Goal: Task Accomplishment & Management: Complete application form

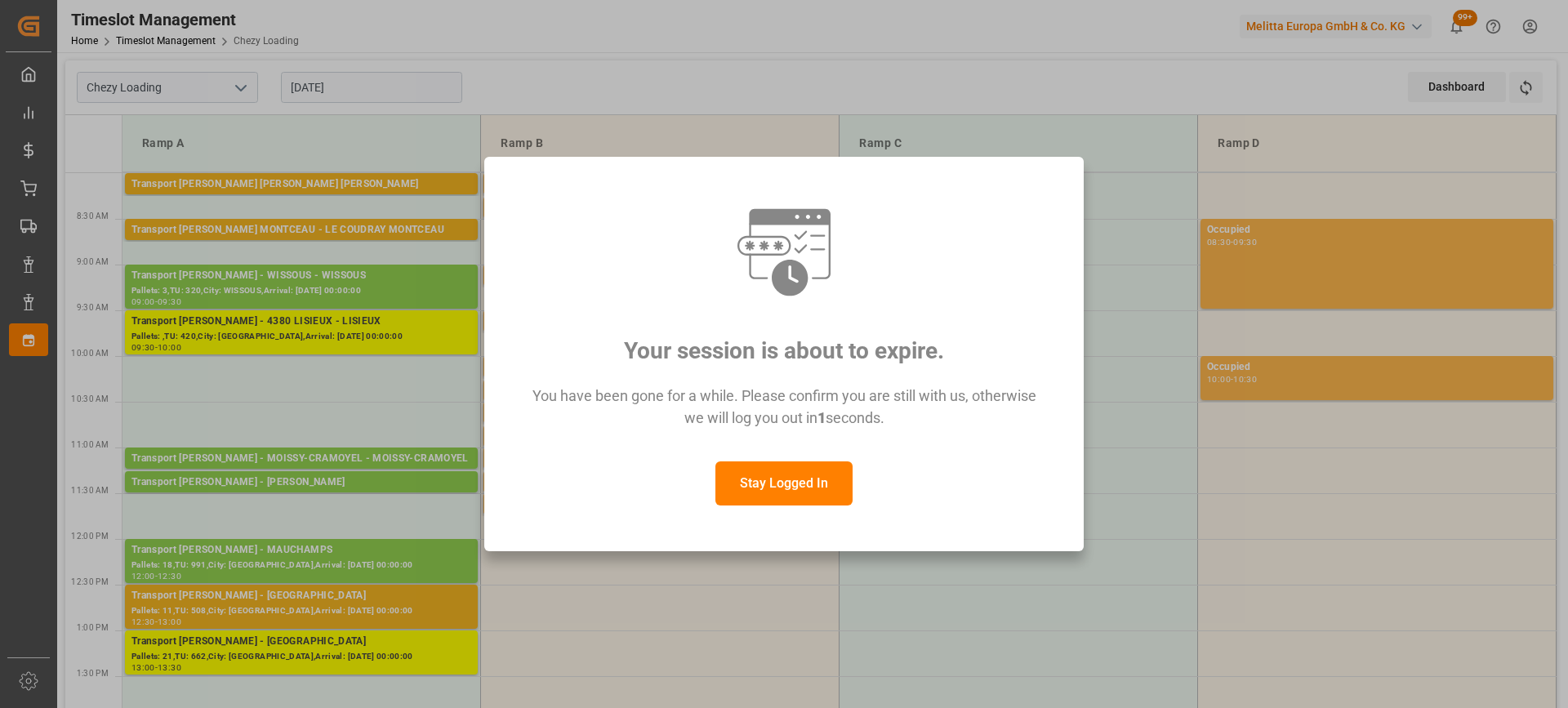
scroll to position [163, 0]
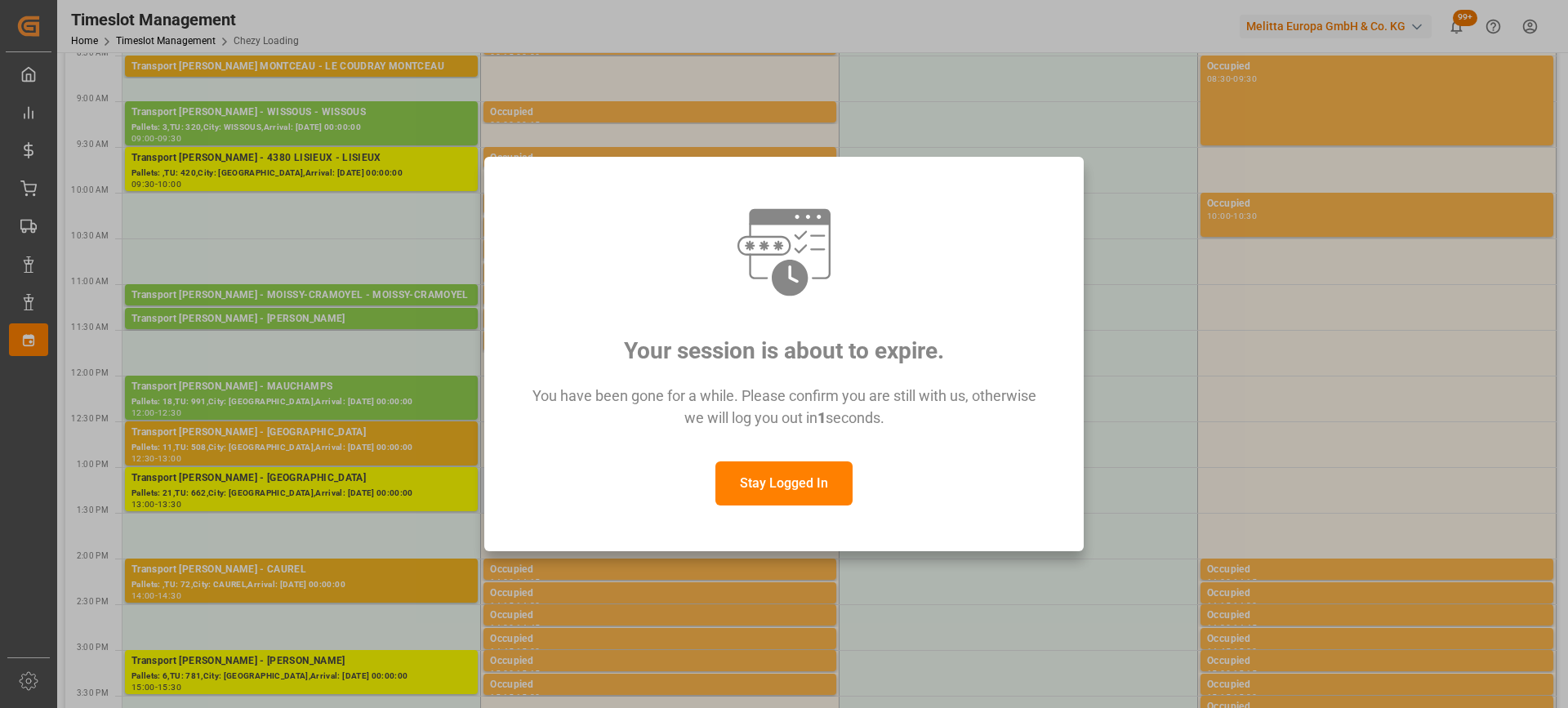
drag, startPoint x: 0, startPoint y: 0, endPoint x: 797, endPoint y: 480, distance: 930.4
click at [798, 481] on button "Stay Logged In" at bounding box center [784, 483] width 137 height 44
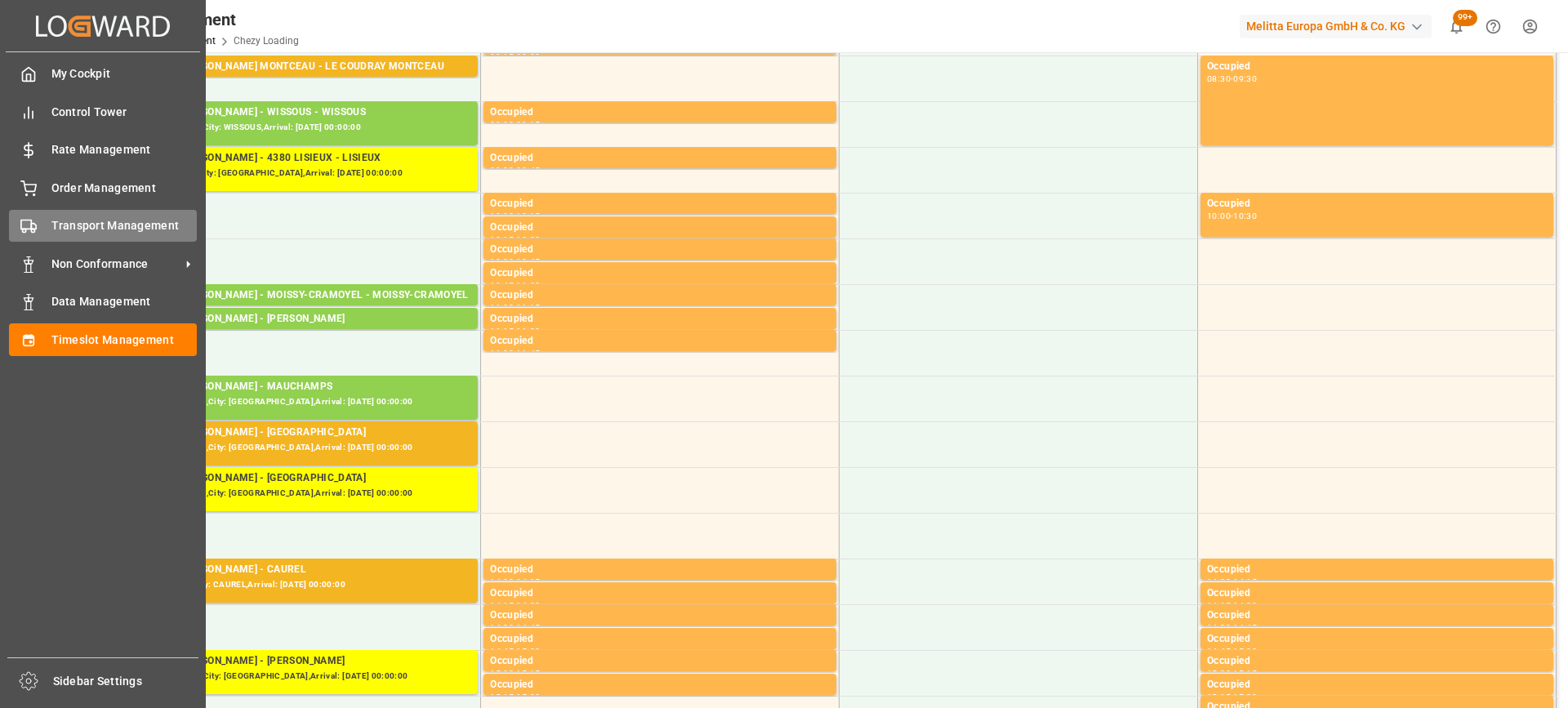
click at [47, 223] on div "Transport Management Transport Management" at bounding box center [103, 225] width 188 height 32
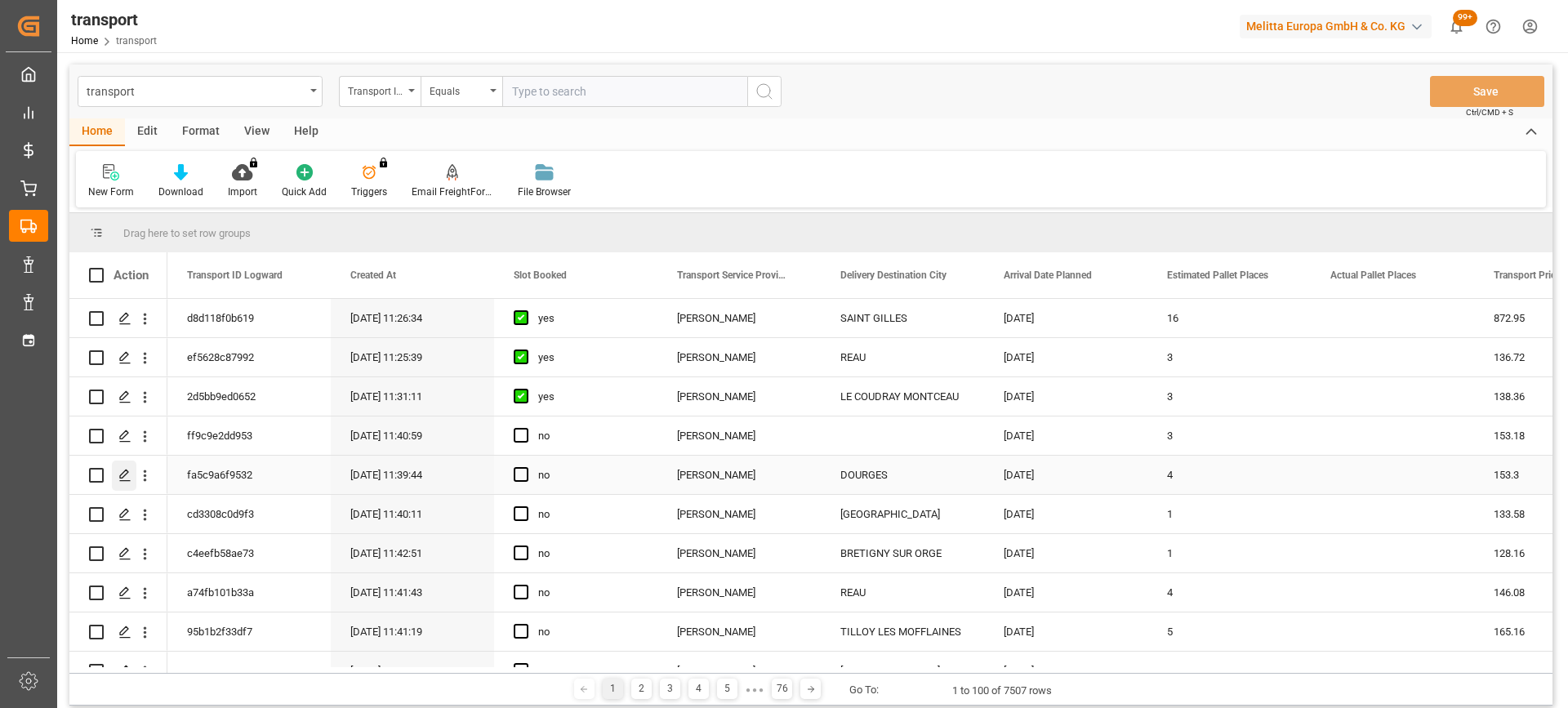
click at [128, 472] on polygon "Press SPACE to select this row." at bounding box center [124, 474] width 8 height 8
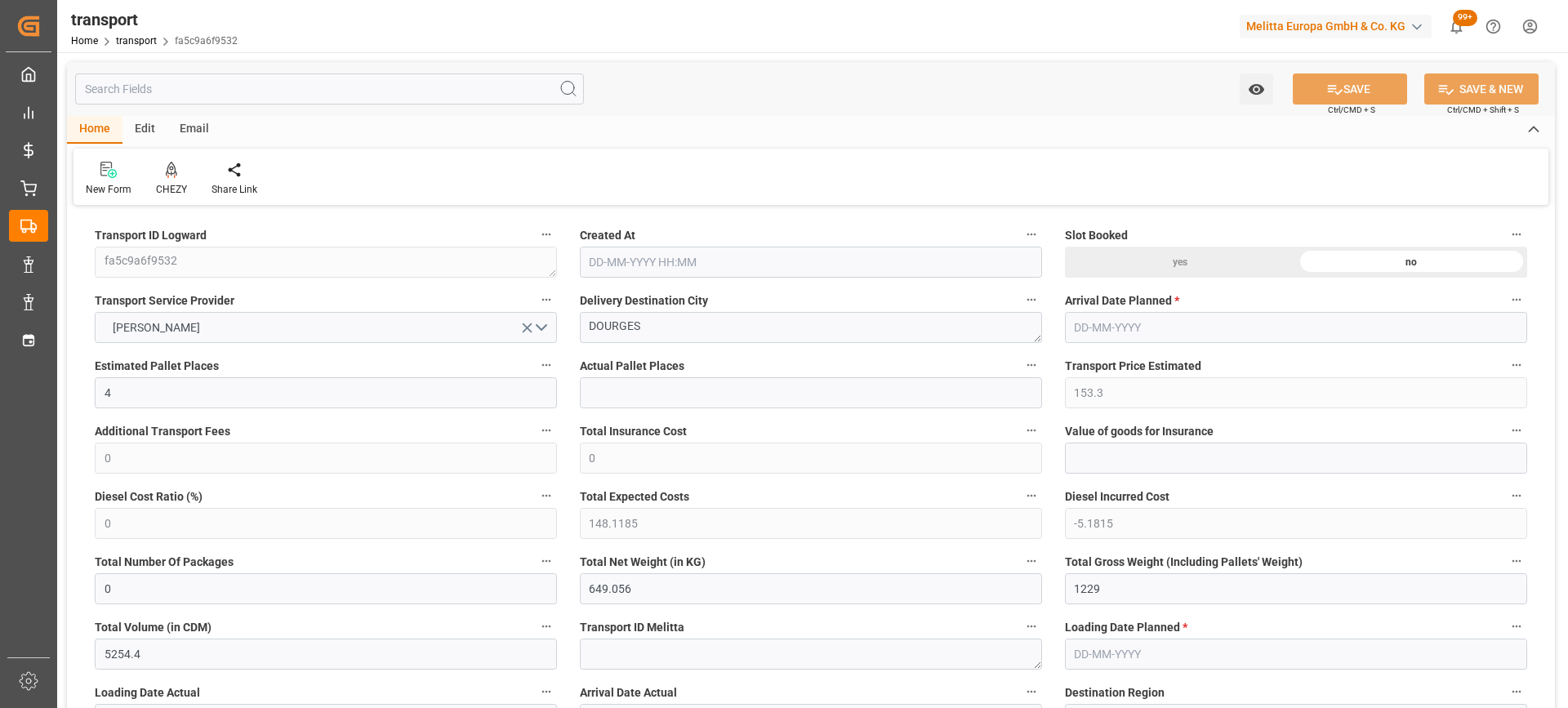
type input "4"
type input "153.3"
type input "0"
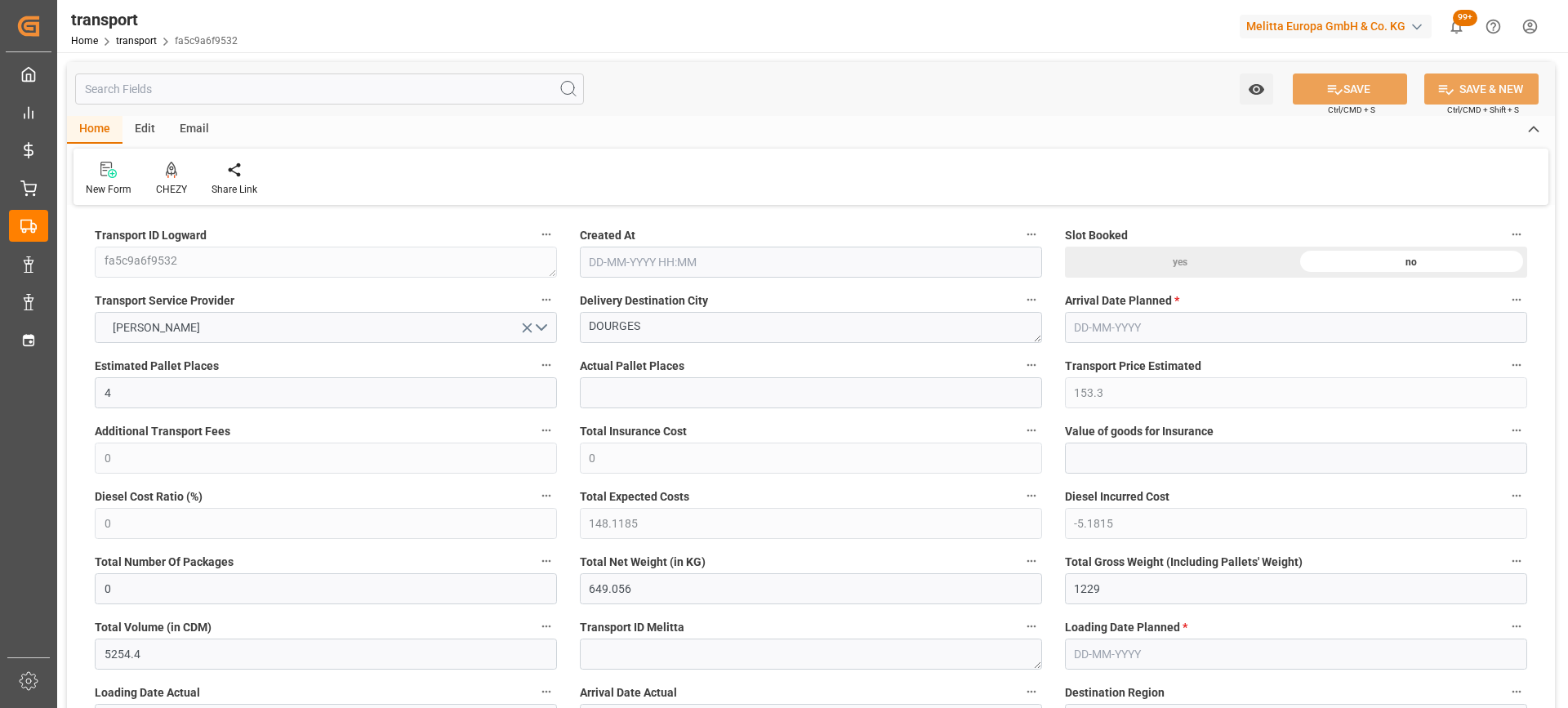
type input "148.1185"
type input "-5.1815"
type input "0"
type input "649.056"
type input "1229"
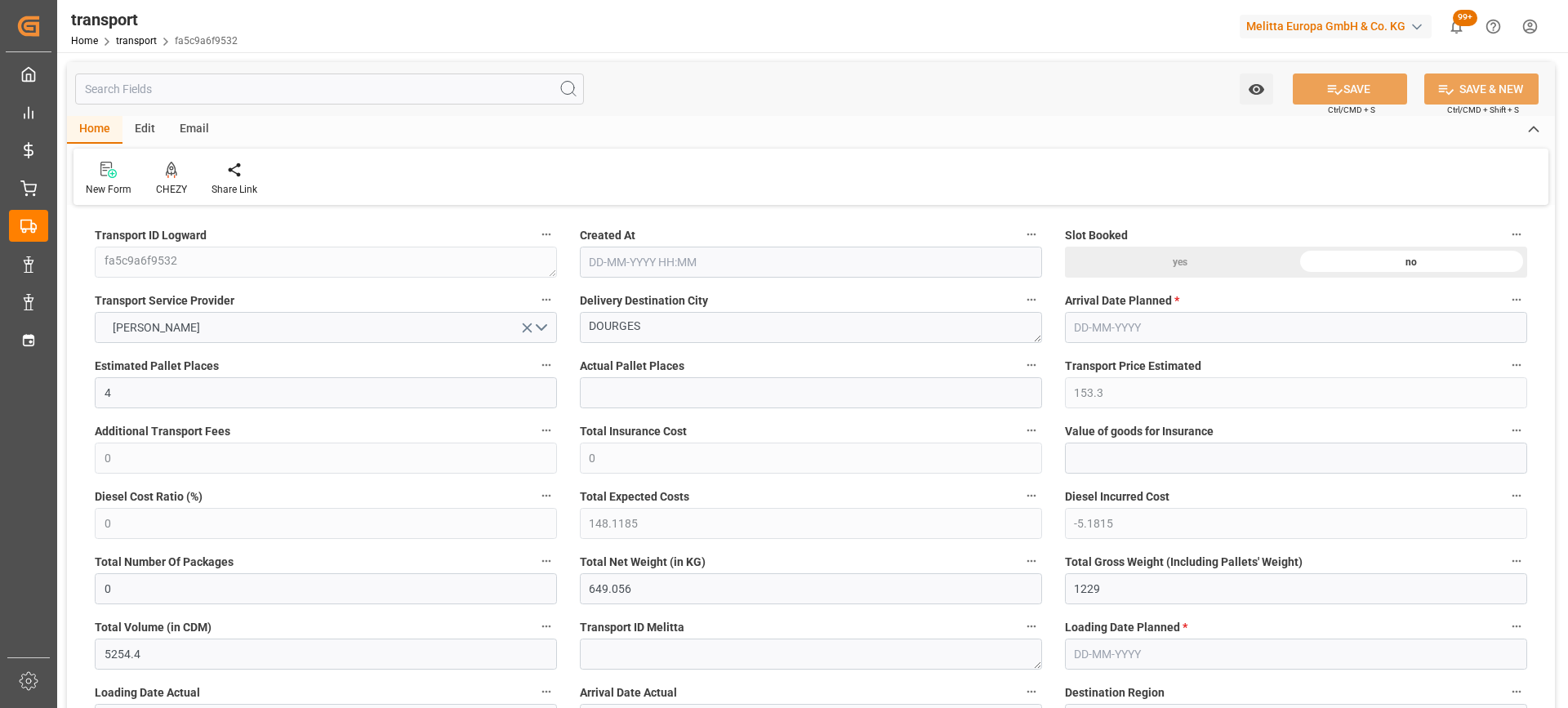
type input "5254.4"
type input "62"
type input "4"
type input "128"
type input "5"
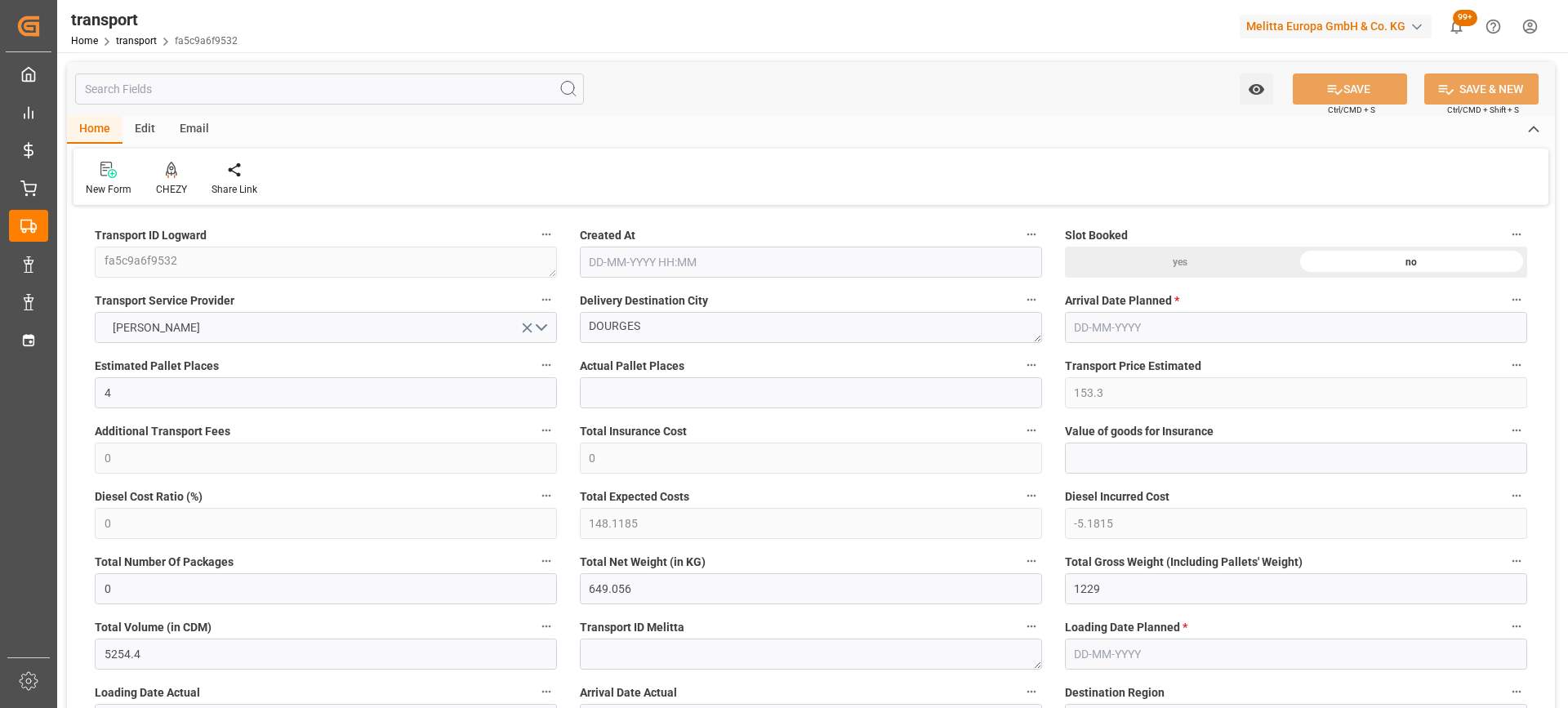
type input "101"
type input "1035.296"
type input "0"
type input "4710.8598"
type input "0"
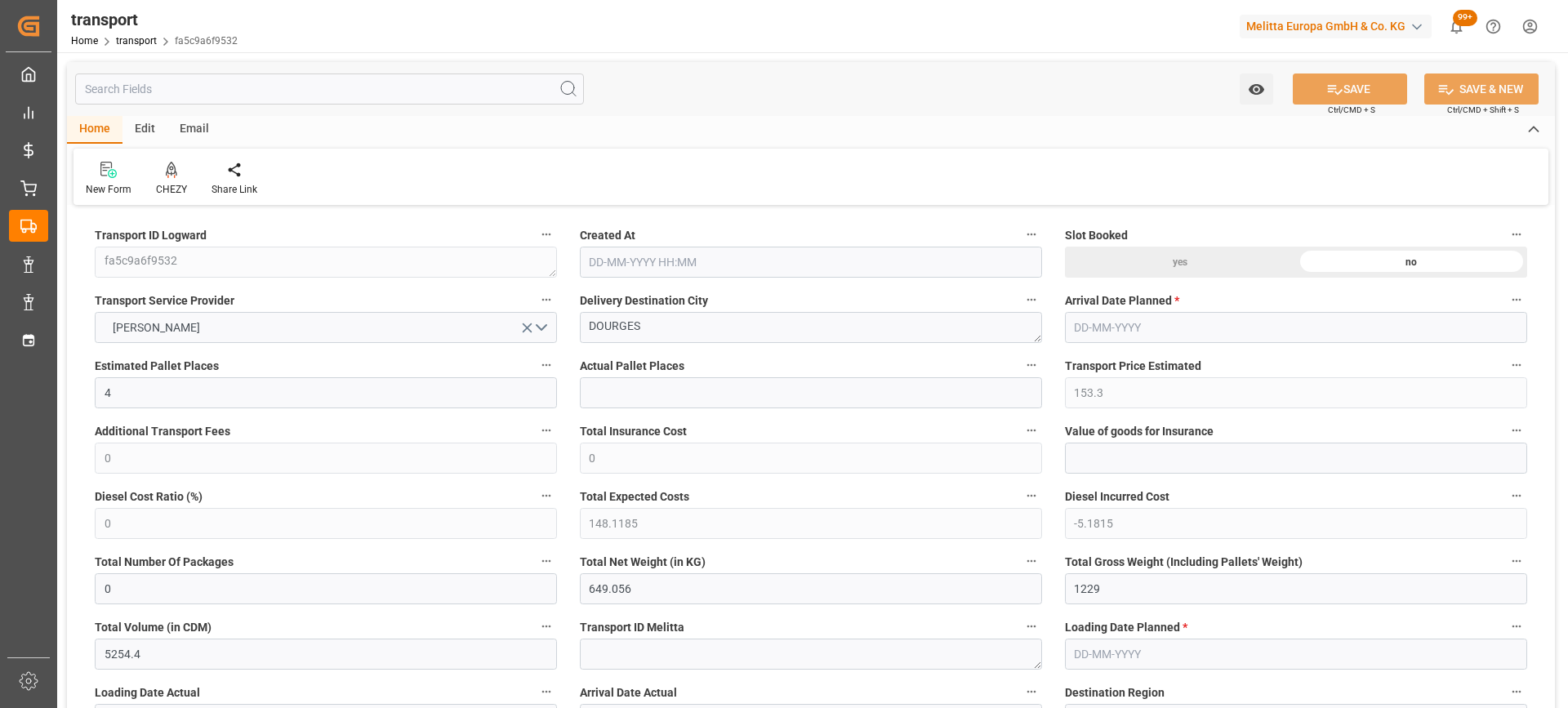
type input "0"
type input "21"
type input "35"
type input "09-09-2025 11:39"
type input "[DATE]"
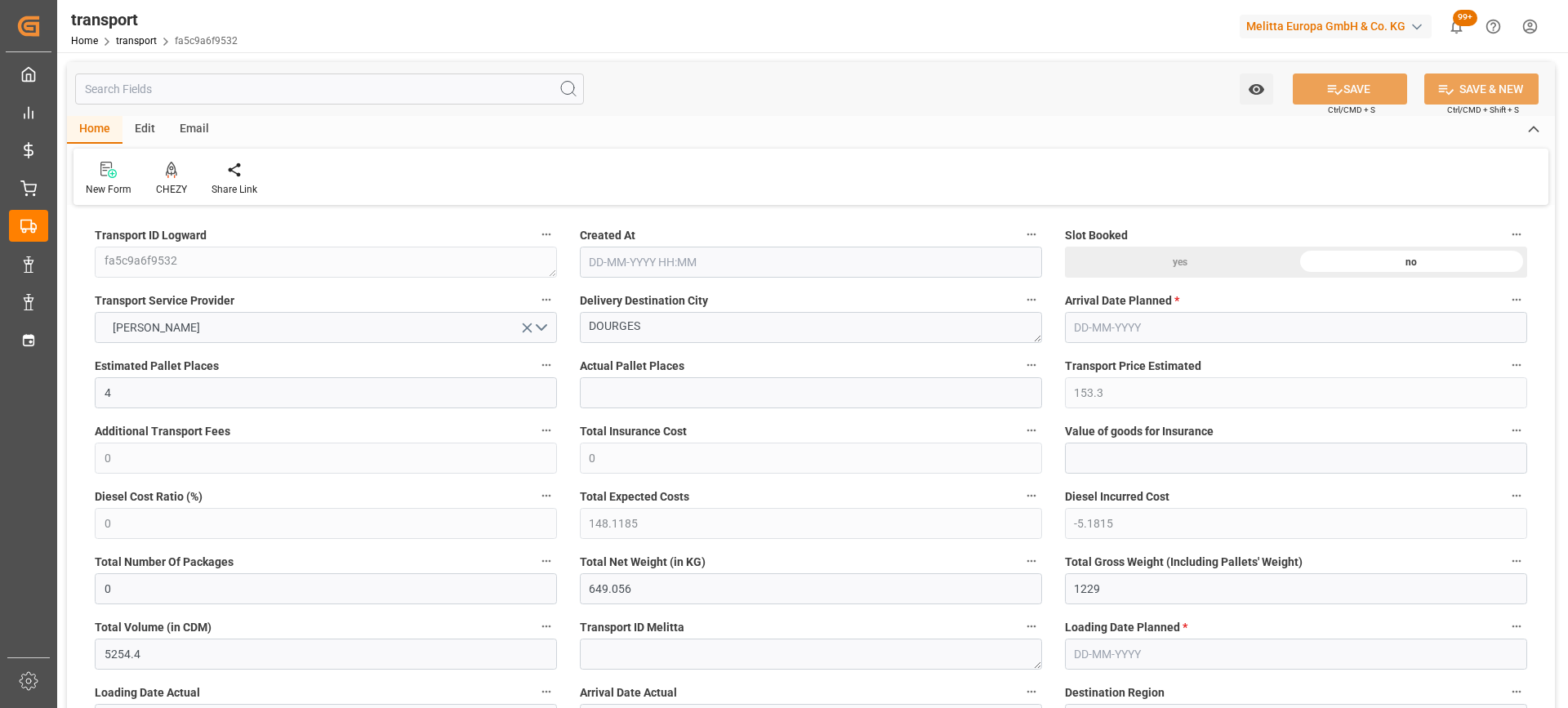
type input "[DATE]"
drag, startPoint x: 405, startPoint y: 323, endPoint x: 727, endPoint y: 305, distance: 322.5
click at [171, 176] on icon at bounding box center [171, 170] width 11 height 16
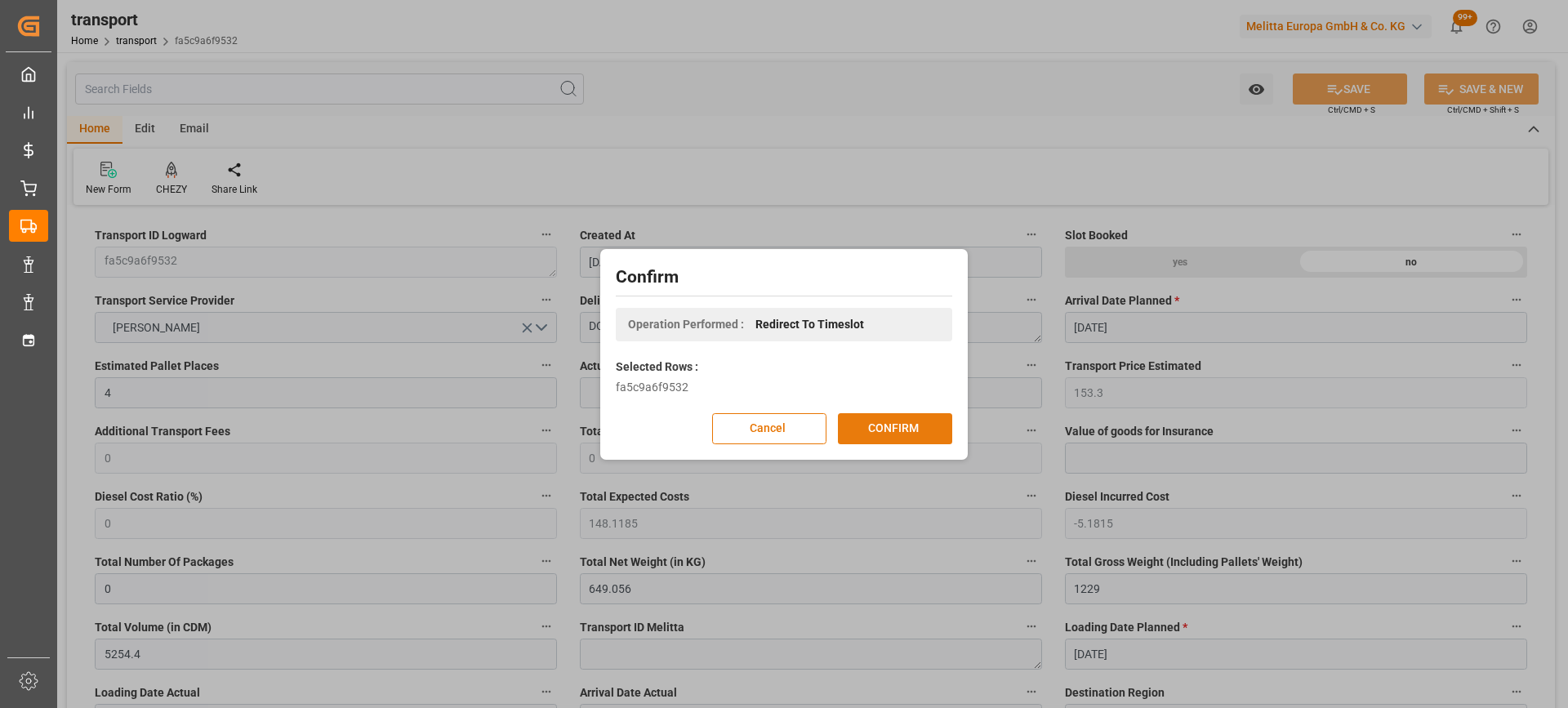
click at [882, 428] on button "CONFIRM" at bounding box center [895, 429] width 114 height 31
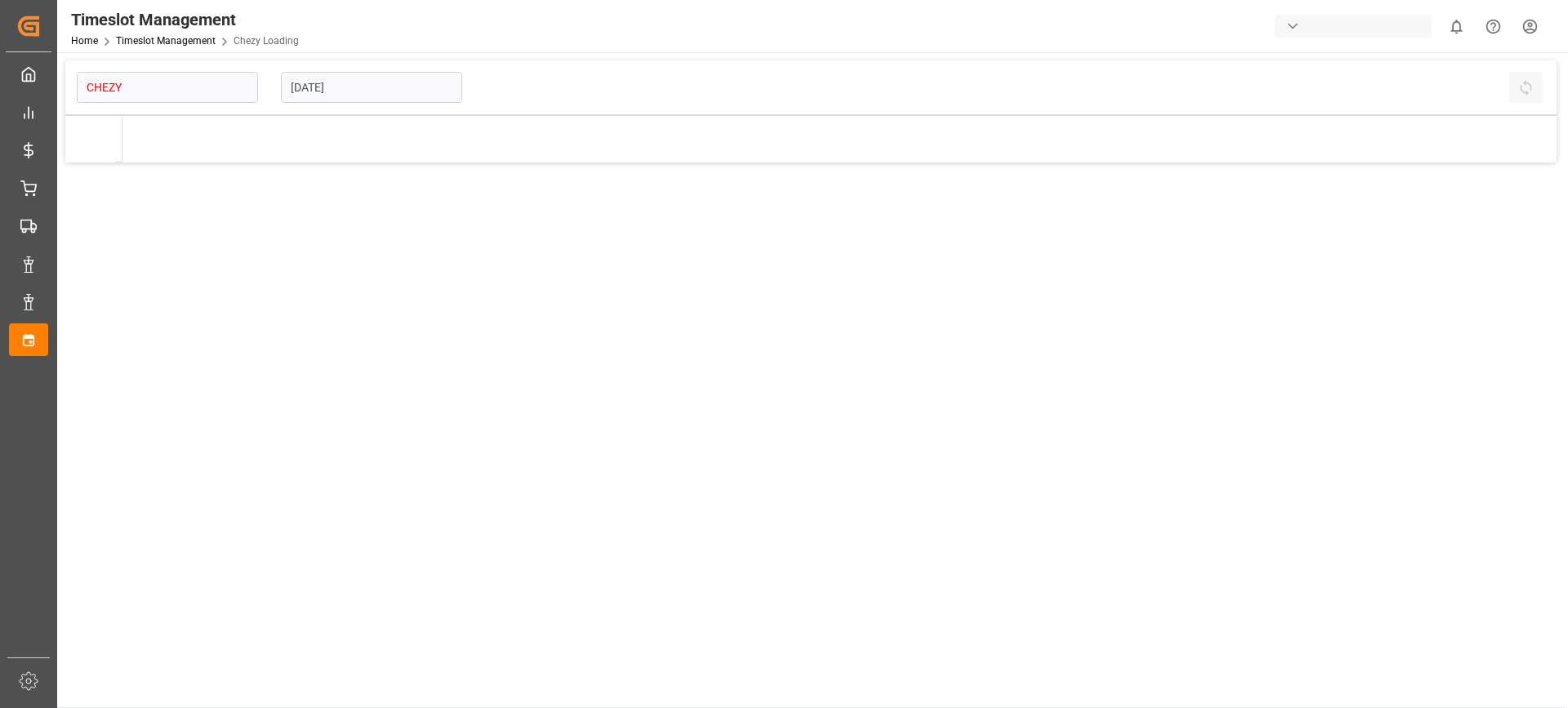
type input "Chezy Loading"
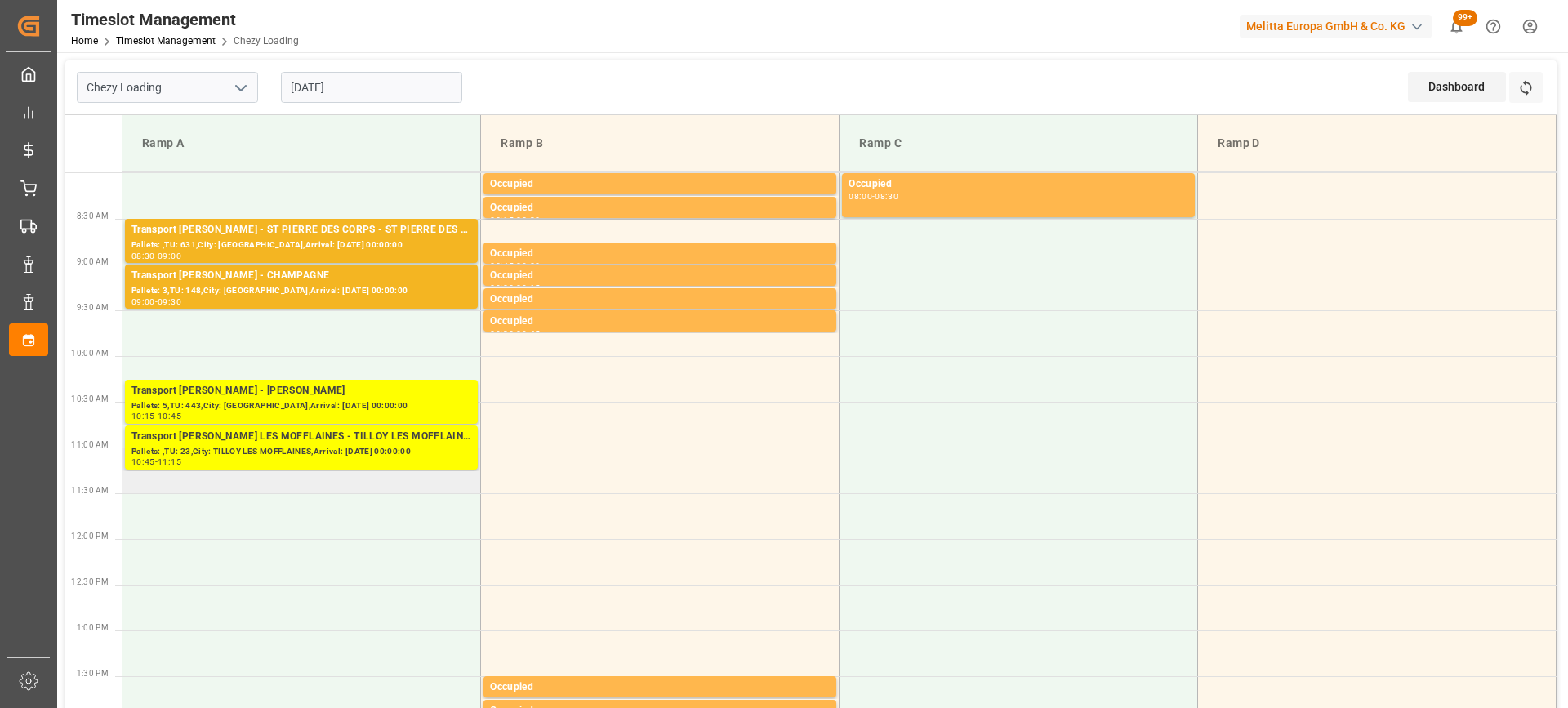
click at [361, 486] on td at bounding box center [302, 470] width 359 height 46
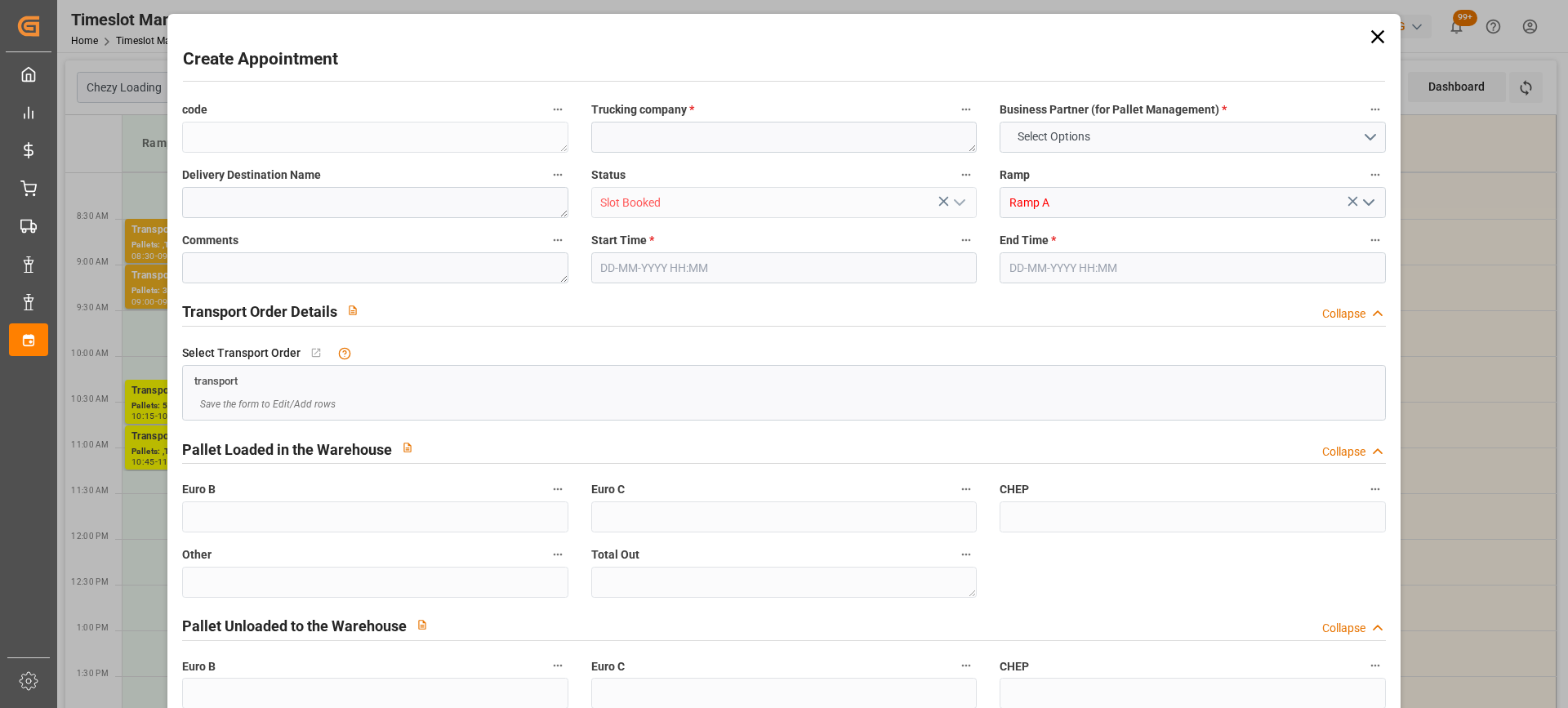
type input "0"
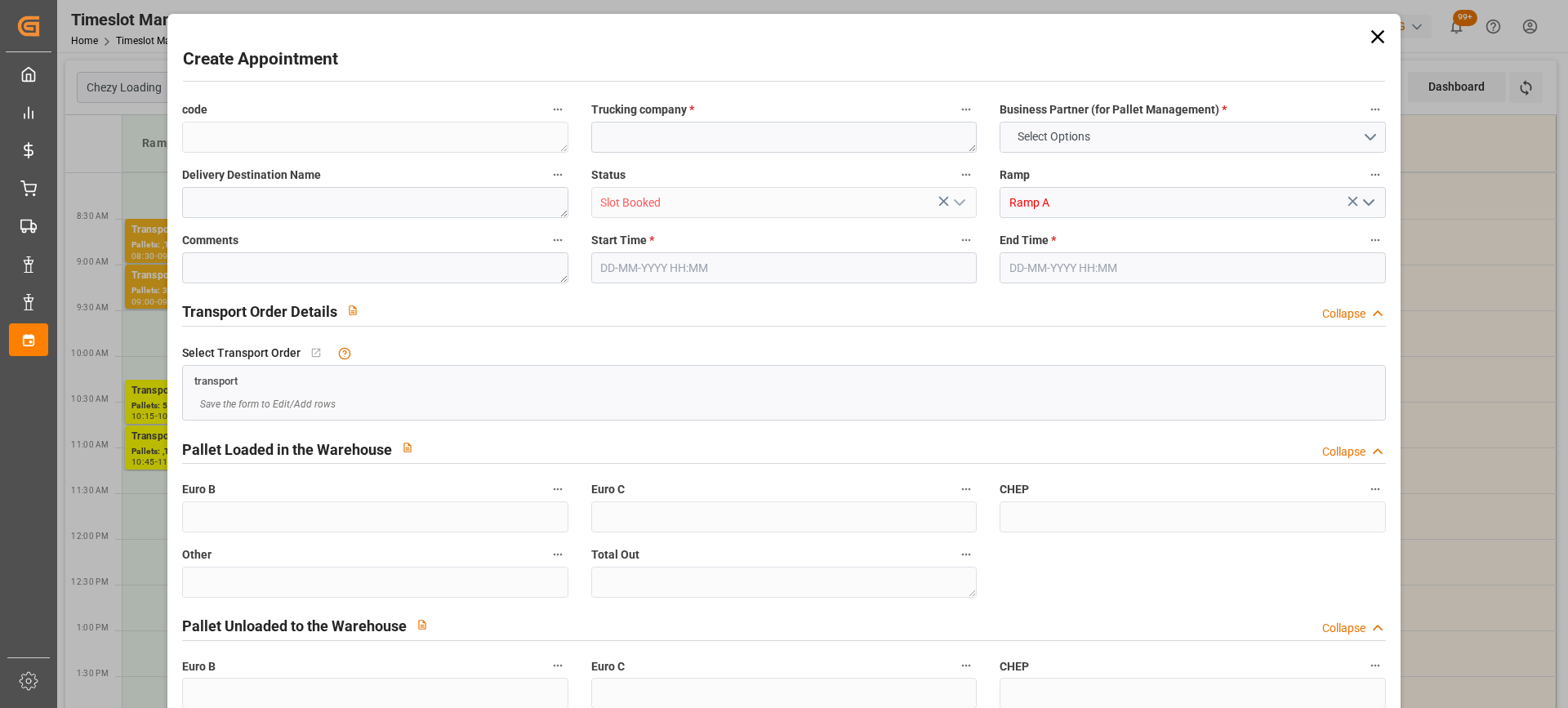
type input "0"
type input "10-09-2025 11:00"
type input "10-09-2025 11:30"
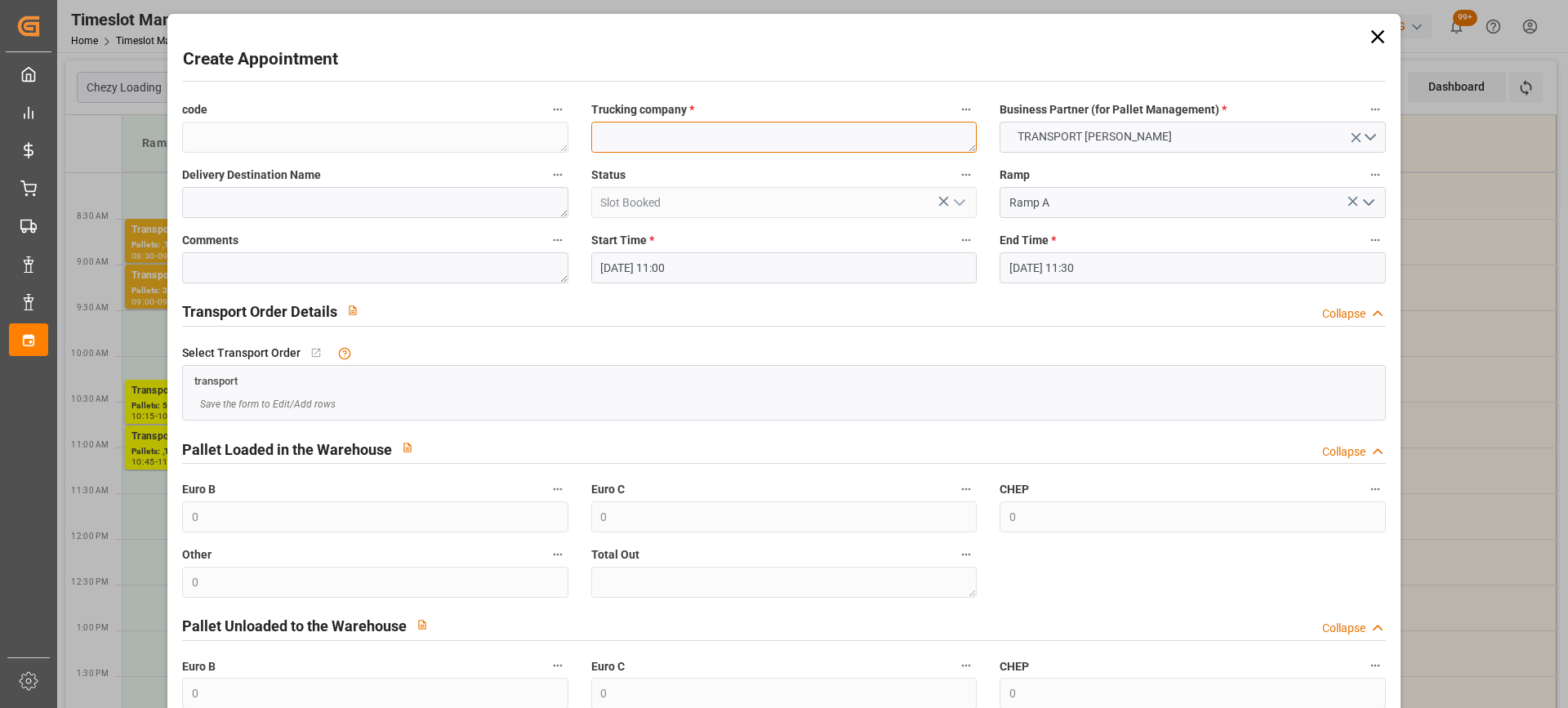
paste textarea "DOURGES"
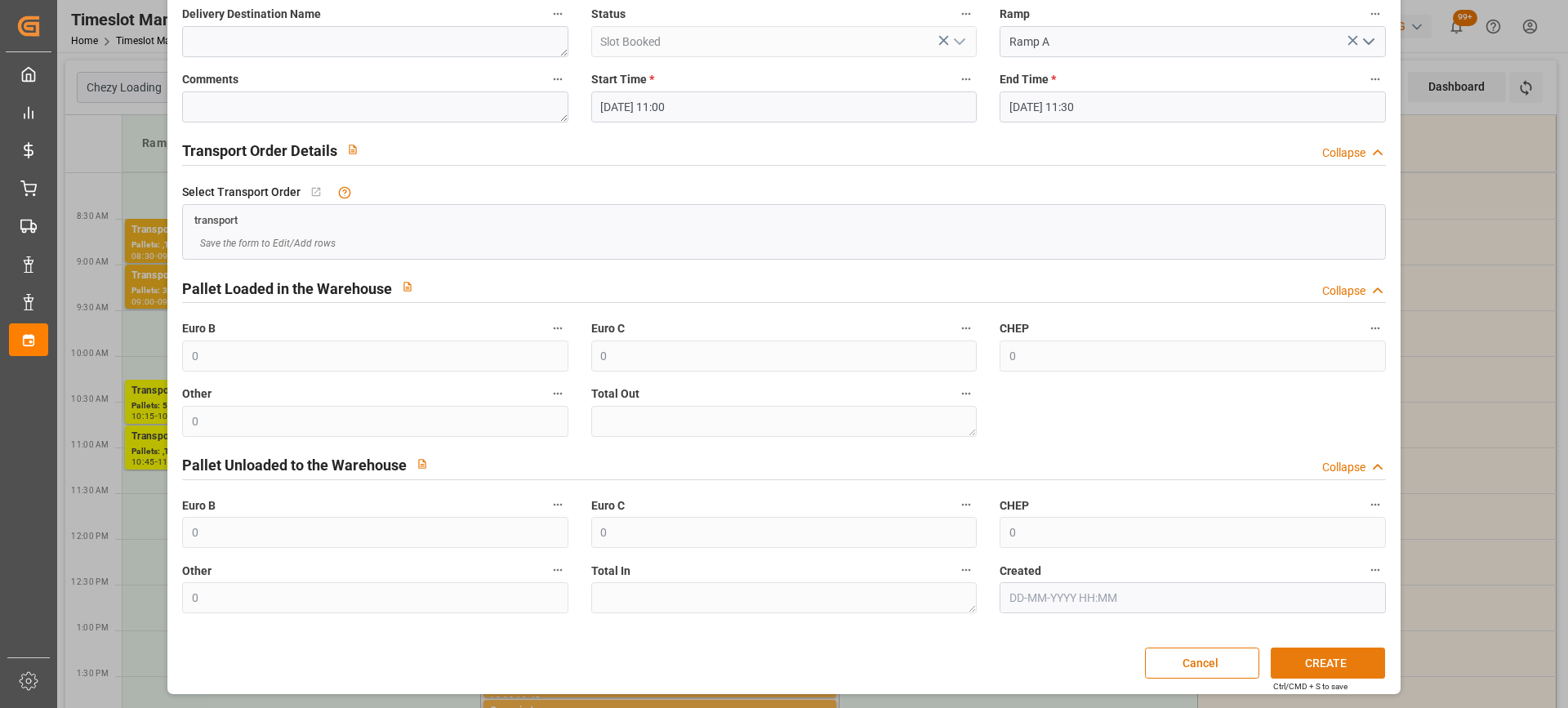
type textarea "DOURGES"
click at [1343, 655] on button "CREATE" at bounding box center [1327, 663] width 114 height 31
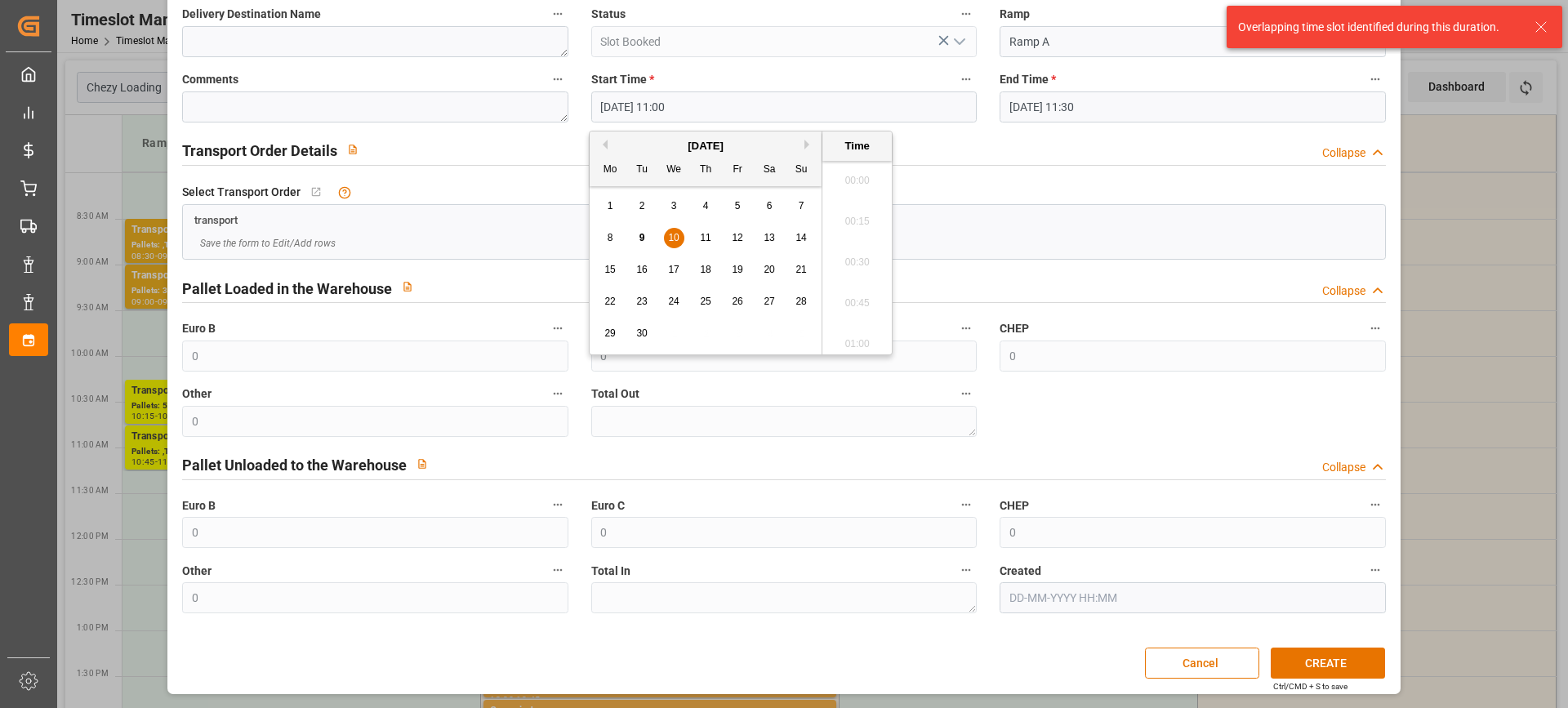
click at [786, 104] on input "10-09-2025 11:00" at bounding box center [784, 107] width 385 height 31
click at [676, 233] on span "10" at bounding box center [674, 237] width 11 height 11
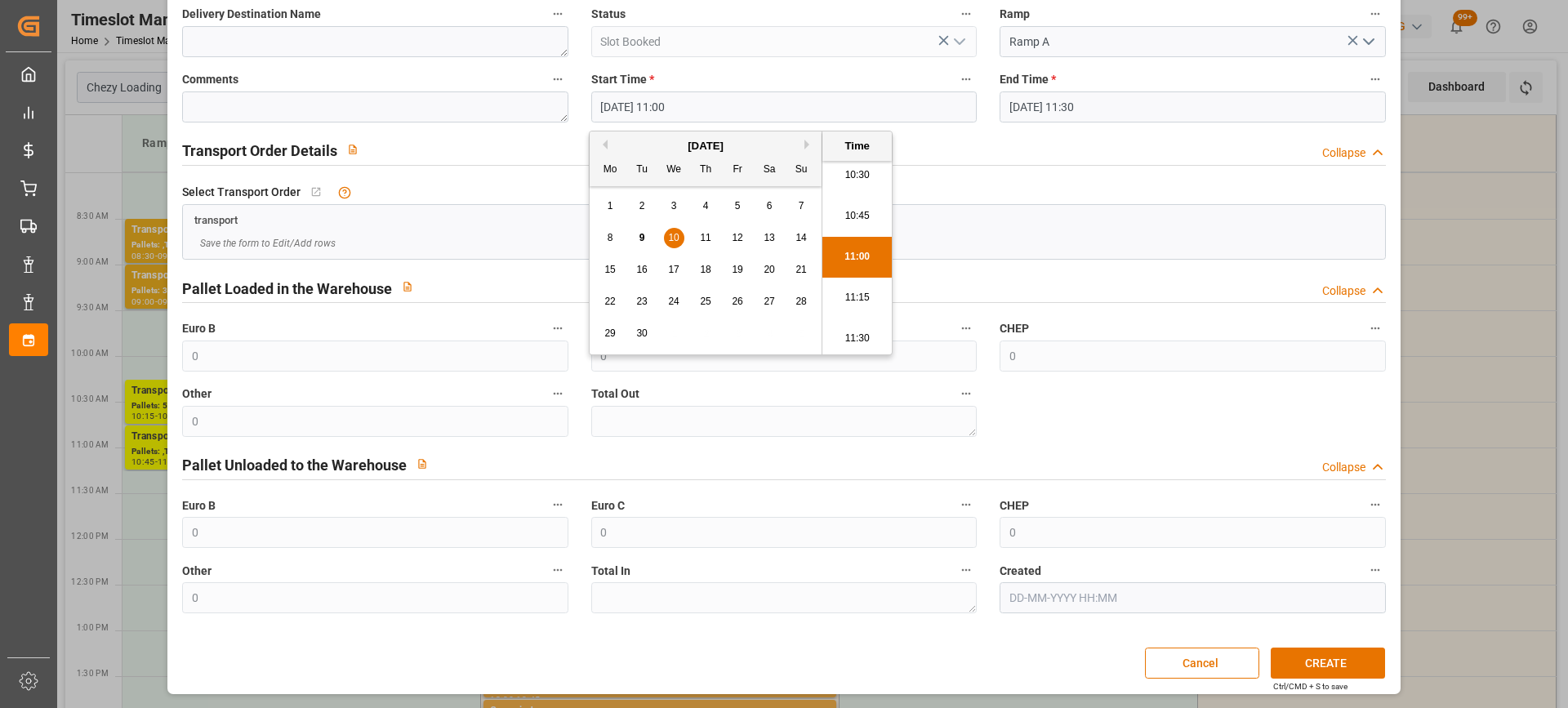
click at [866, 291] on li "11:15" at bounding box center [858, 297] width 70 height 41
type input "10-09-2025 11:15"
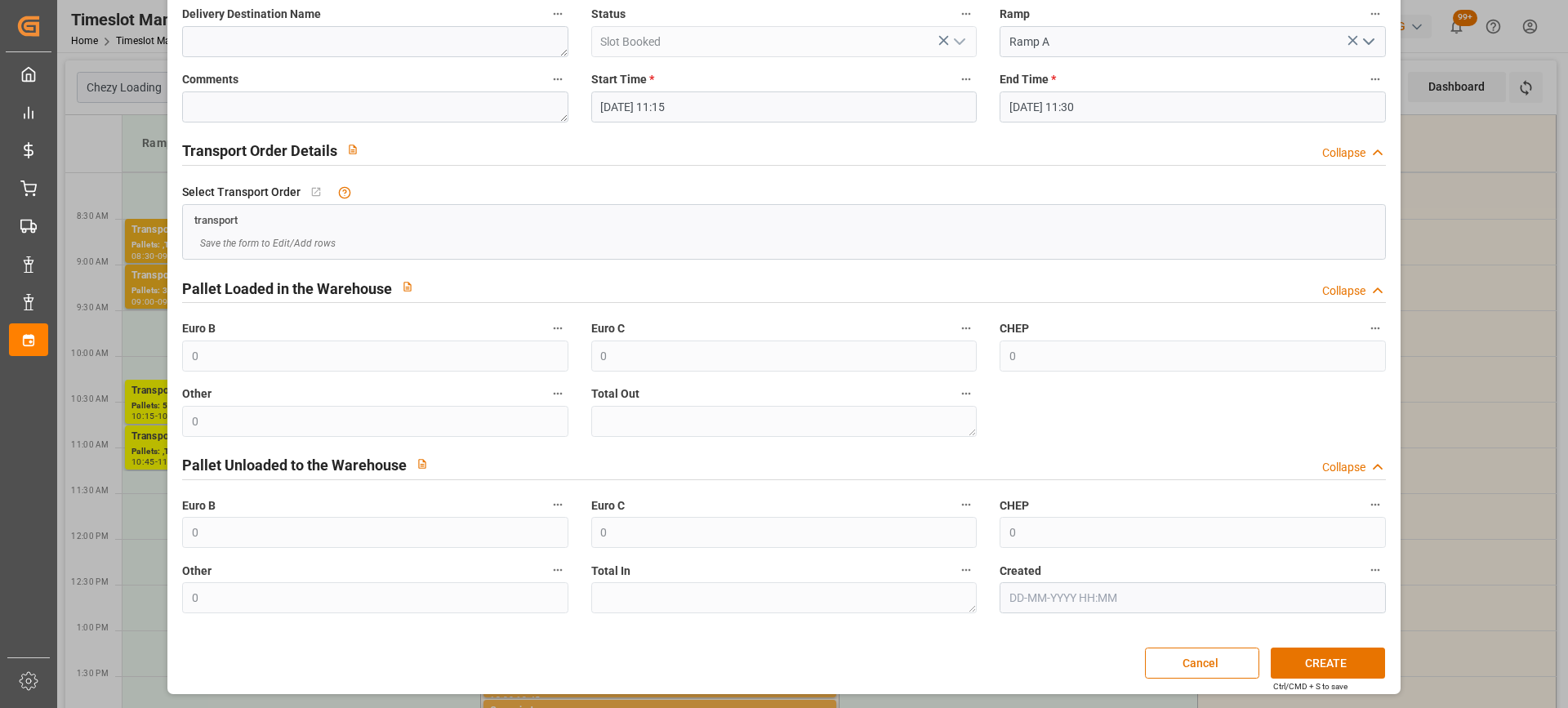
click at [1140, 110] on input "10-09-2025 11:30" at bounding box center [1192, 107] width 385 height 31
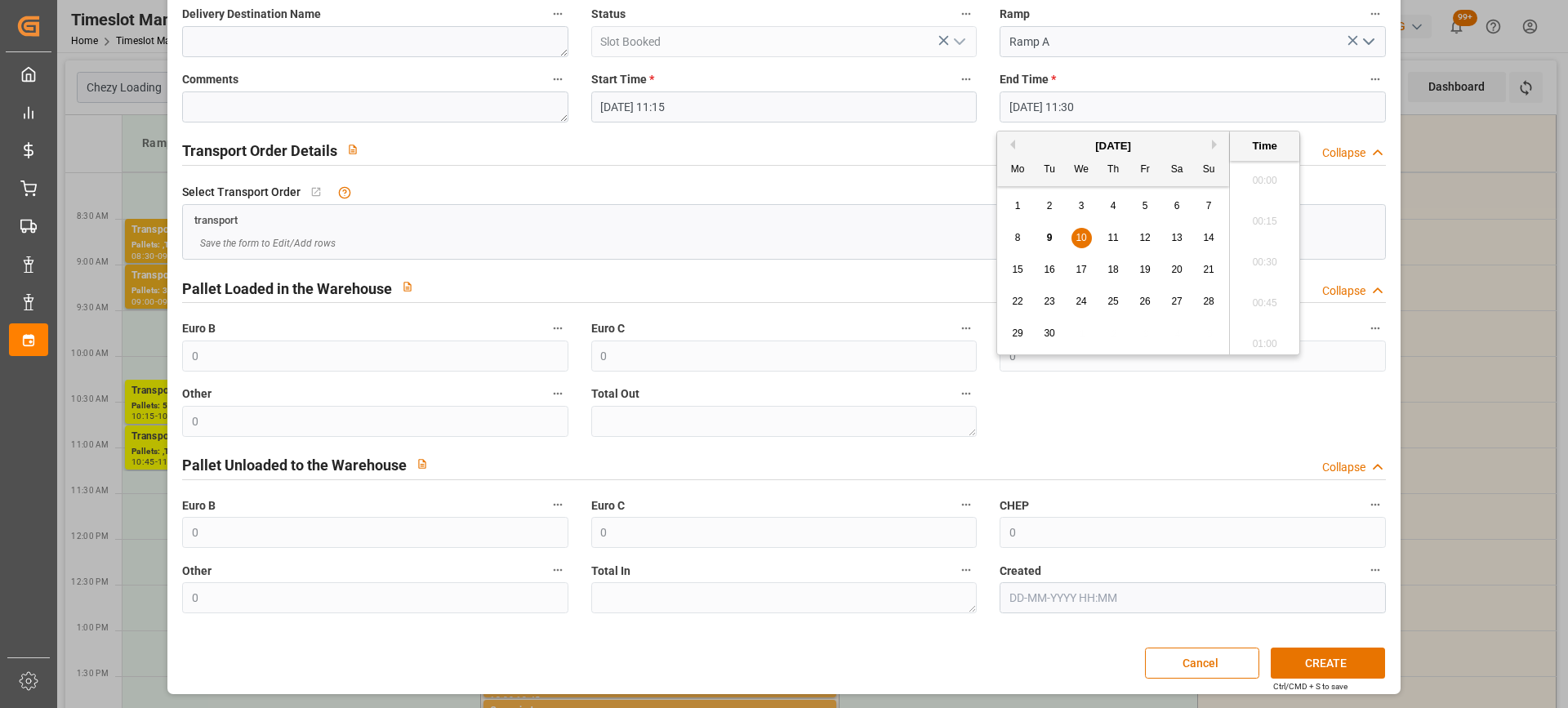
scroll to position [1801, 0]
click at [1342, 663] on button "CREATE" at bounding box center [1327, 663] width 114 height 31
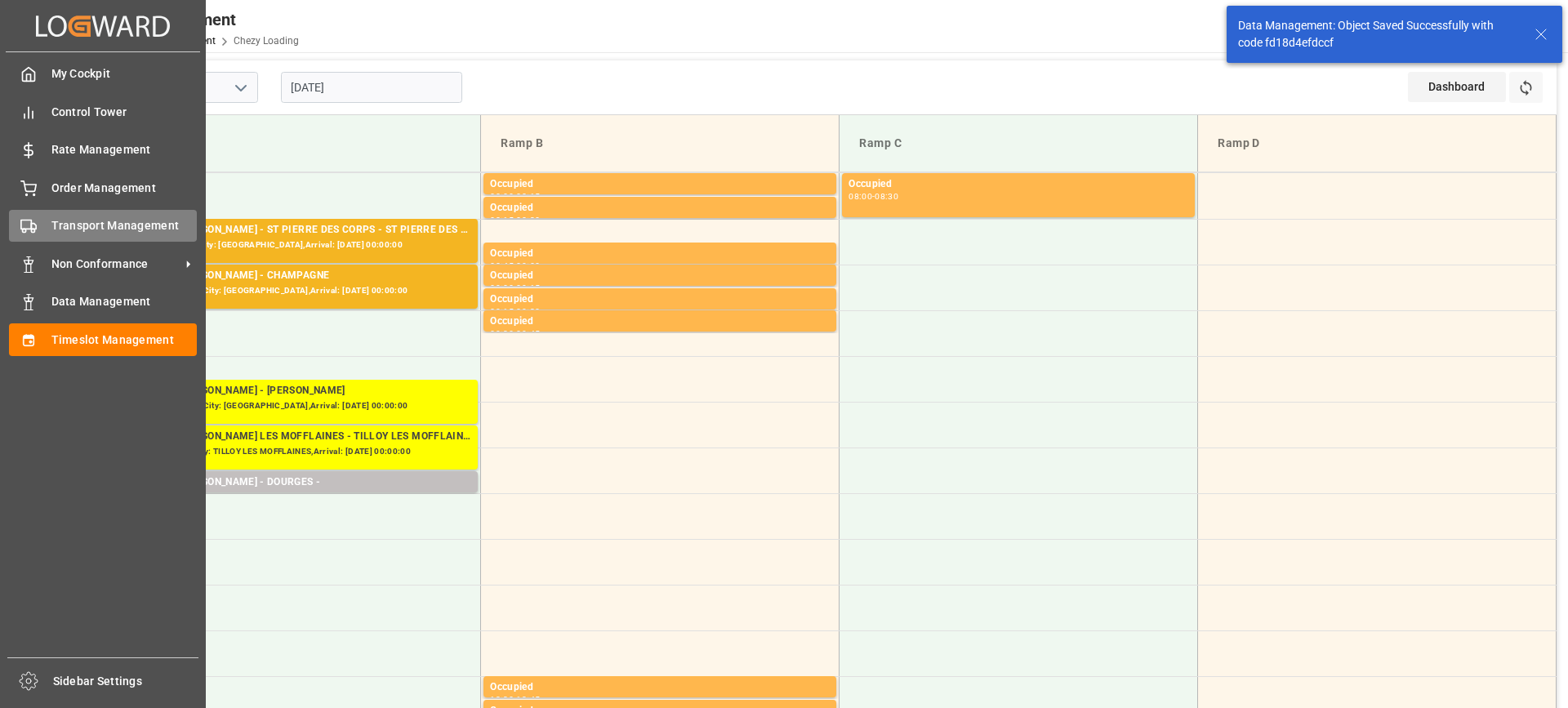
click at [27, 220] on rect at bounding box center [26, 225] width 10 height 9
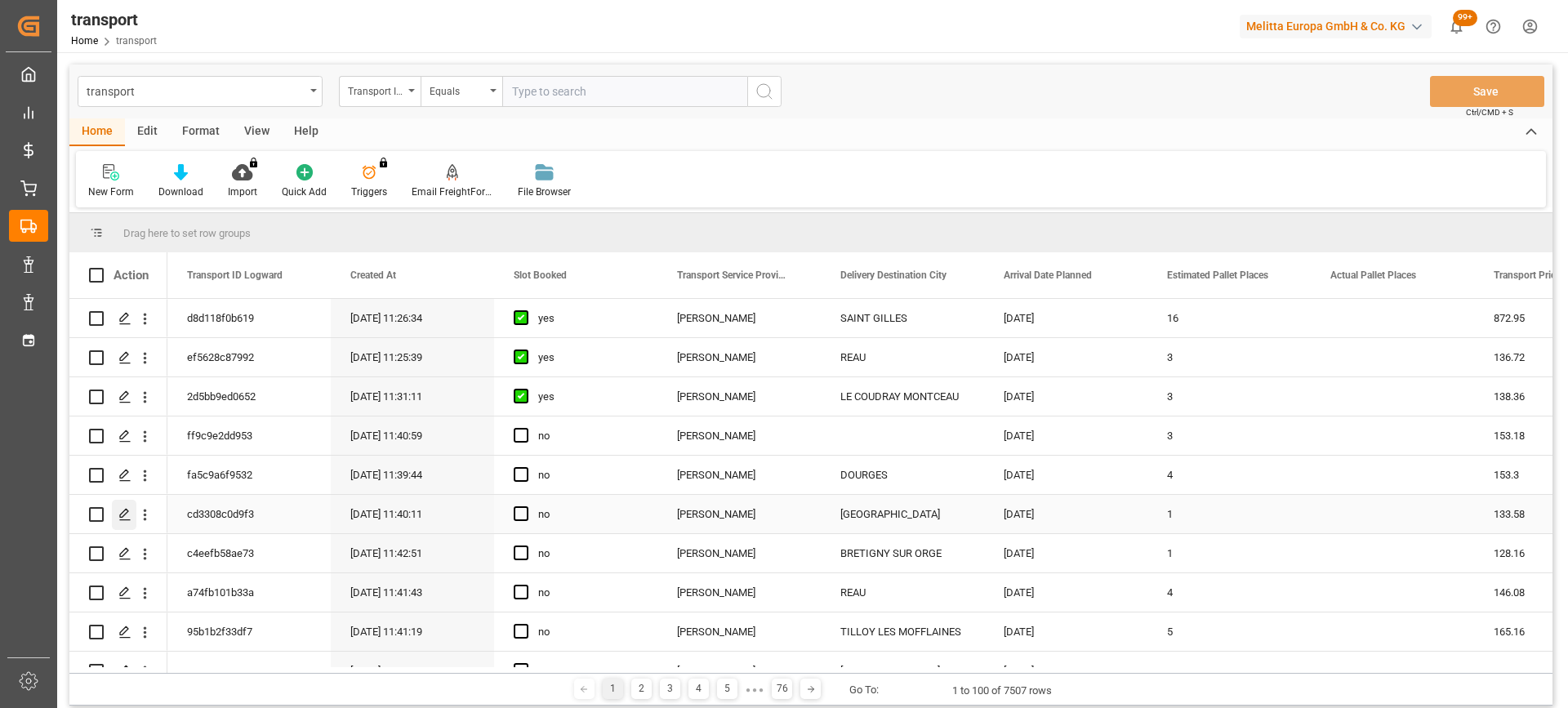
click at [126, 513] on polygon "Press SPACE to select this row." at bounding box center [124, 513] width 8 height 8
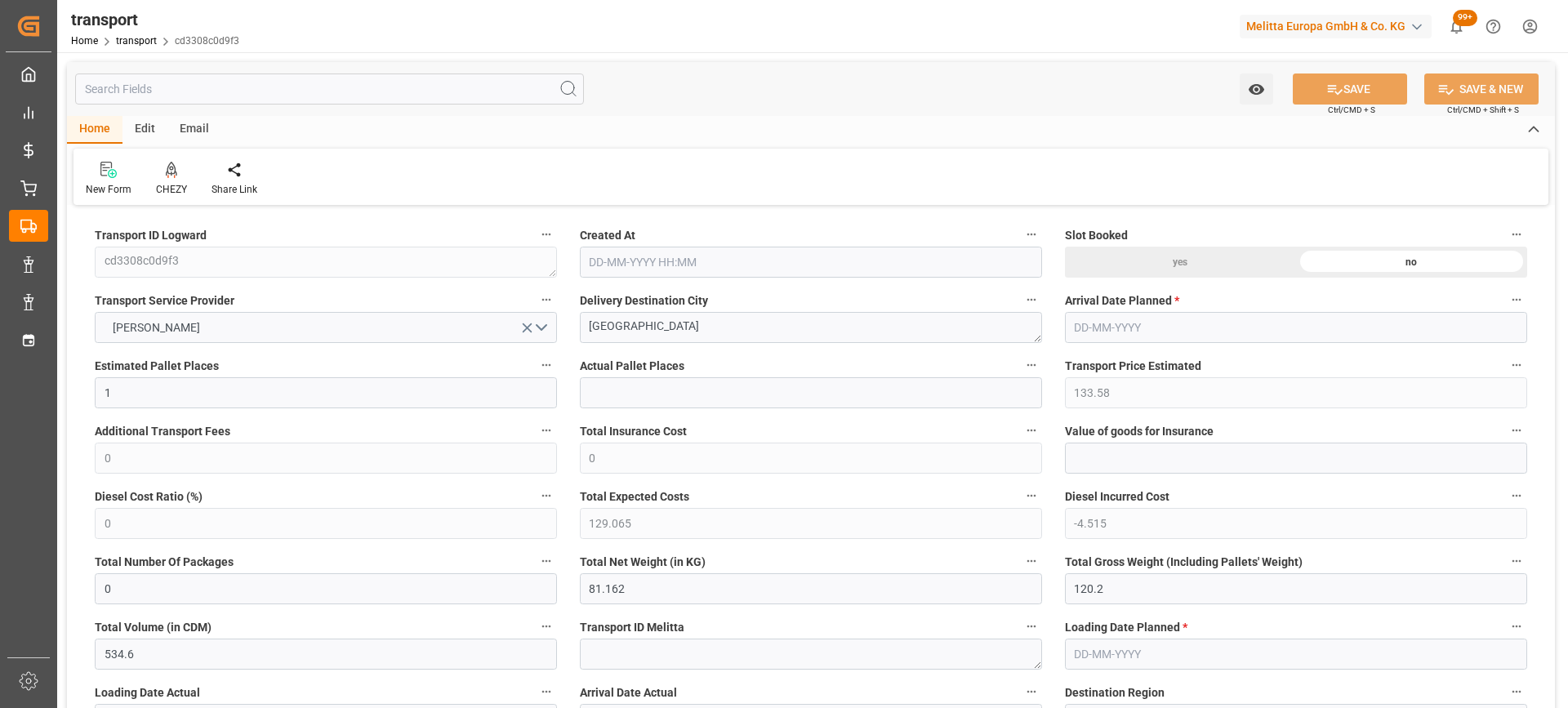
type input "1"
type input "133.58"
type input "0"
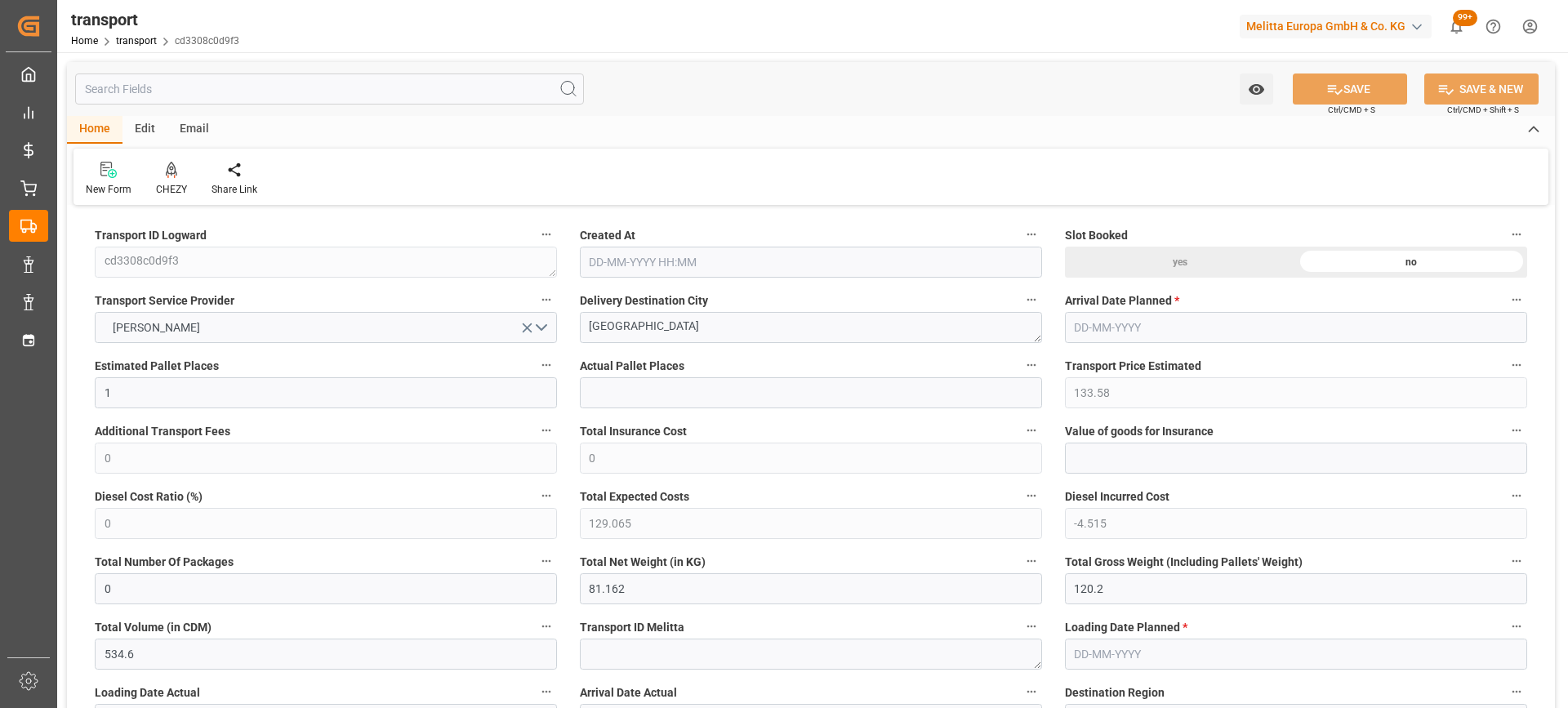
type input "129.065"
type input "-4.515"
type input "0"
type input "81.162"
type input "120.2"
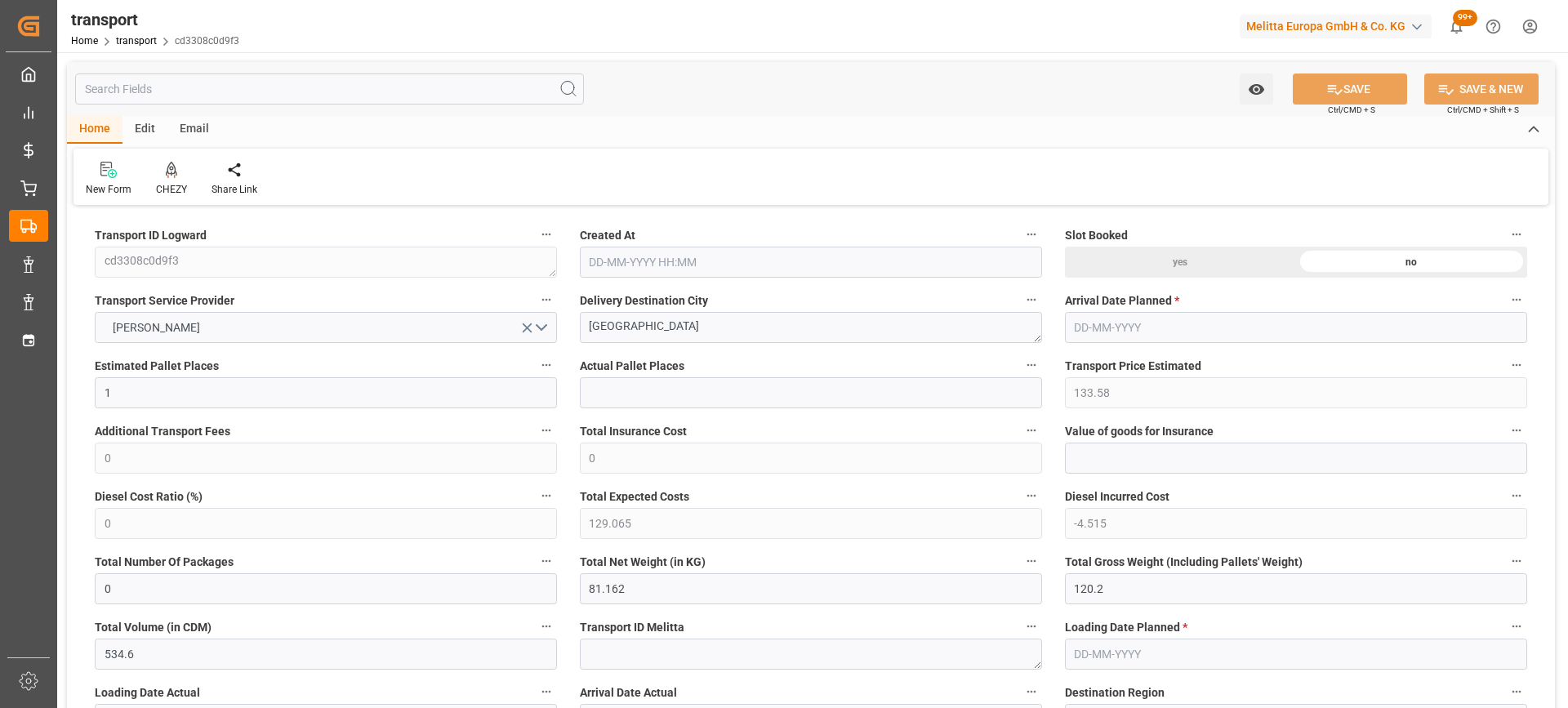
type input "534.6"
type input "80"
type input "0"
type input "27"
type input "1"
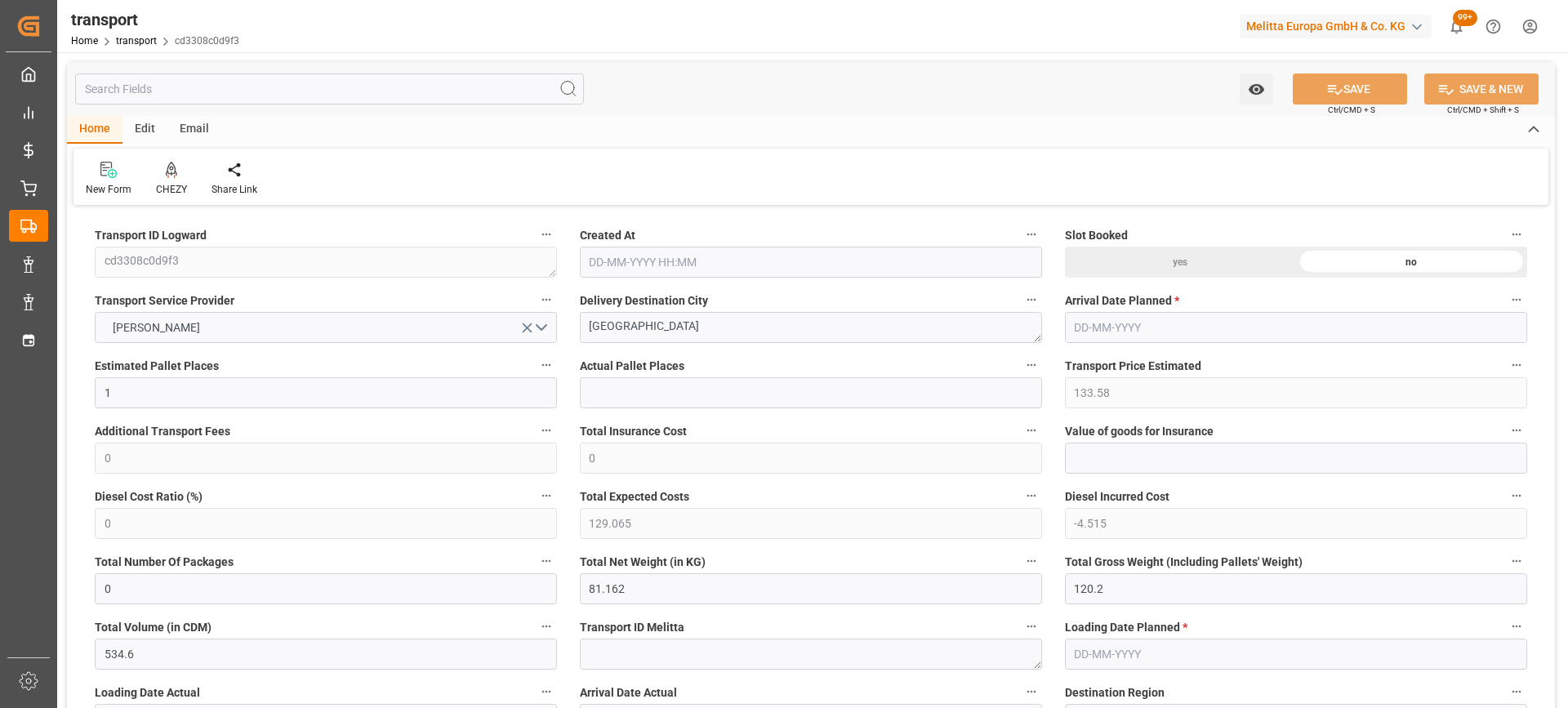
type input "101"
type input "97.2"
type input "0"
type input "4710.8598"
type input "0"
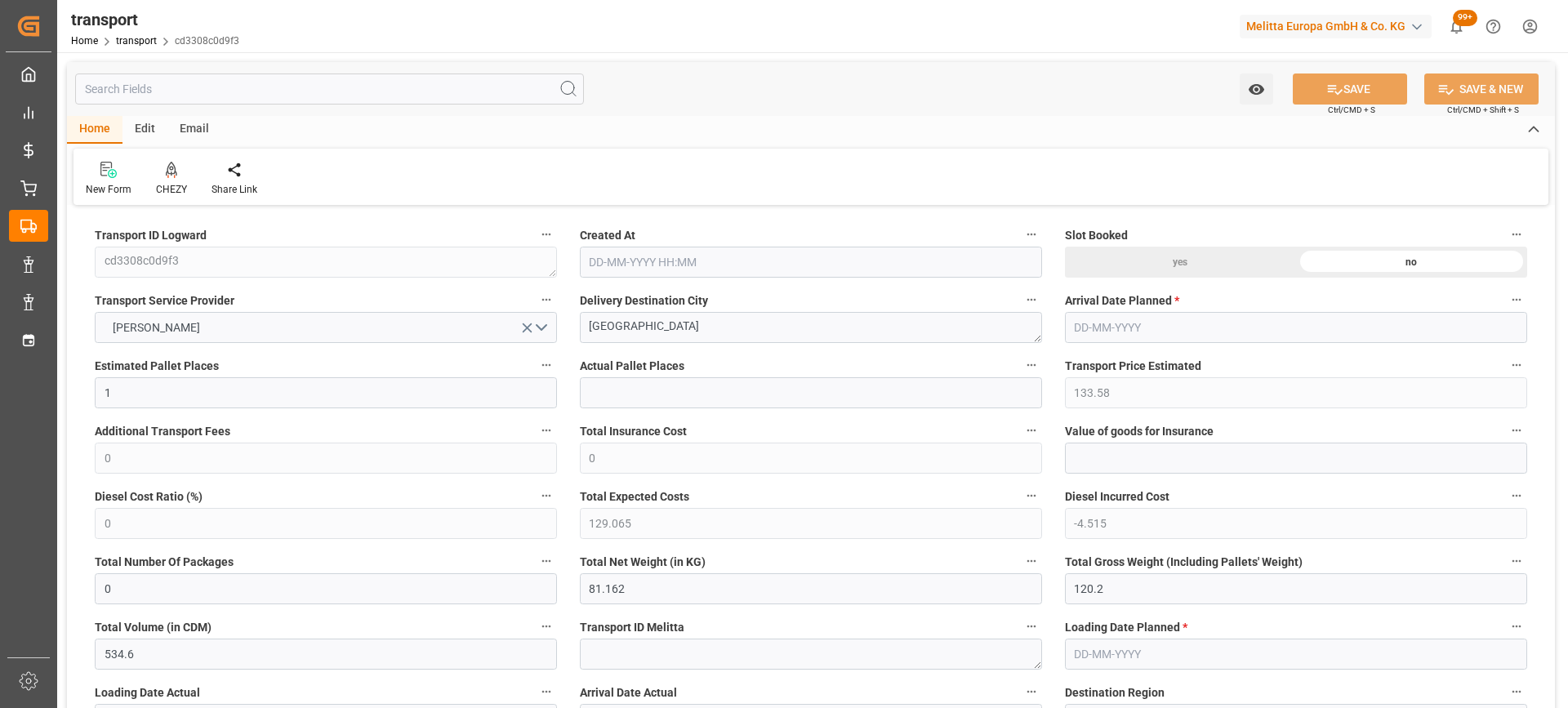
type input "0"
type input "21"
type input "35"
type input "09-09-2025 11:40"
type input "[DATE]"
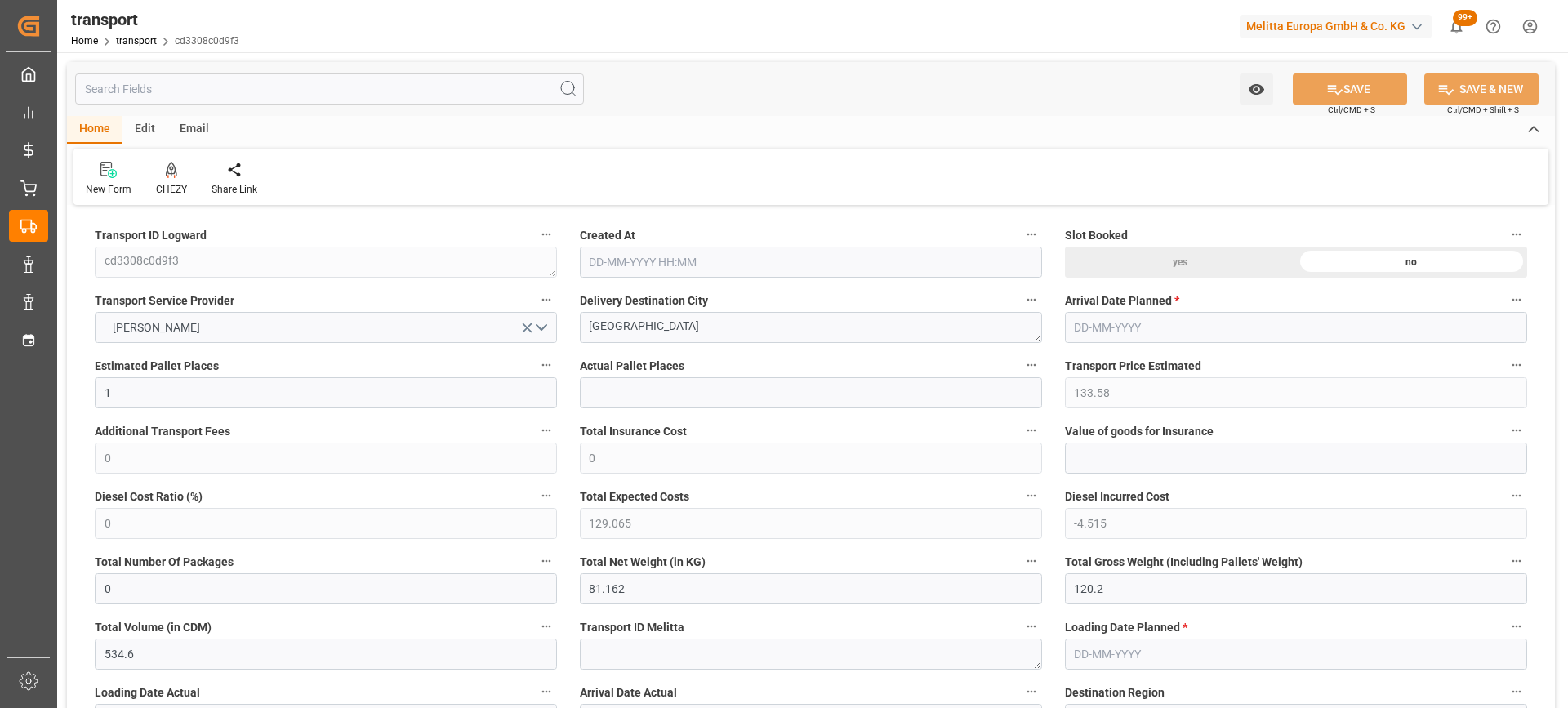
type input "[DATE]"
drag, startPoint x: 633, startPoint y: 327, endPoint x: 413, endPoint y: 333, distance: 220.1
click at [170, 173] on icon at bounding box center [171, 168] width 11 height 14
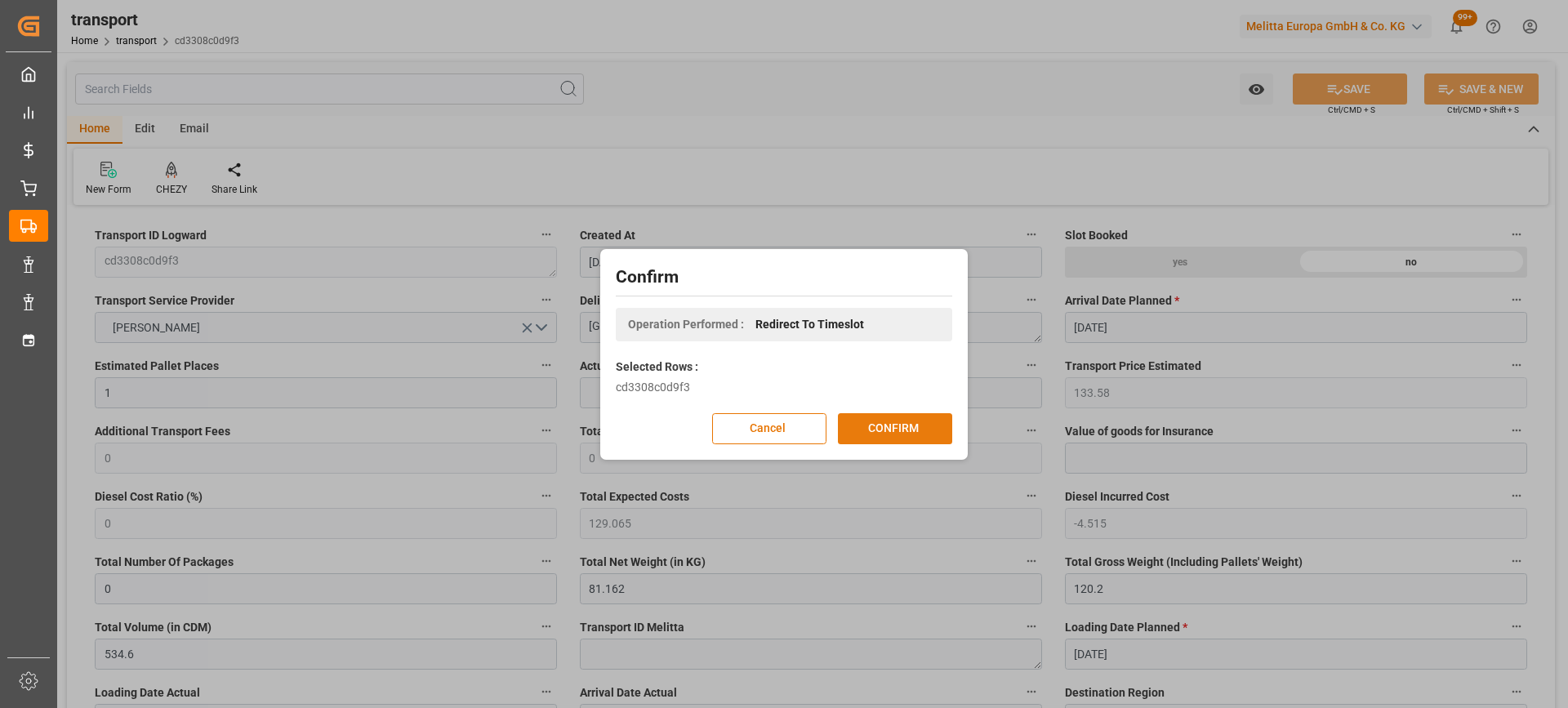
click at [876, 433] on button "CONFIRM" at bounding box center [895, 429] width 114 height 31
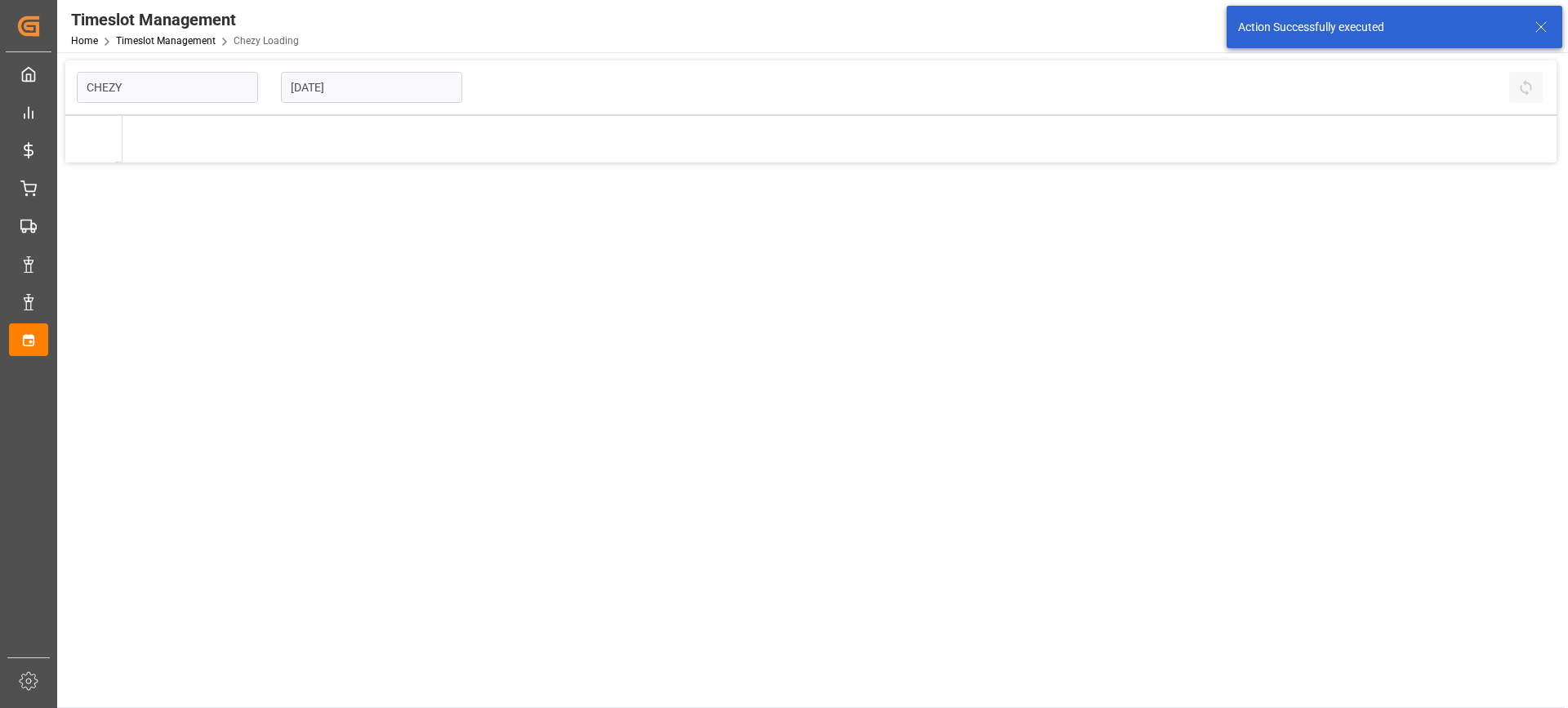
type input "Chezy Loading"
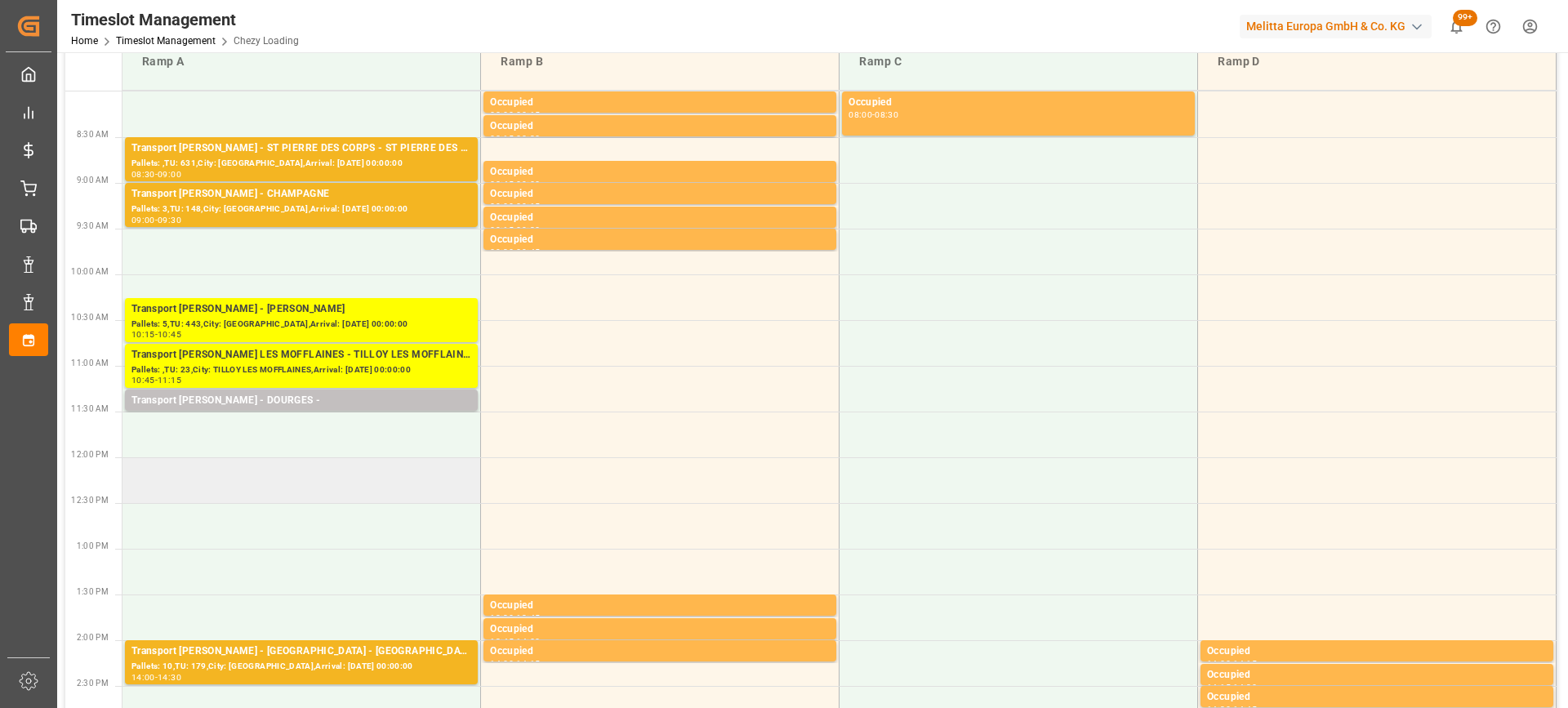
scroll to position [163, 0]
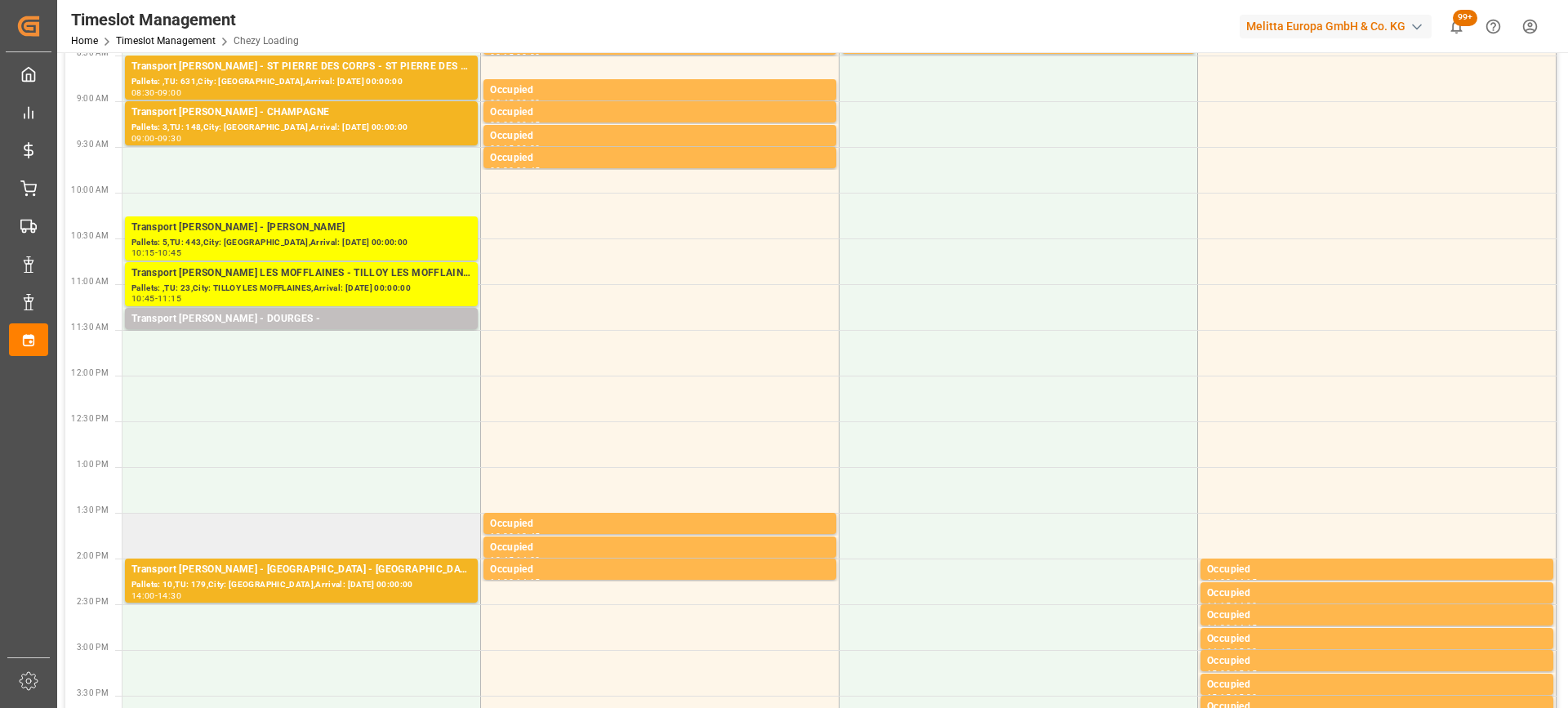
click at [344, 553] on td at bounding box center [302, 535] width 359 height 46
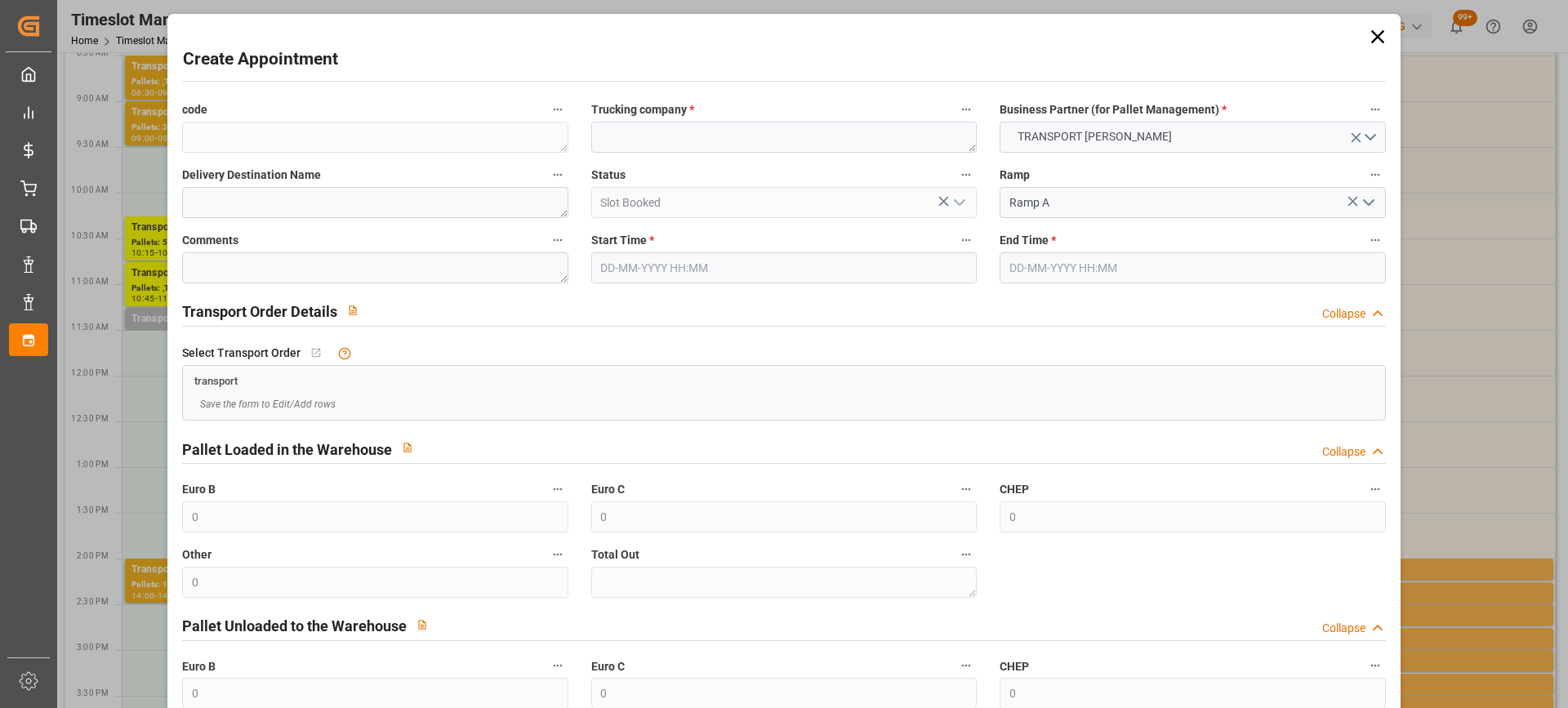
type input "10-09-2025 13:30"
type input "10-09-2025 13:45"
paste textarea "[GEOGRAPHIC_DATA]"
type textarea "[GEOGRAPHIC_DATA]"
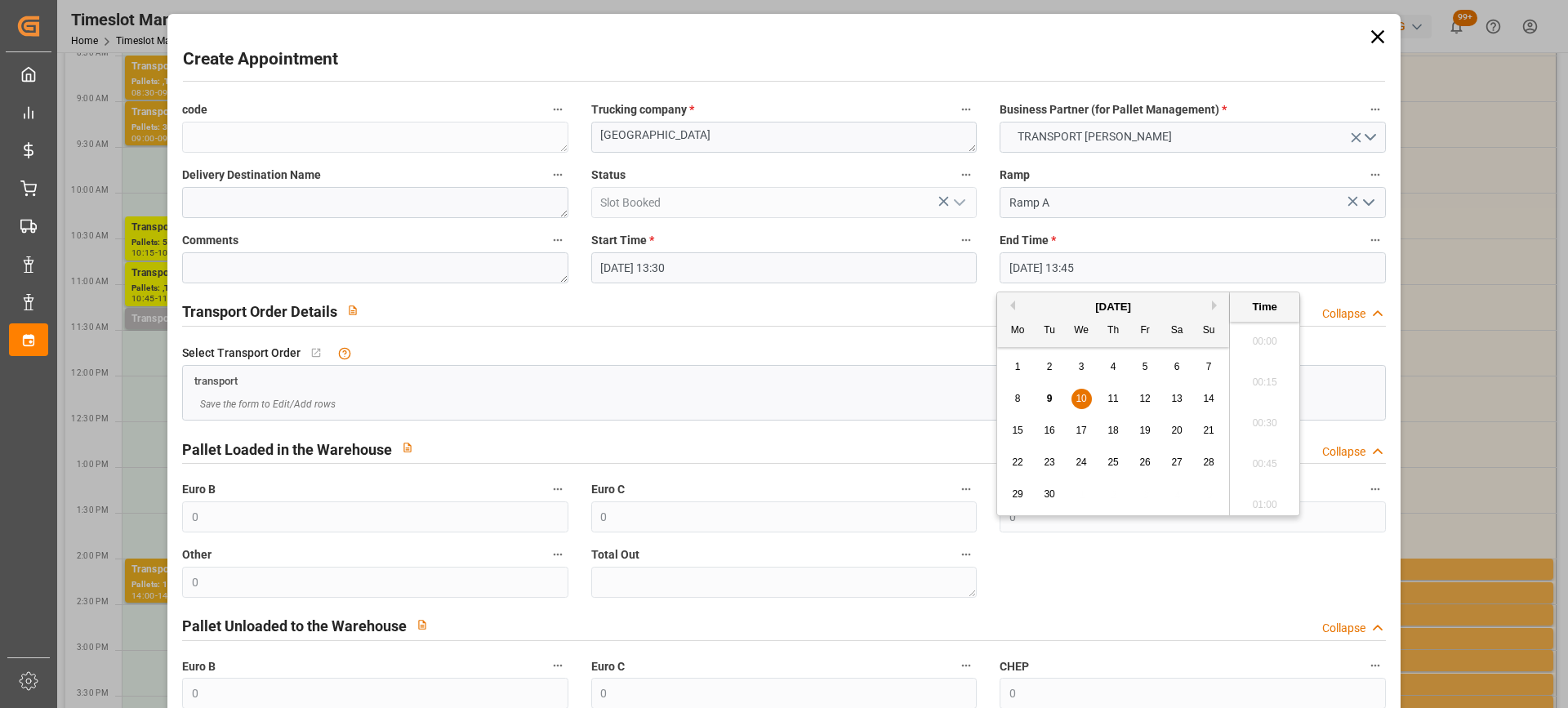
click at [1150, 269] on input "10-09-2025 13:45" at bounding box center [1192, 268] width 385 height 31
click at [1080, 394] on span "10" at bounding box center [1081, 398] width 11 height 11
click at [1261, 465] on li "14:00" at bounding box center [1265, 458] width 70 height 41
type input "10-09-2025 14:00"
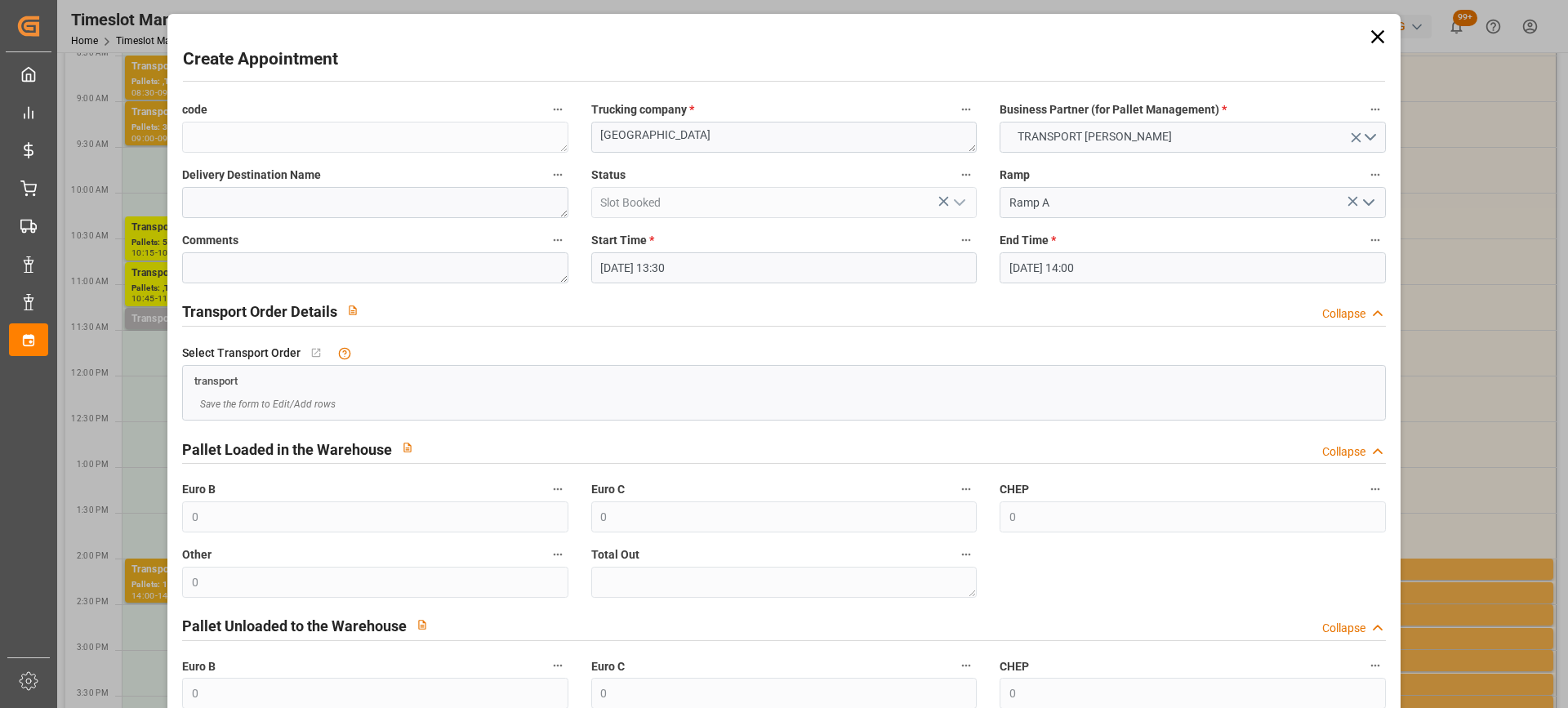
scroll to position [161, 0]
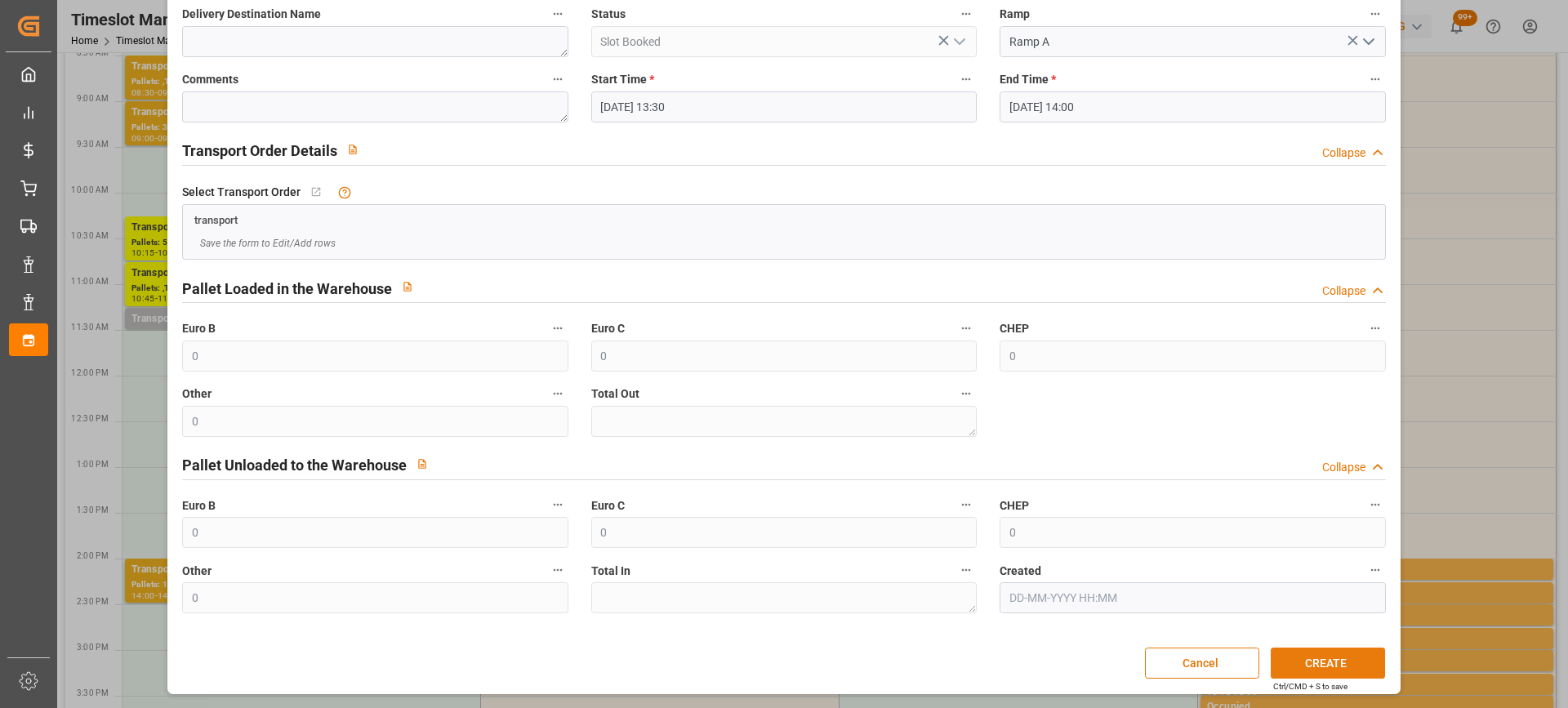
click at [1320, 656] on button "CREATE" at bounding box center [1327, 663] width 114 height 31
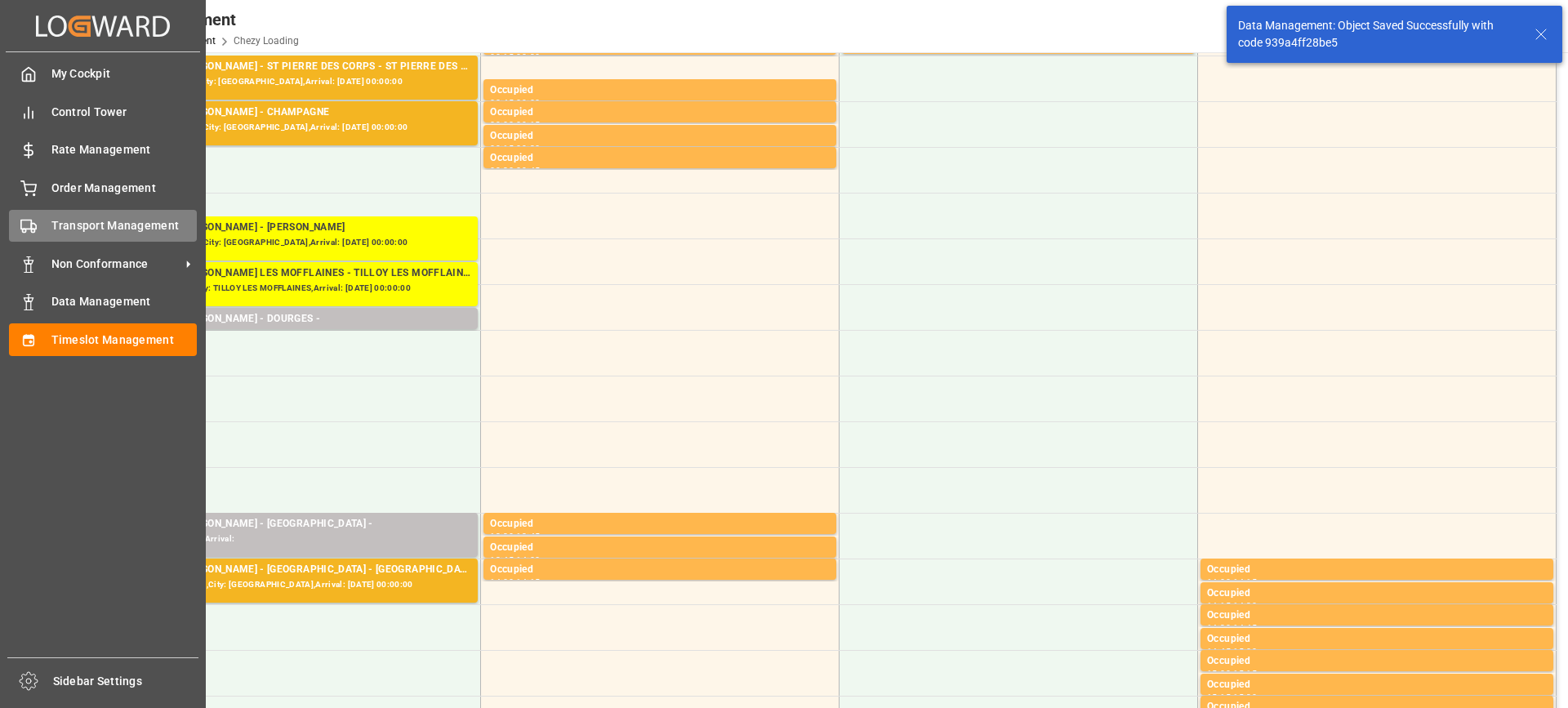
click at [73, 227] on span "Transport Management" at bounding box center [124, 225] width 146 height 17
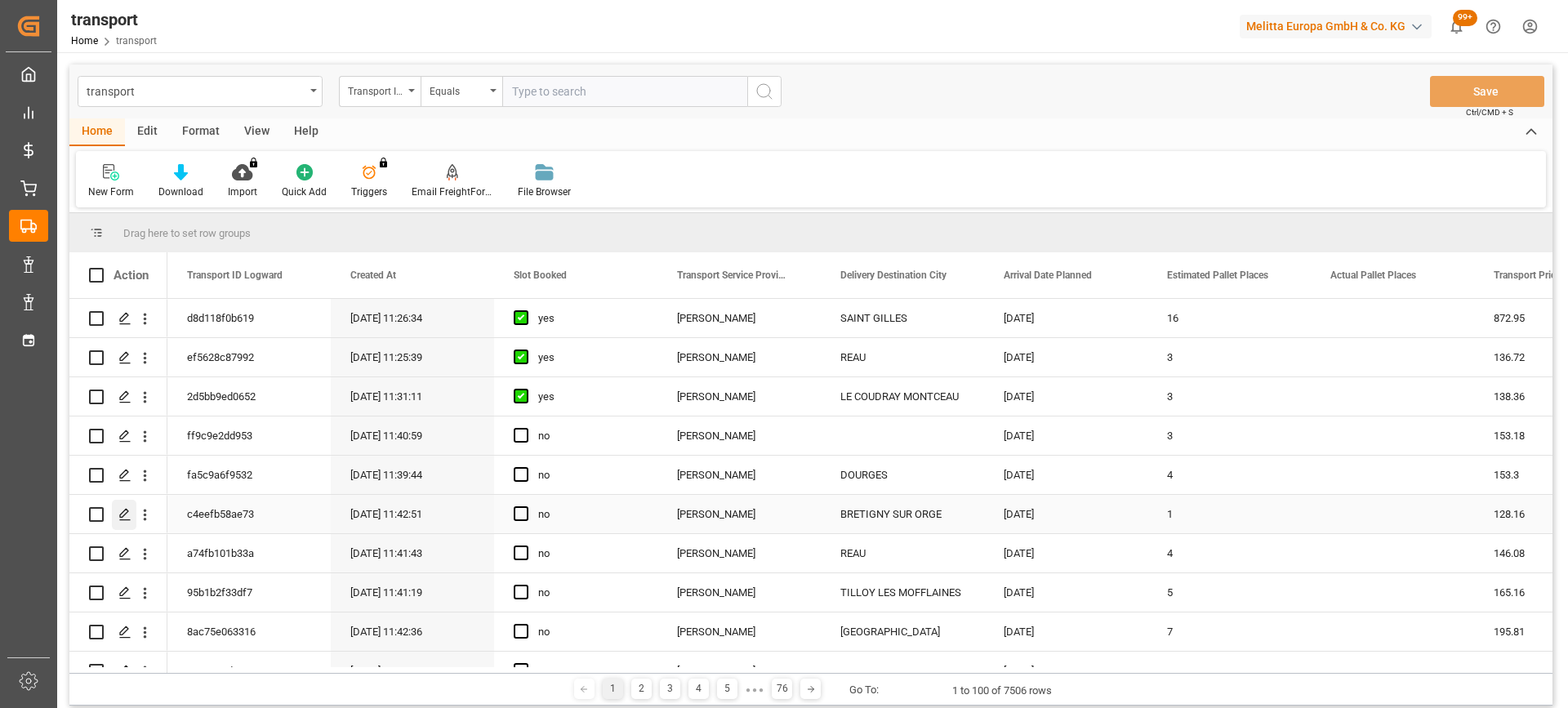
click at [124, 504] on div "Press SPACE to select this row." at bounding box center [124, 514] width 25 height 30
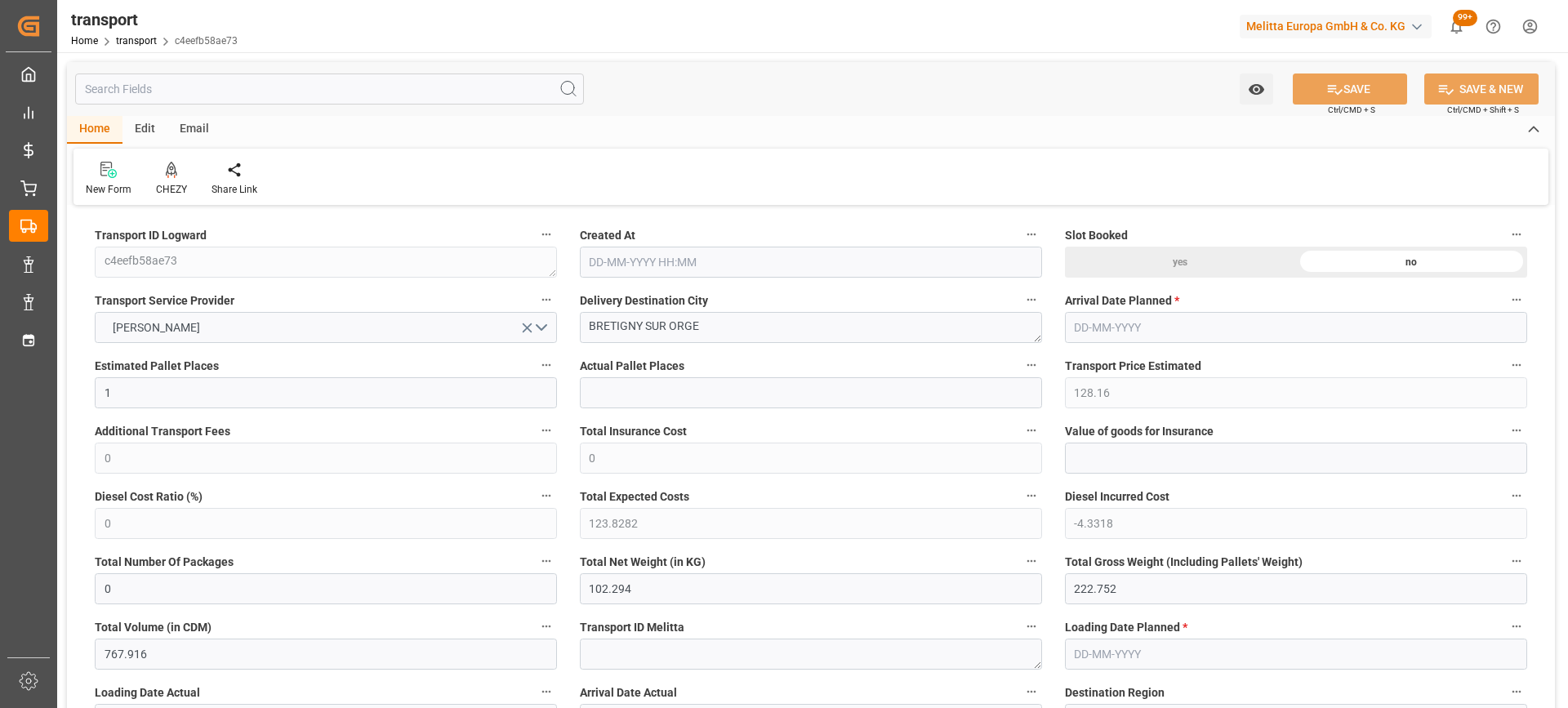
type input "09-09-2025 11:42"
type input "[DATE]"
drag, startPoint x: 435, startPoint y: 343, endPoint x: 562, endPoint y: 338, distance: 127.1
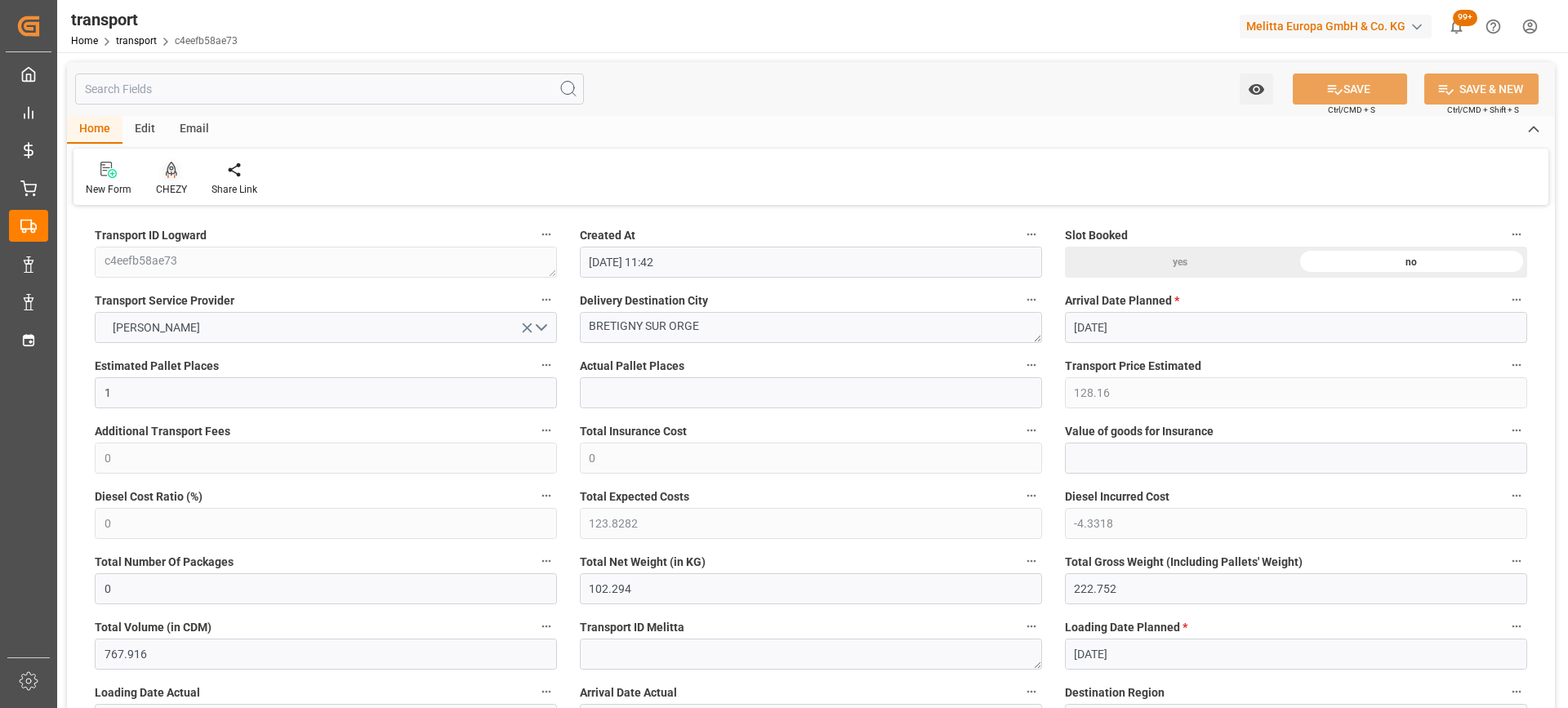
click at [174, 169] on icon at bounding box center [171, 168] width 11 height 14
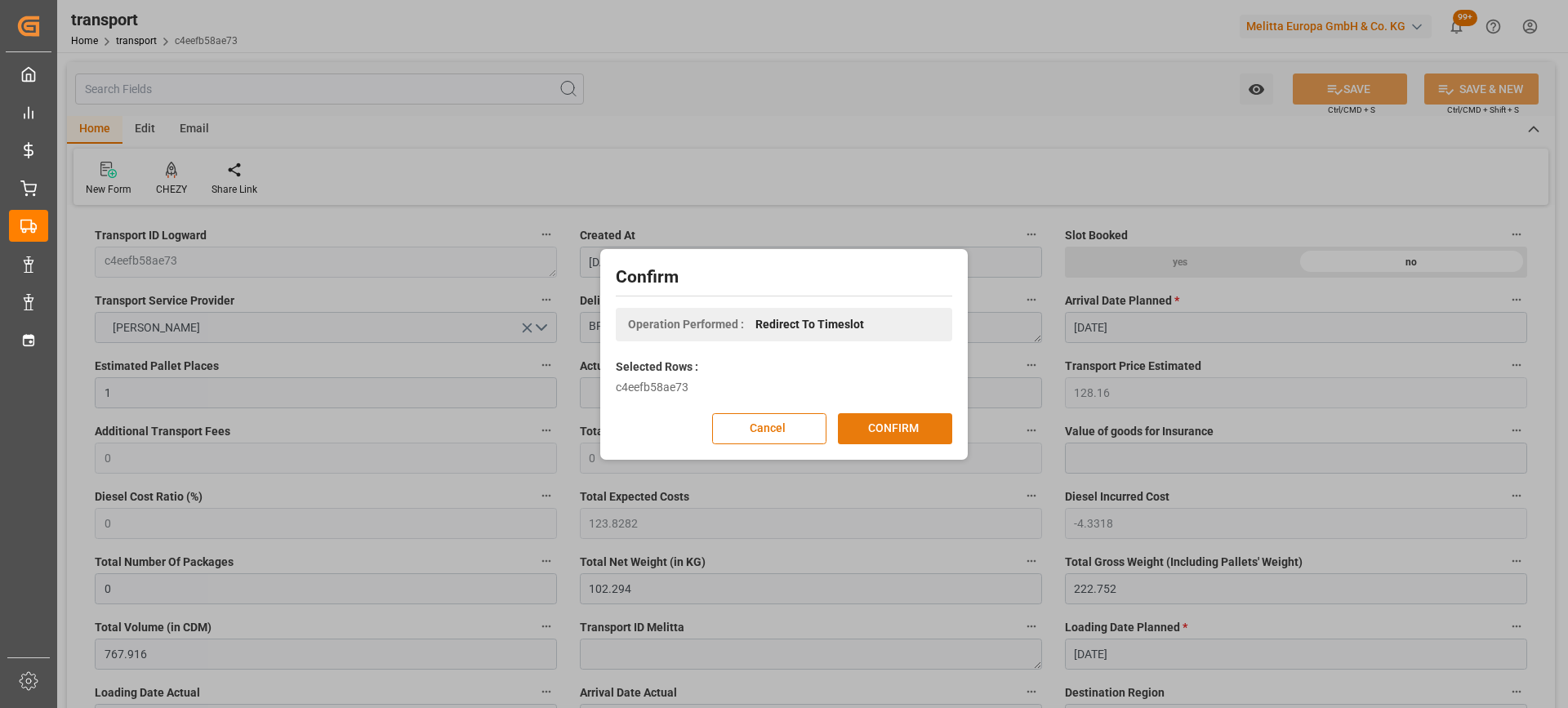
click at [892, 427] on button "CONFIRM" at bounding box center [895, 429] width 114 height 31
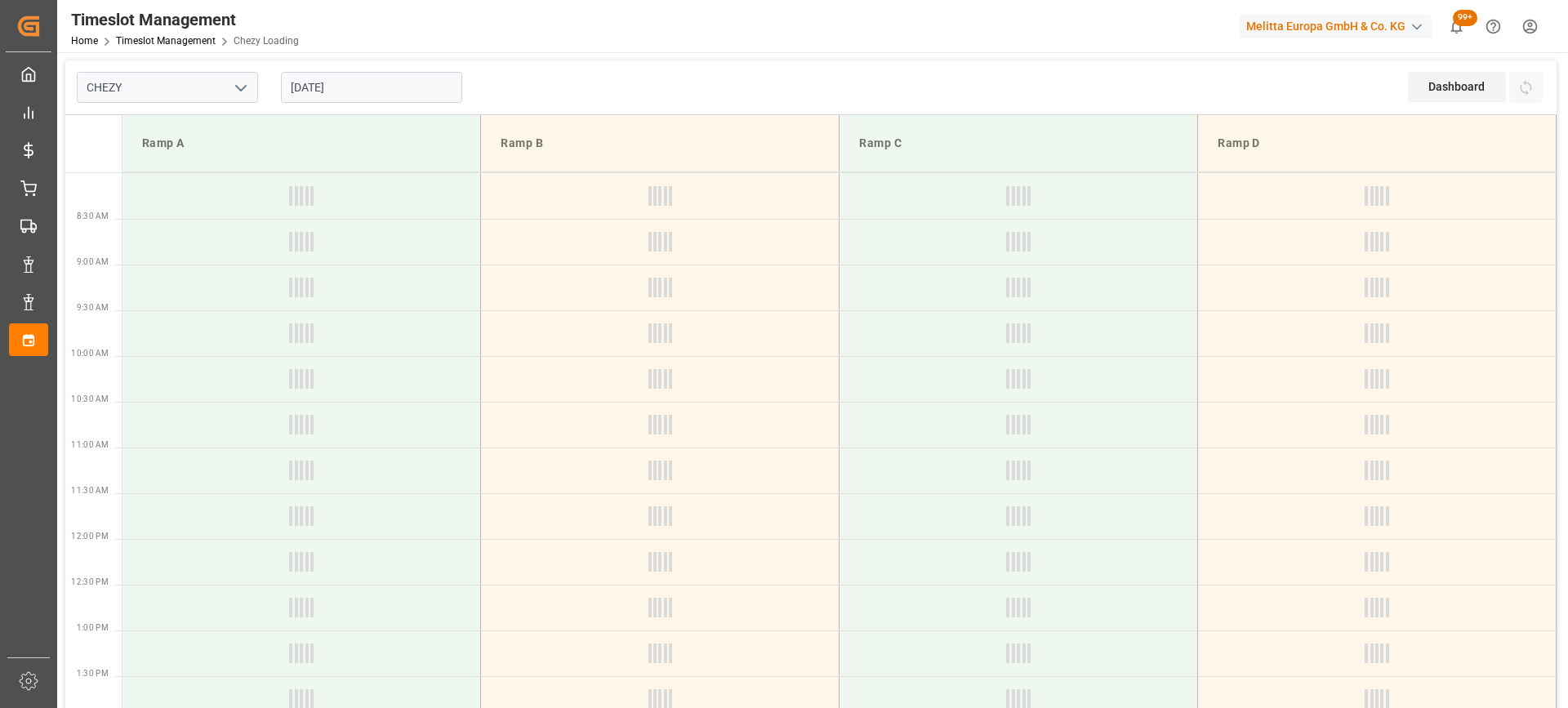
type input "Chezy Loading"
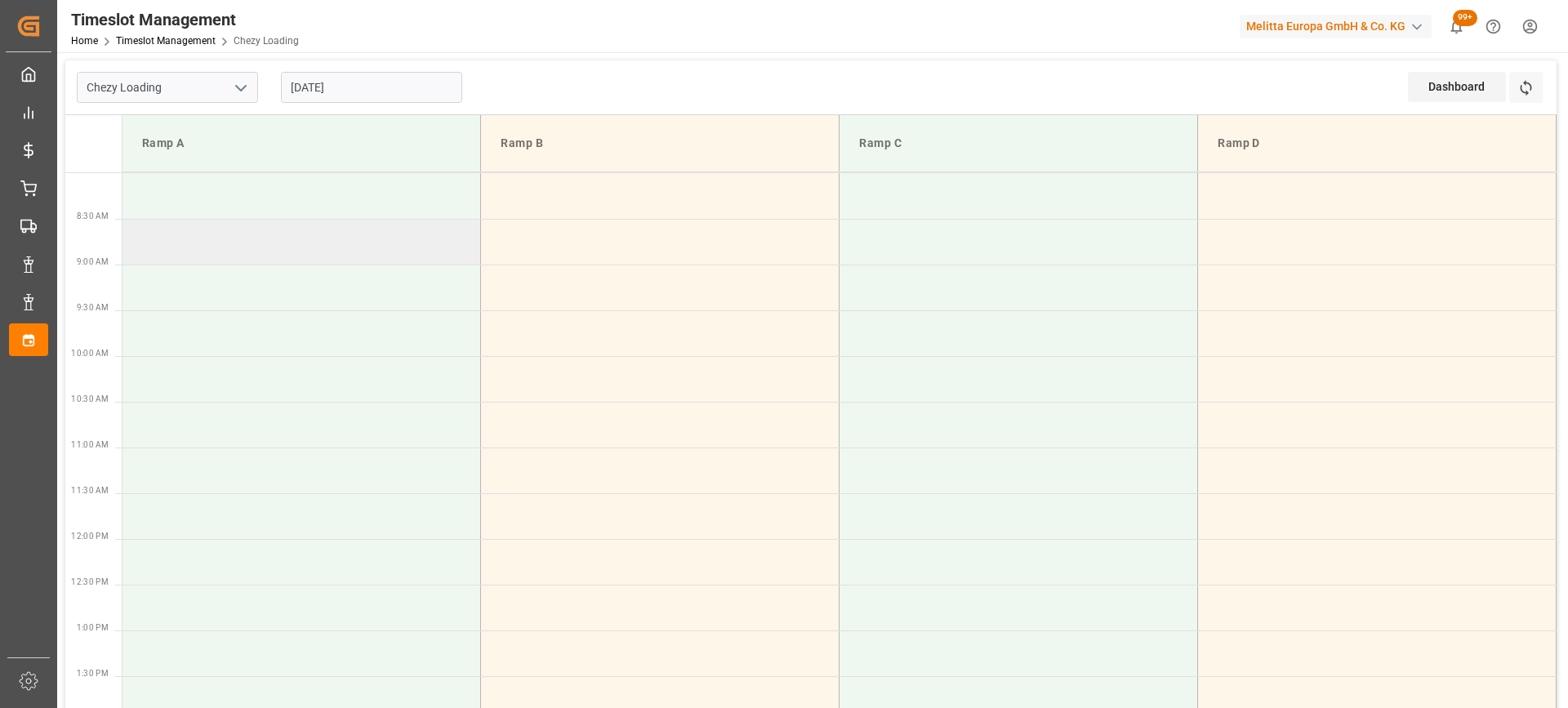
click at [385, 260] on td at bounding box center [302, 241] width 359 height 46
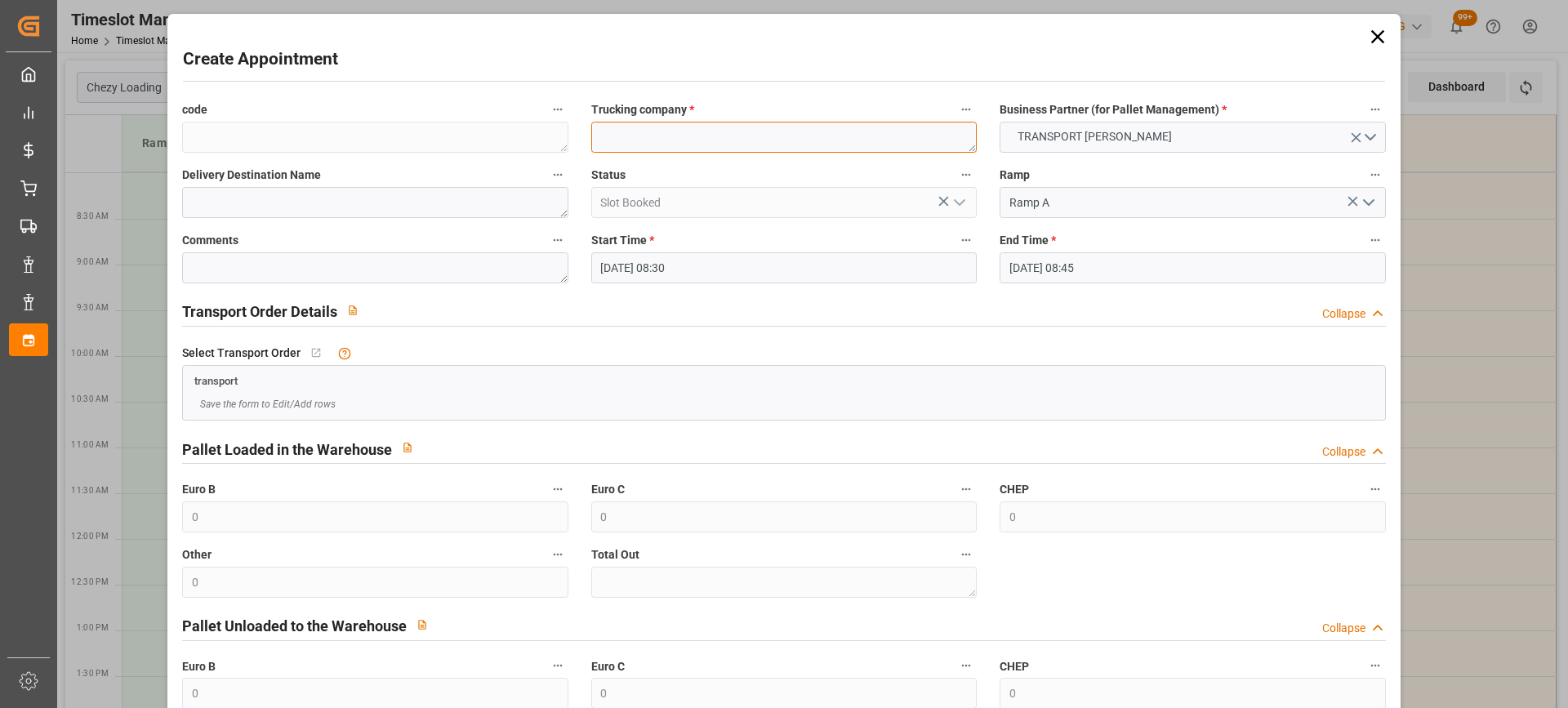
paste textarea "BRETIGNY SUR ORGE"
type textarea "BRETIGNY SUR ORGE"
click at [1165, 267] on input "15-09-2025 08:45" at bounding box center [1192, 268] width 385 height 31
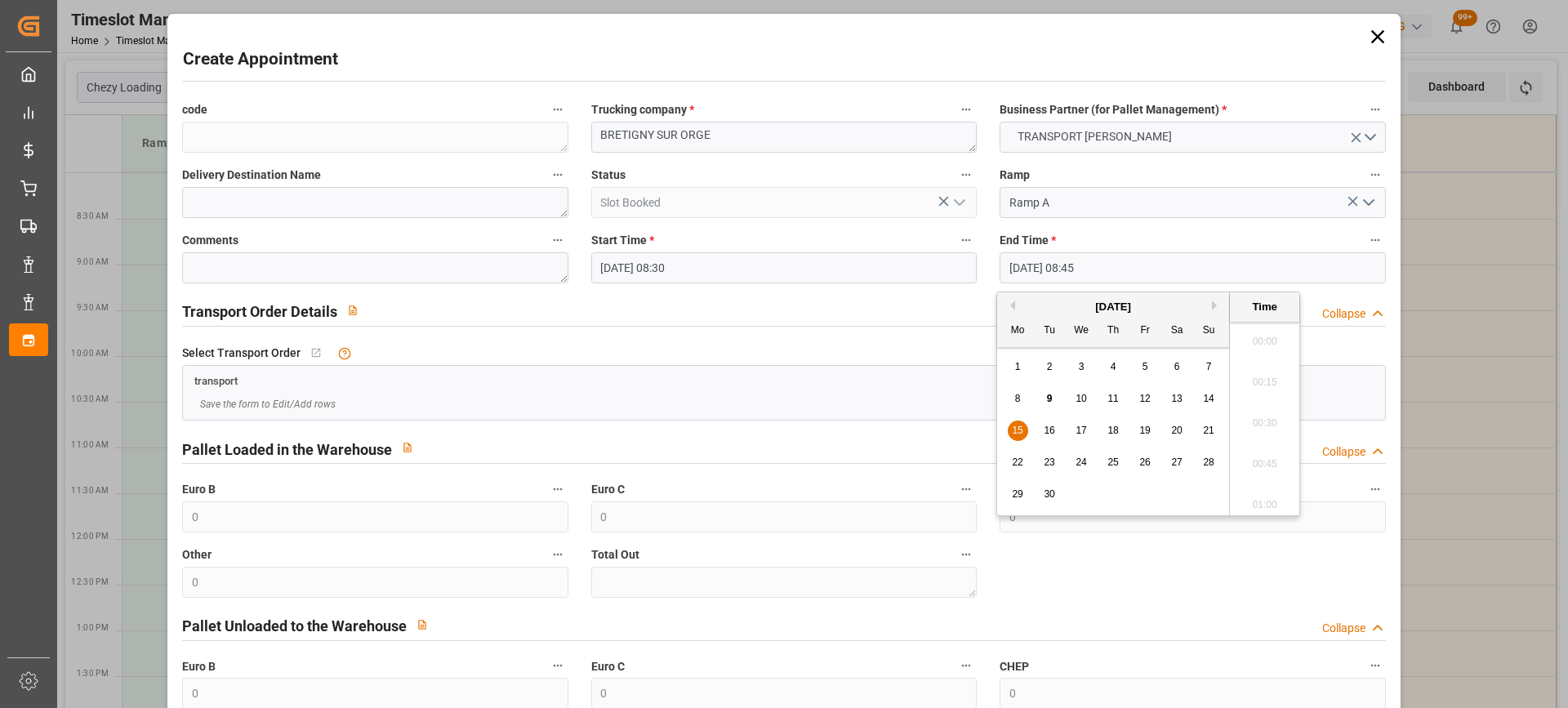
scroll to position [1353, 0]
click at [1018, 431] on span "15" at bounding box center [1018, 430] width 11 height 11
click at [1237, 447] on li "09:00" at bounding box center [1265, 458] width 70 height 41
type input "15-09-2025 09:00"
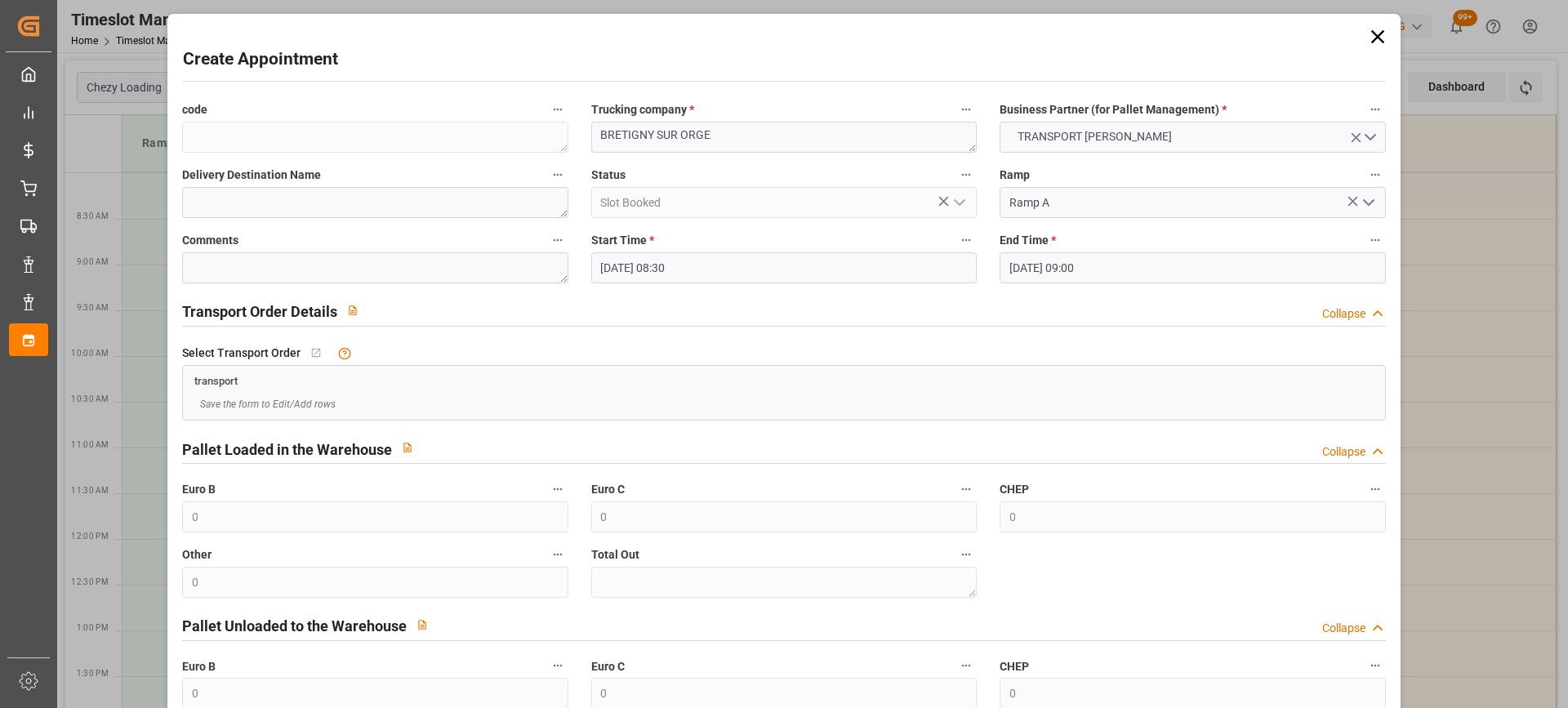
scroll to position [161, 0]
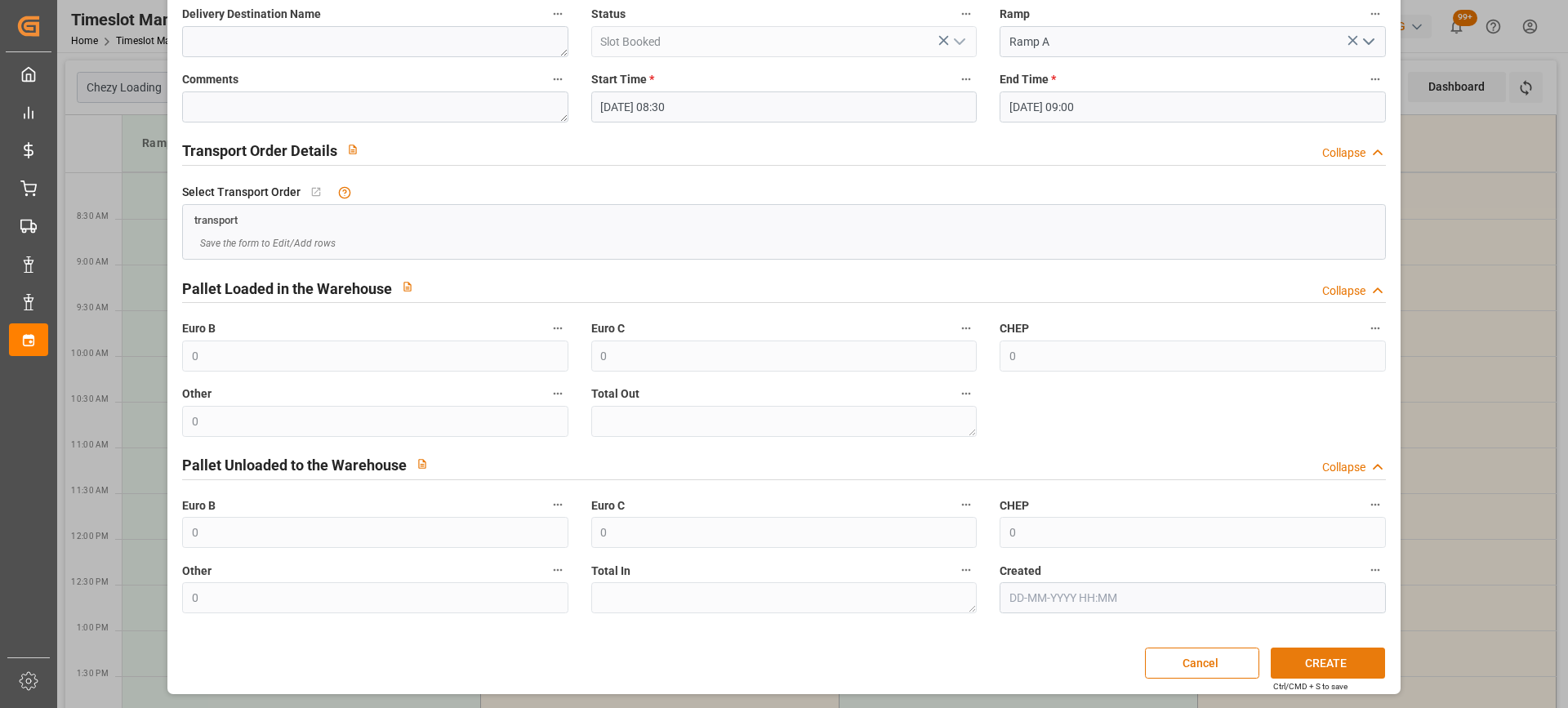
click at [1318, 660] on button "CREATE" at bounding box center [1327, 663] width 114 height 31
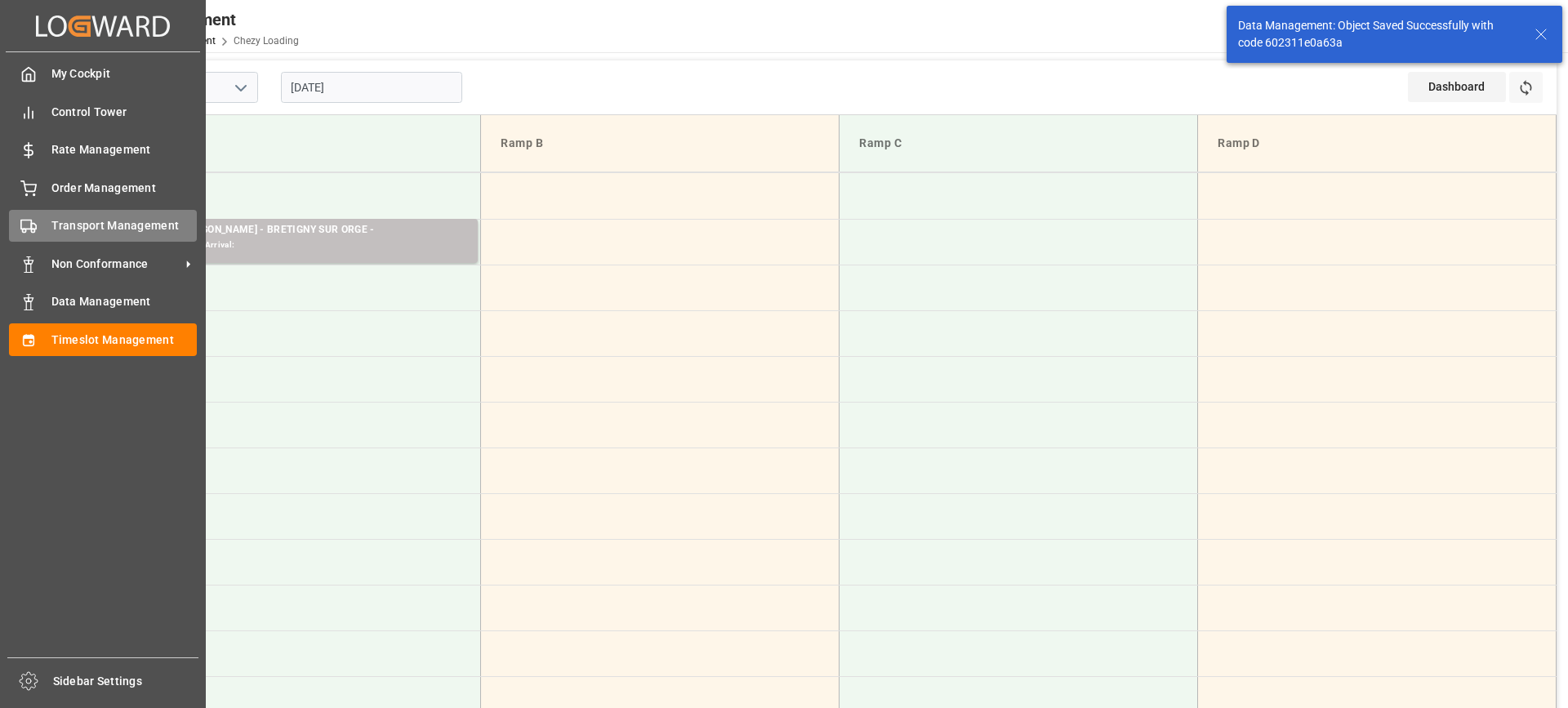
click at [51, 220] on span "Transport Management" at bounding box center [124, 225] width 146 height 17
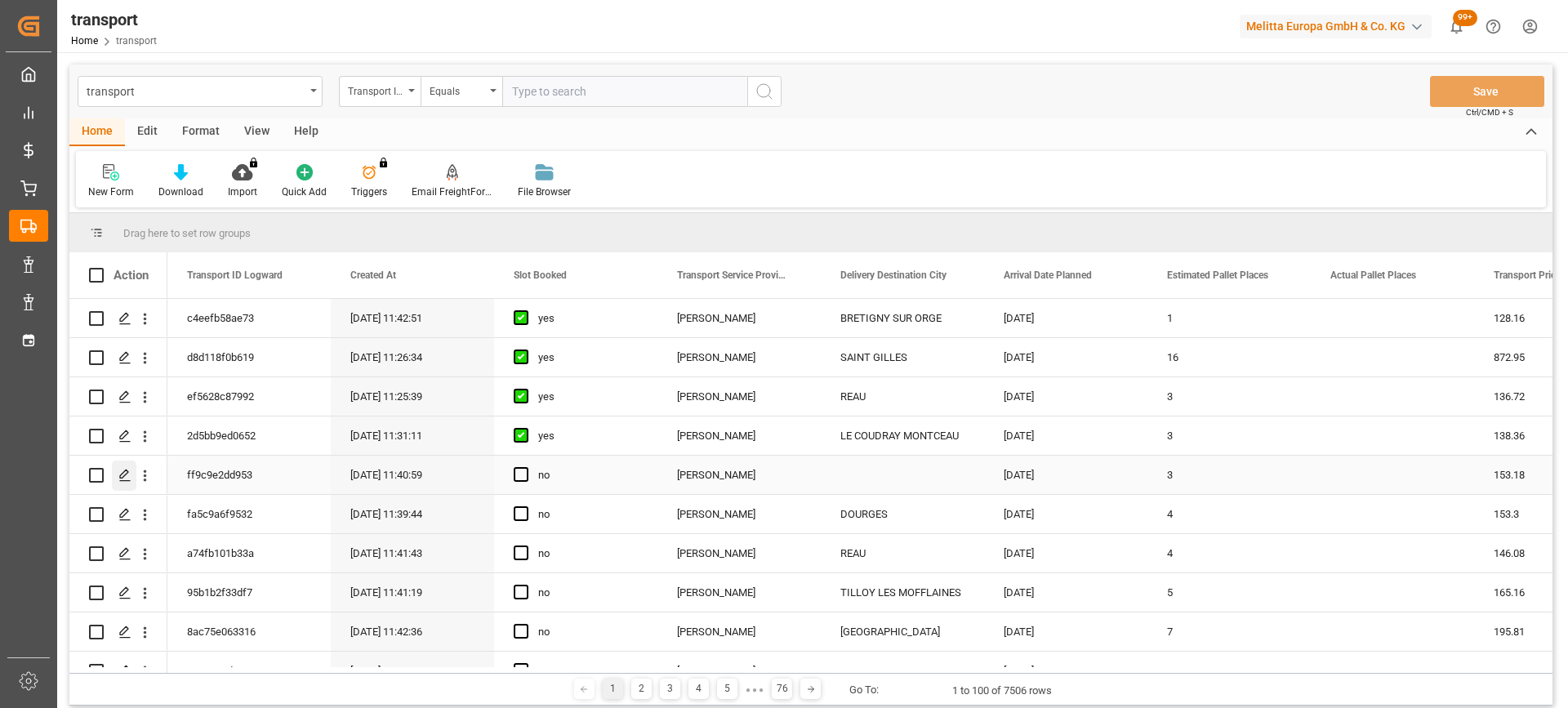
click at [129, 469] on icon "Press SPACE to select this row." at bounding box center [124, 475] width 13 height 13
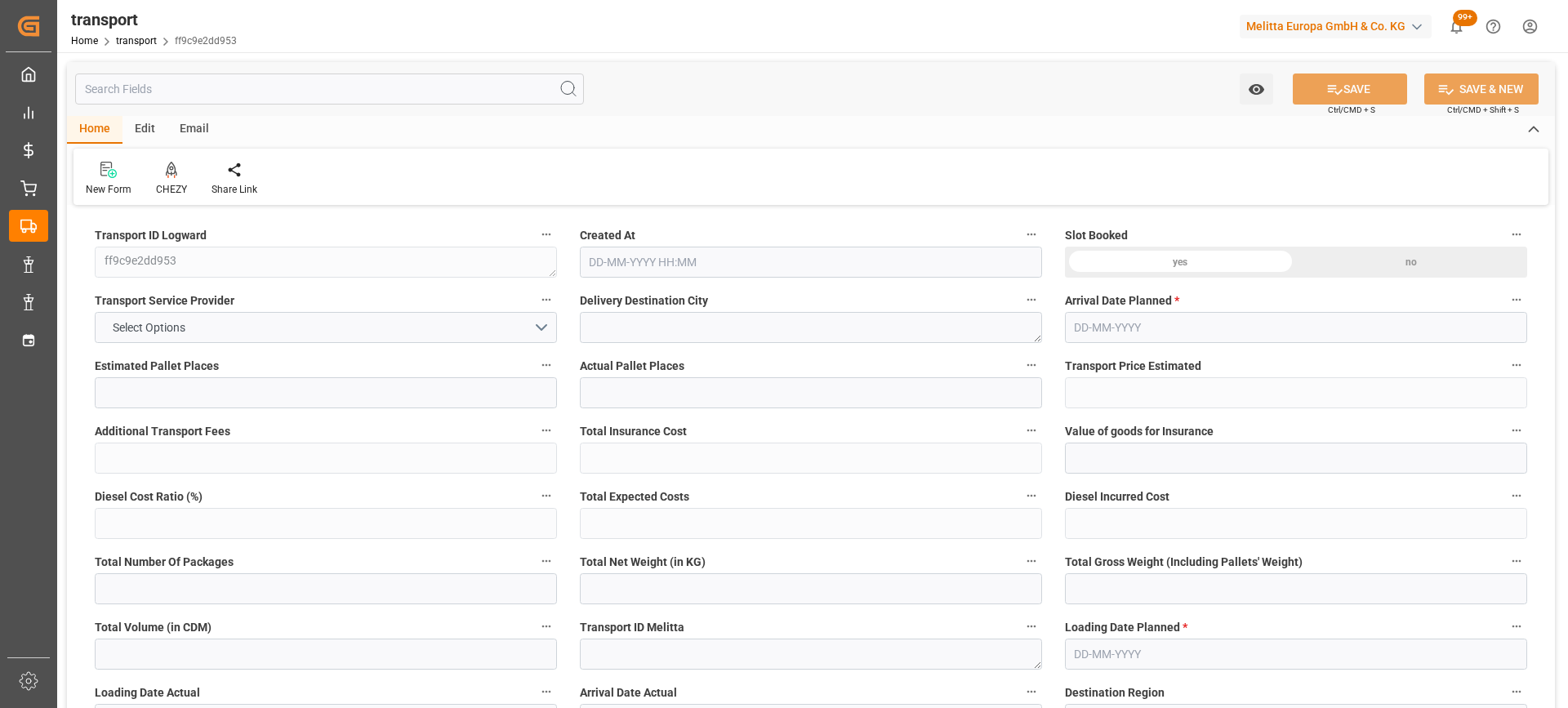
type input "3"
type input "153.18"
type input "0"
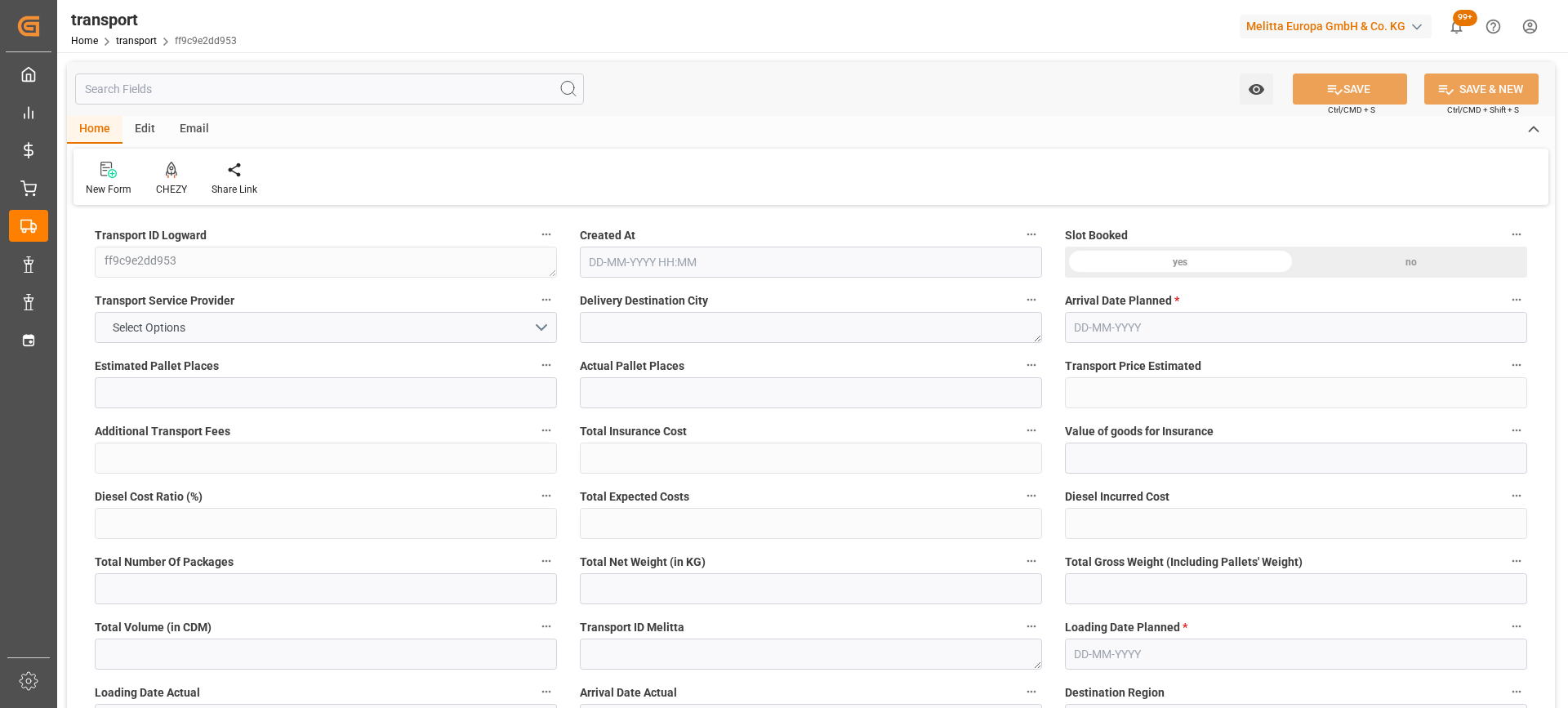
type input "148.0025"
type input "-5.1775"
type input "0"
type input "297.186"
type input "486.088"
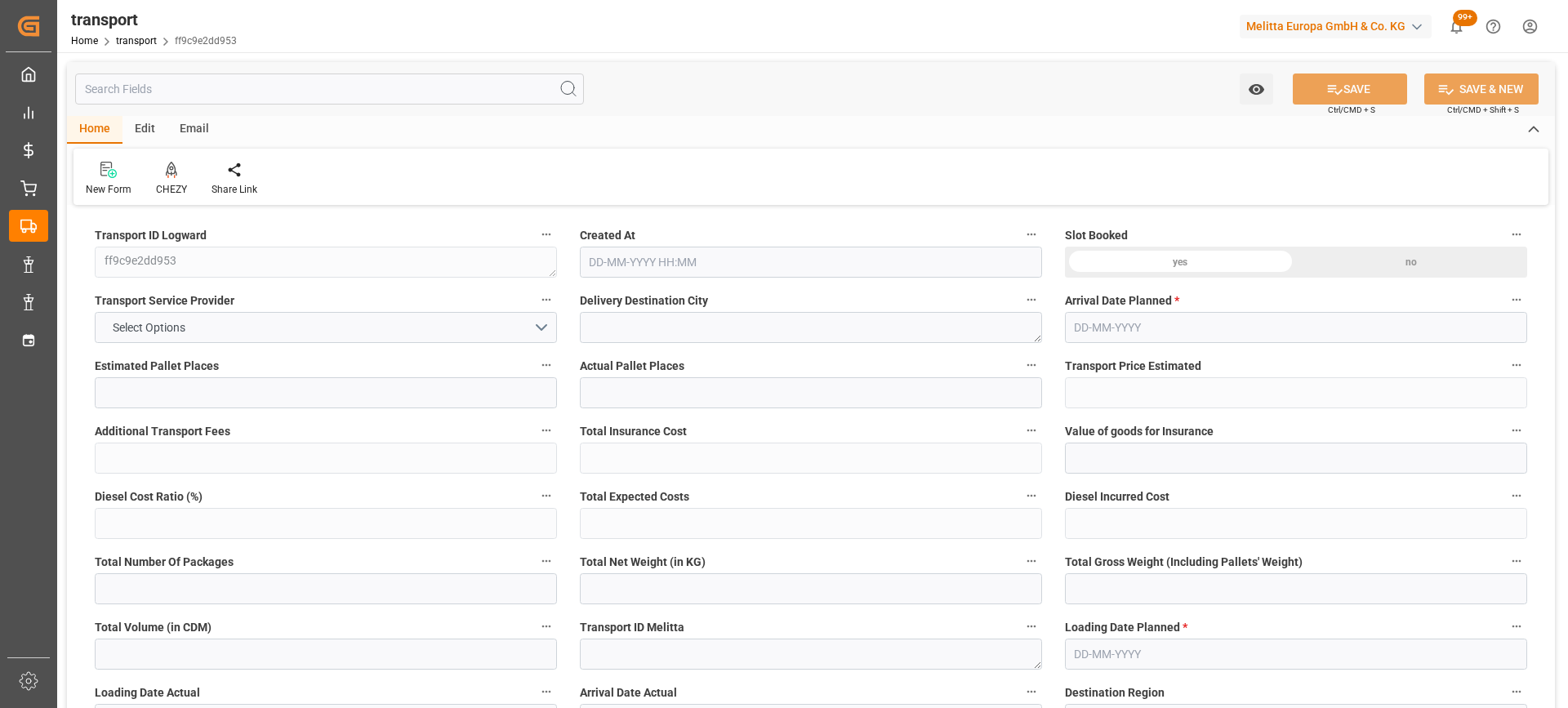
type input "1559.916"
type input "45"
type input "2"
type input "30"
type input "4"
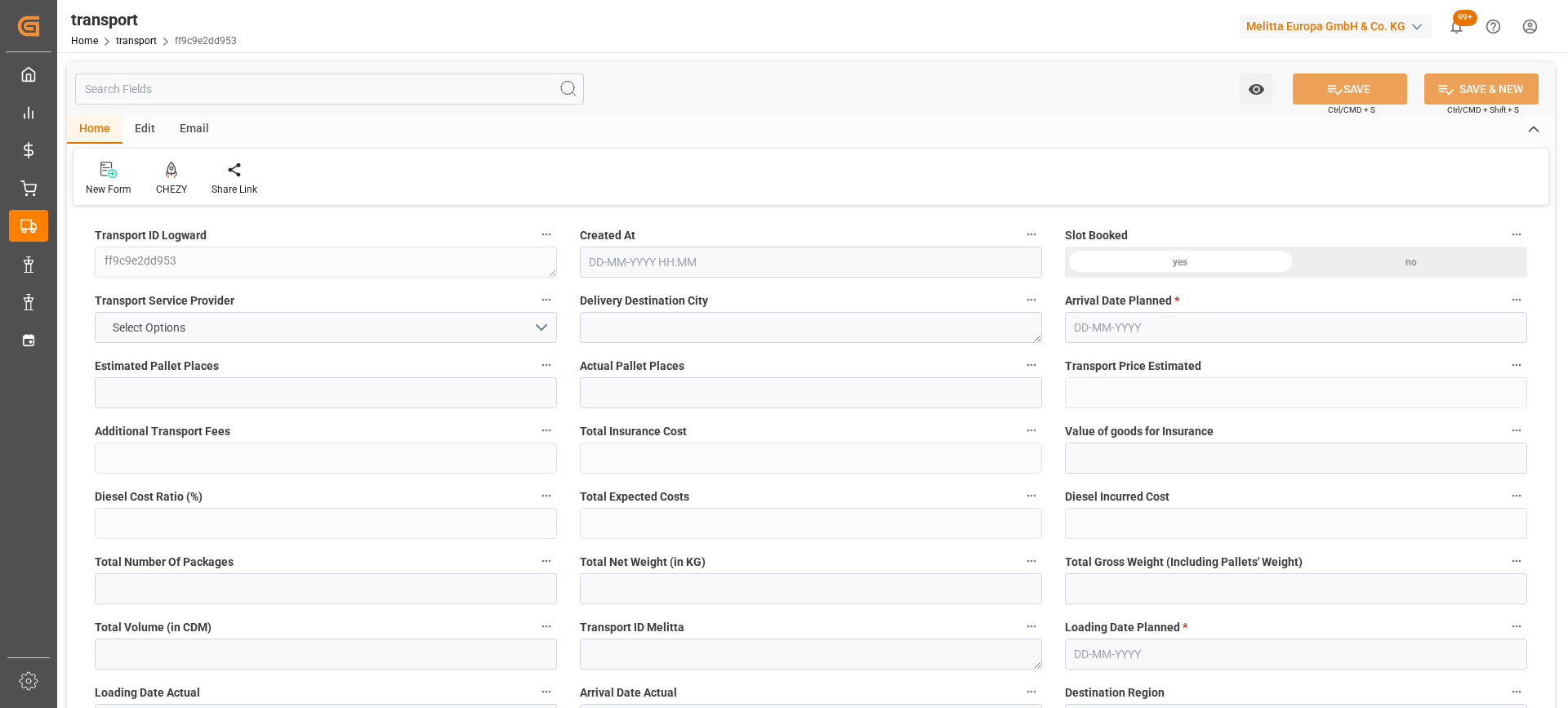
type input "101"
type input "382.8"
type input "0"
type input "4710.8598"
type input "0"
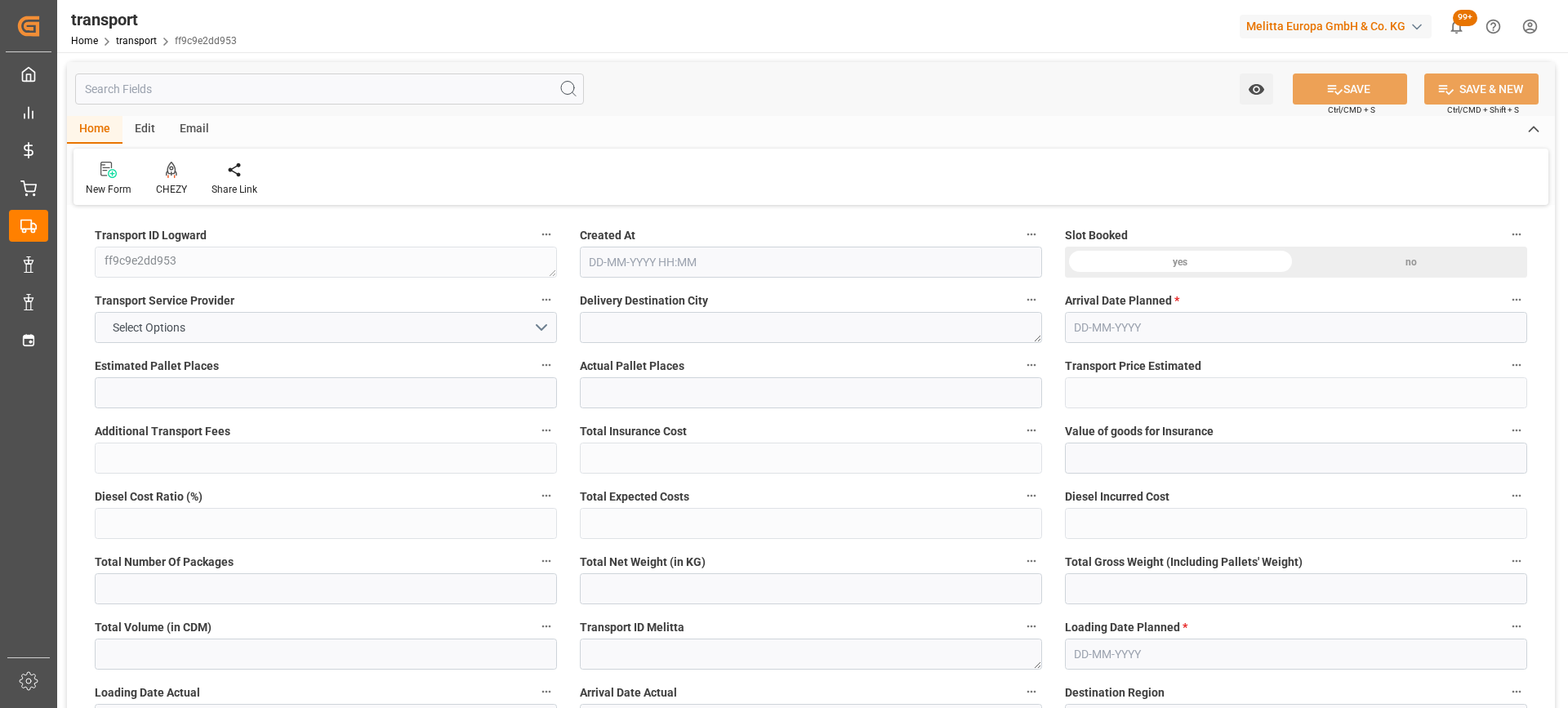
type input "0"
type input "21"
type input "35"
type input "09-09-2025 11:40"
type input "[DATE]"
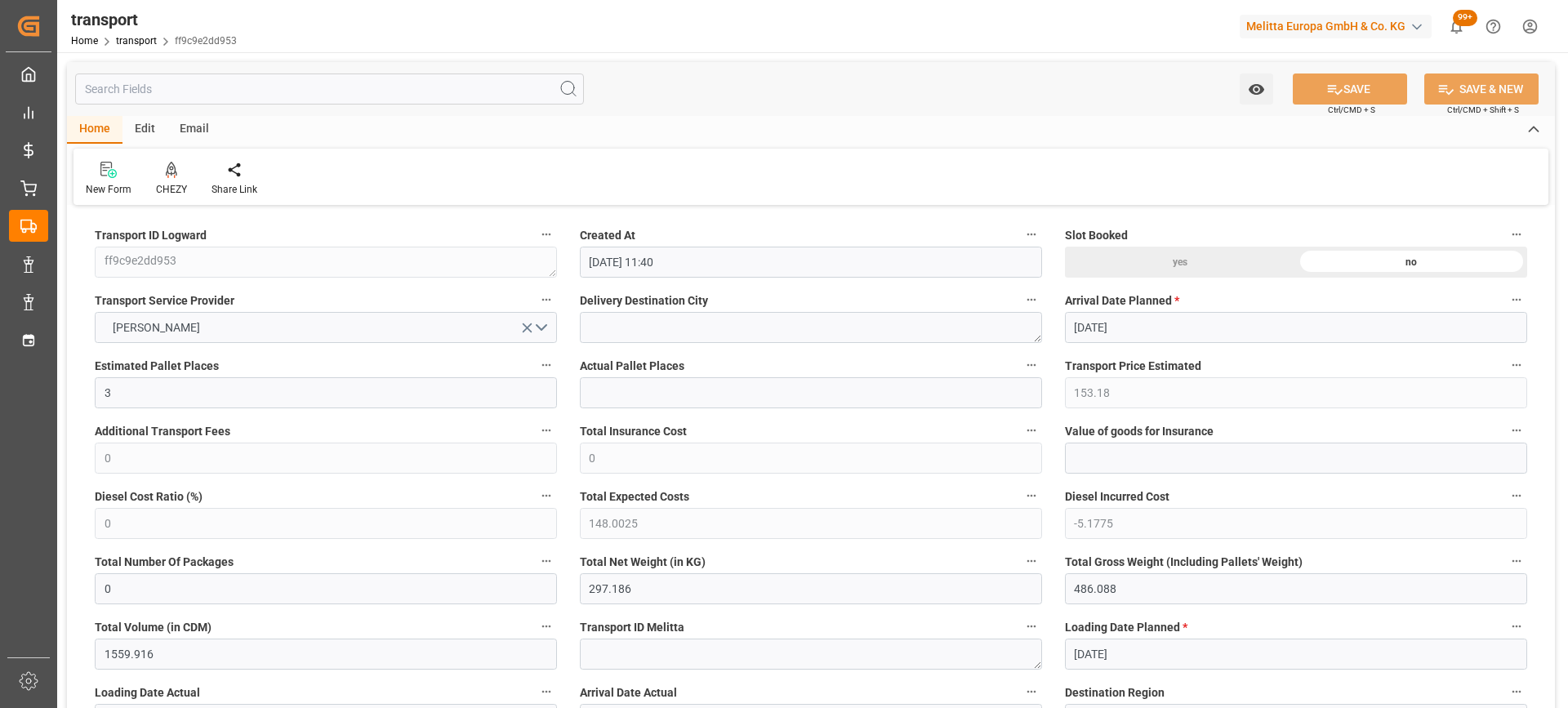
type input "[DATE]"
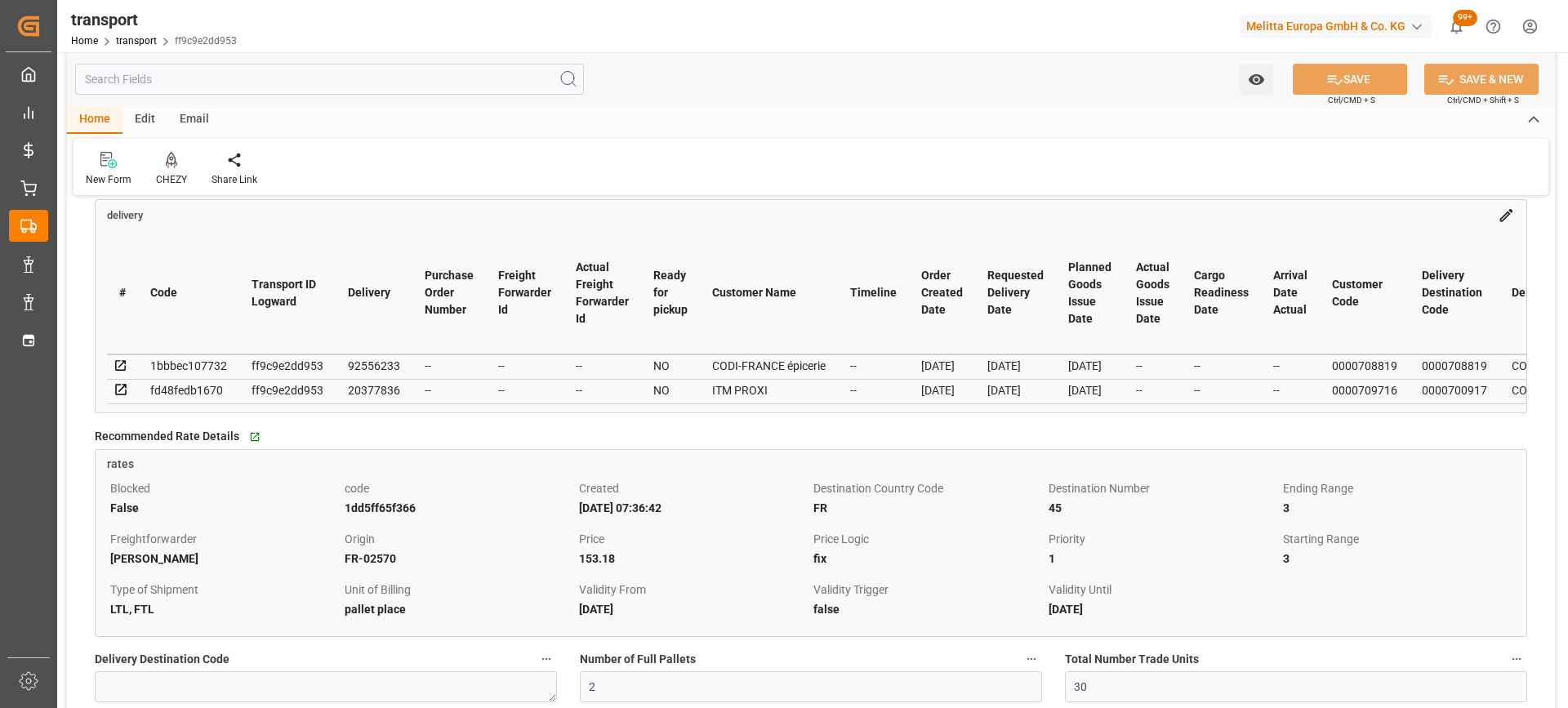
scroll to position [408, 0]
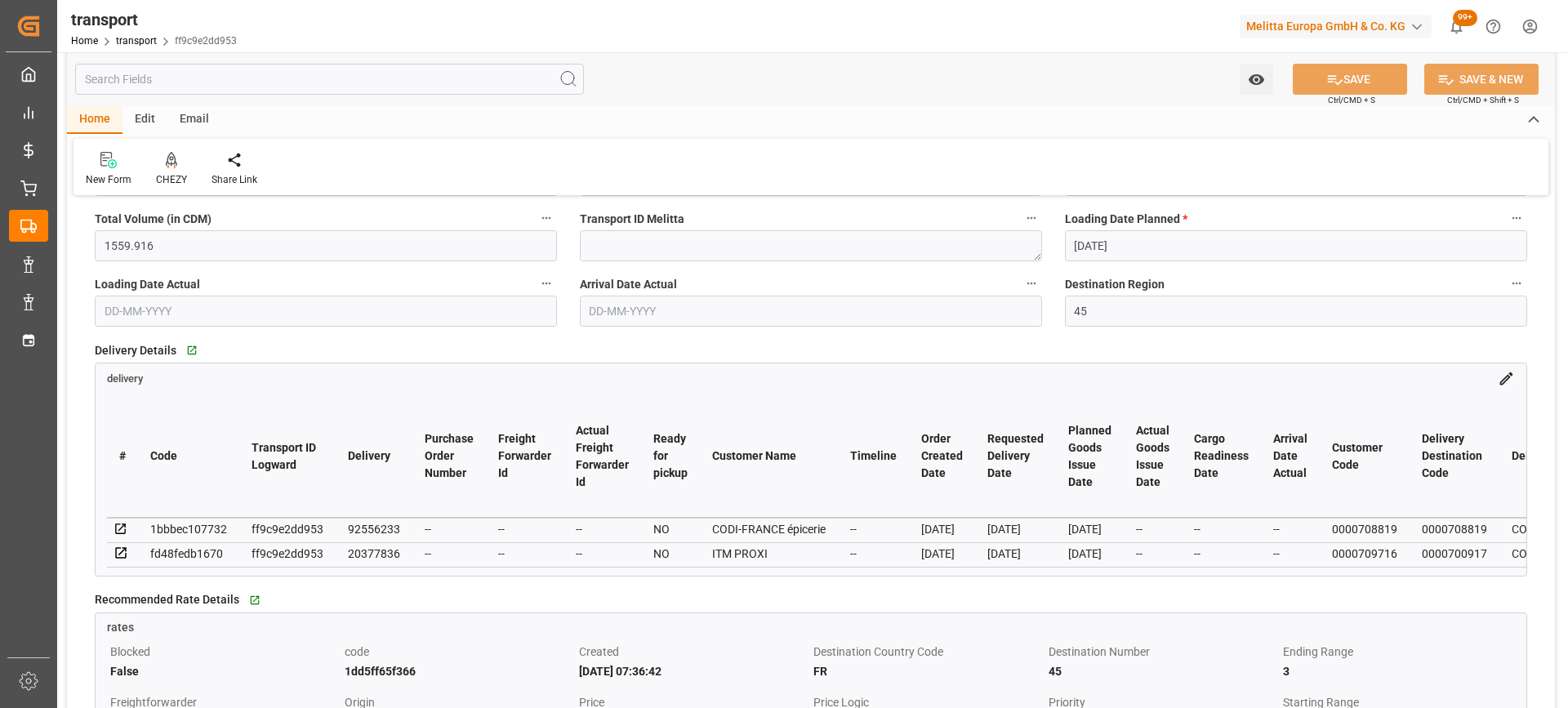
drag, startPoint x: 1430, startPoint y: 553, endPoint x: 1272, endPoint y: 545, distance: 158.2
click at [1499, 548] on td "0000700917" at bounding box center [1454, 554] width 90 height 25
drag, startPoint x: 1535, startPoint y: 552, endPoint x: 1543, endPoint y: 558, distance: 10.0
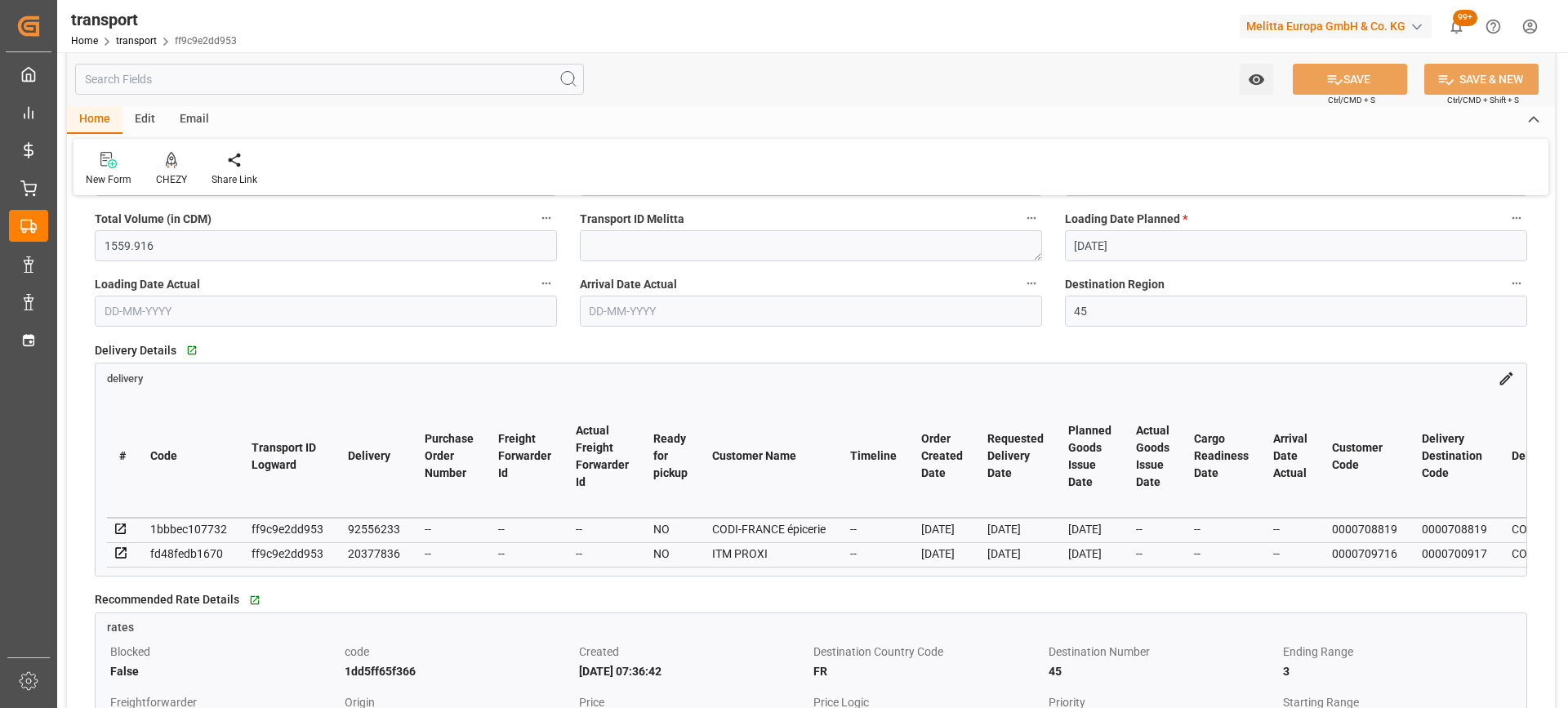
click at [1536, 552] on div "Delivery Details   Go to delivery Grid delivery # Code Transport ID Logward Del…" at bounding box center [811, 456] width 1455 height 249
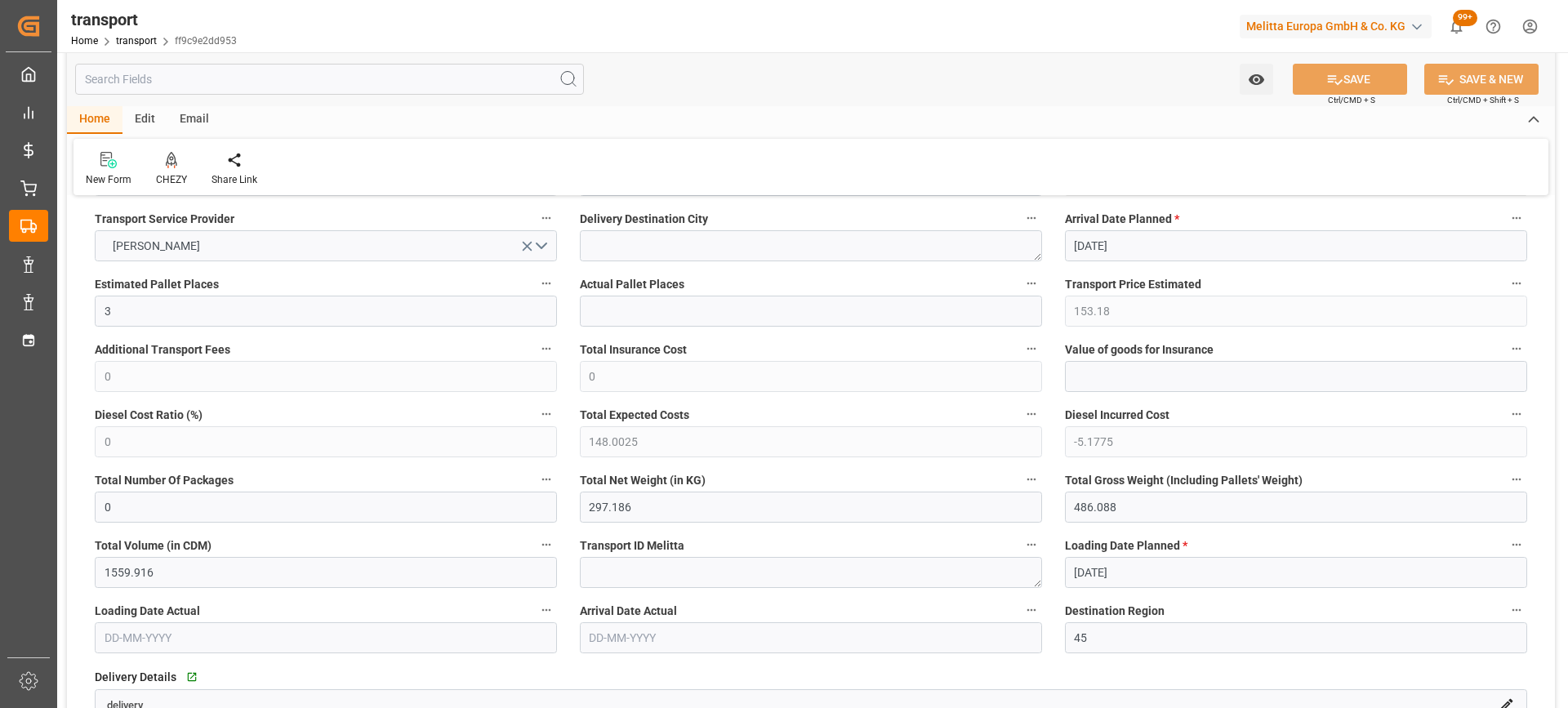
scroll to position [0, 0]
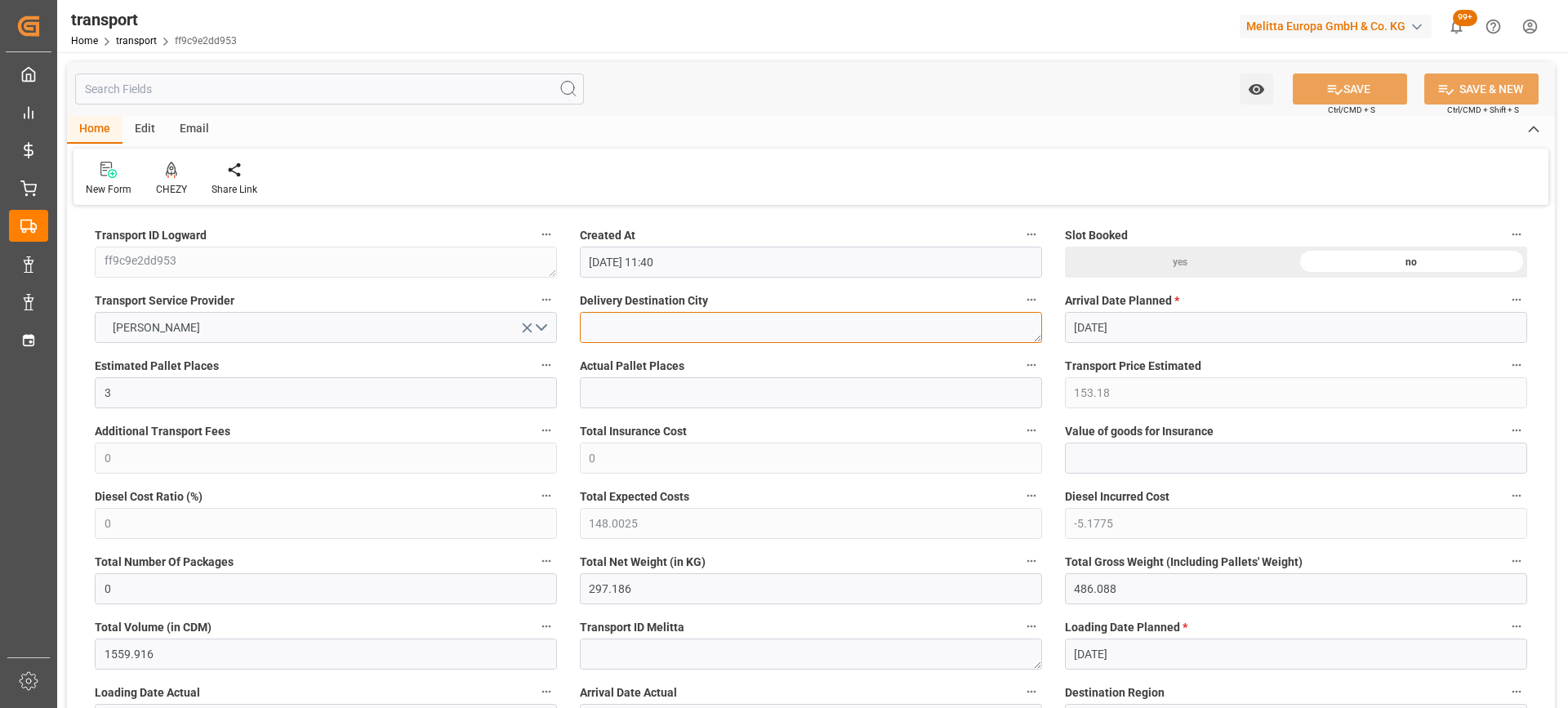
click at [636, 327] on textarea at bounding box center [811, 327] width 462 height 31
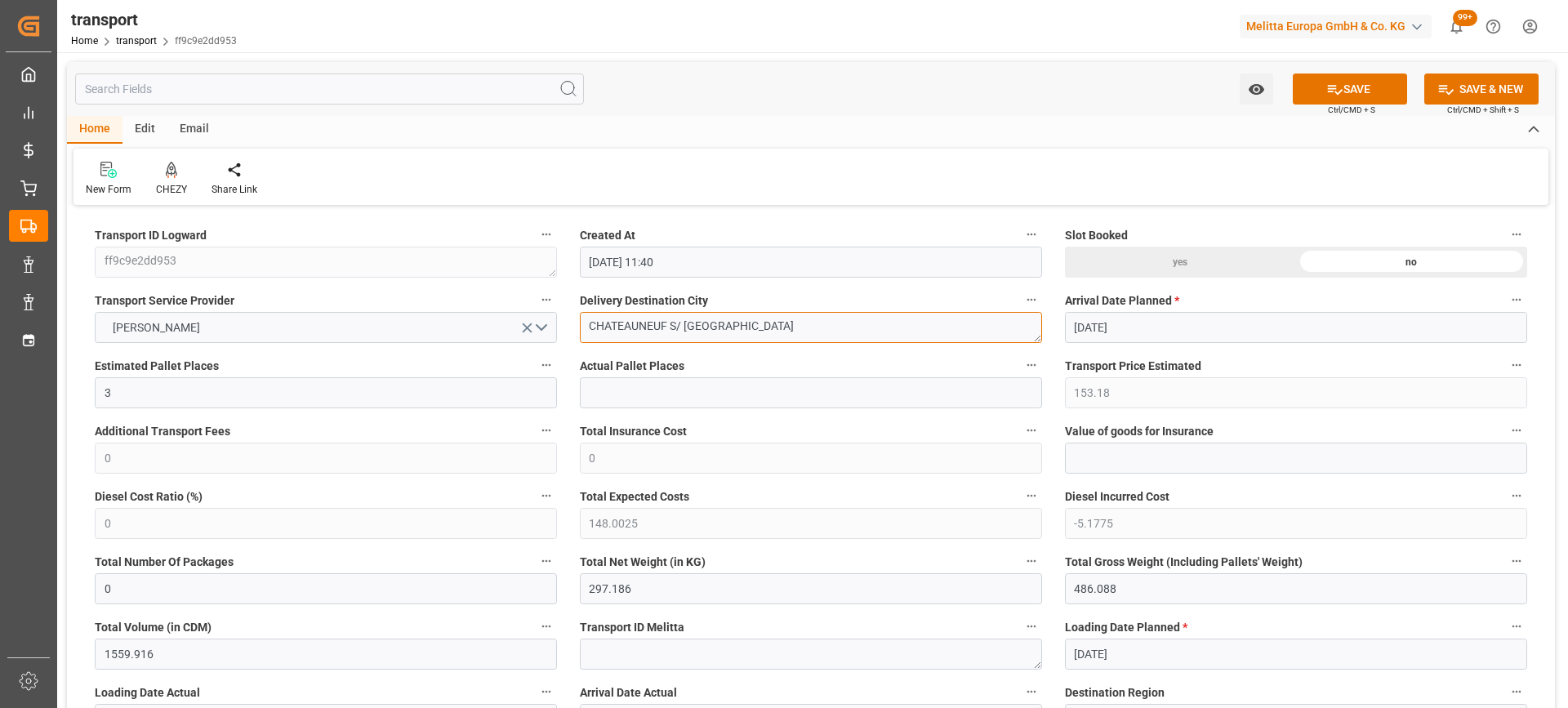
drag, startPoint x: 647, startPoint y: 338, endPoint x: 515, endPoint y: 359, distance: 133.7
type textarea "CHATEAUNEUF S/ LOIRE"
click at [163, 177] on div at bounding box center [171, 169] width 31 height 17
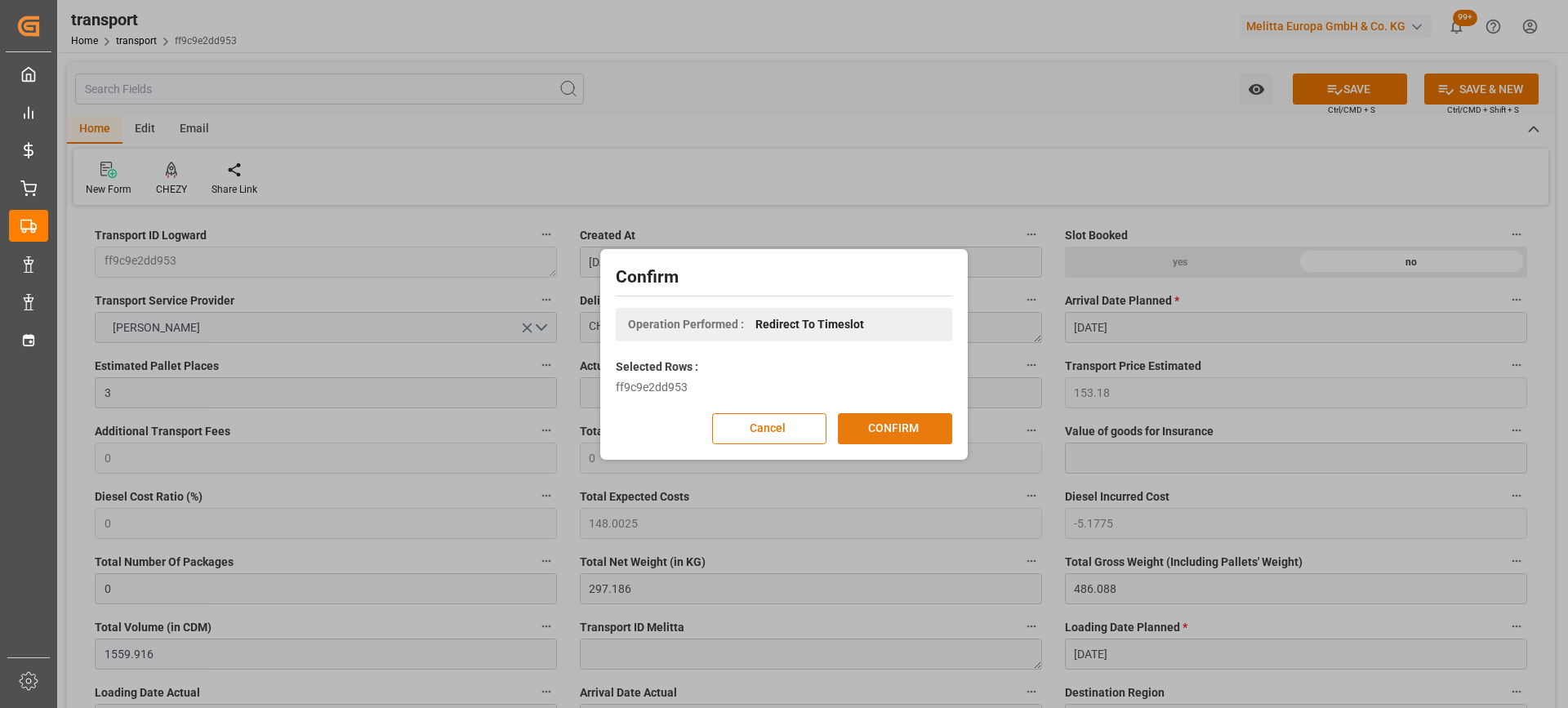
click at [924, 423] on button "CONFIRM" at bounding box center [895, 429] width 114 height 31
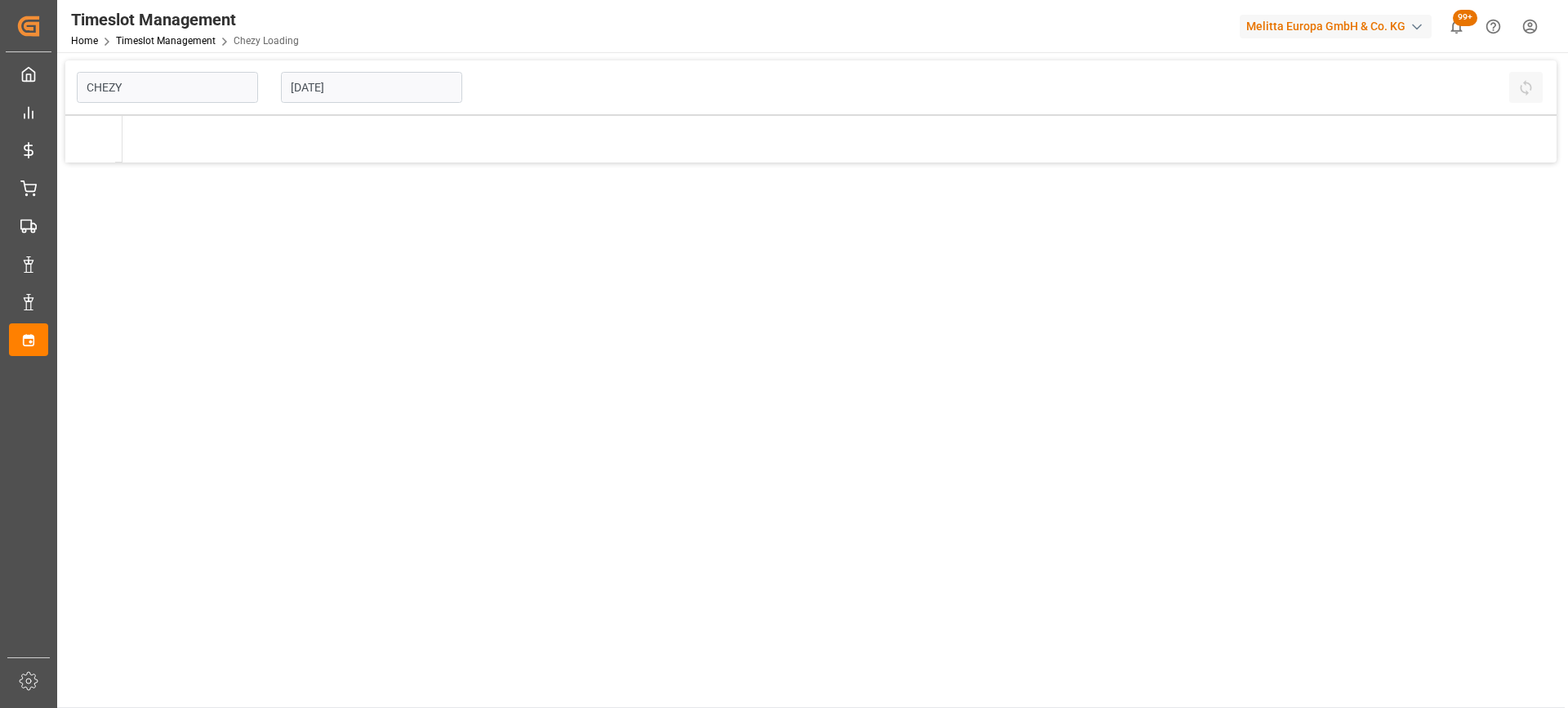
type input "Chezy Loading"
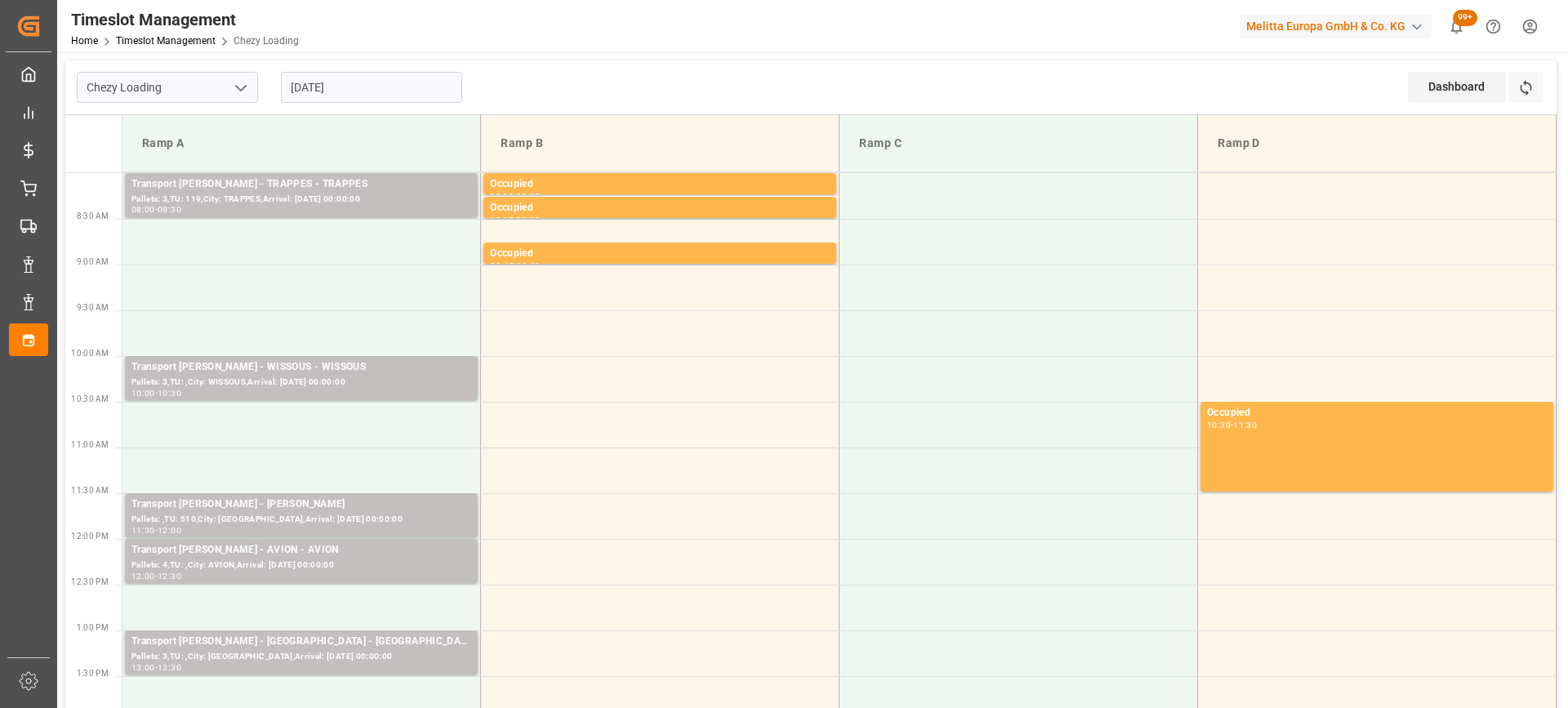
click at [384, 94] on input "[DATE]" at bounding box center [372, 88] width 181 height 31
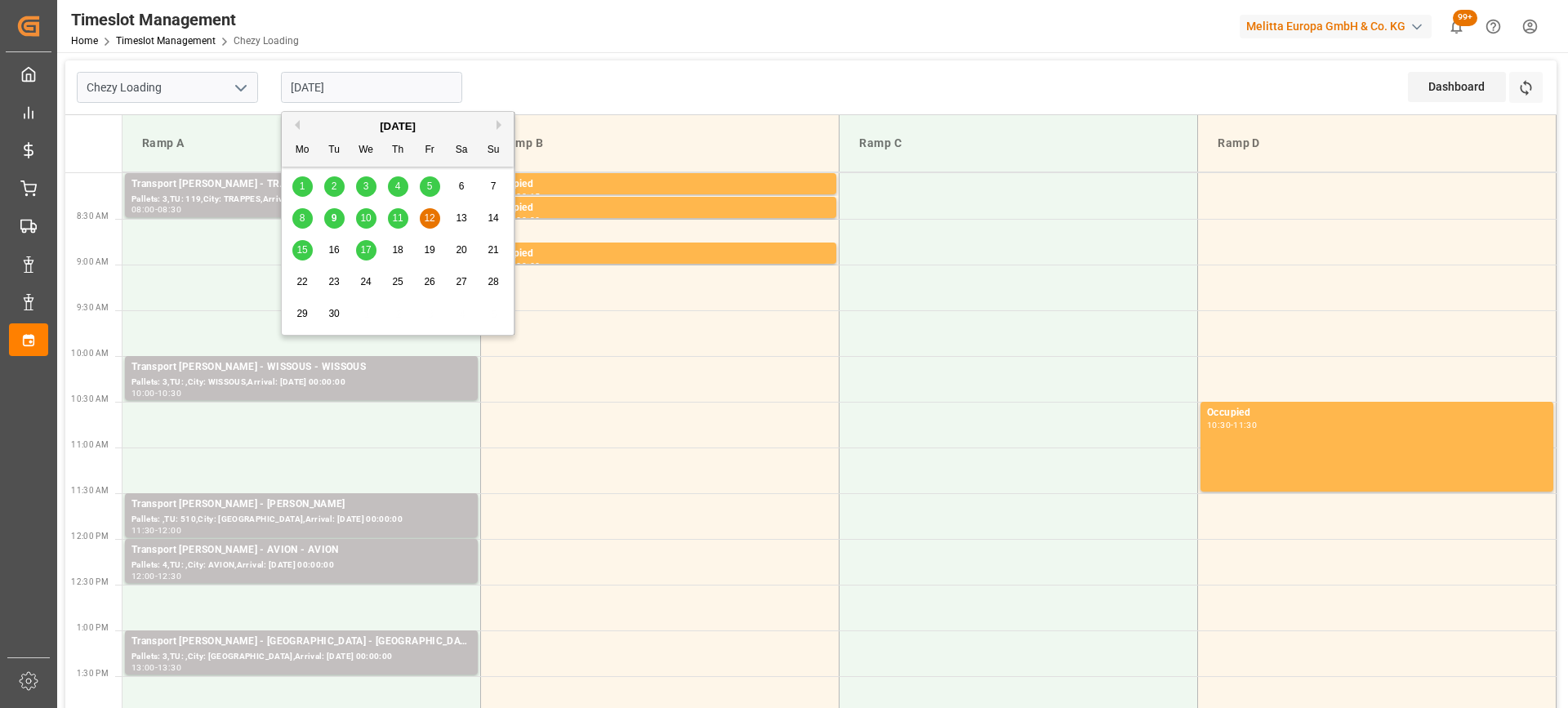
click at [403, 221] on span "11" at bounding box center [397, 218] width 11 height 11
type input "[DATE]"
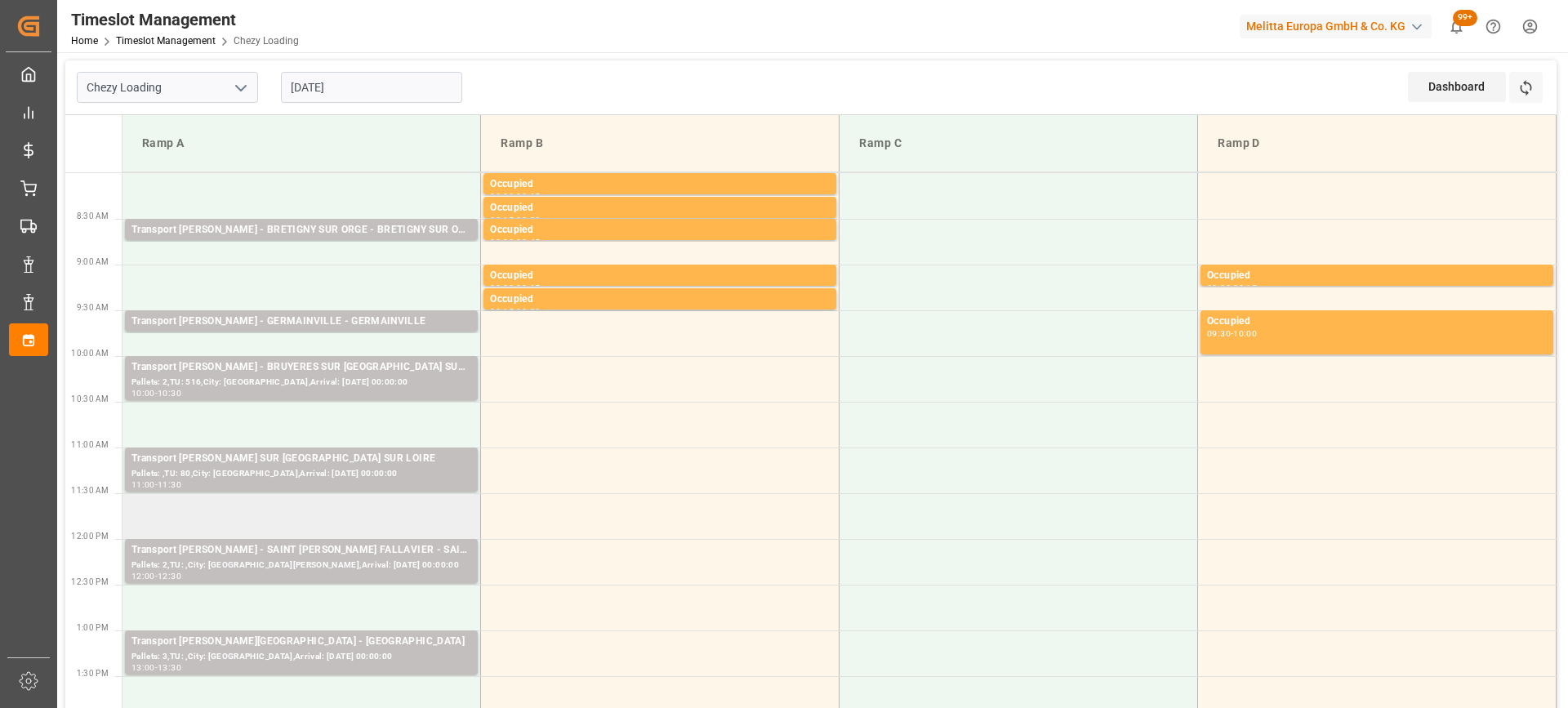
click at [333, 511] on td at bounding box center [302, 516] width 359 height 46
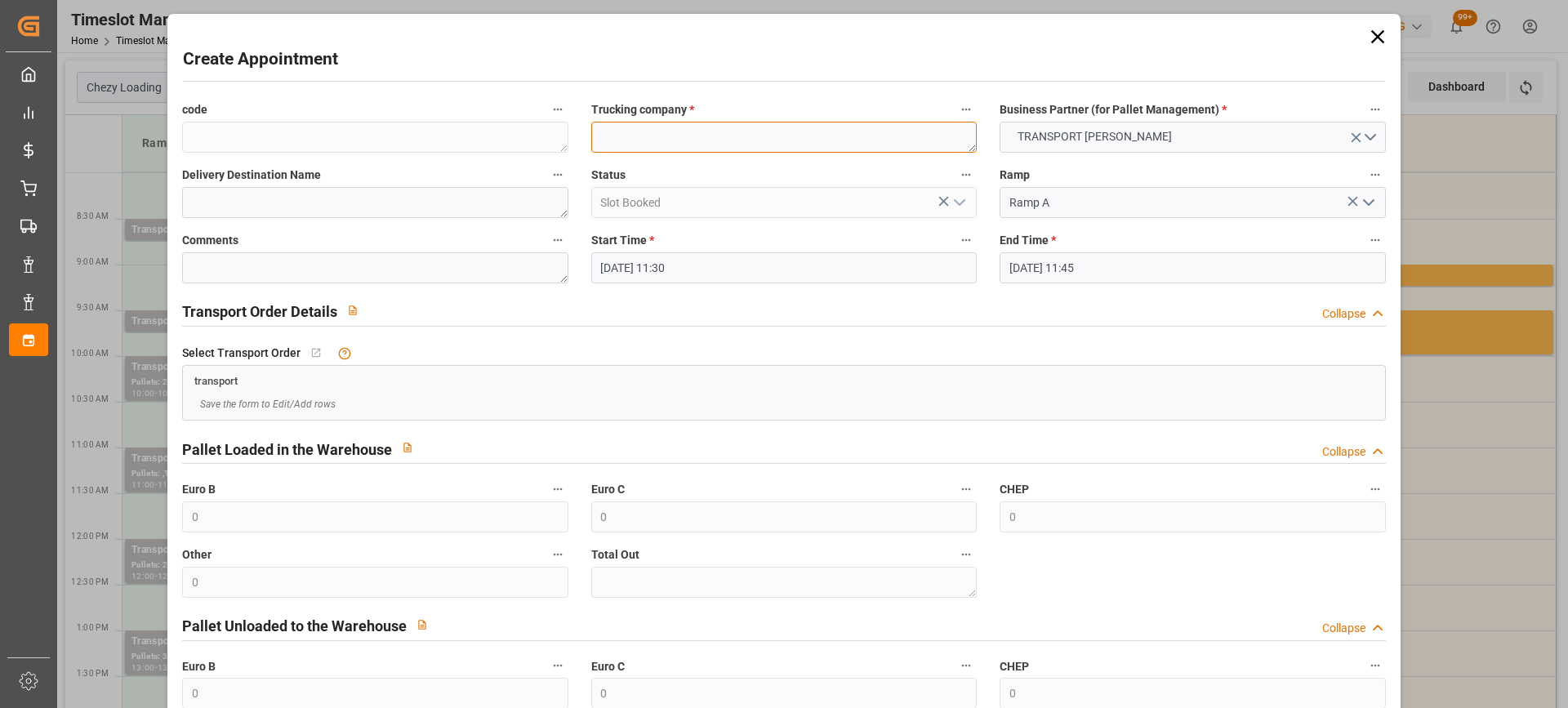
paste textarea "CHATEAUNEUF S/ LOIRE"
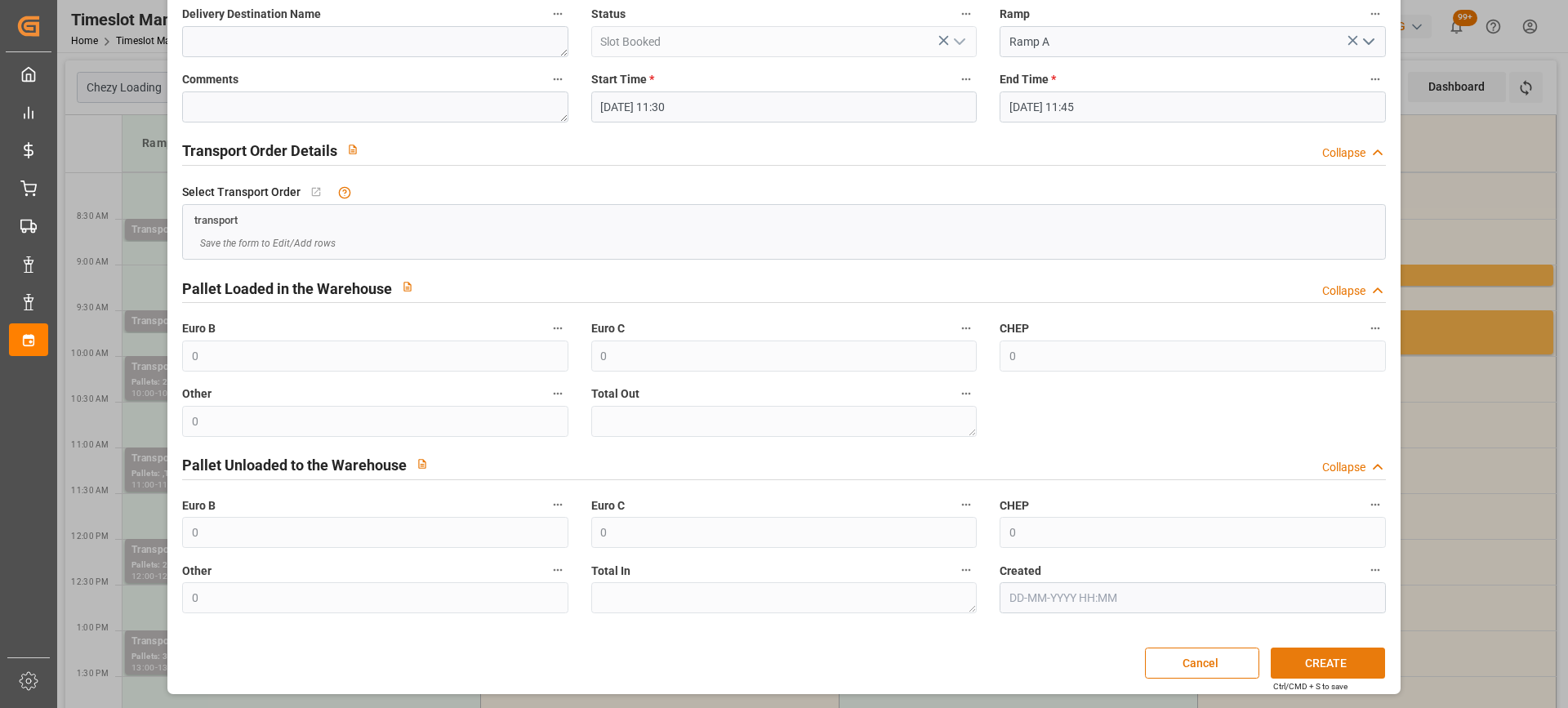
type textarea "CHATEAUNEUF S/ LOIRE"
click at [1347, 660] on button "CREATE" at bounding box center [1327, 663] width 114 height 31
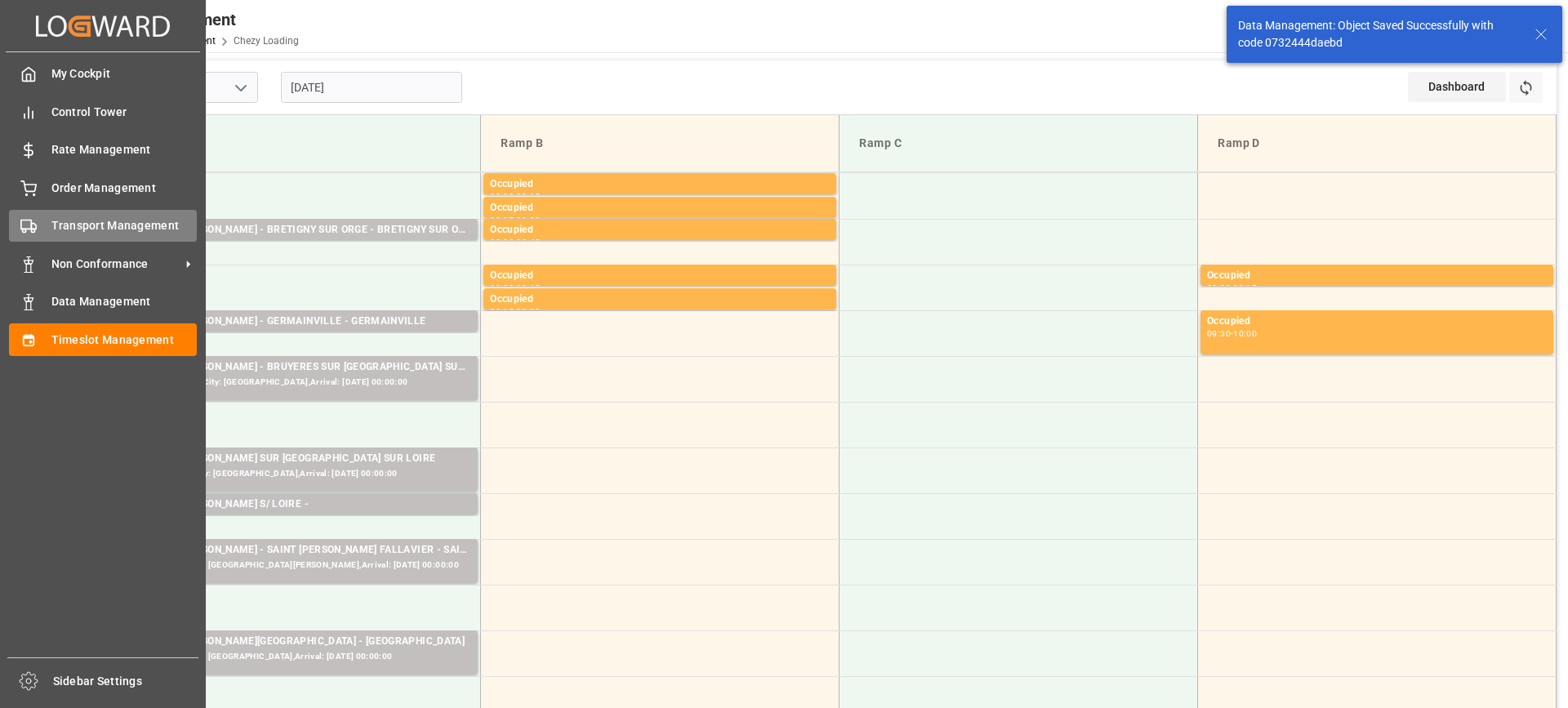
click at [36, 223] on icon at bounding box center [28, 226] width 16 height 16
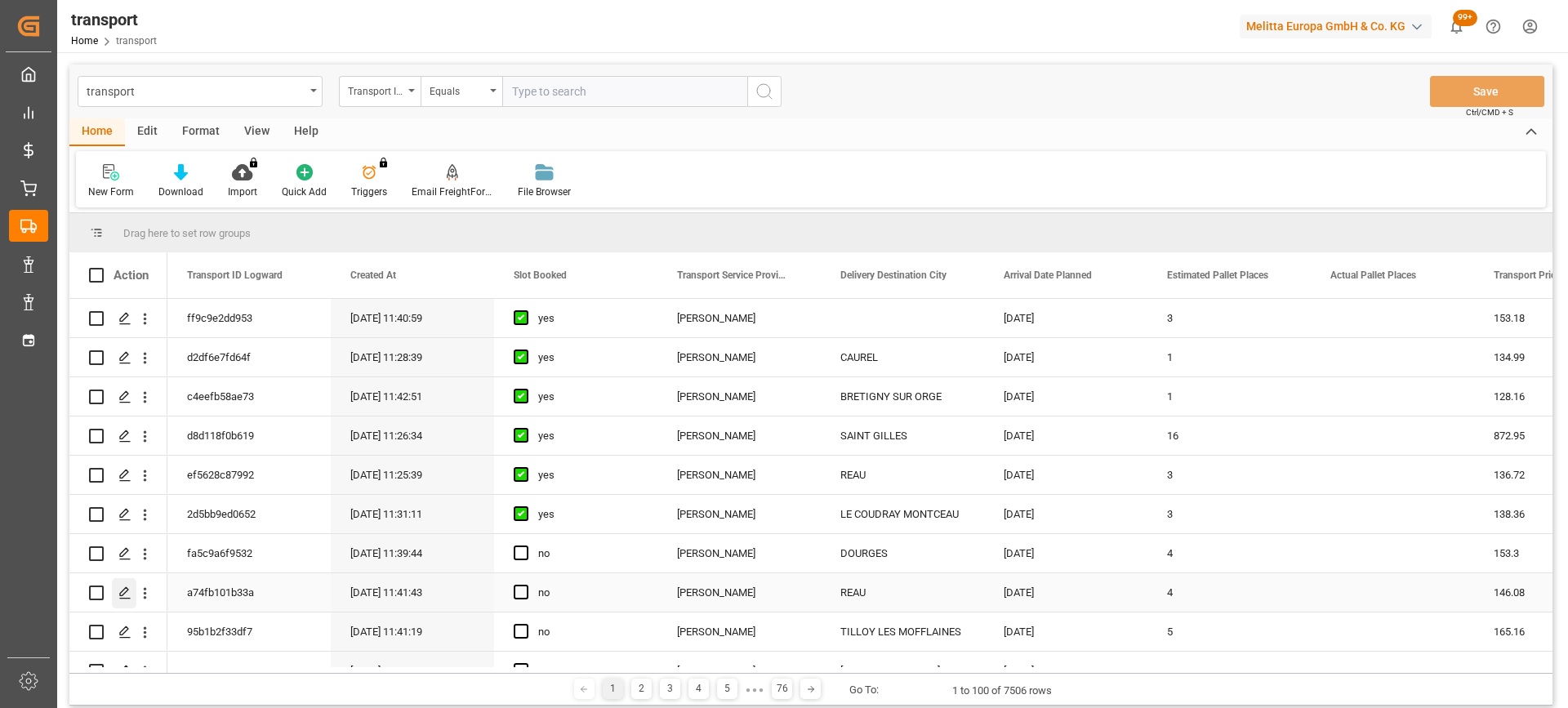
click at [132, 585] on div "Press SPACE to select this row." at bounding box center [124, 593] width 25 height 30
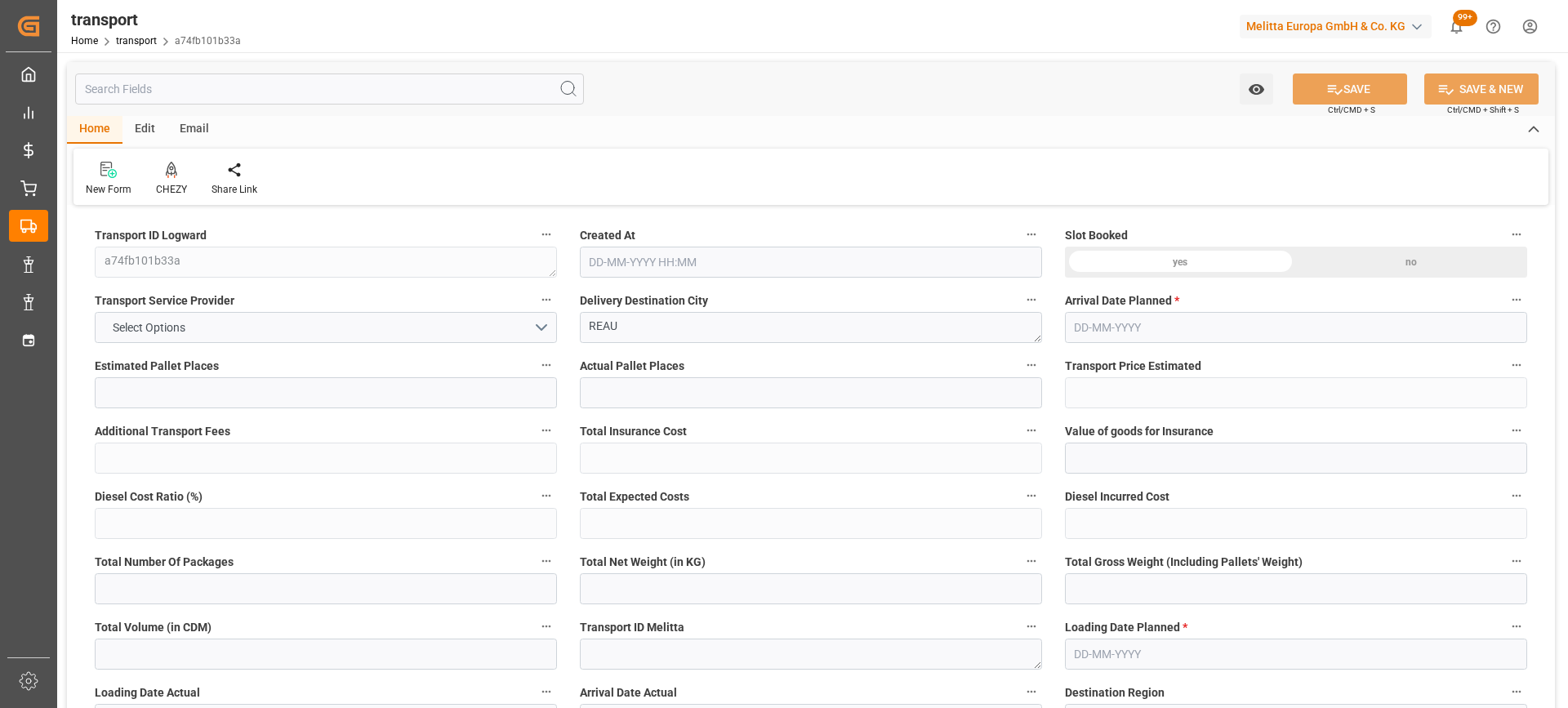
type input "4"
type input "146.08"
type input "0"
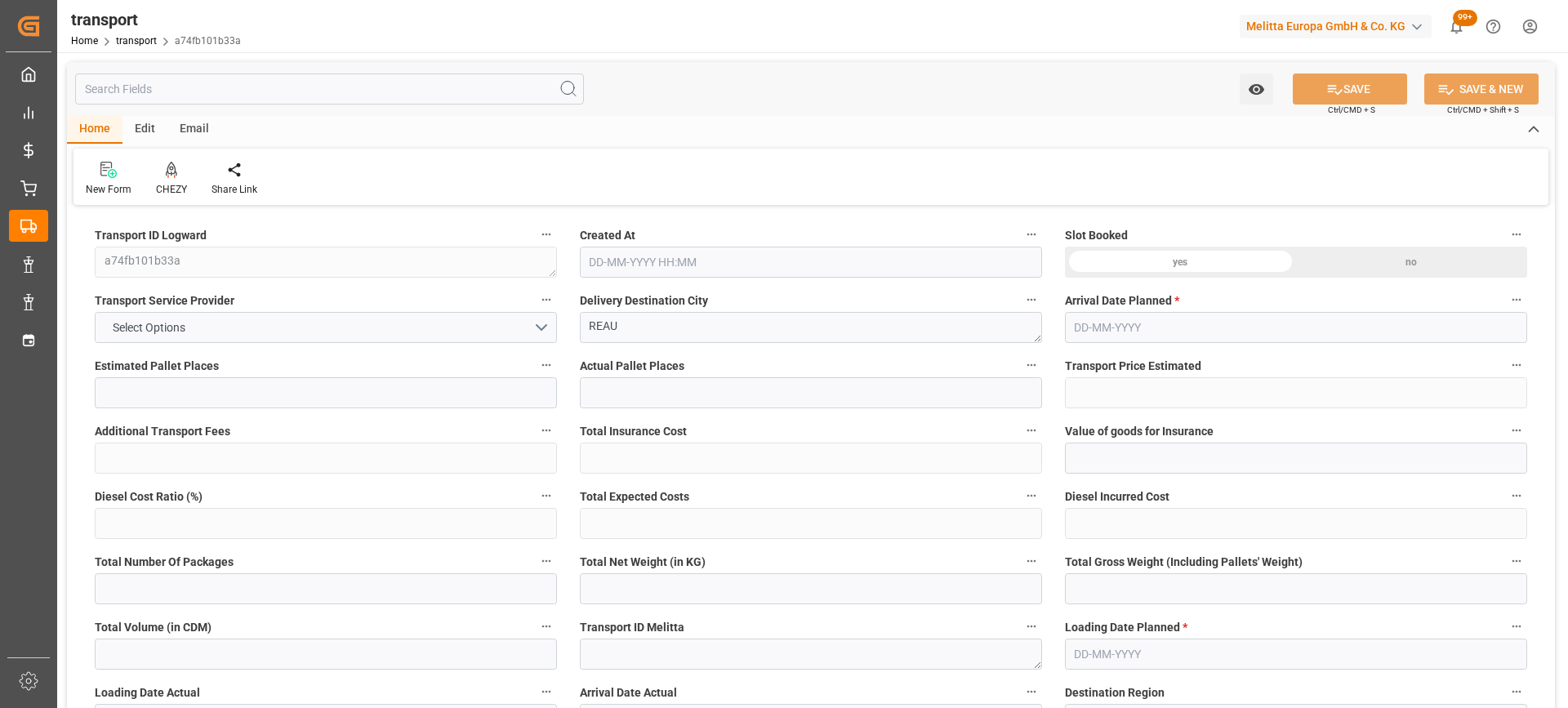
type input "141.1425"
type input "-4.9375"
type input "0"
type input "254.16"
type input "663.186"
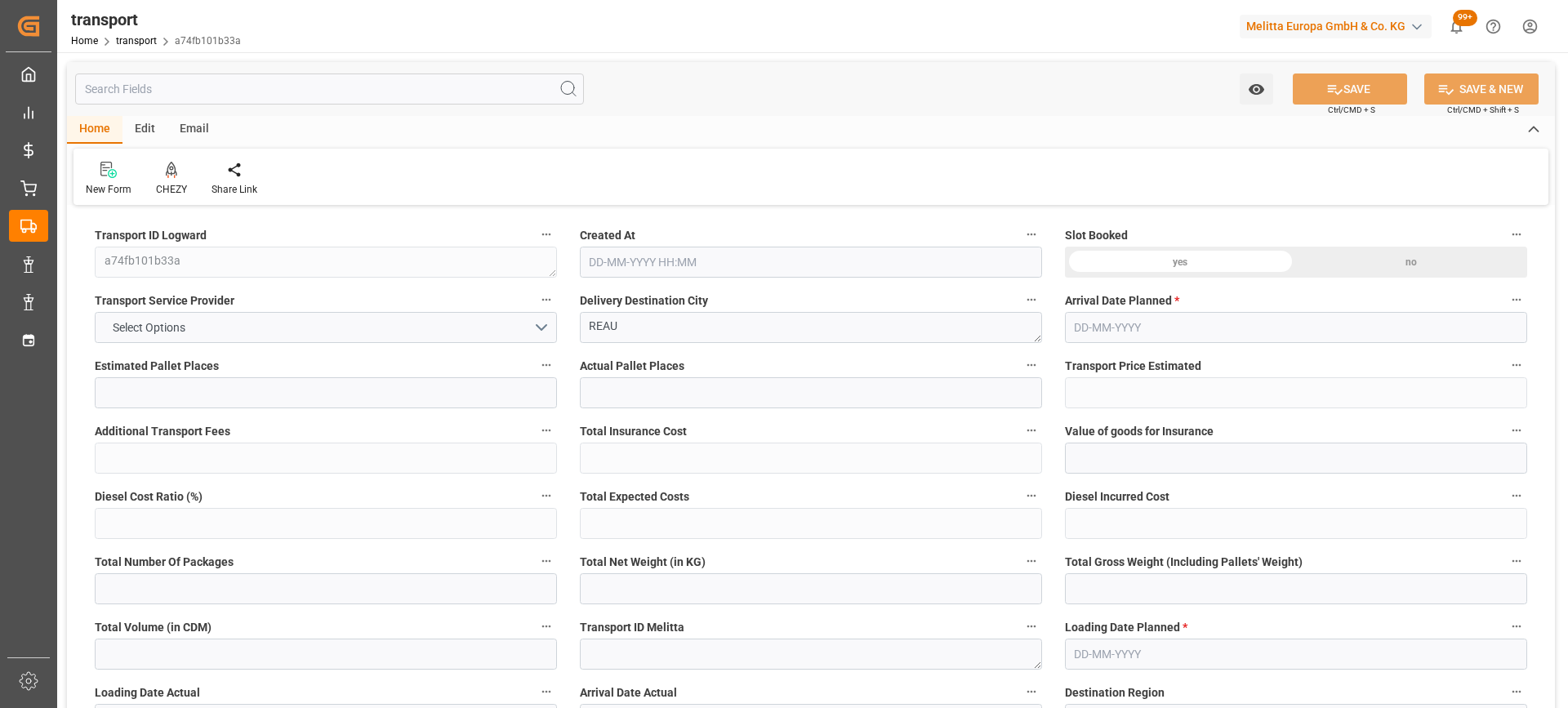
type input "1092.556"
type input "77"
type input "0"
type input "50"
type input "17"
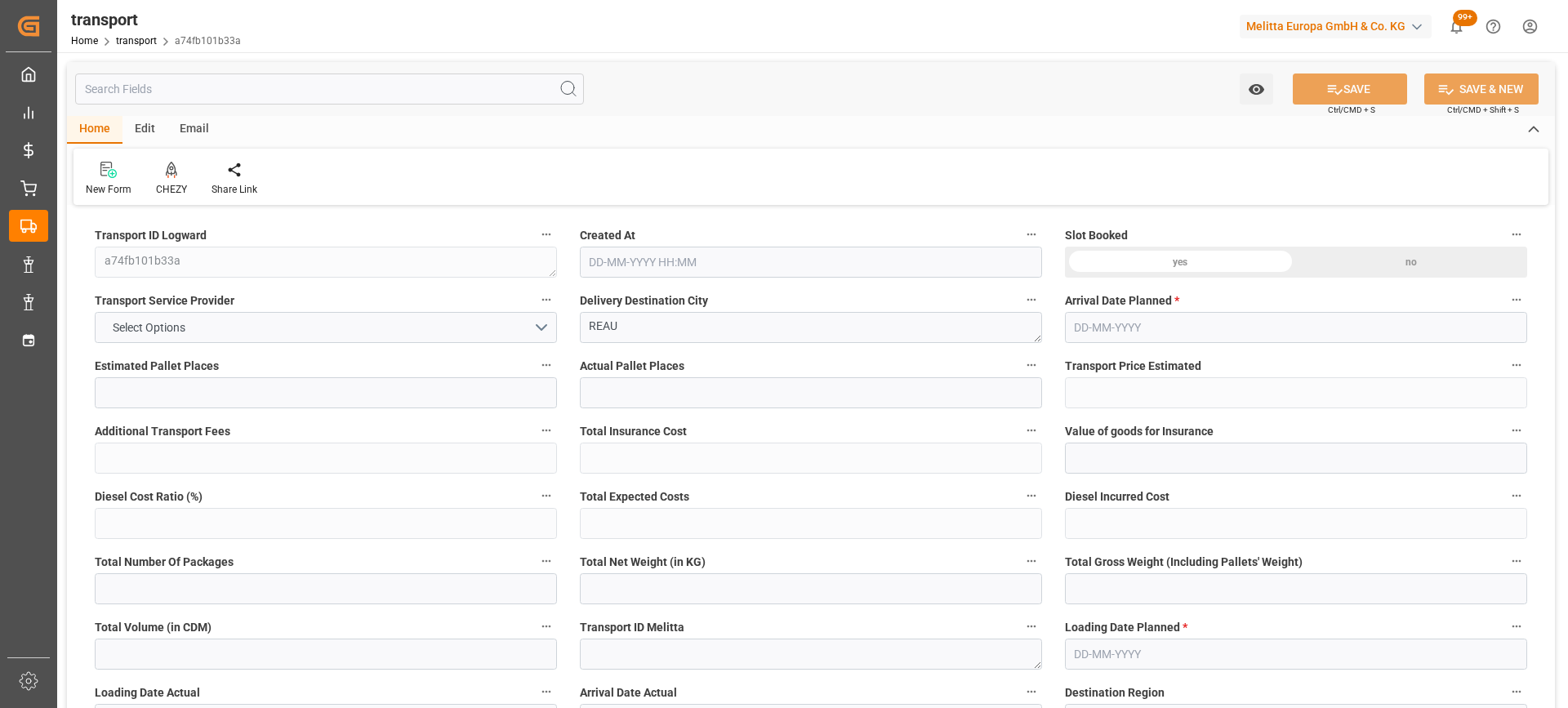
type input "101"
type input "272.186"
type input "0"
type input "4710.8598"
type input "0"
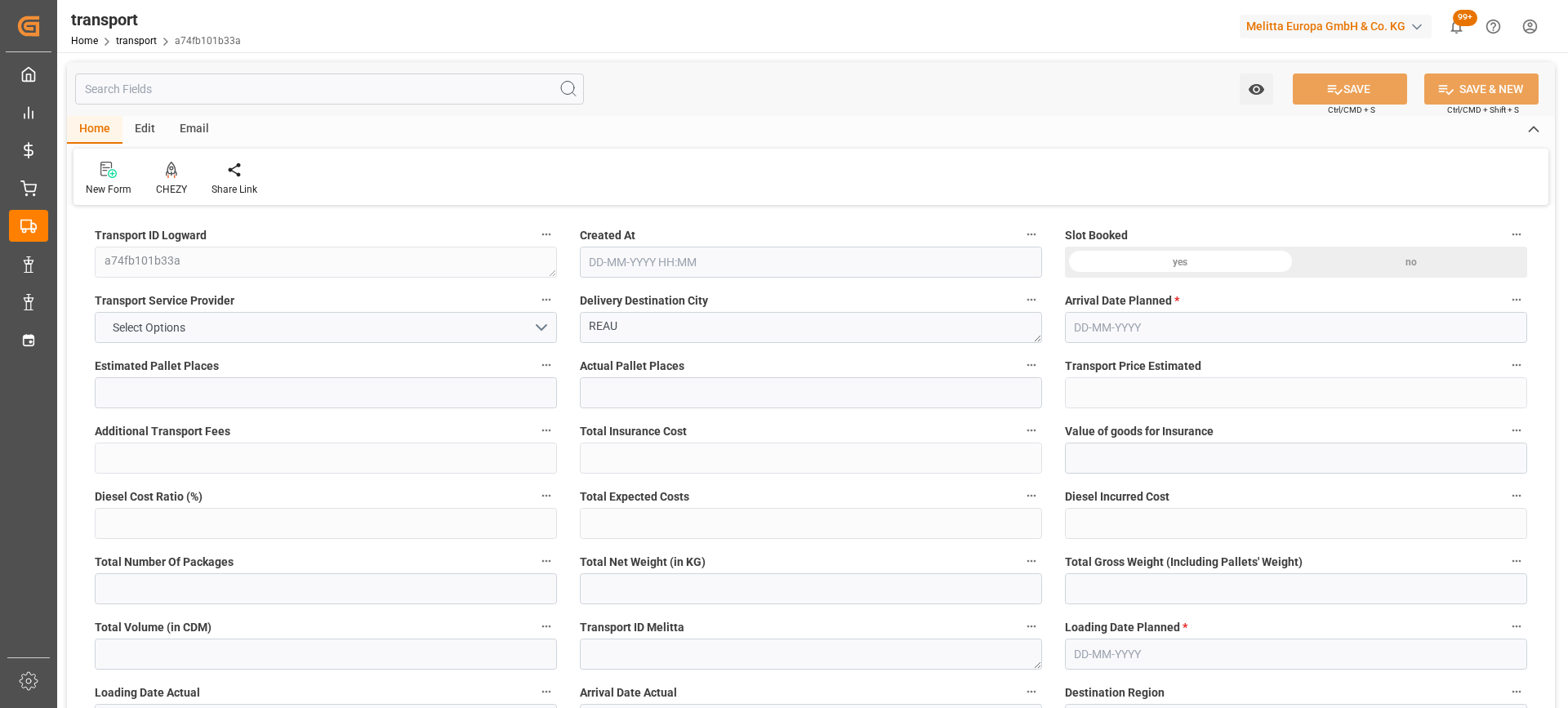
type input "0"
type input "21"
type input "35"
type input "09-09-2025 11:41"
type input "[DATE]"
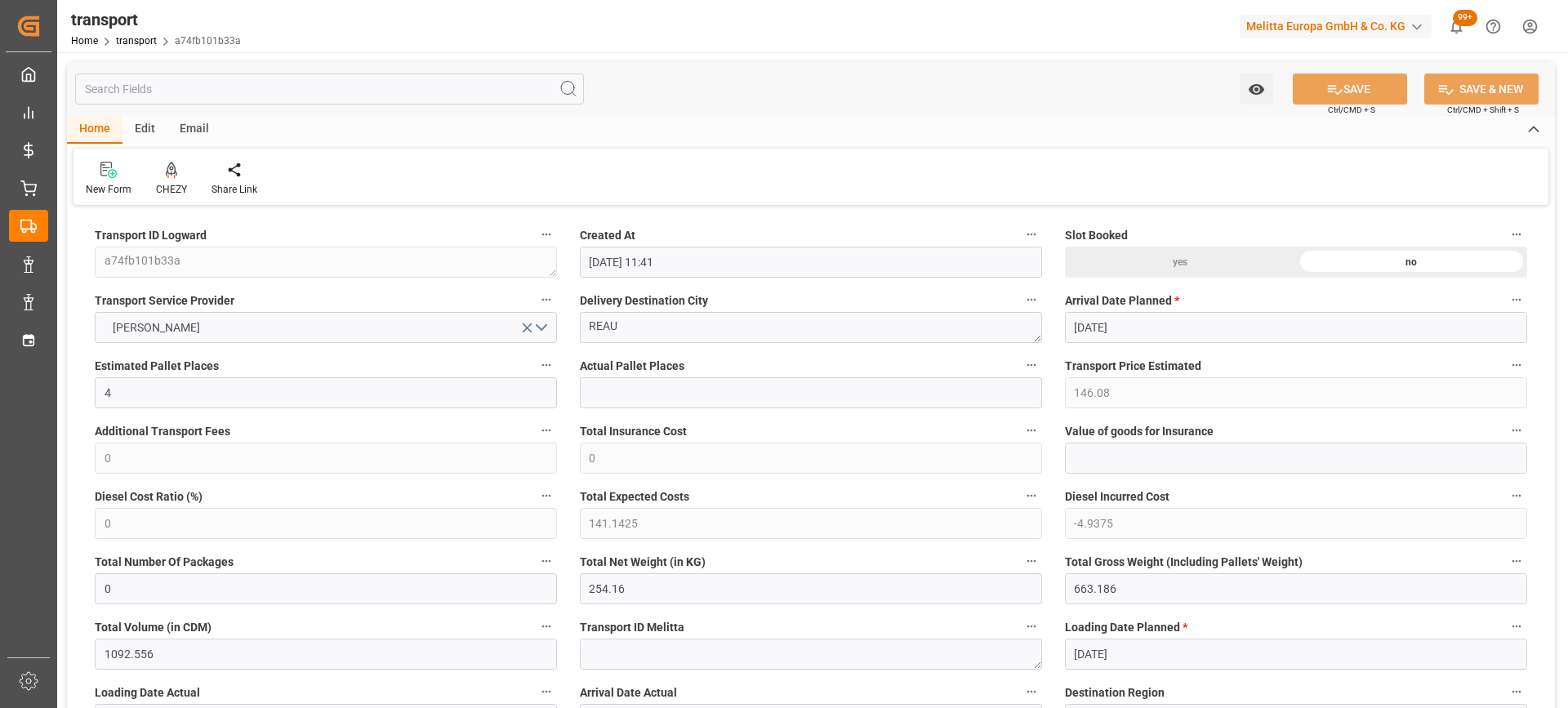
type input "[DATE]"
drag, startPoint x: 657, startPoint y: 333, endPoint x: 428, endPoint y: 333, distance: 229.0
click at [172, 170] on icon at bounding box center [171, 170] width 11 height 16
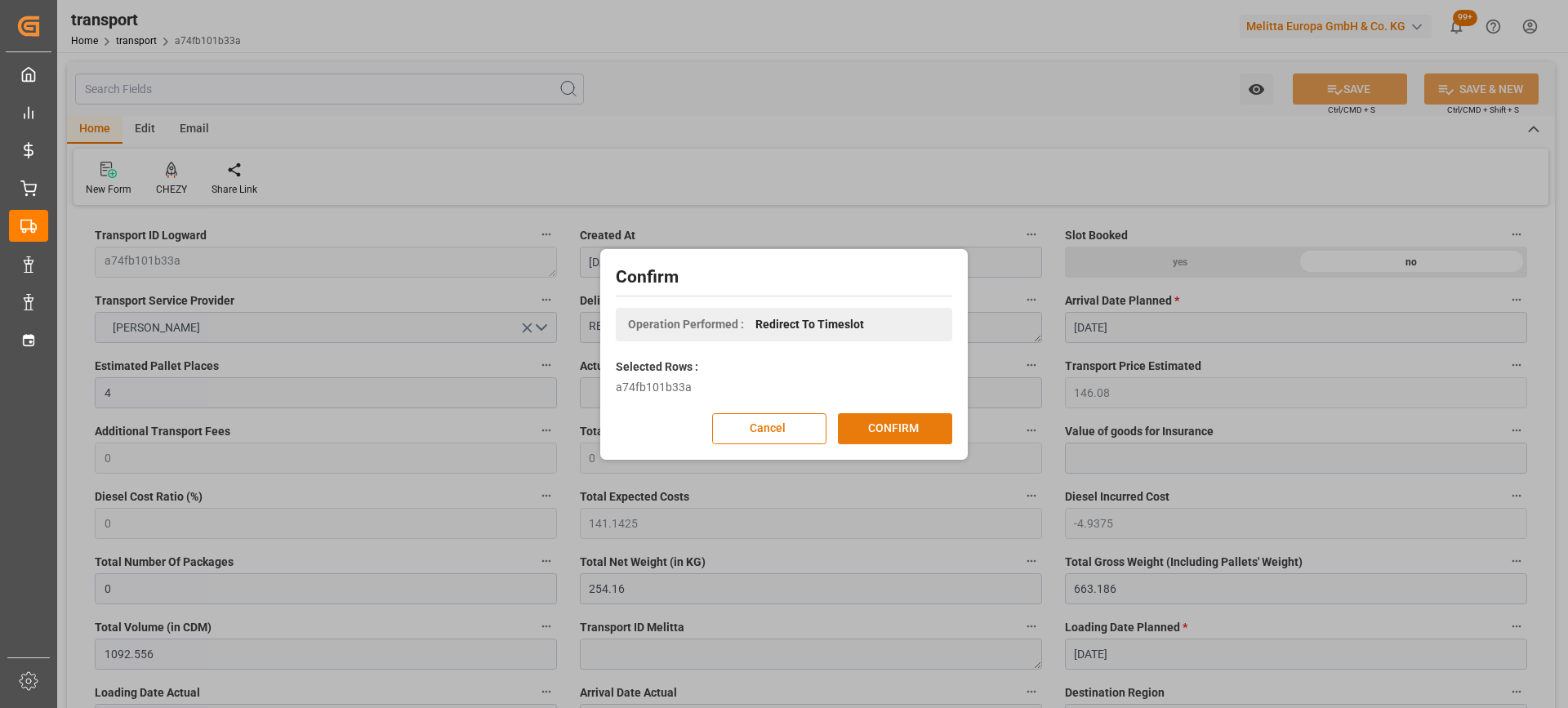
click at [914, 422] on button "CONFIRM" at bounding box center [895, 429] width 114 height 31
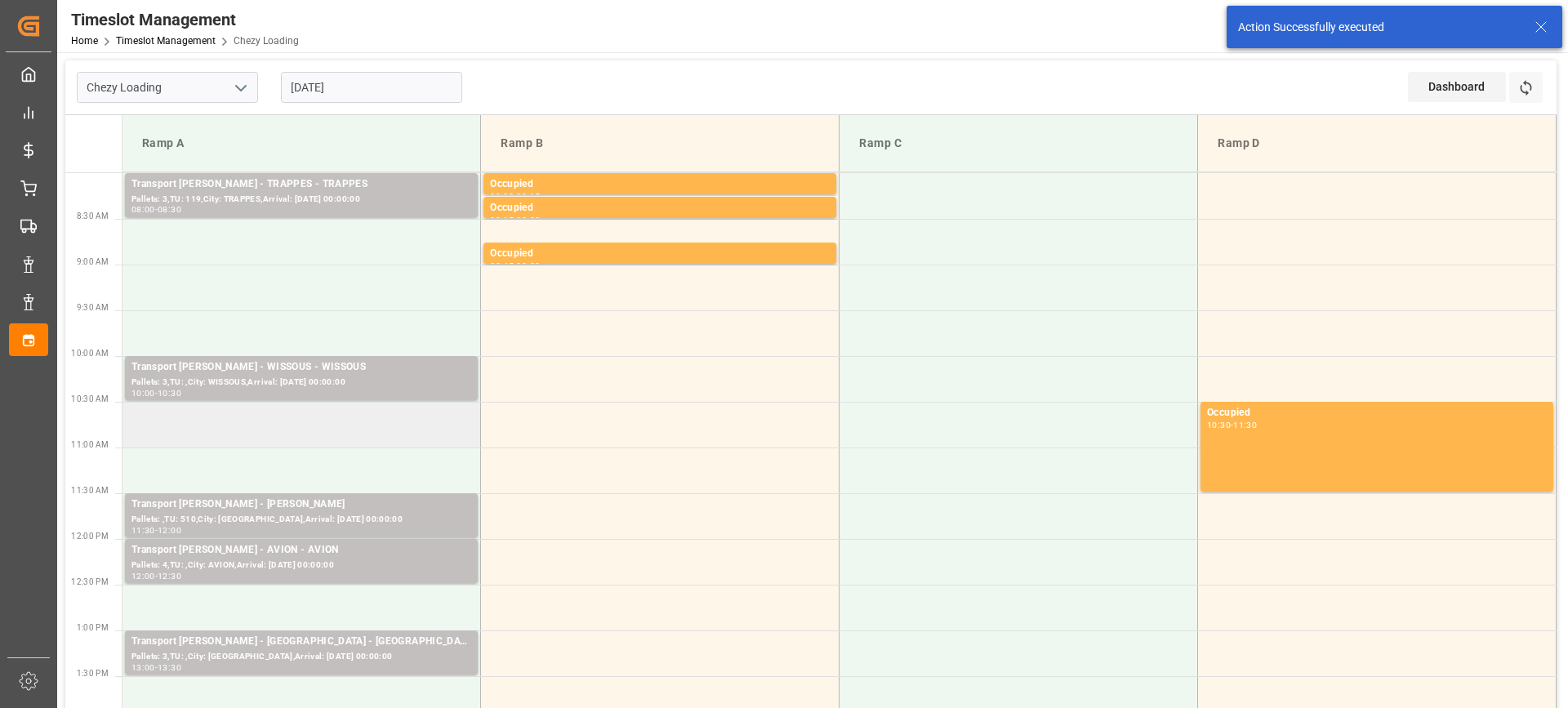
click at [399, 430] on td at bounding box center [302, 424] width 359 height 46
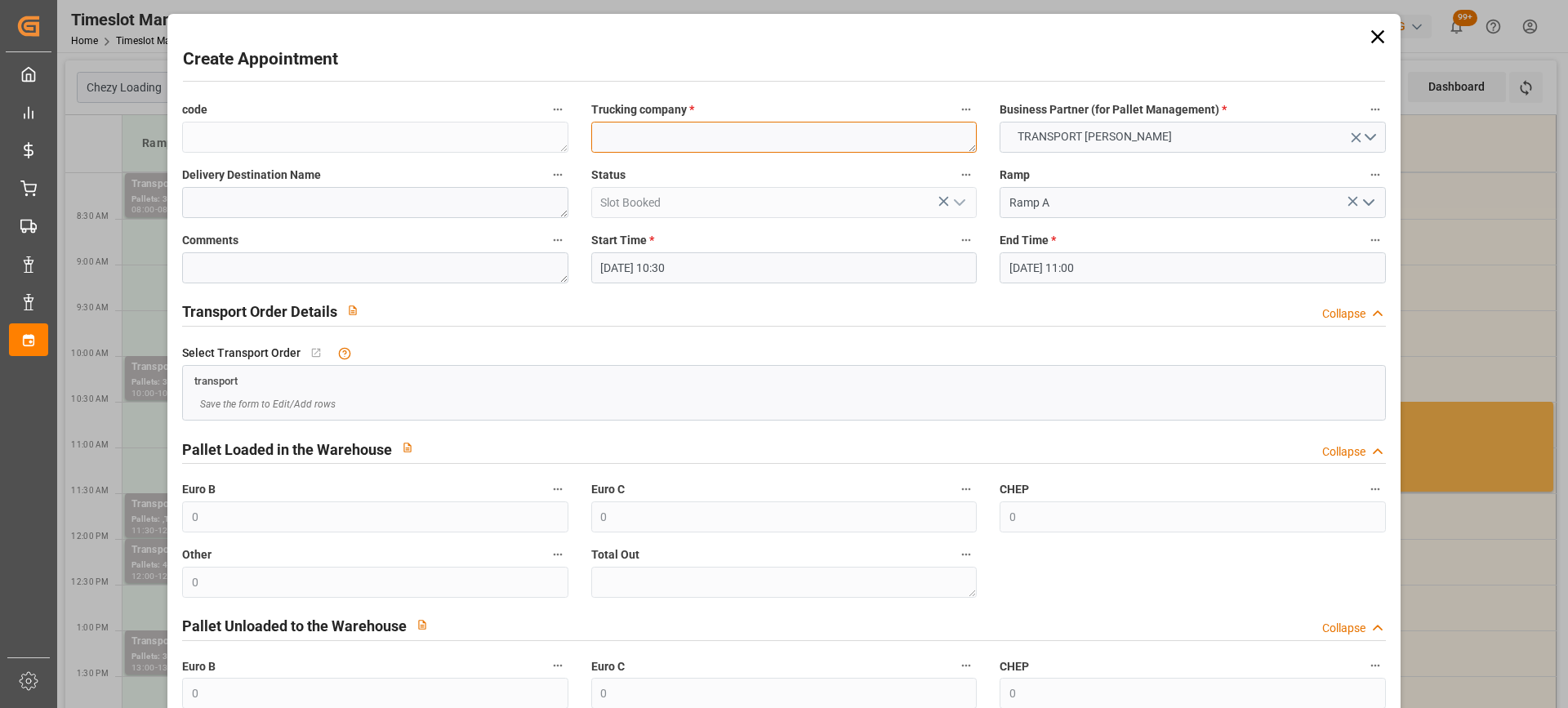
paste textarea "REAU"
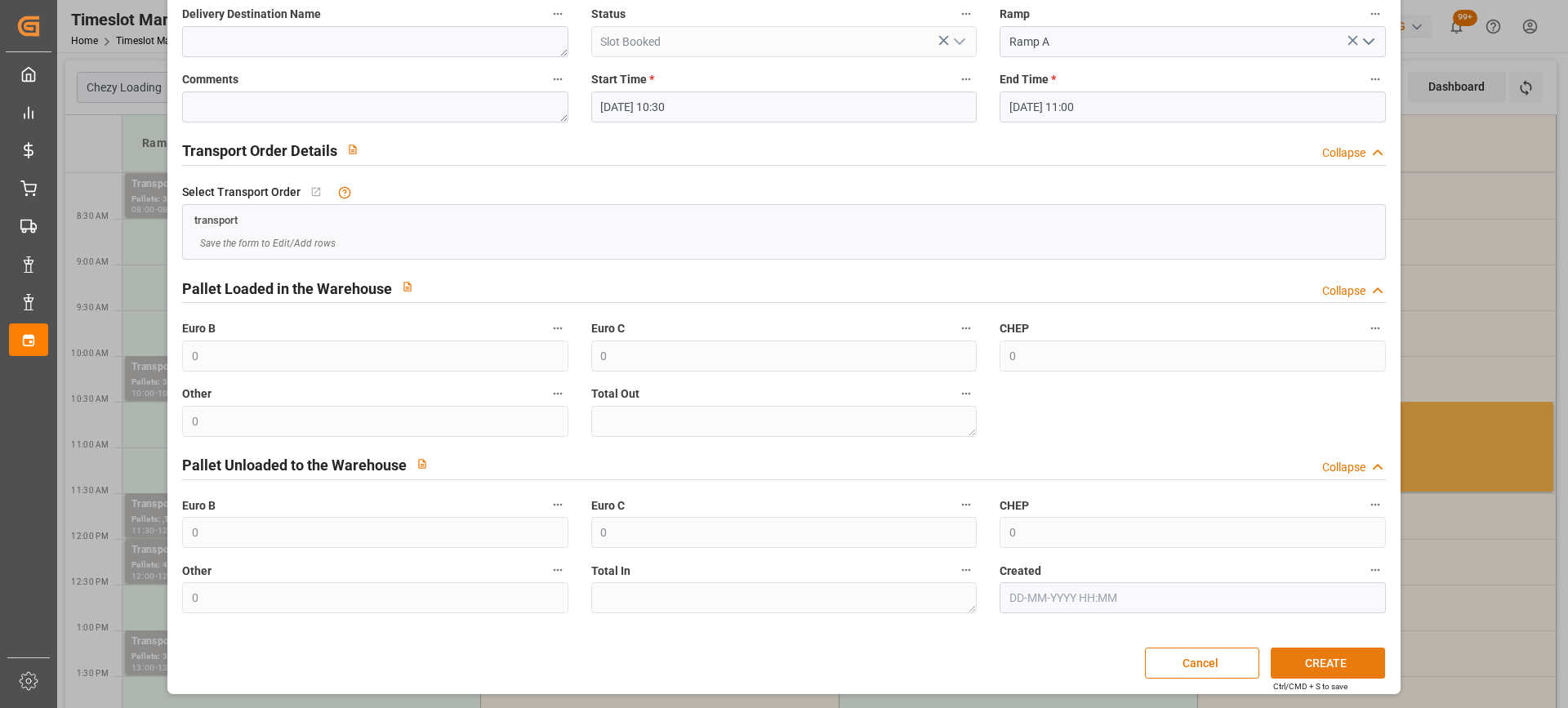
type textarea "REAU"
click at [1338, 665] on button "CREATE" at bounding box center [1327, 663] width 114 height 31
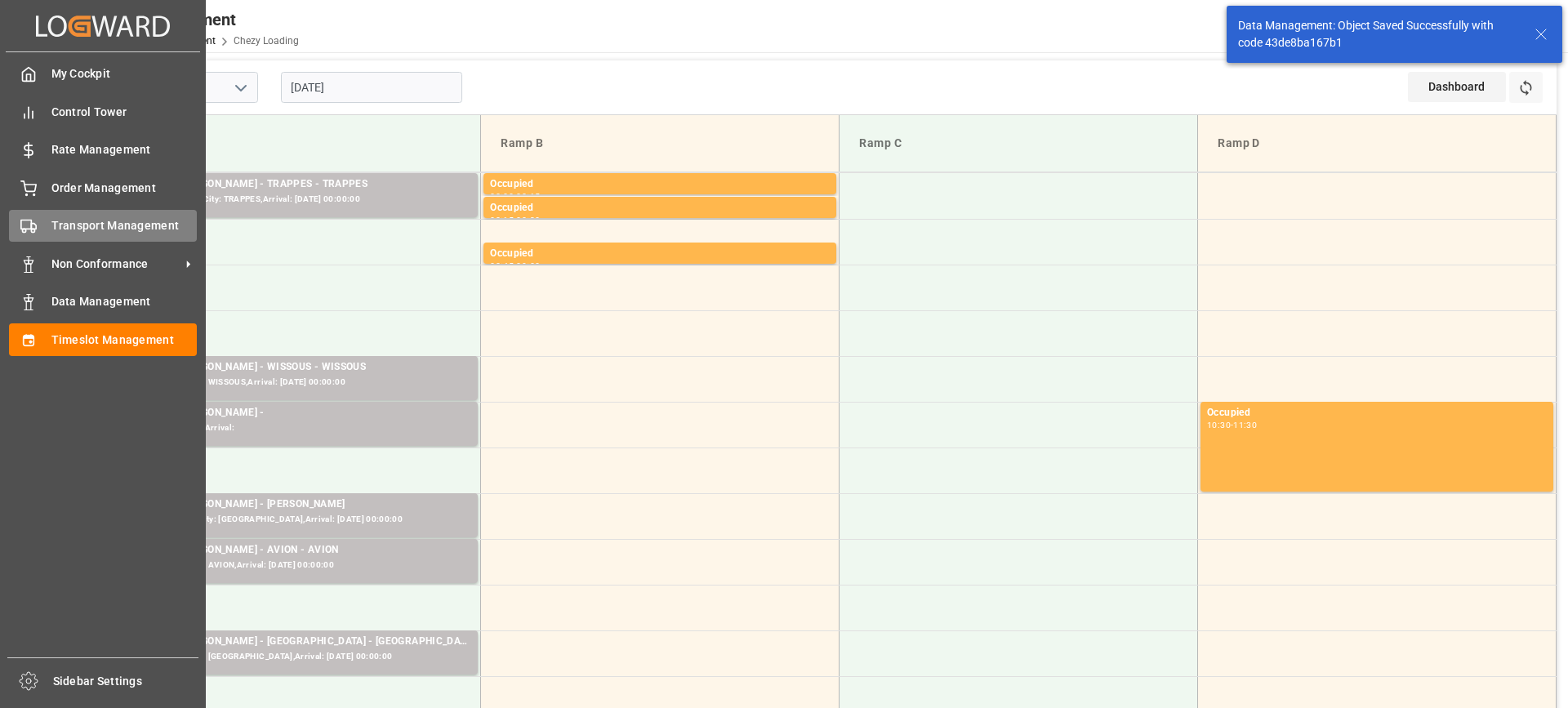
click at [32, 227] on polygon at bounding box center [33, 226] width 5 height 5
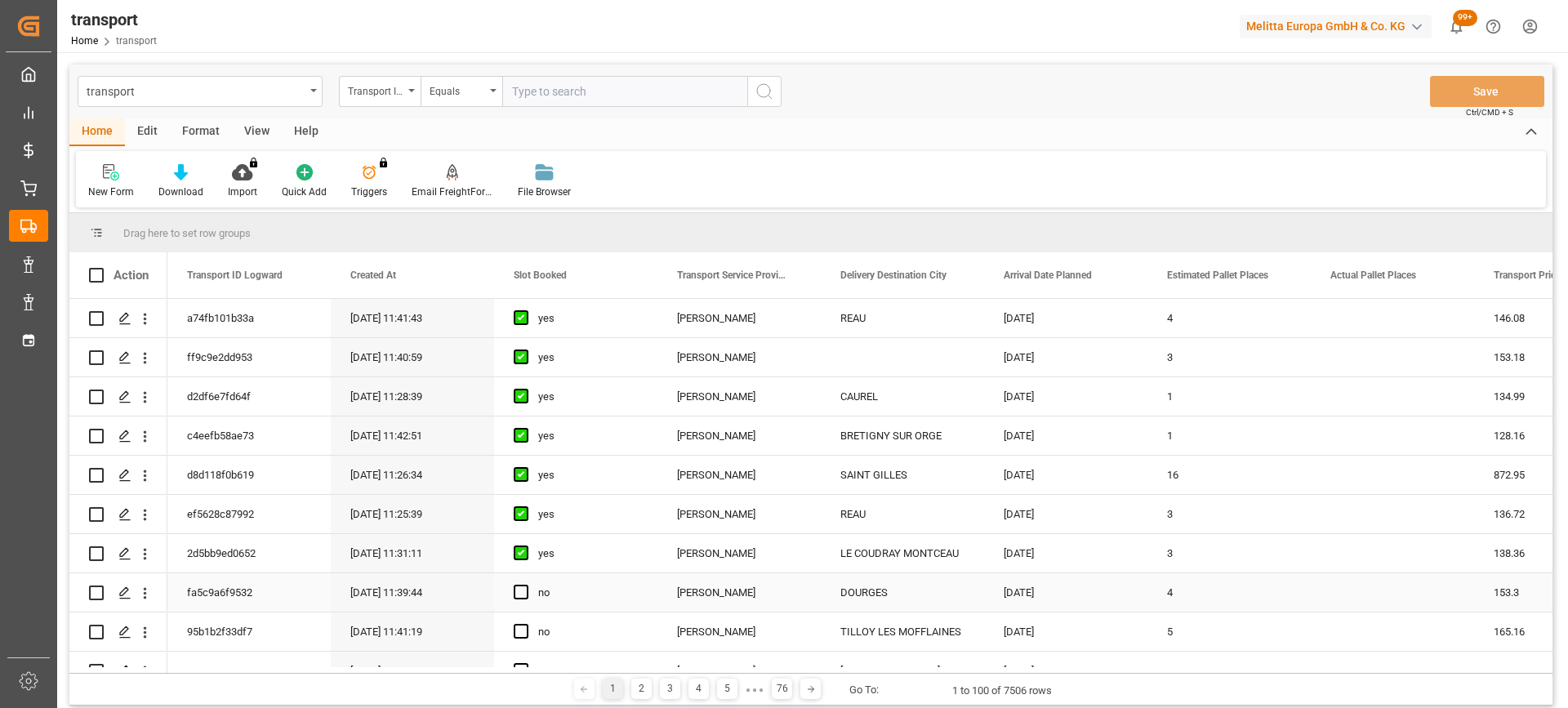
scroll to position [81, 0]
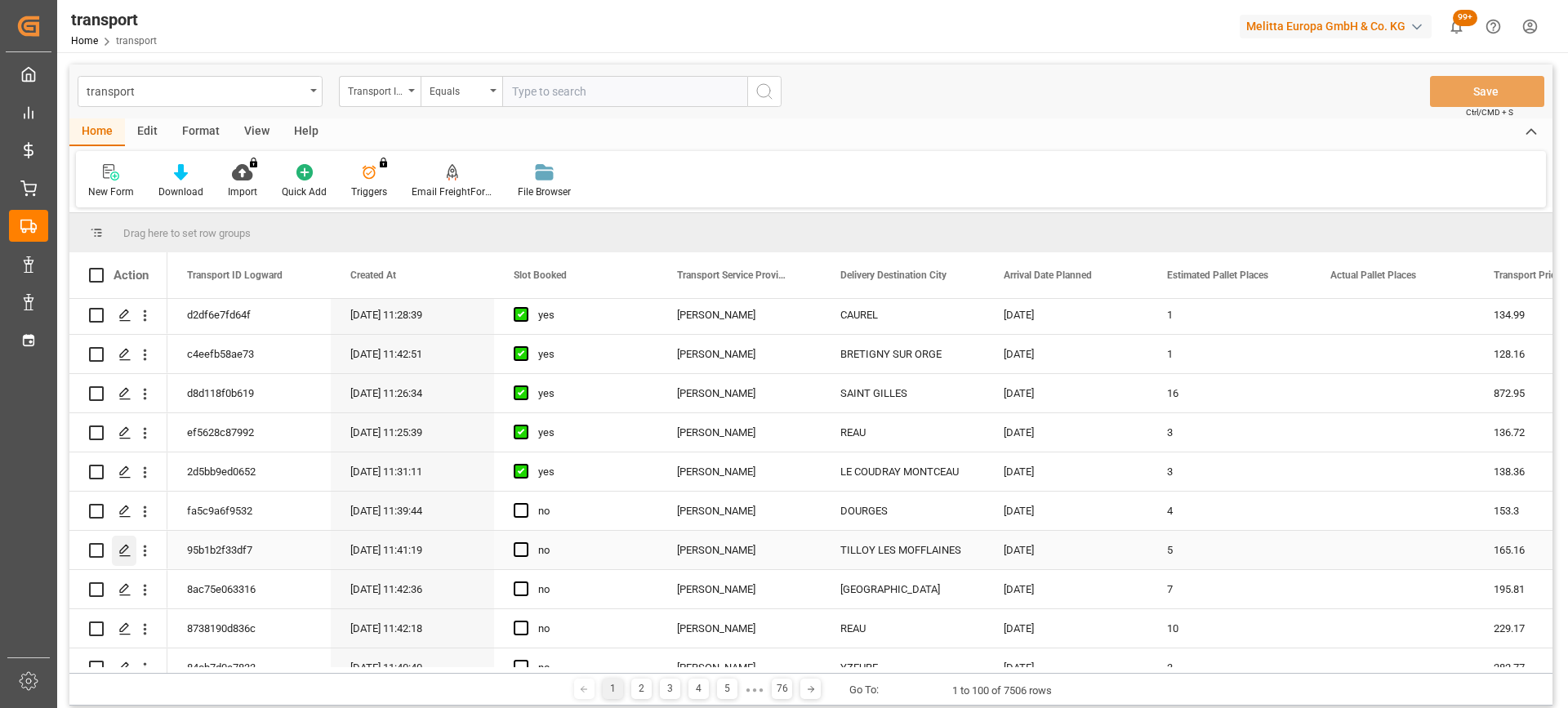
click at [123, 543] on icon "Press SPACE to select this row." at bounding box center [124, 550] width 13 height 13
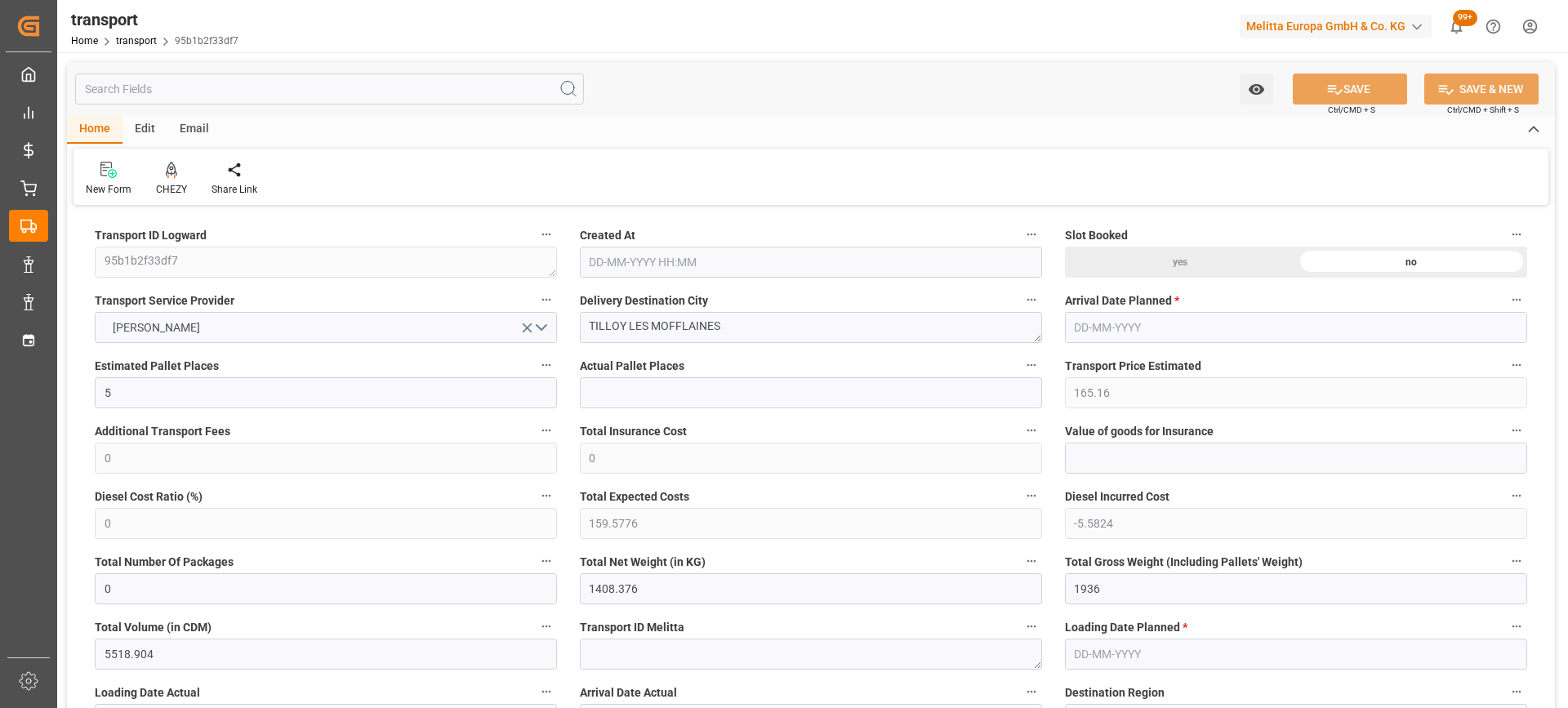
type input "5"
type input "165.16"
type input "0"
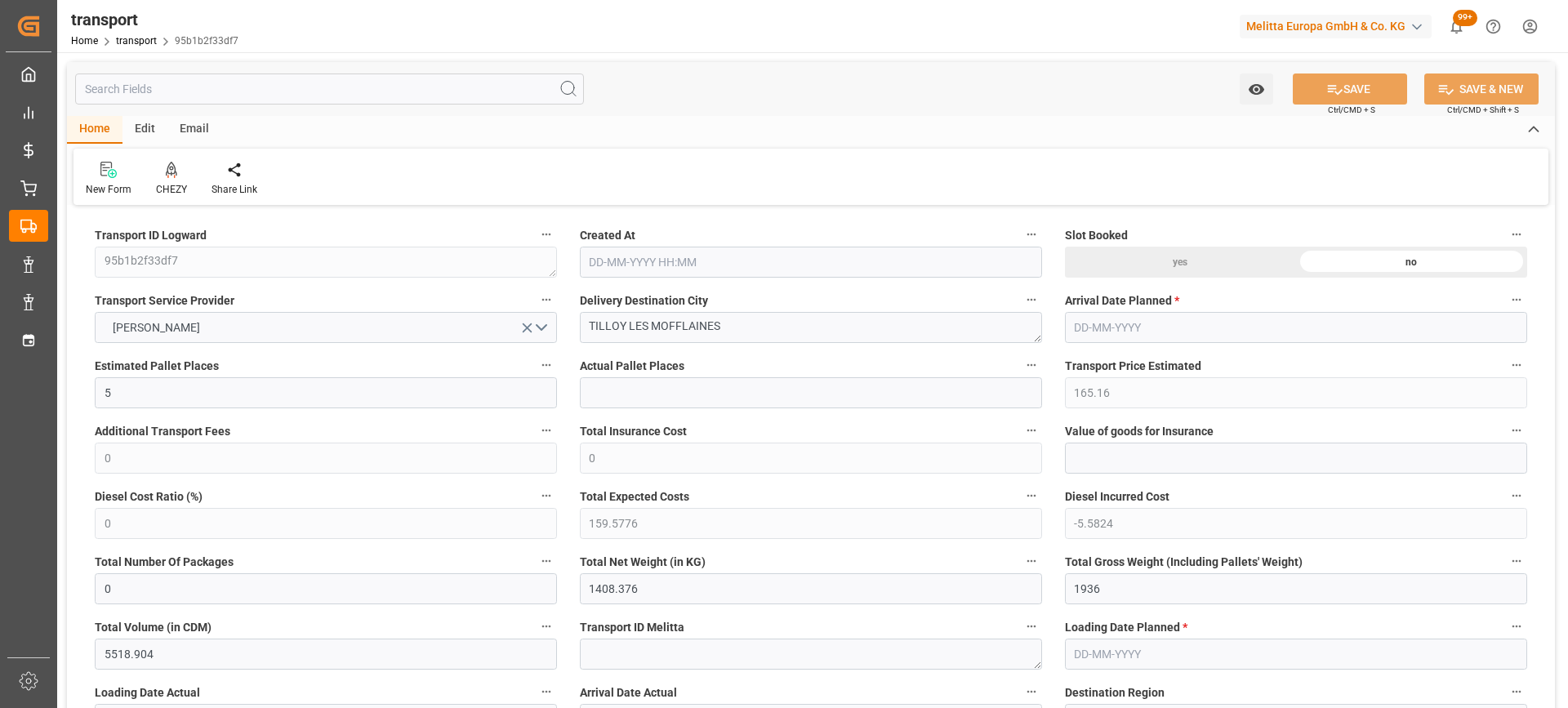
type input "159.5776"
type input "-5.5824"
type input "0"
type input "1408.376"
type input "1936"
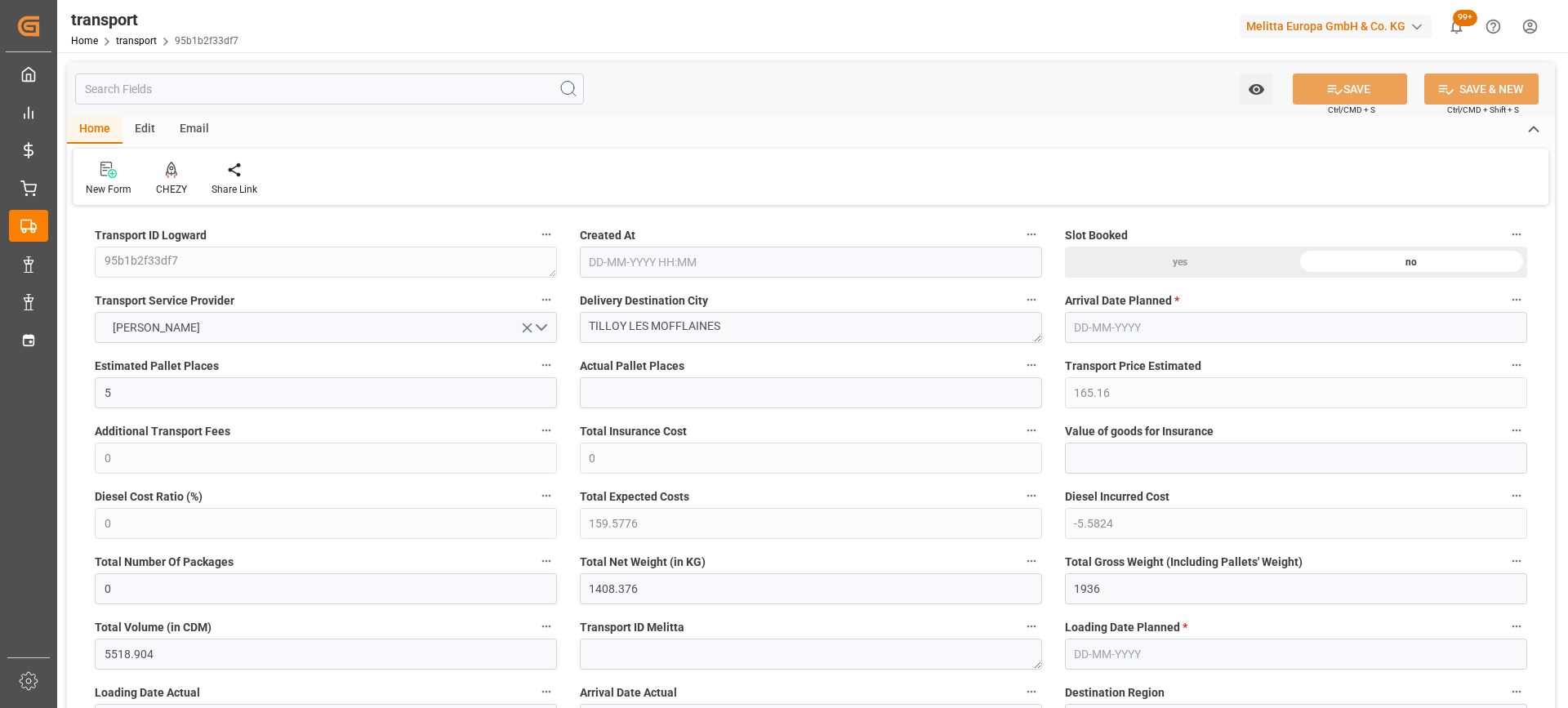
type input "5518.904"
type input "62"
type input "7"
type input "95"
type input "8"
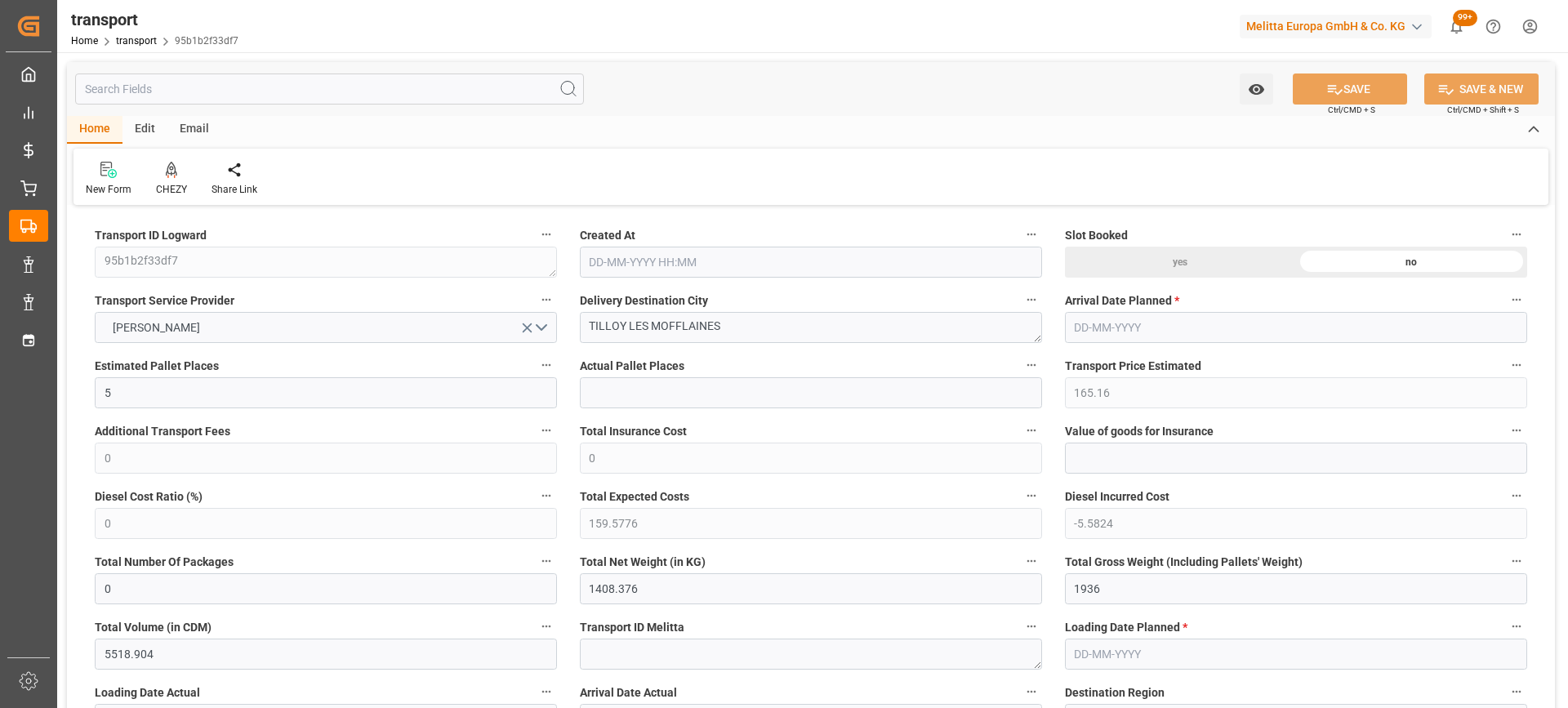
type input "101"
type input "1694.528"
type input "0"
type input "4710.8598"
type input "0"
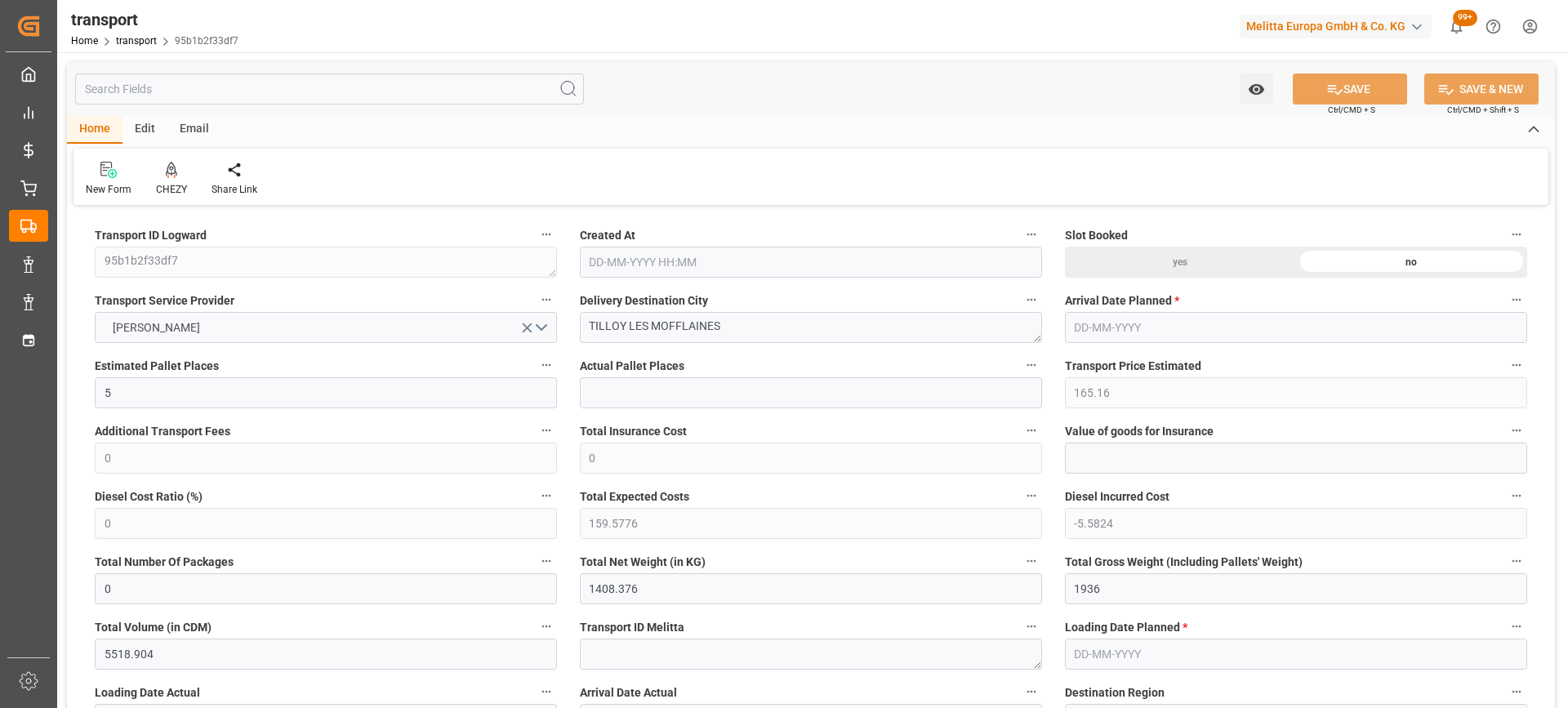
type input "0"
type input "21"
type input "35"
type input "09-09-2025 11:41"
type input "[DATE]"
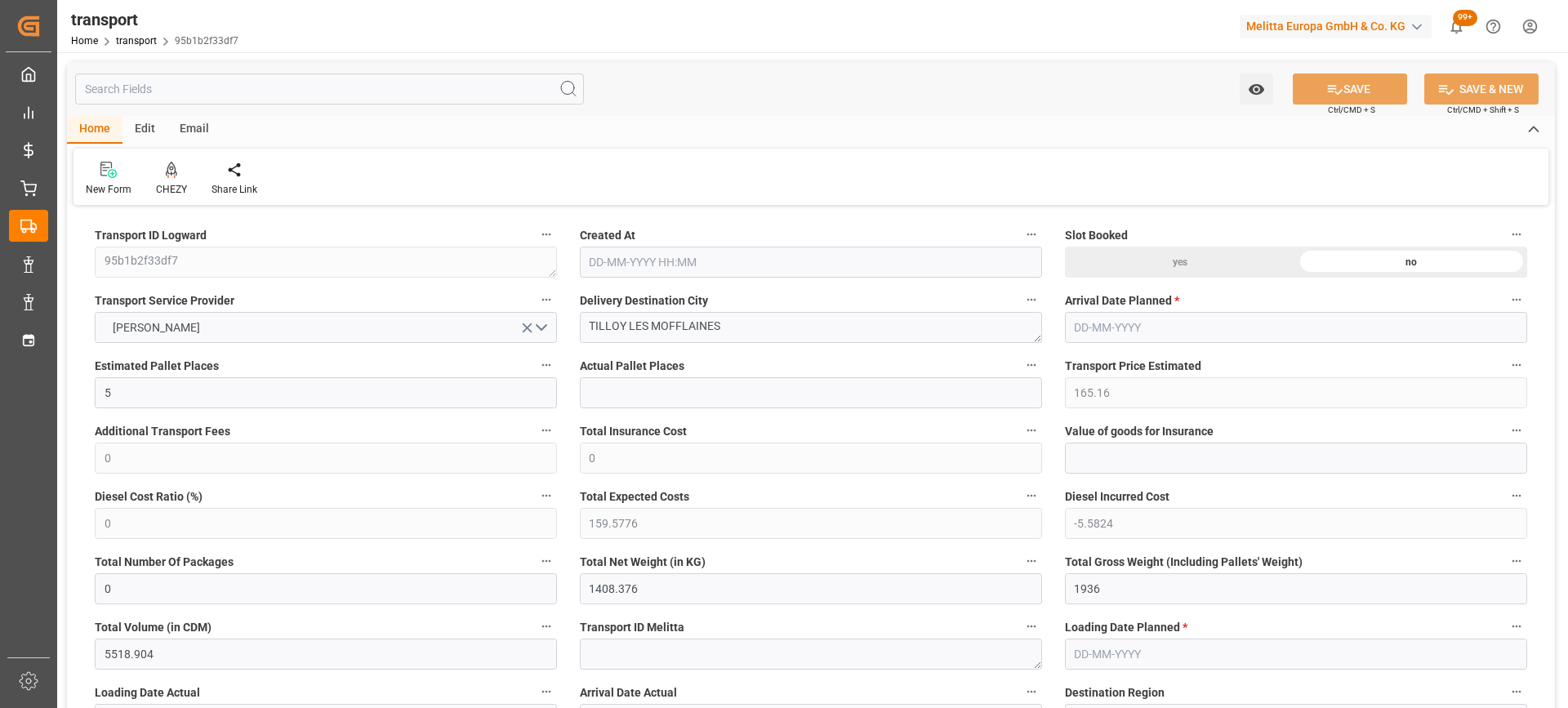
type input "[DATE]"
drag, startPoint x: 747, startPoint y: 327, endPoint x: 451, endPoint y: 340, distance: 296.3
click at [167, 172] on icon at bounding box center [171, 168] width 11 height 14
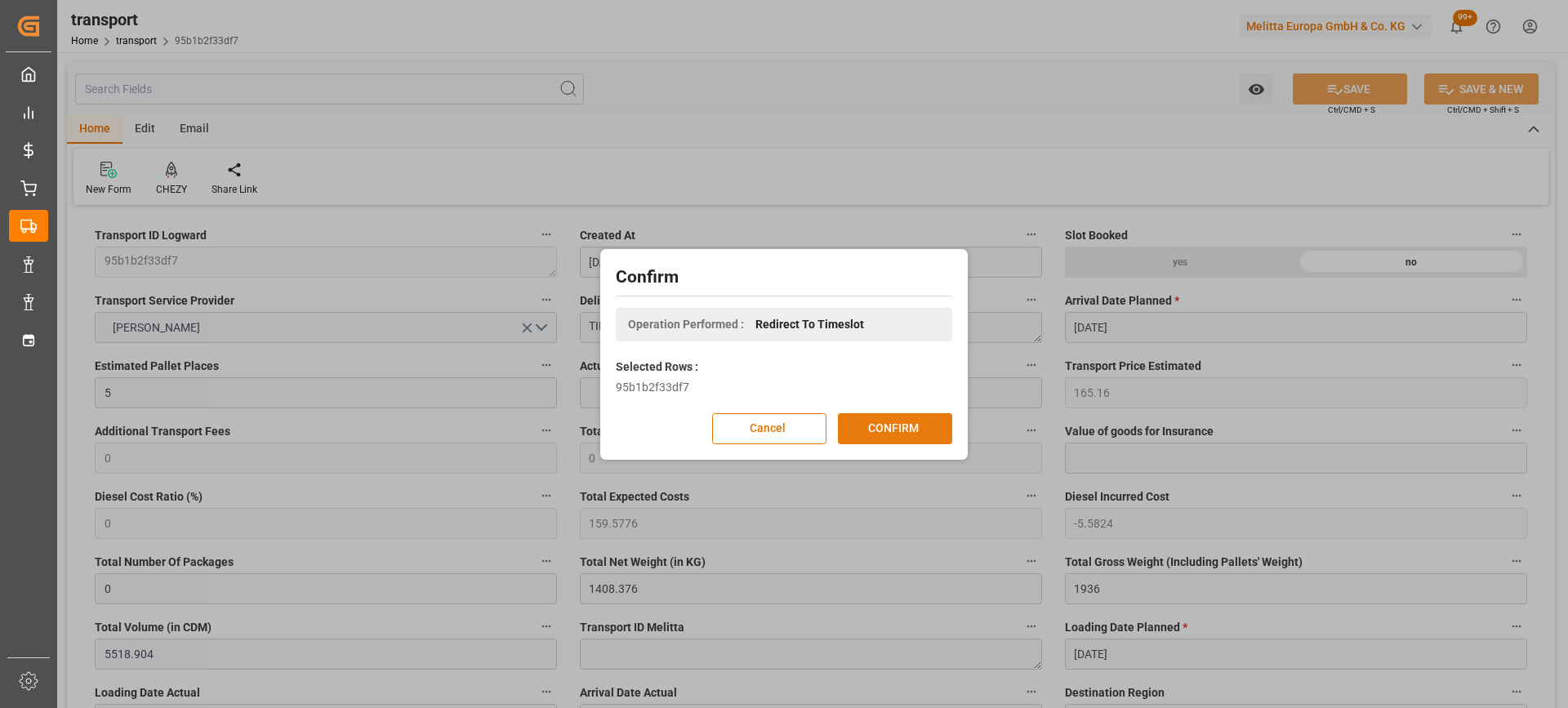
click at [920, 423] on button "CONFIRM" at bounding box center [895, 429] width 114 height 31
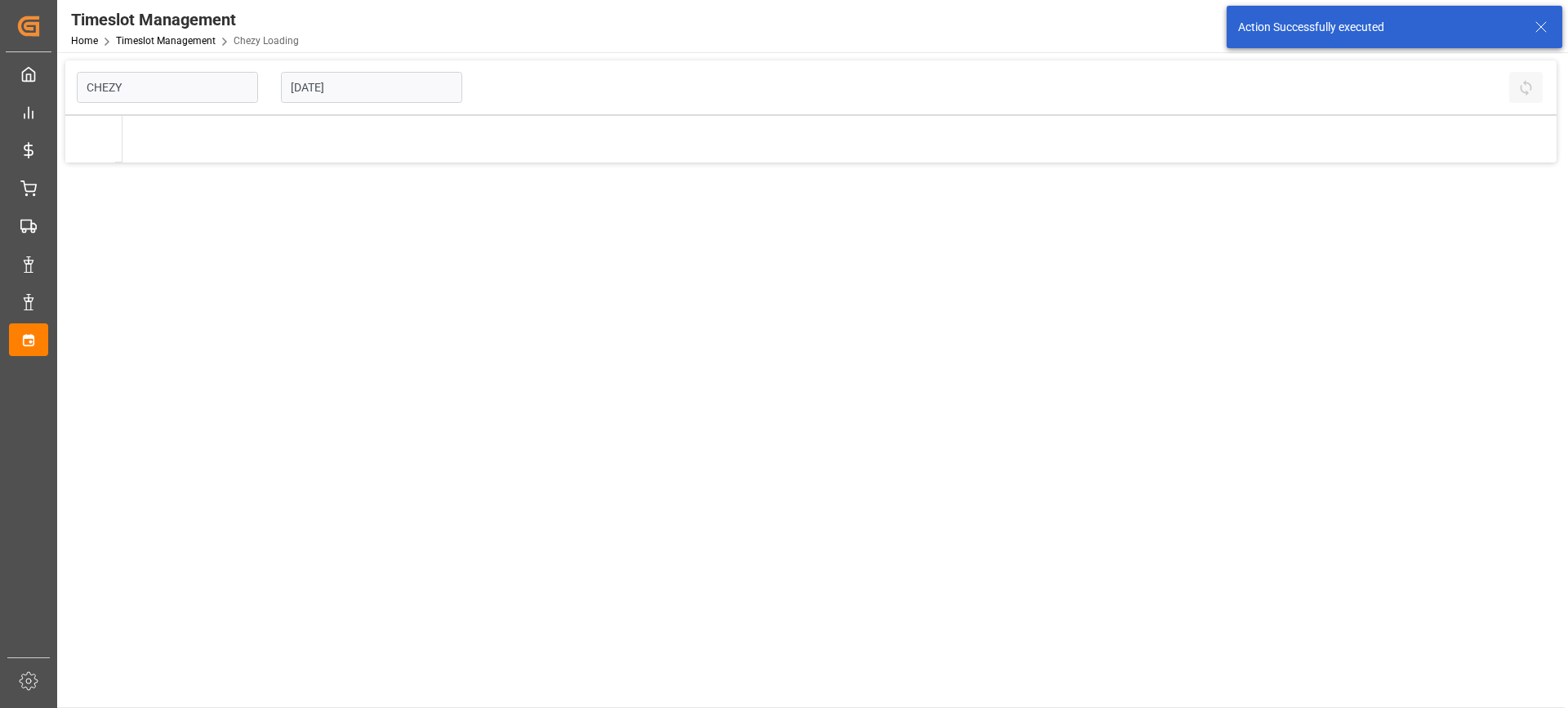
type input "Chezy Loading"
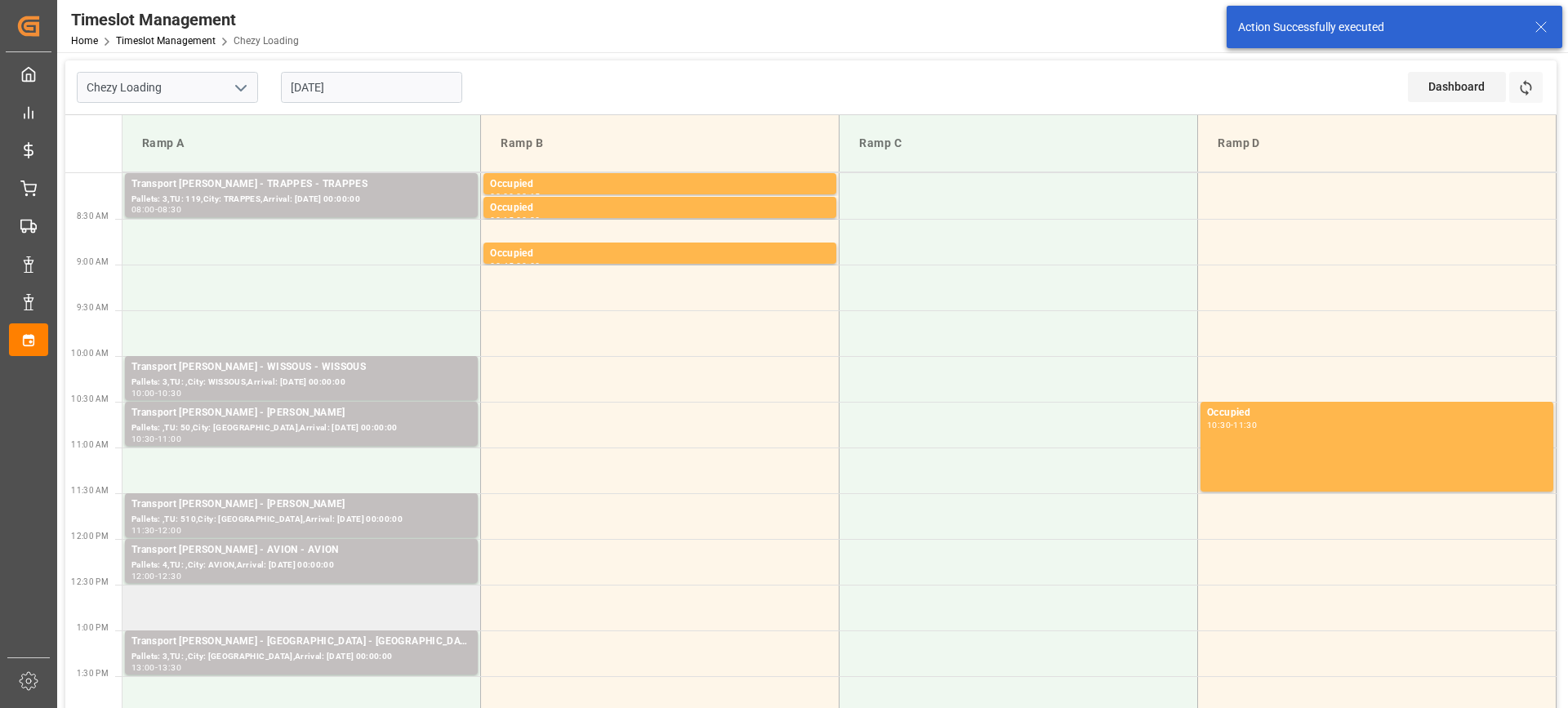
click at [375, 611] on td at bounding box center [302, 607] width 359 height 46
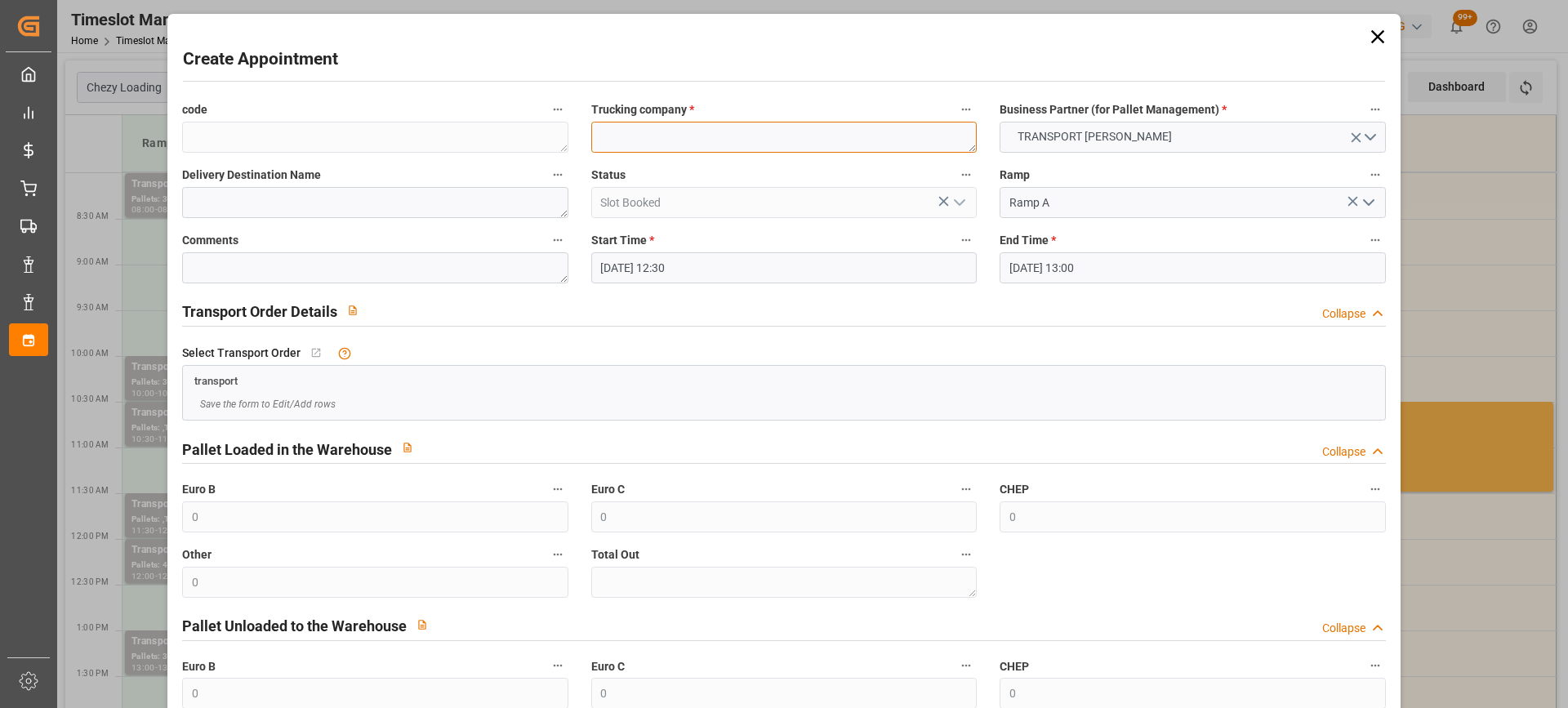
paste textarea "TILLOY LES MOFFLAINES"
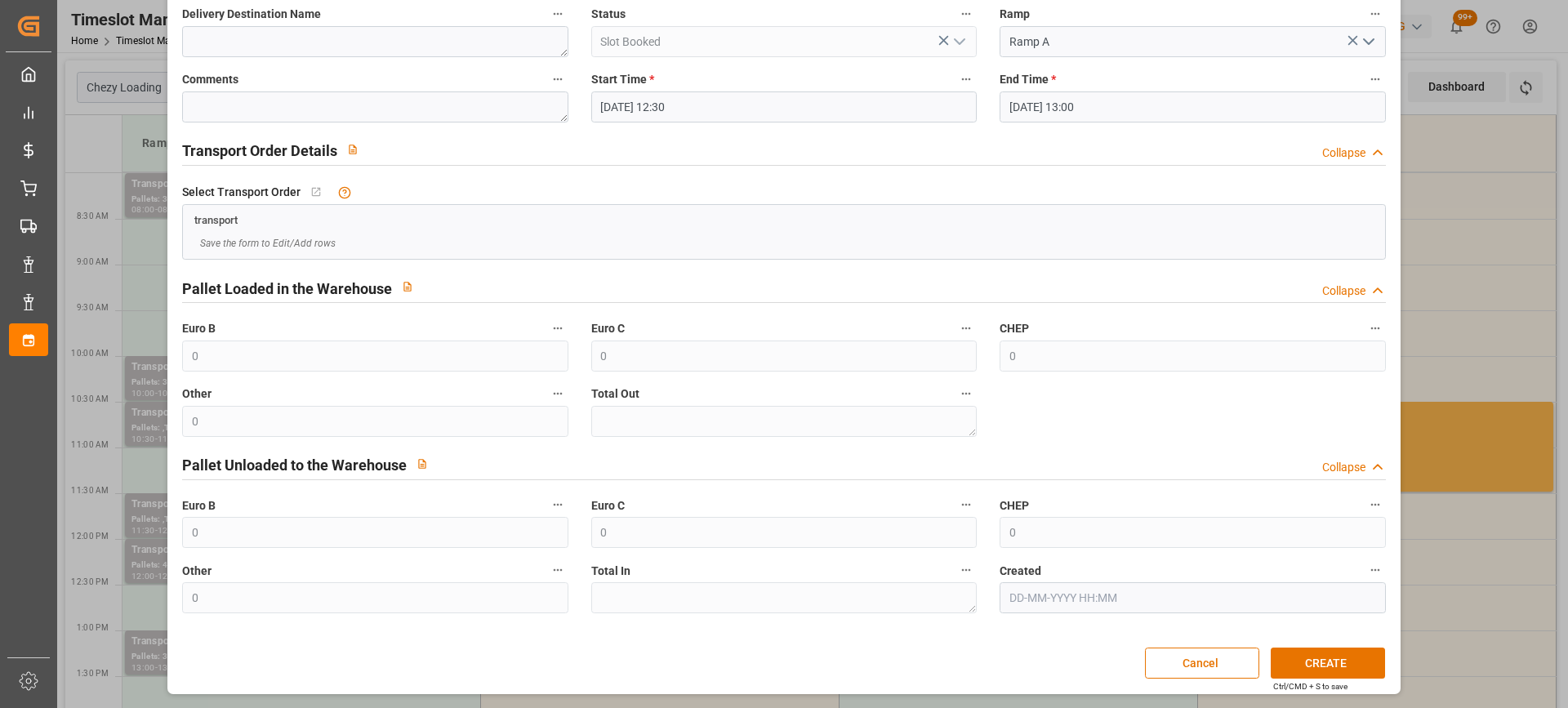
type textarea "TILLOY LES MOFFLAINES"
click at [1136, 103] on input "[DATE] 13:00" at bounding box center [1192, 107] width 385 height 31
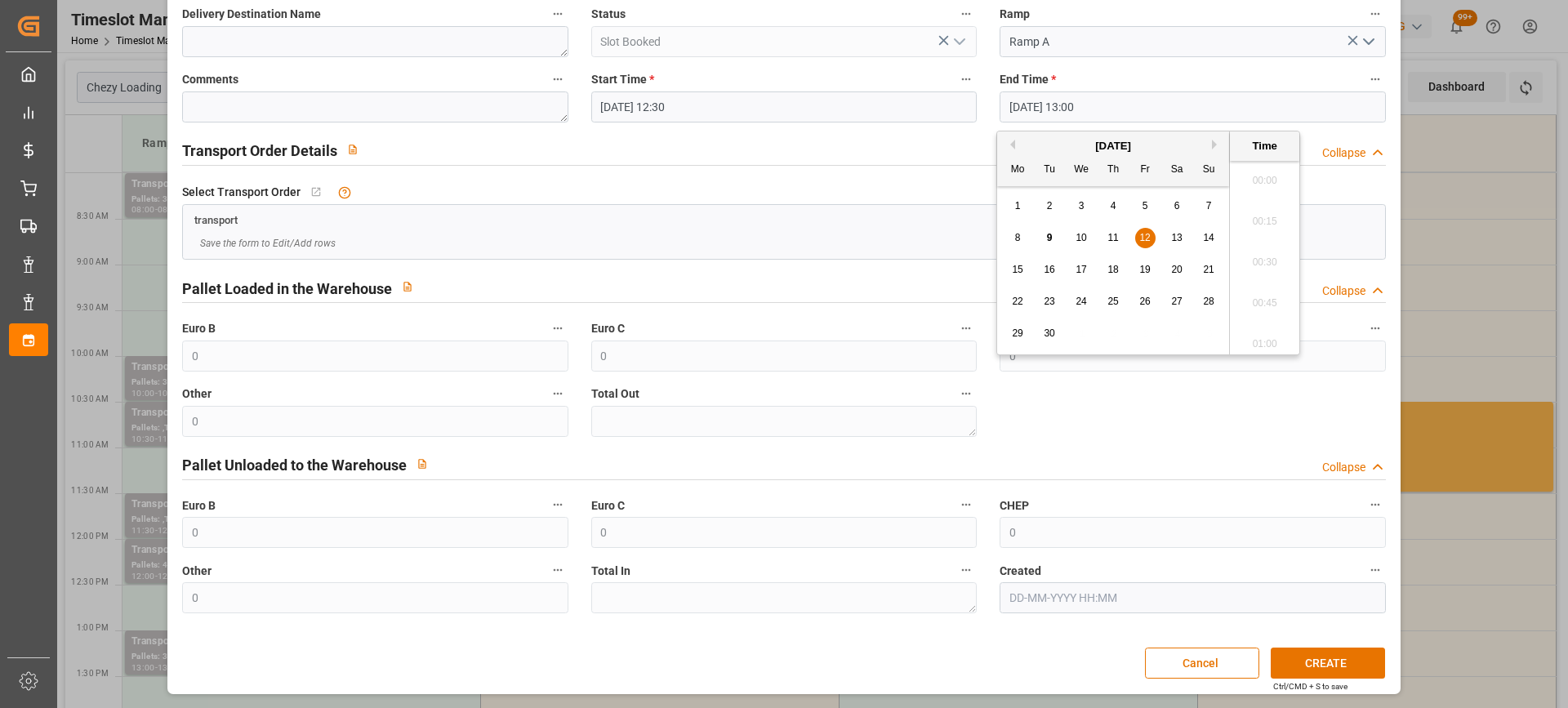
scroll to position [2046, 0]
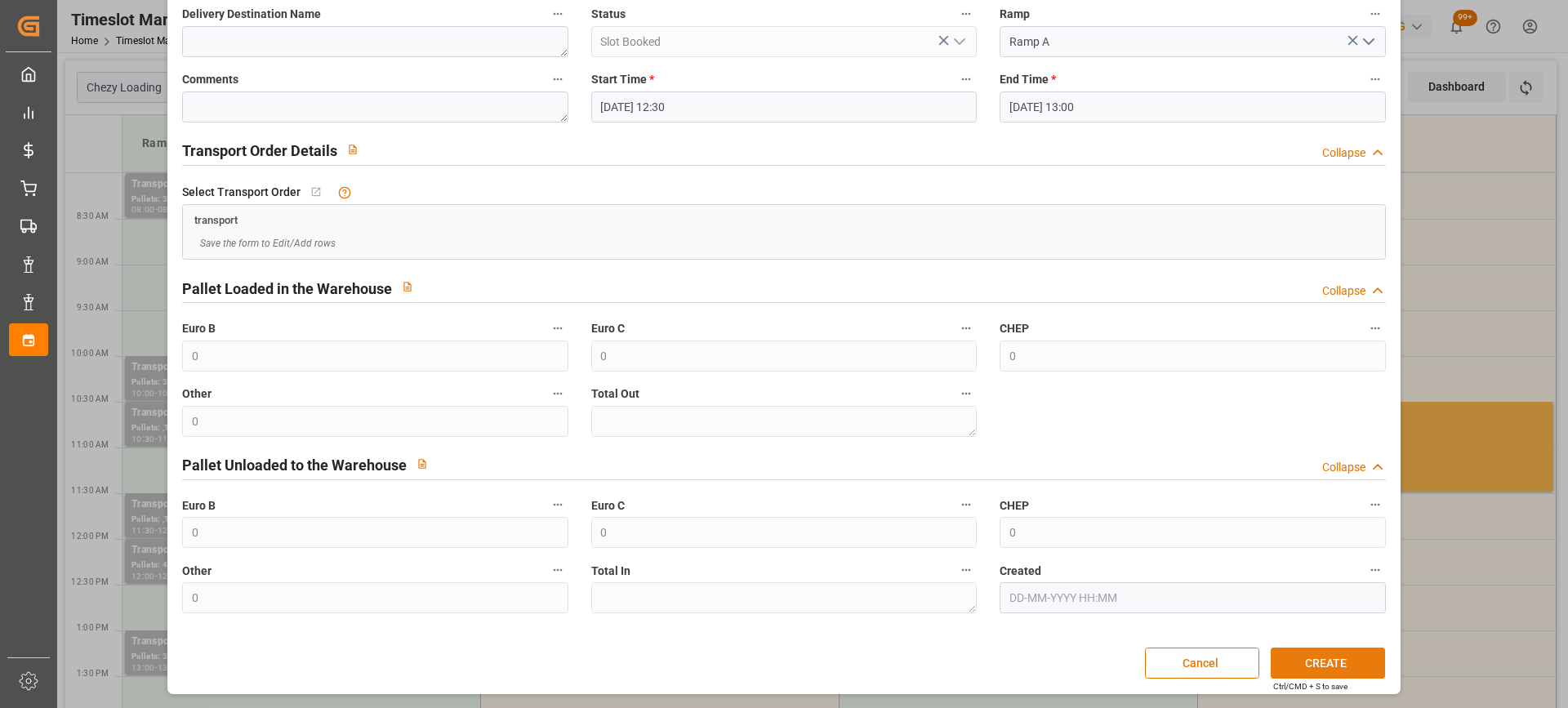
click at [1345, 656] on button "CREATE" at bounding box center [1327, 663] width 114 height 31
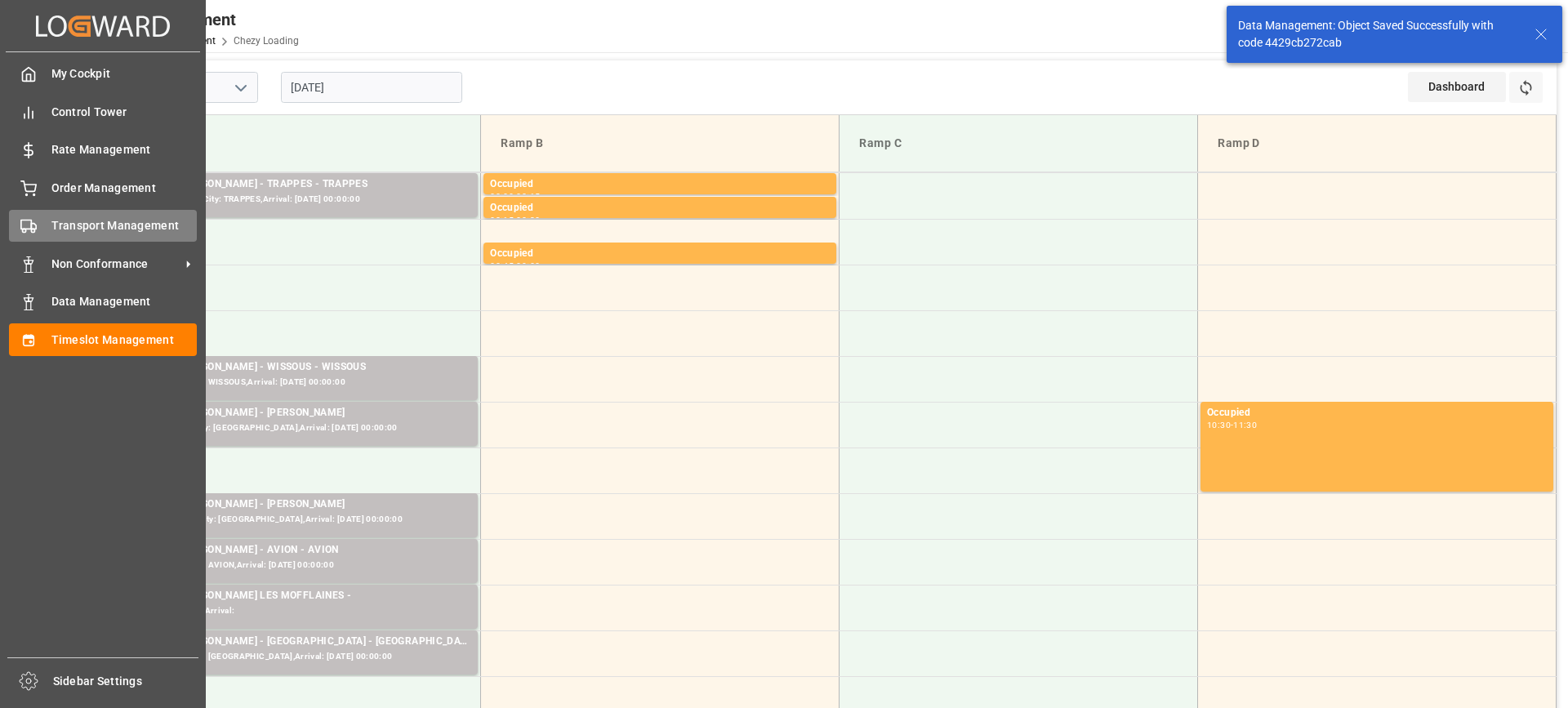
click at [49, 227] on div "Transport Management Transport Management" at bounding box center [103, 225] width 188 height 32
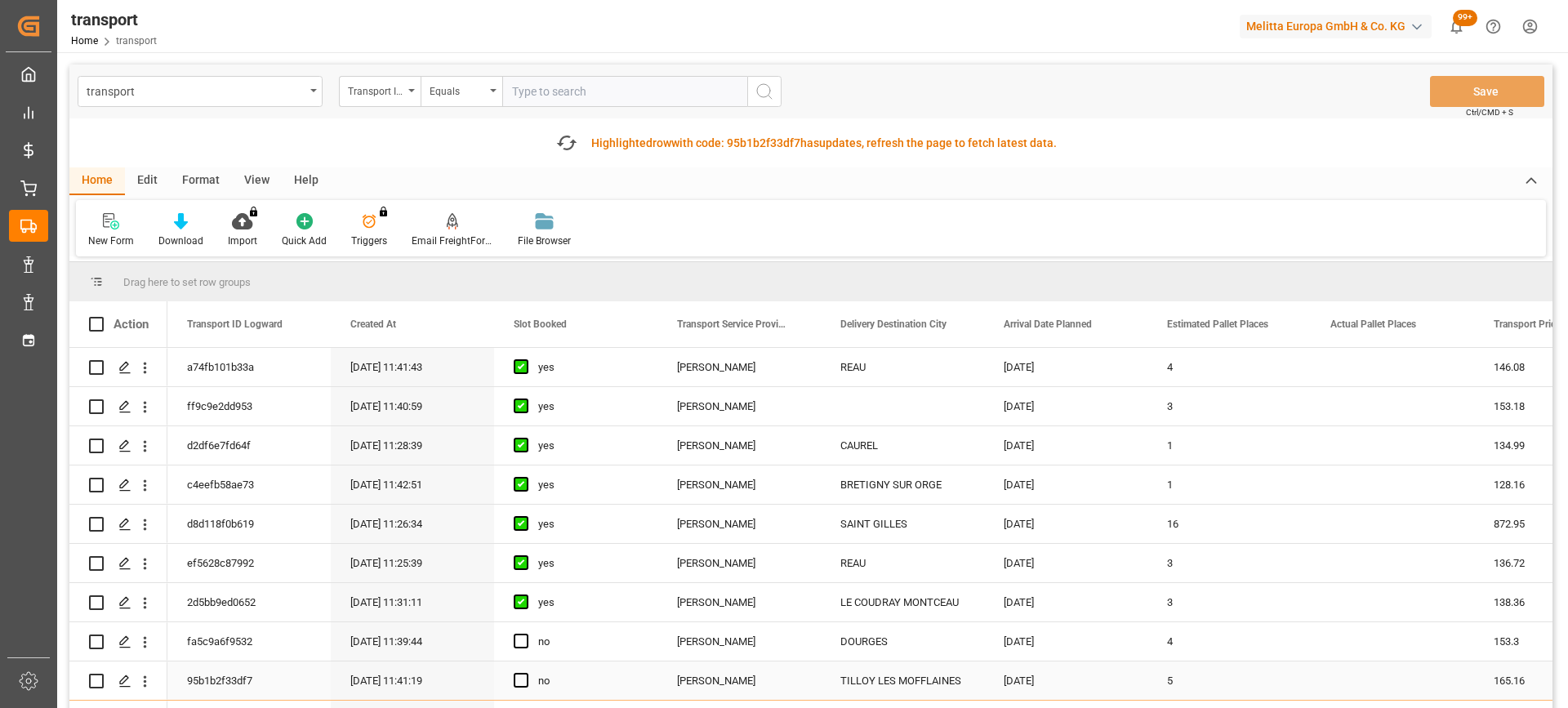
scroll to position [81, 0]
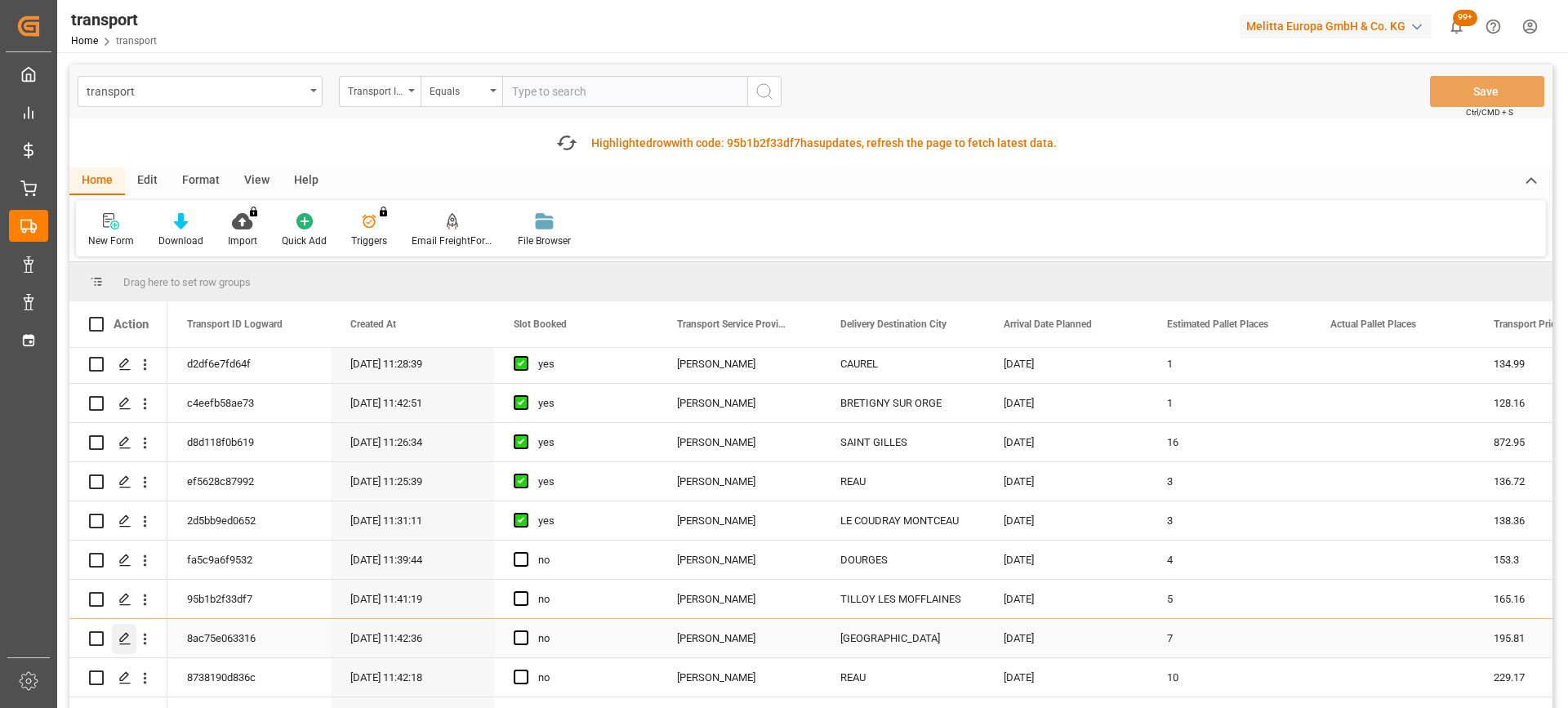
click at [125, 632] on icon "Press SPACE to select this row." at bounding box center [124, 638] width 13 height 13
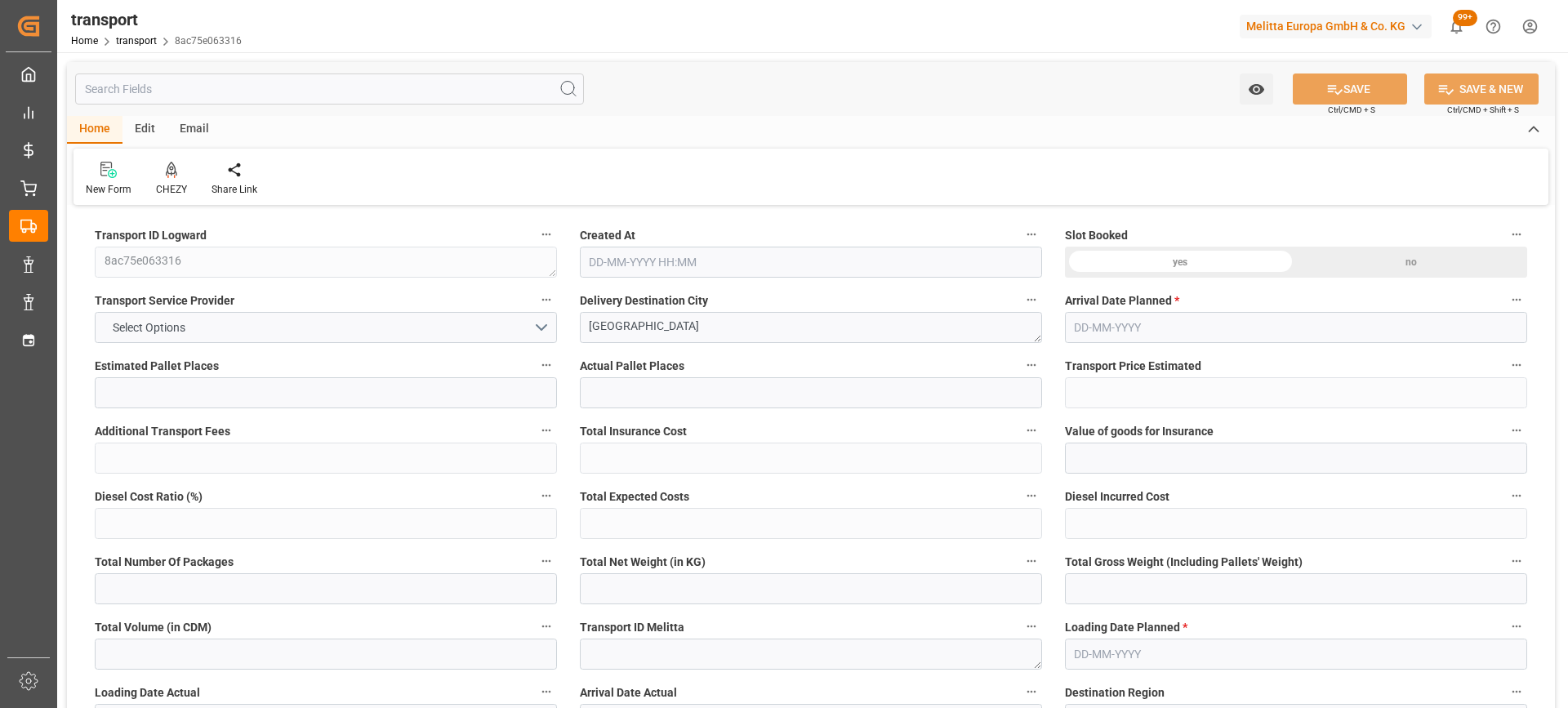
type input "7"
type input "195.81"
type input "0"
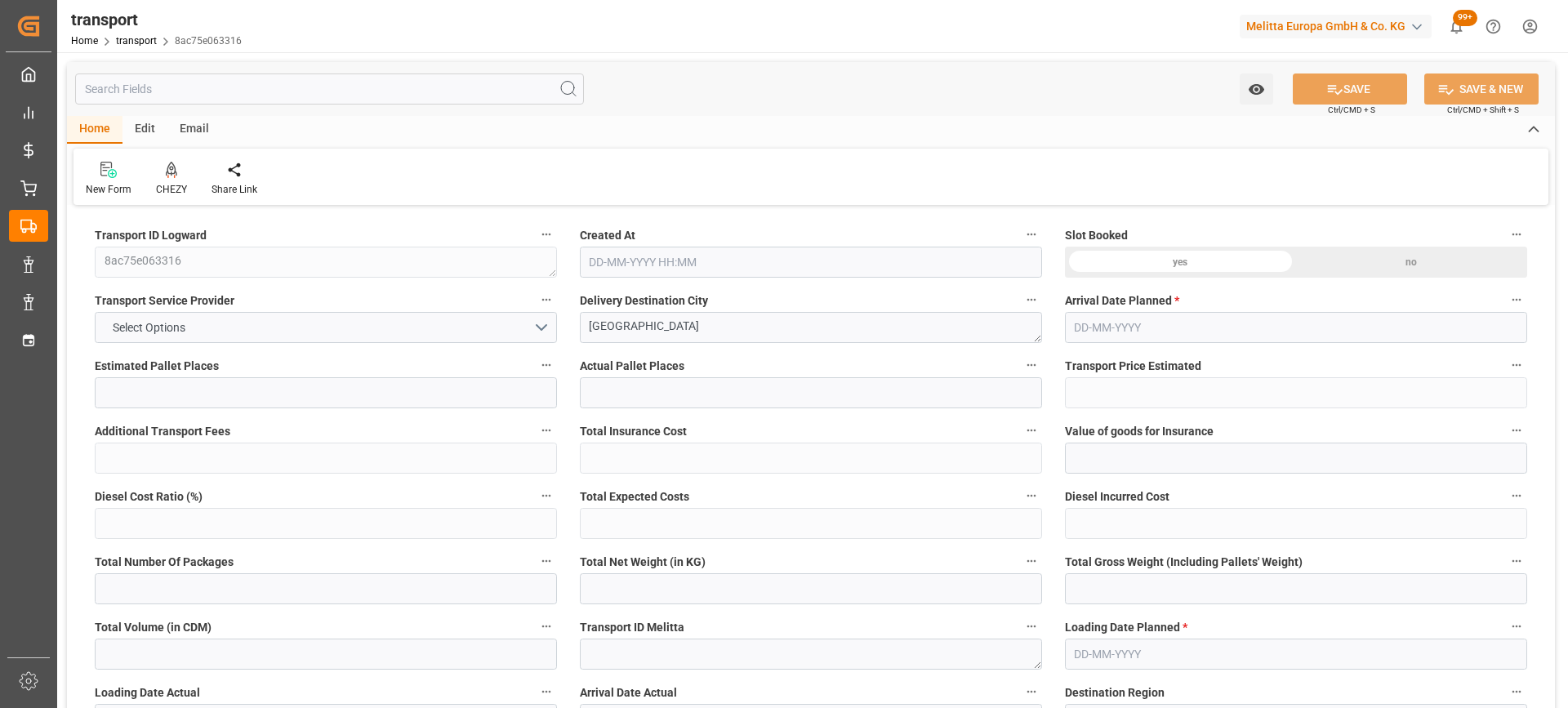
type input "189.1916"
type input "-6.6184"
type input "0"
type input "1501.411"
type input "2315.374"
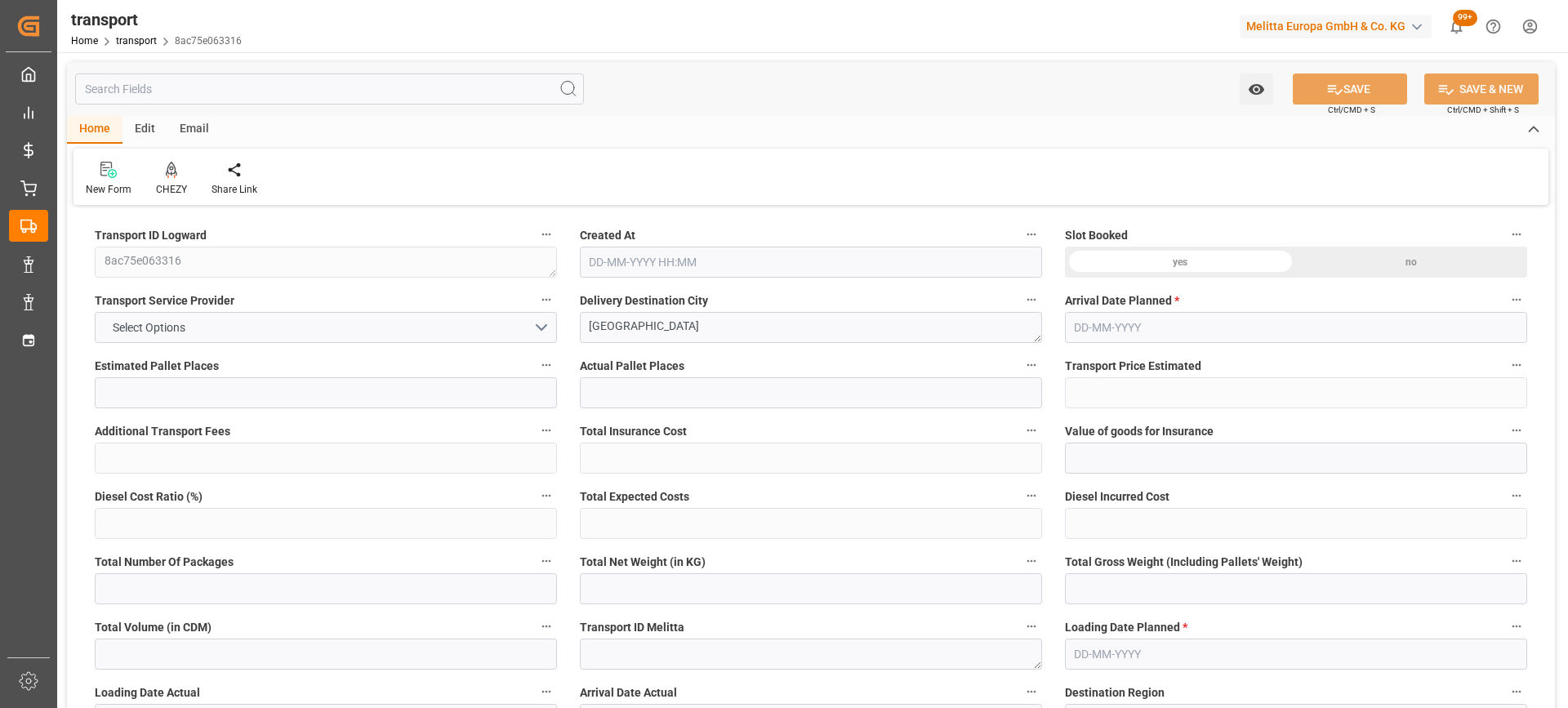
type input "5188.817"
type input "80"
type input "0"
type input "442"
type input "26"
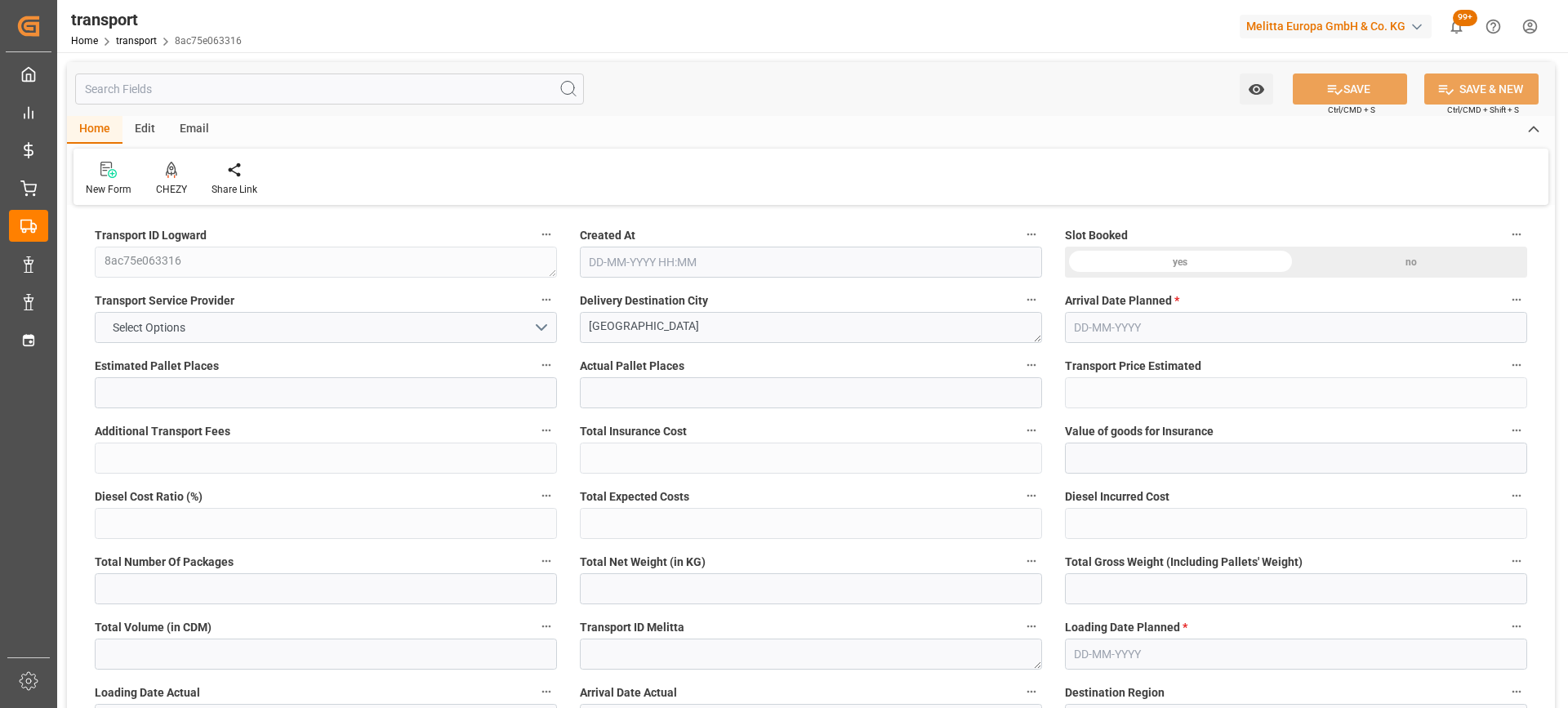
type input "101"
type input "1717.374"
type input "0"
type input "4710.8598"
type input "0"
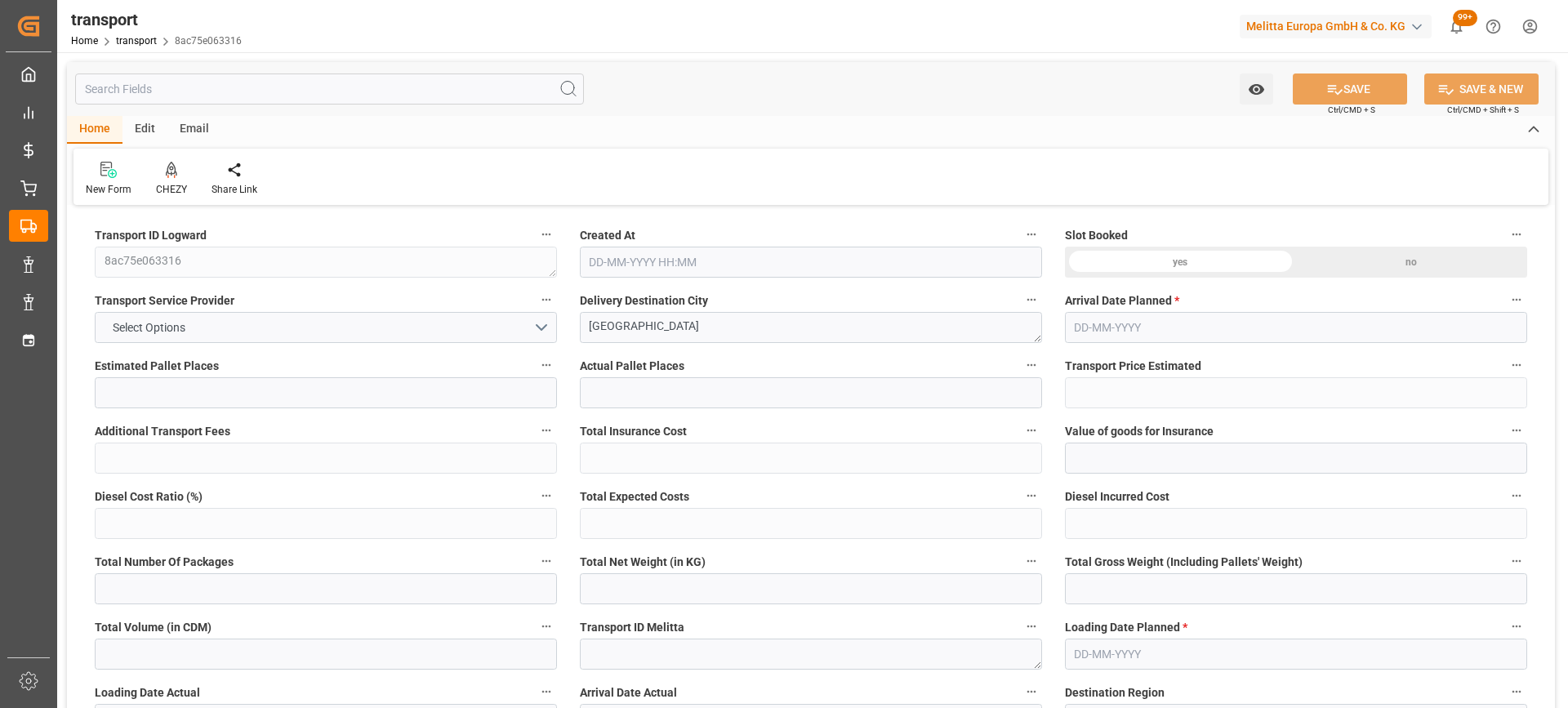
type input "0"
type input "21"
type input "35"
type input "09-09-2025 11:42"
type input "[DATE]"
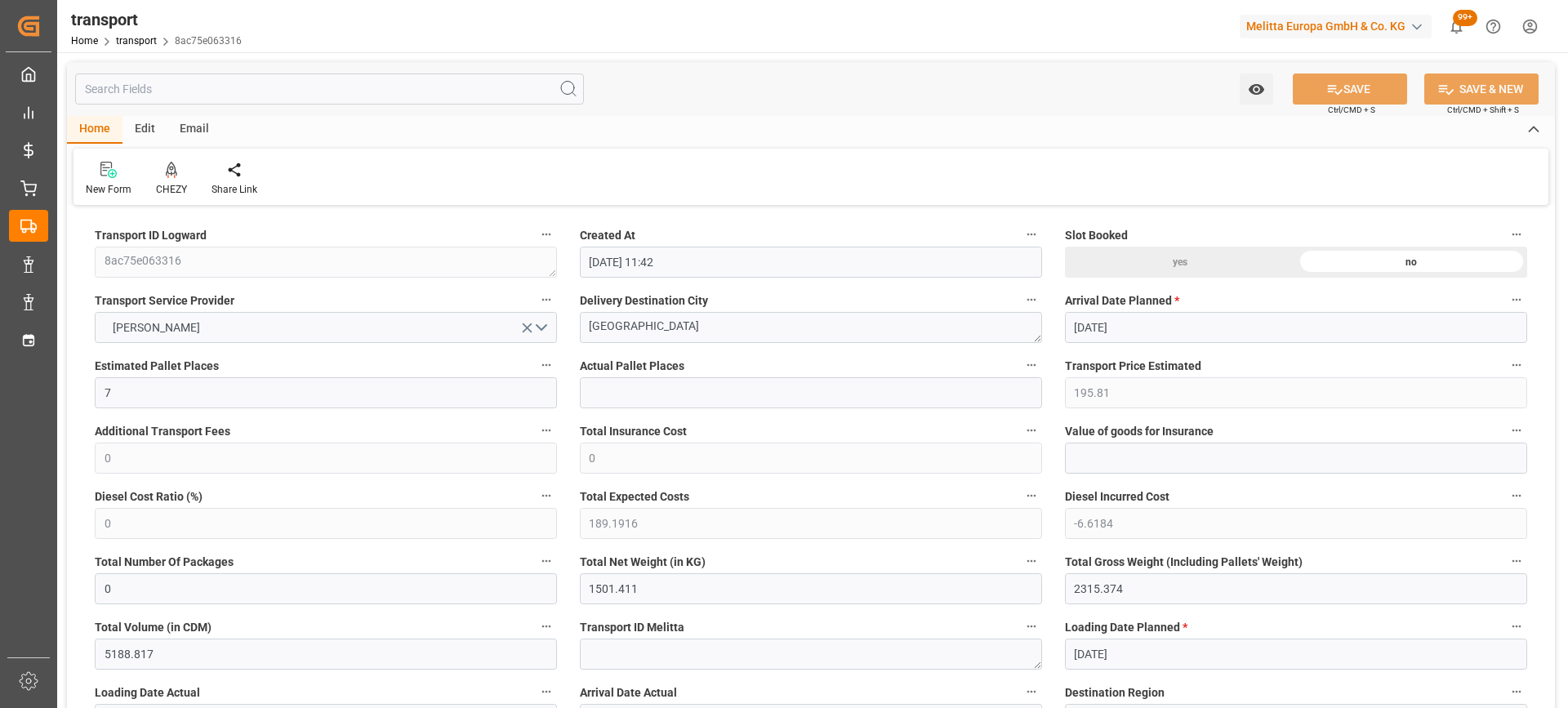
type input "[DATE]"
drag, startPoint x: 679, startPoint y: 324, endPoint x: 386, endPoint y: 338, distance: 293.3
click at [175, 176] on icon at bounding box center [171, 170] width 11 height 16
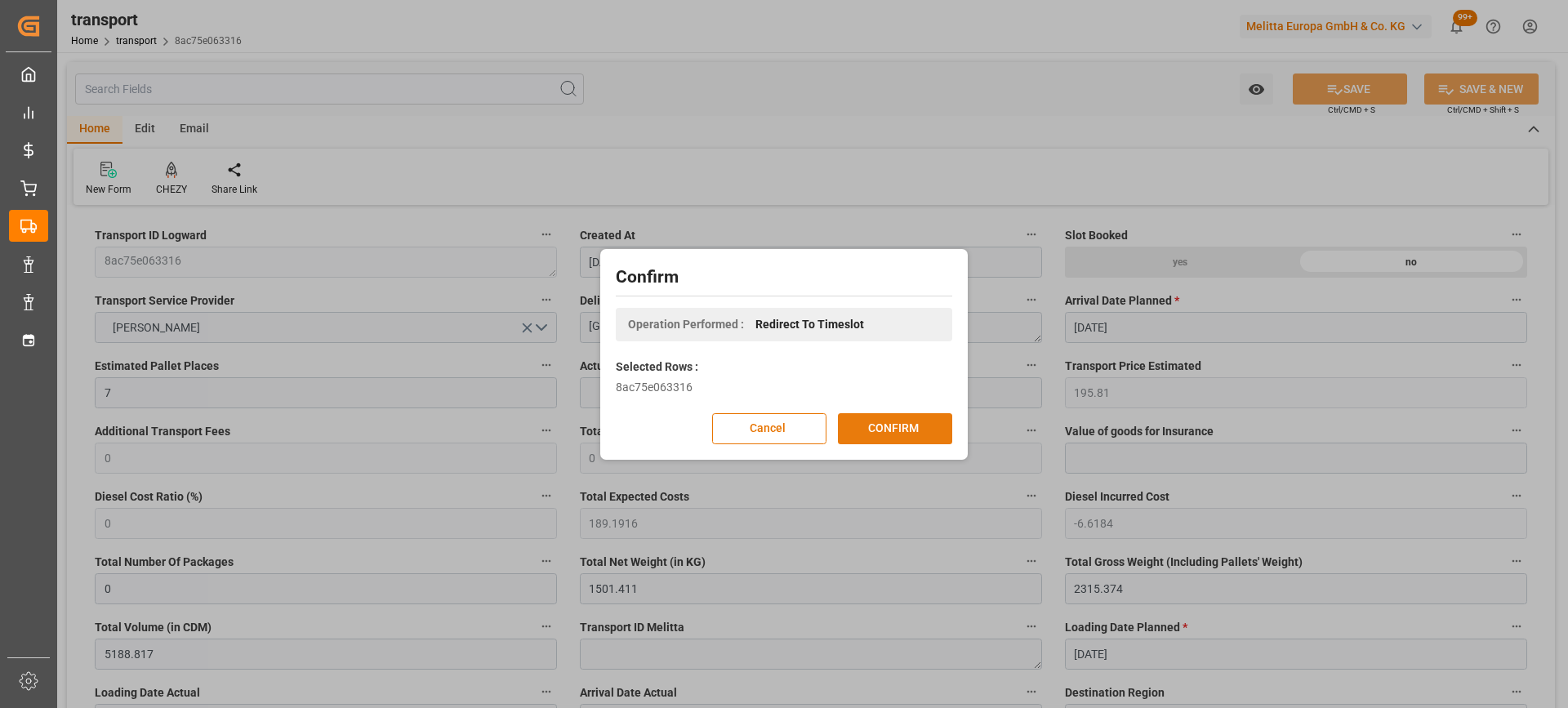
click at [886, 430] on button "CONFIRM" at bounding box center [895, 429] width 114 height 31
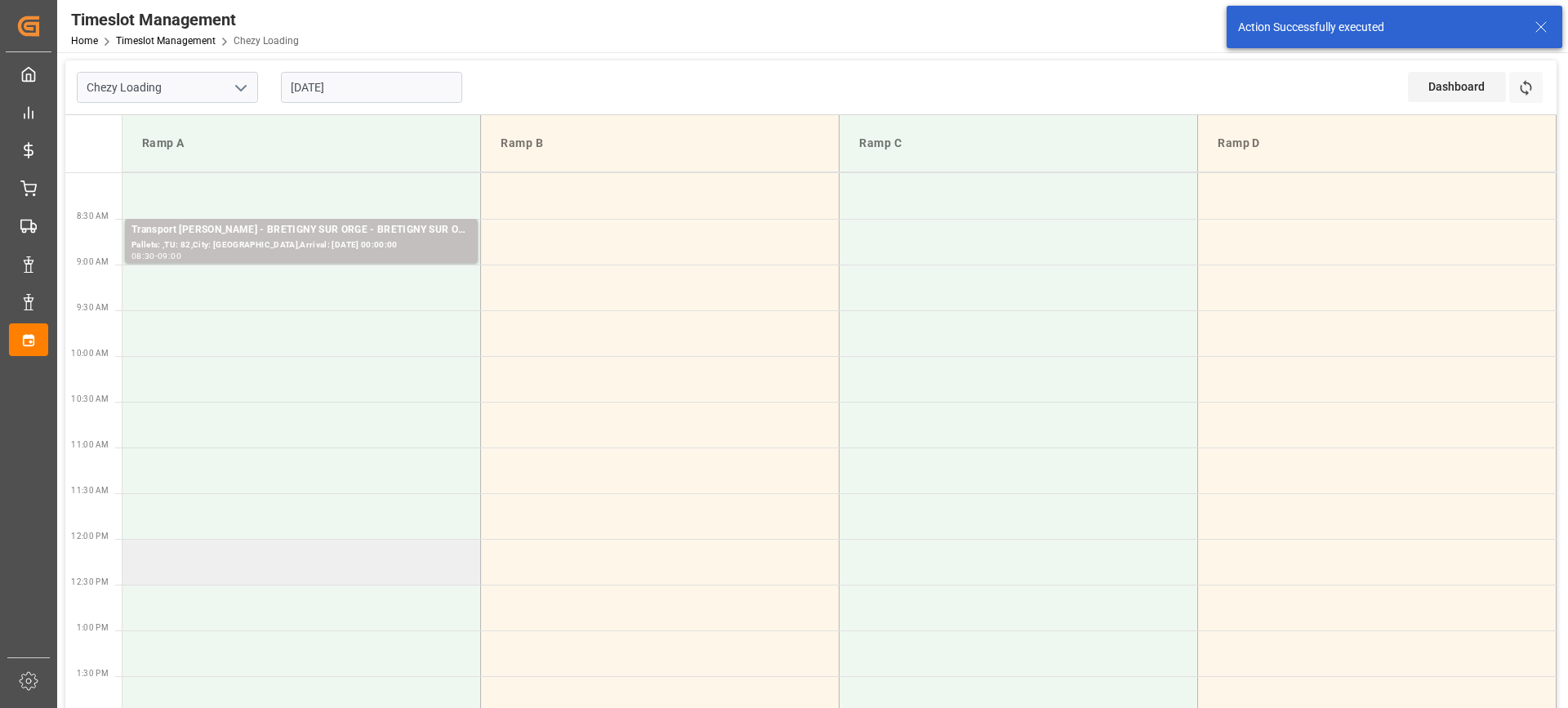
click at [388, 564] on td at bounding box center [302, 562] width 359 height 46
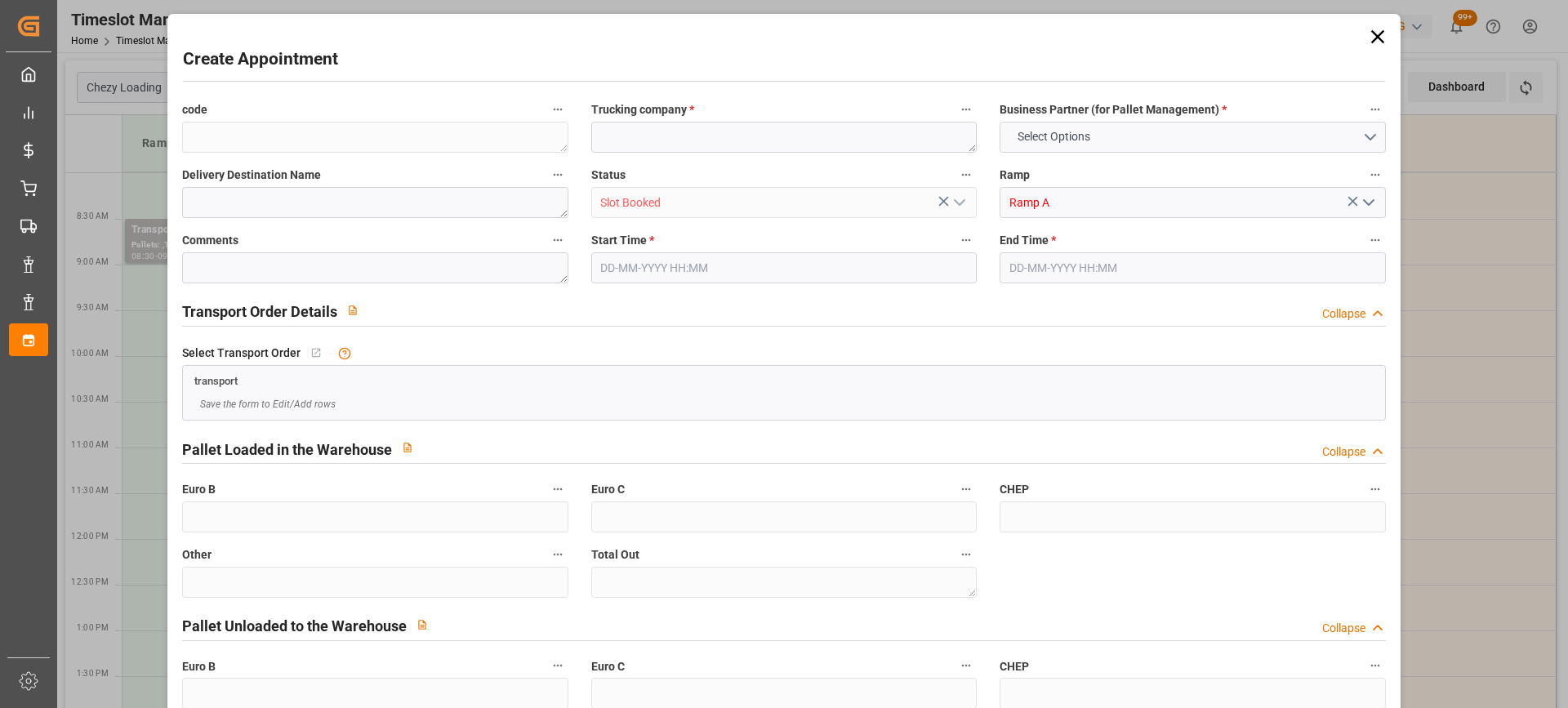
type input "0"
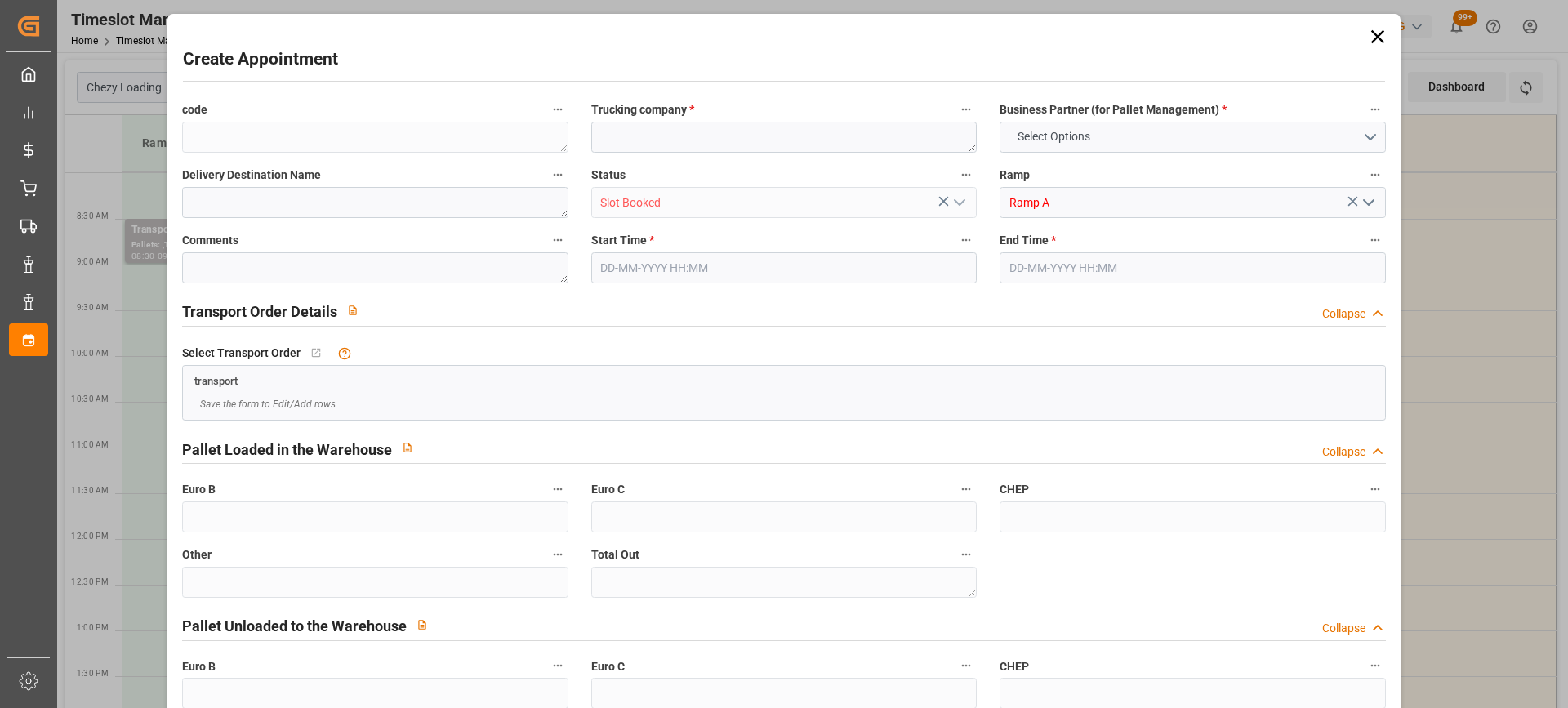
type input "0"
type input "[DATE] 12:00"
type input "[DATE] 12:30"
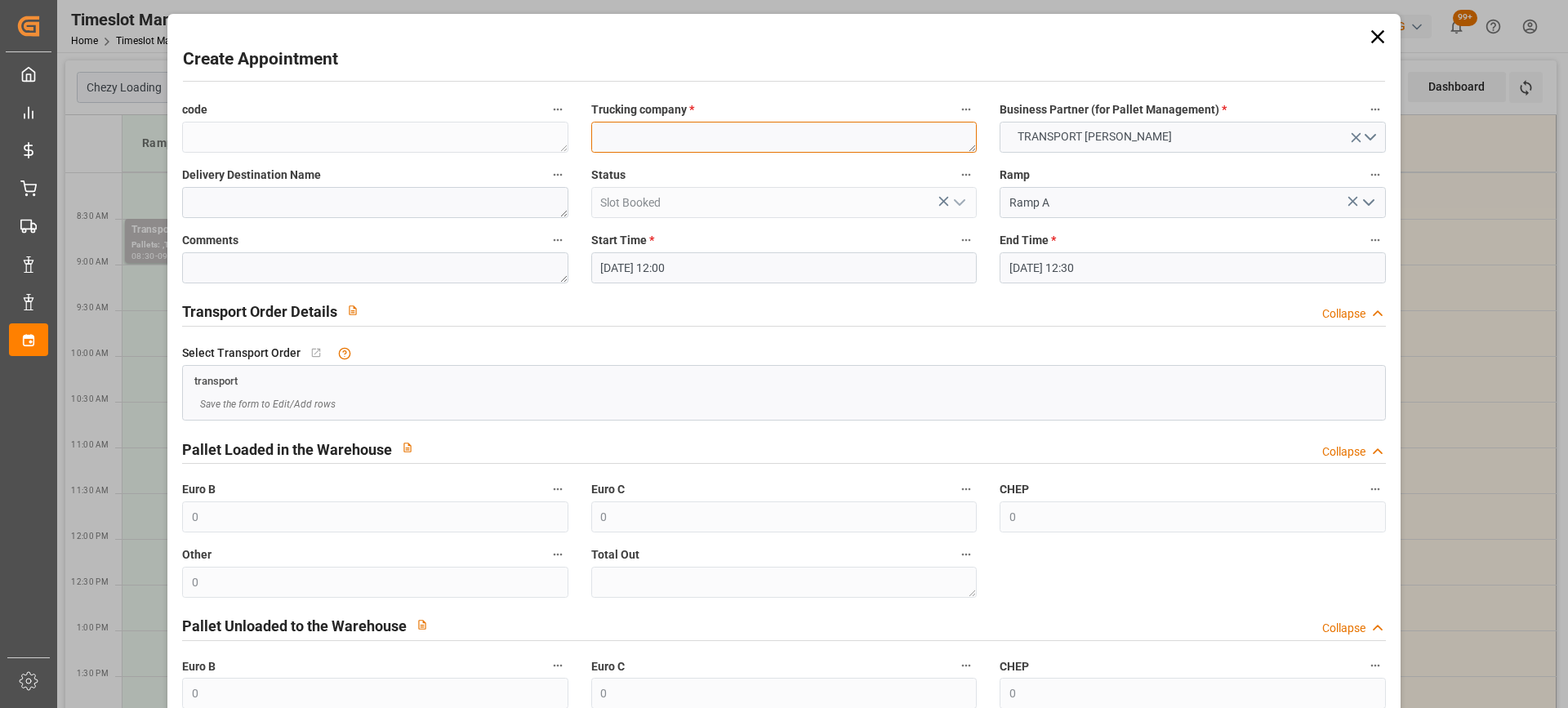
paste textarea "[GEOGRAPHIC_DATA]"
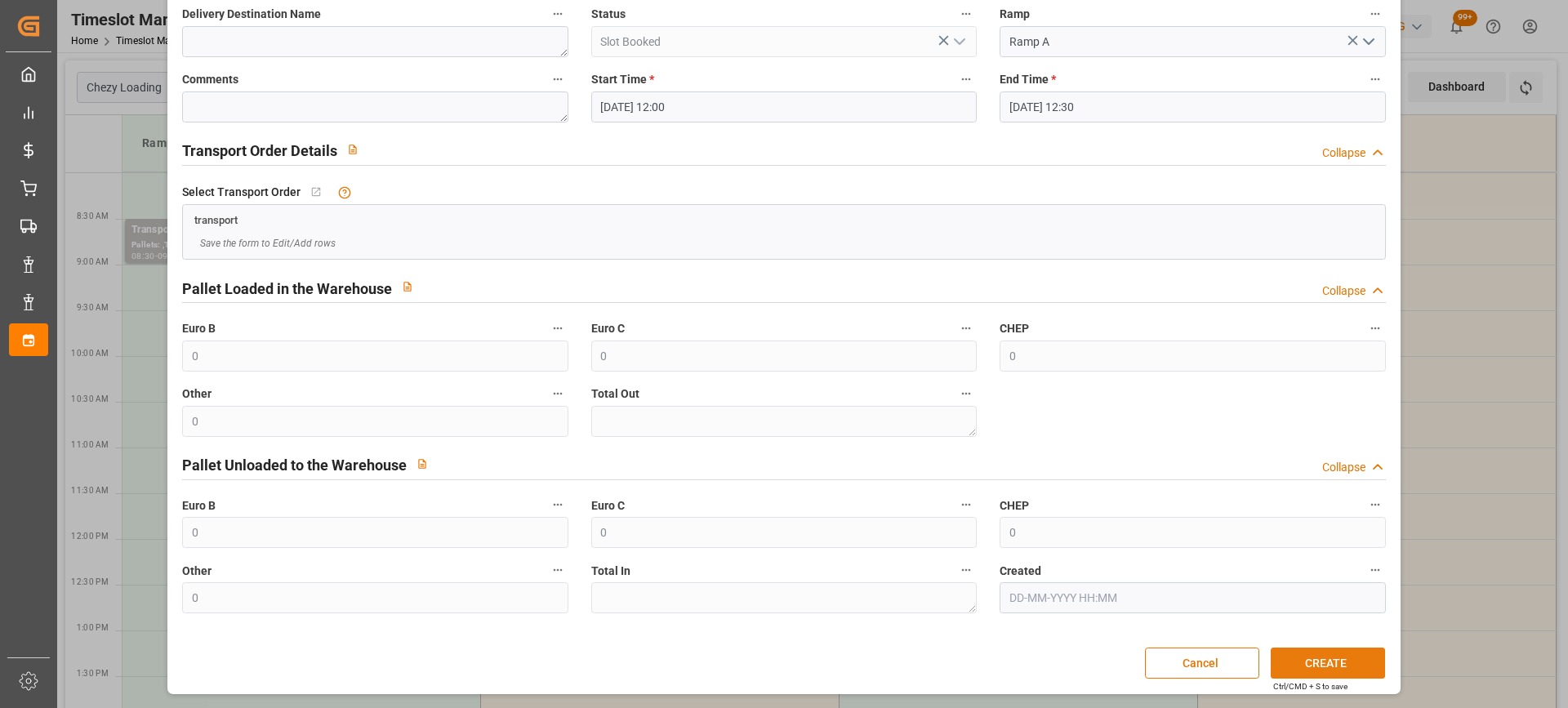
type textarea "[GEOGRAPHIC_DATA]"
click at [1327, 663] on button "CREATE" at bounding box center [1327, 663] width 114 height 31
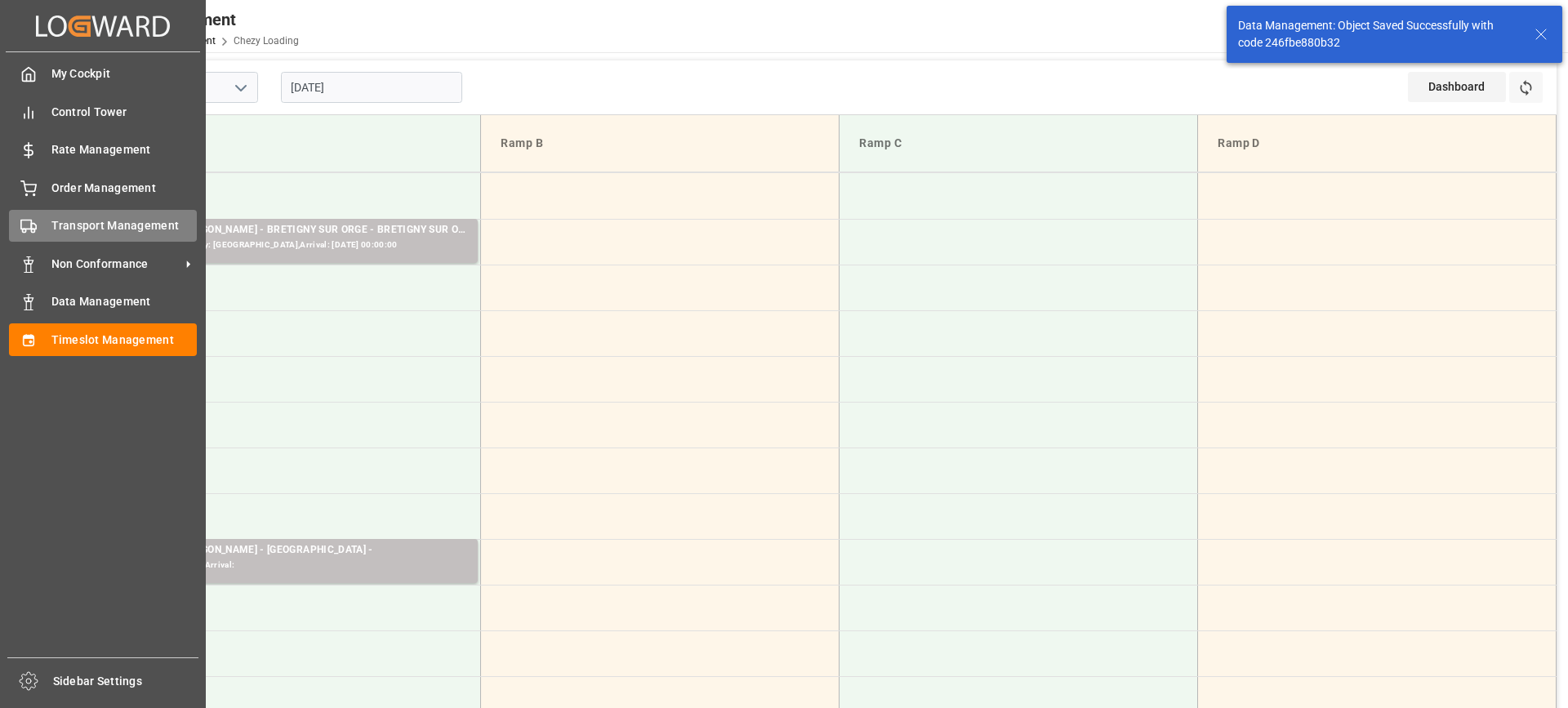
click at [53, 229] on span "Transport Management" at bounding box center [124, 225] width 146 height 17
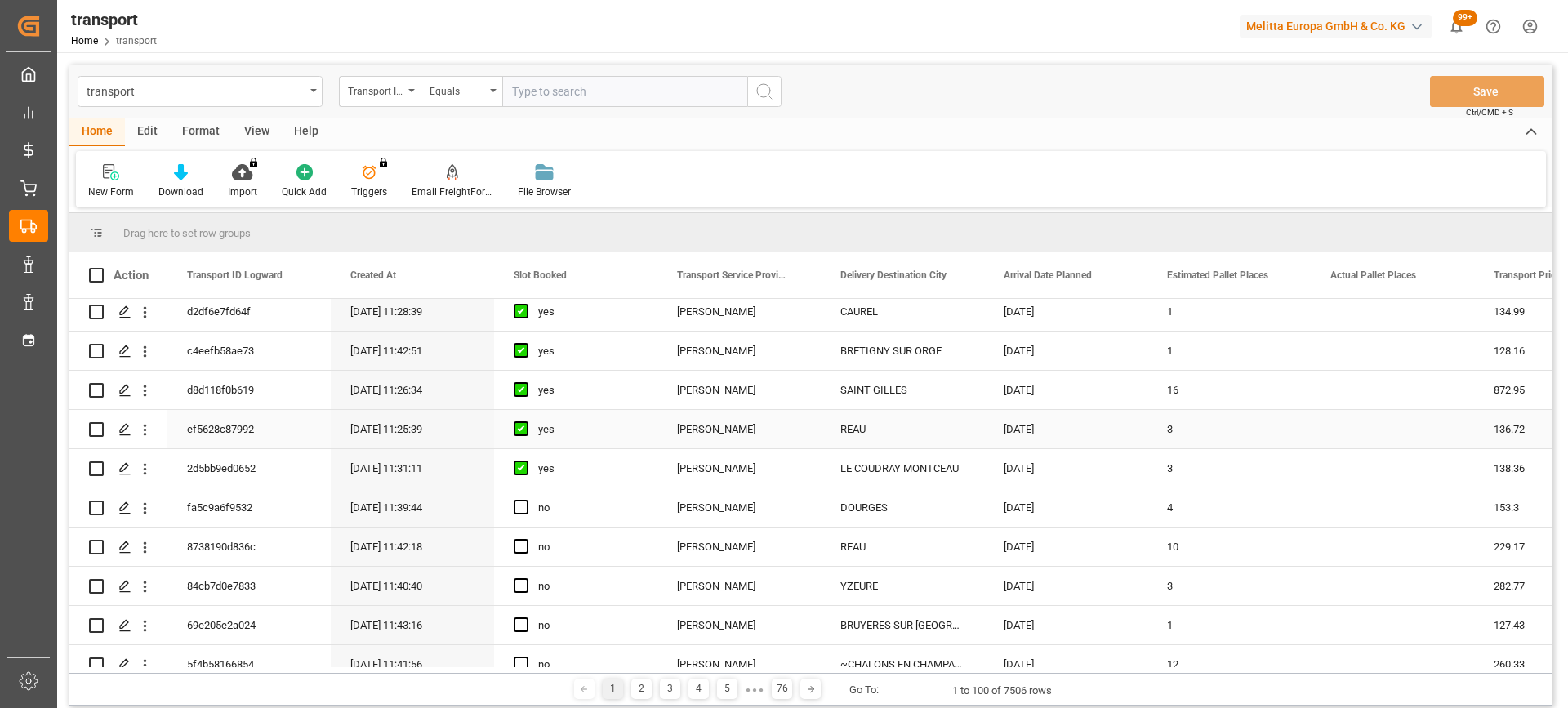
scroll to position [245, 0]
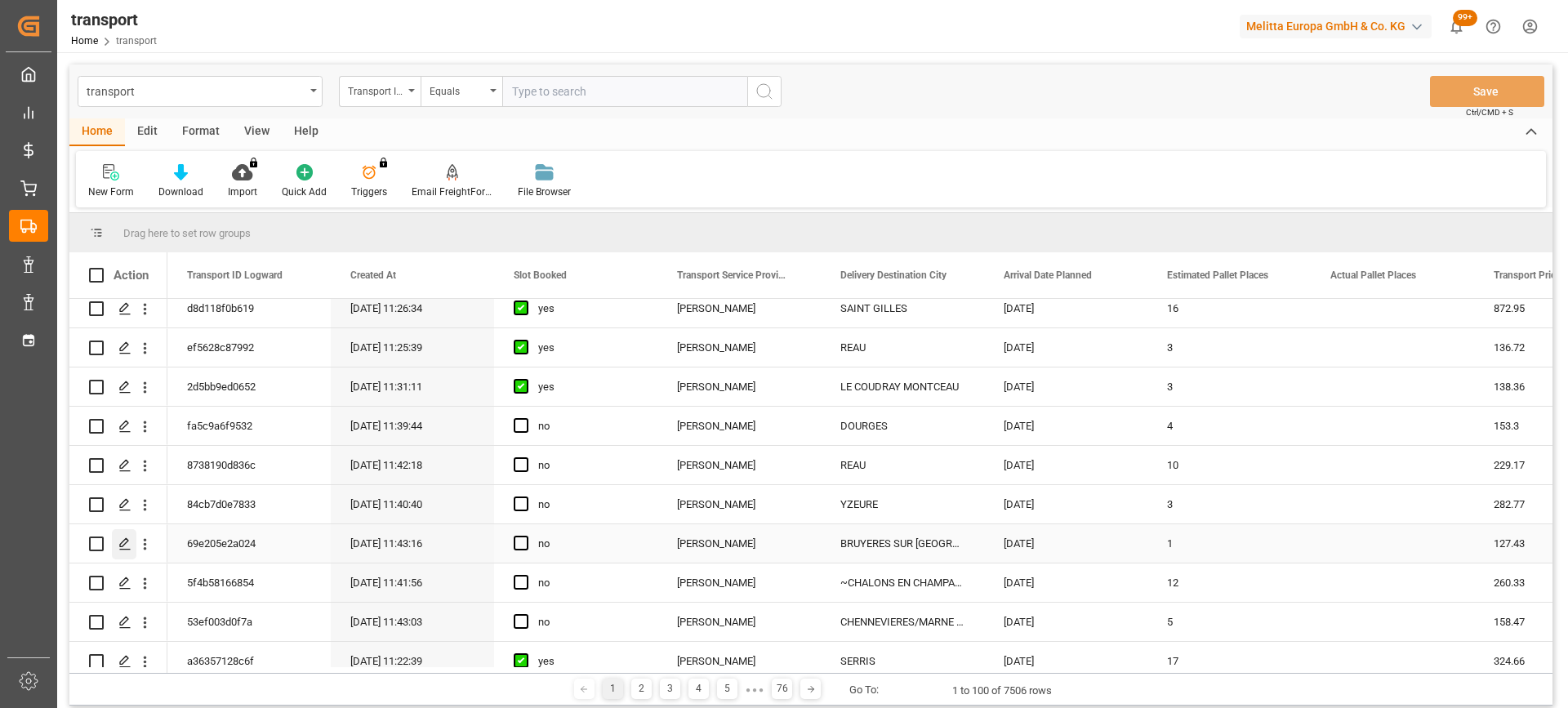
click at [119, 544] on icon "Press SPACE to select this row." at bounding box center [124, 543] width 13 height 13
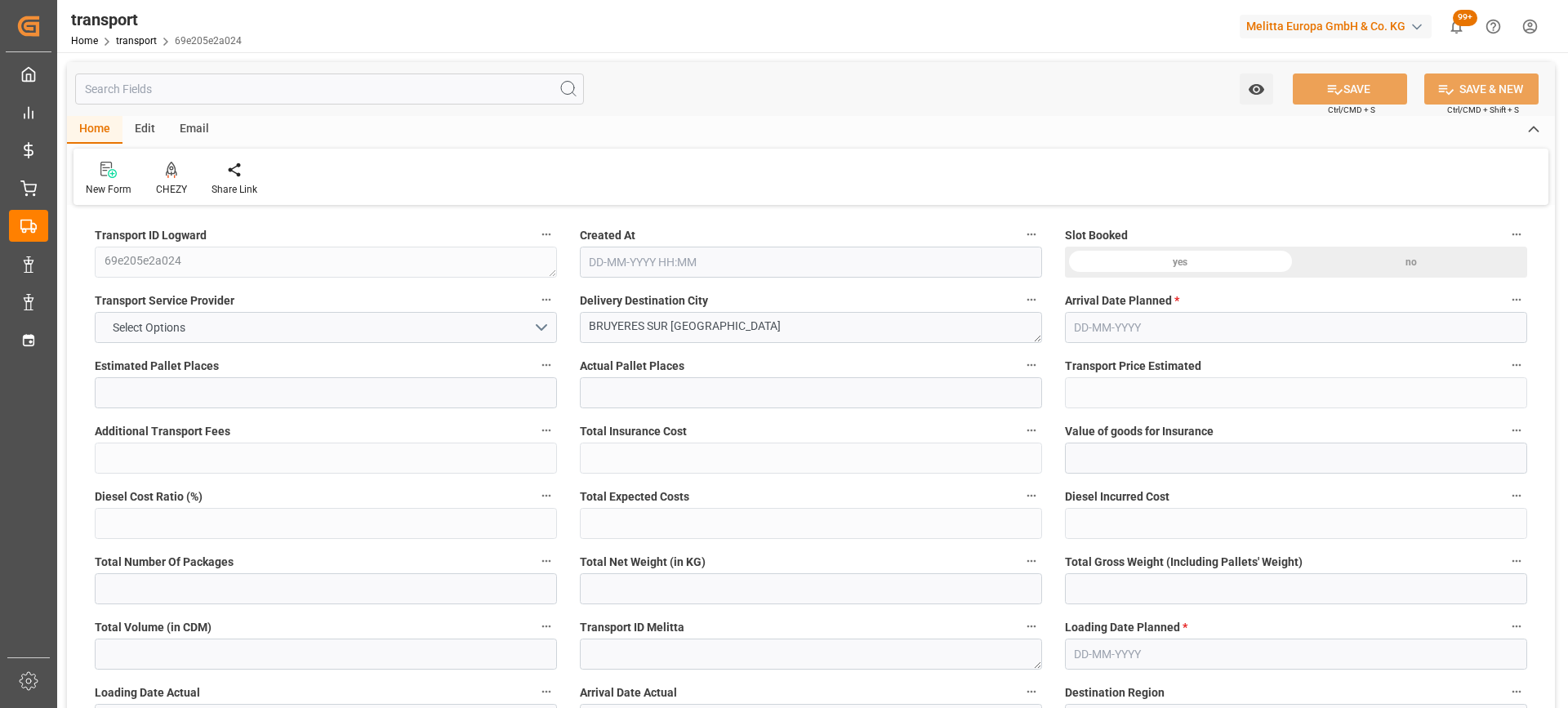
type input "1"
type input "127.43"
type input "0"
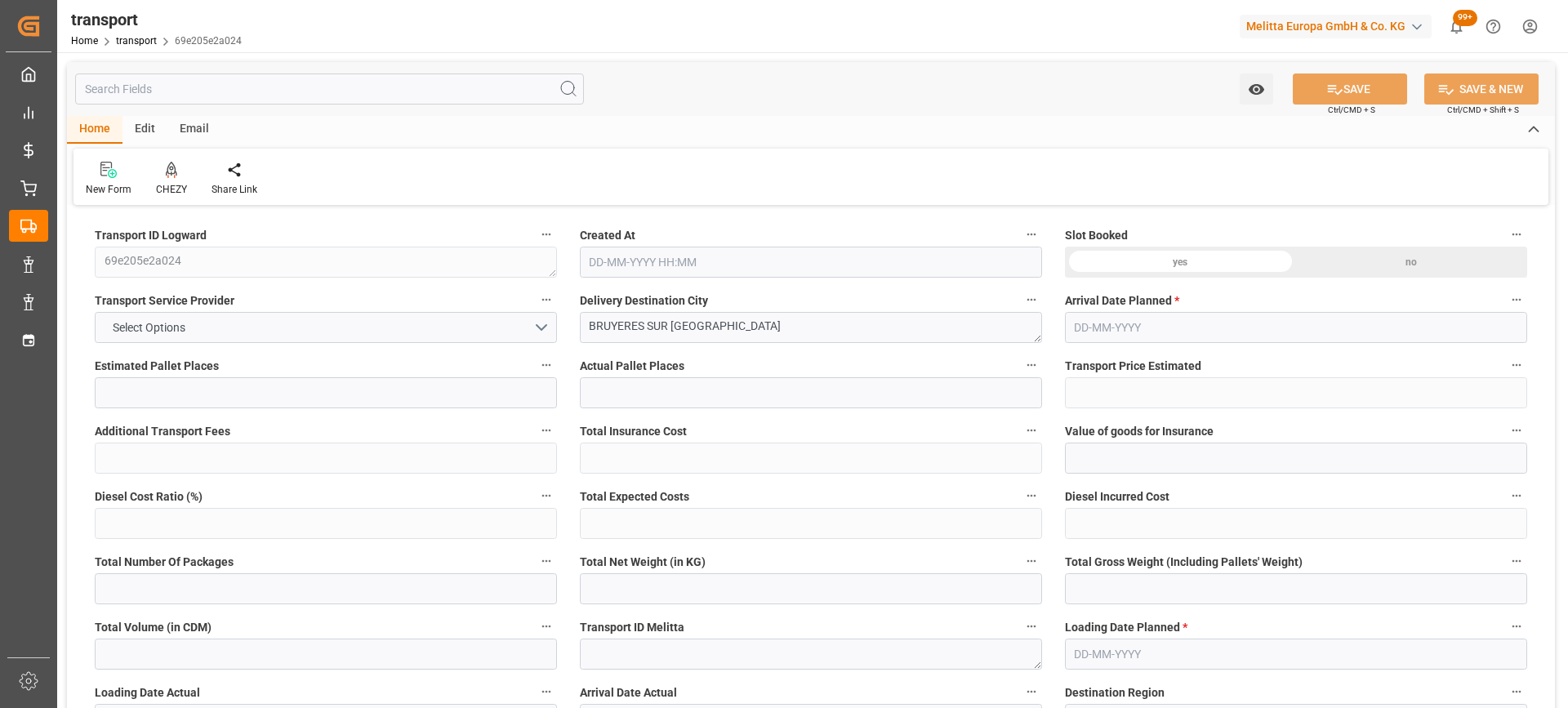
type input "123.1229"
type input "-4.3071"
type input "0"
type input "83.52"
type input "130"
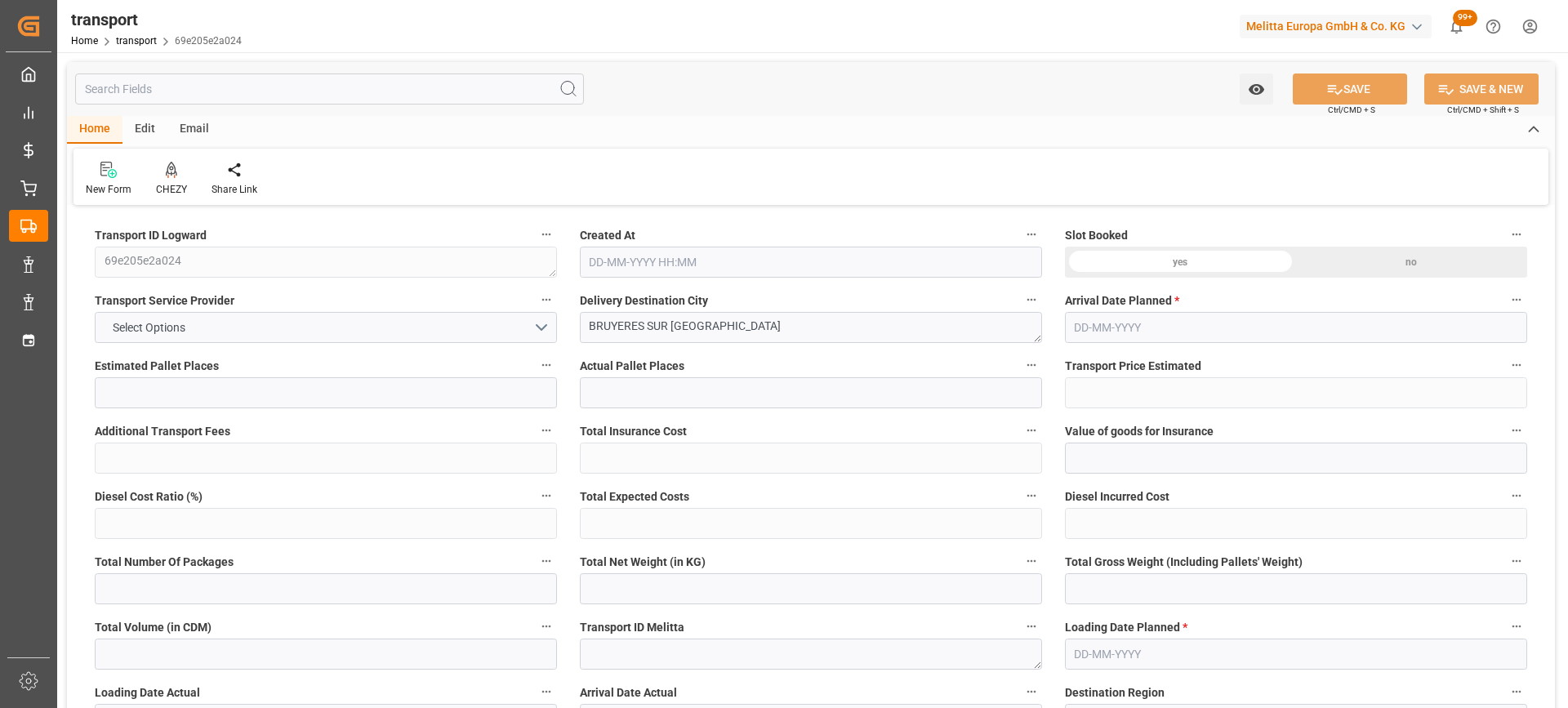
type input "624.384"
type input "95"
type input "0"
type input "64"
type input "1"
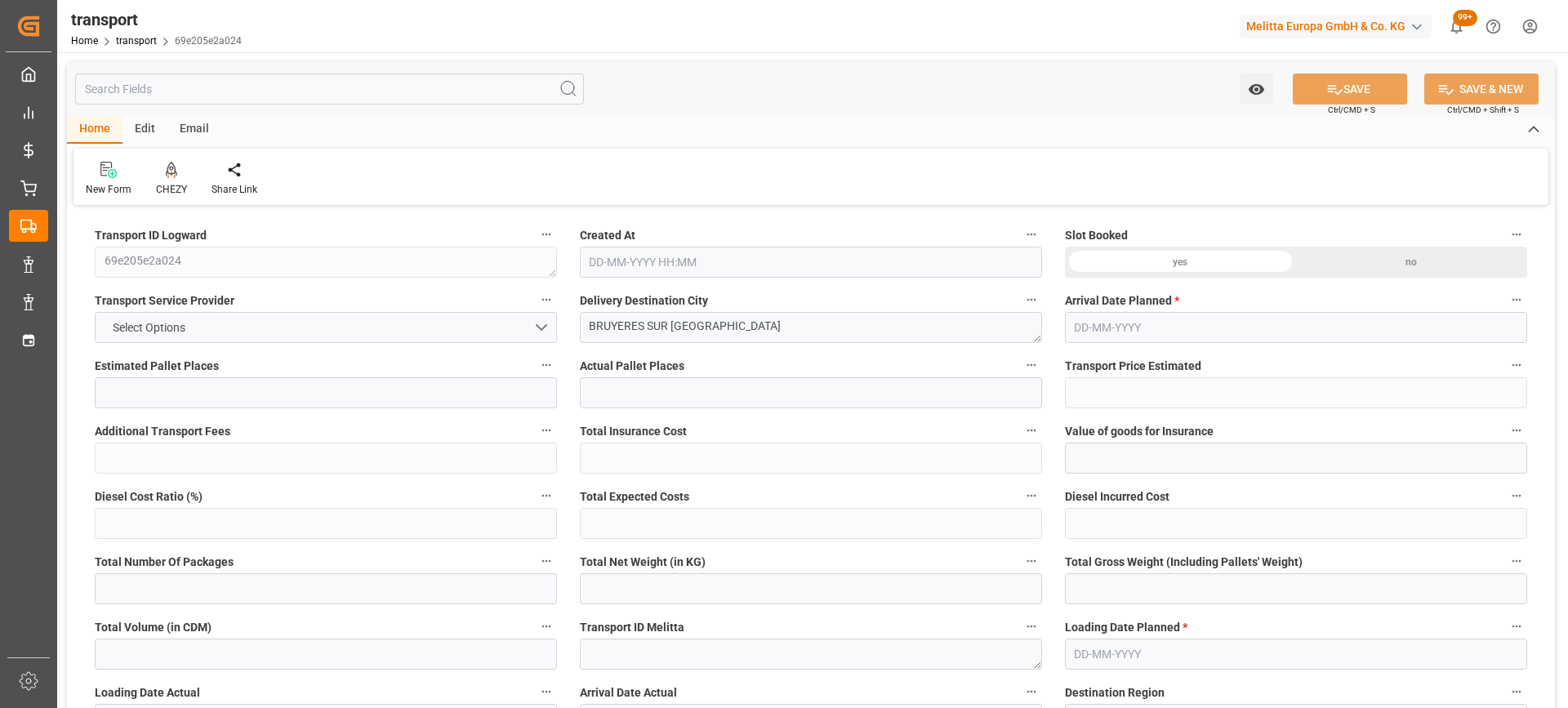
type input "101"
type input "102.528"
type input "0"
type input "4710.8598"
type input "0"
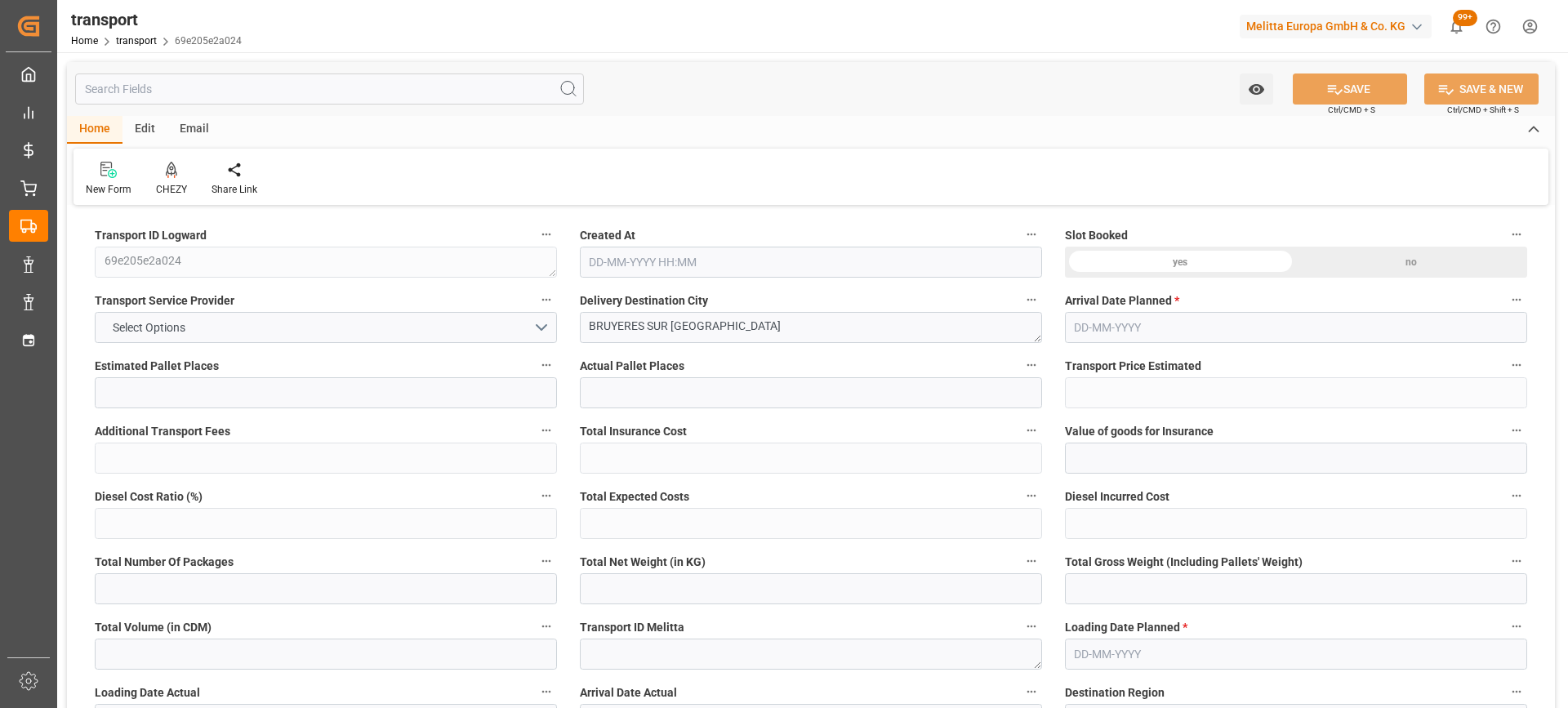
type input "0"
type input "21"
type input "35"
type input "[DATE] 11:43"
type input "[DATE]"
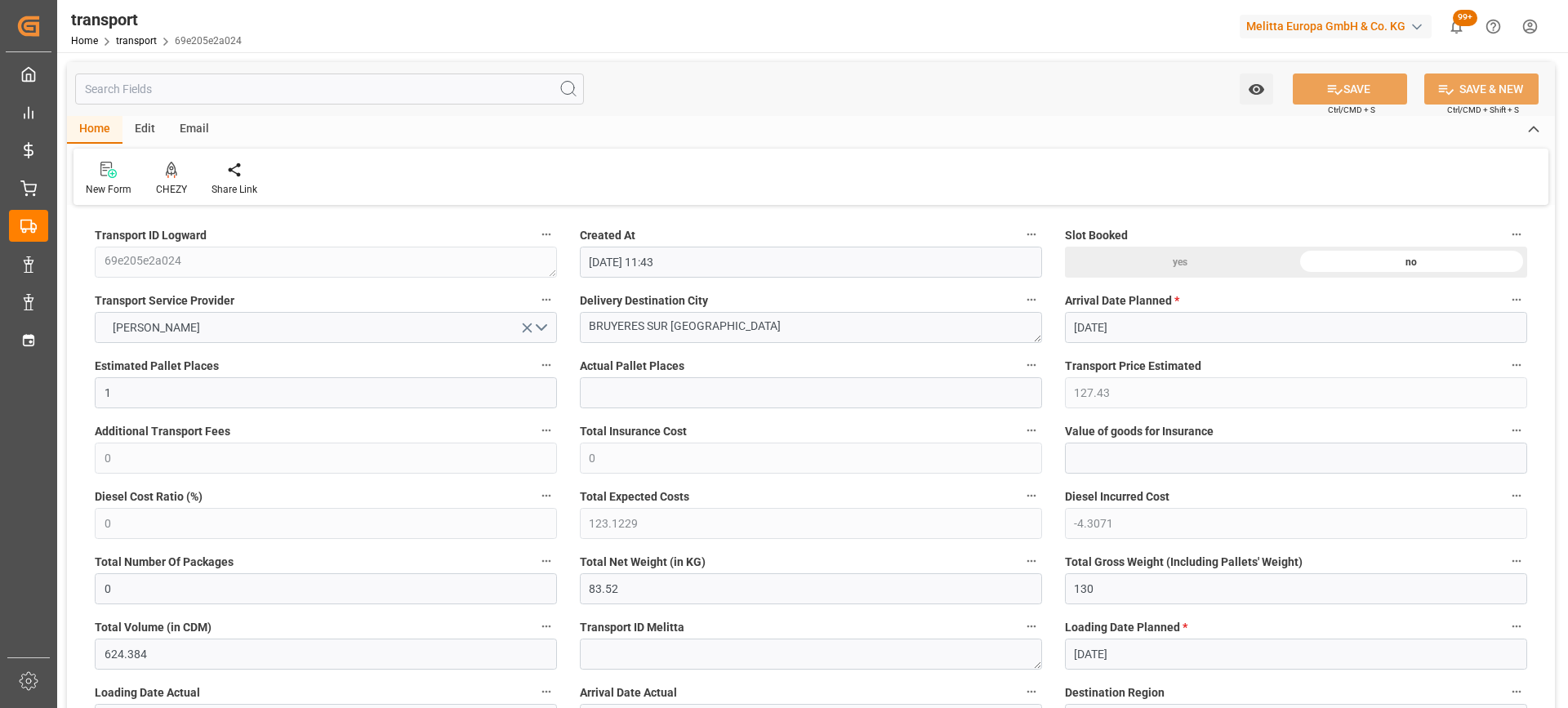
type input "[DATE]"
drag, startPoint x: 702, startPoint y: 337, endPoint x: 439, endPoint y: 334, distance: 263.0
click at [166, 170] on icon at bounding box center [171, 170] width 11 height 16
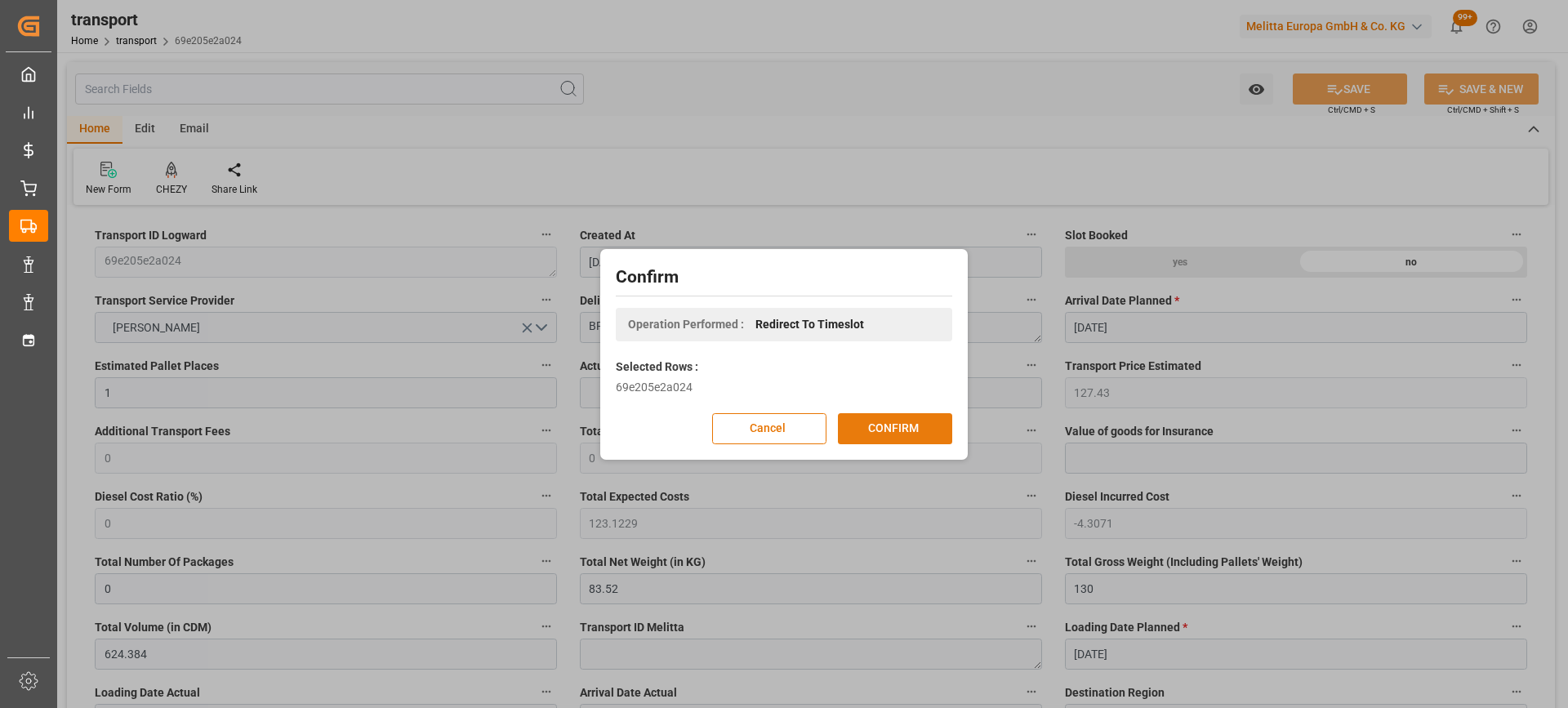
click at [892, 423] on button "CONFIRM" at bounding box center [895, 429] width 114 height 31
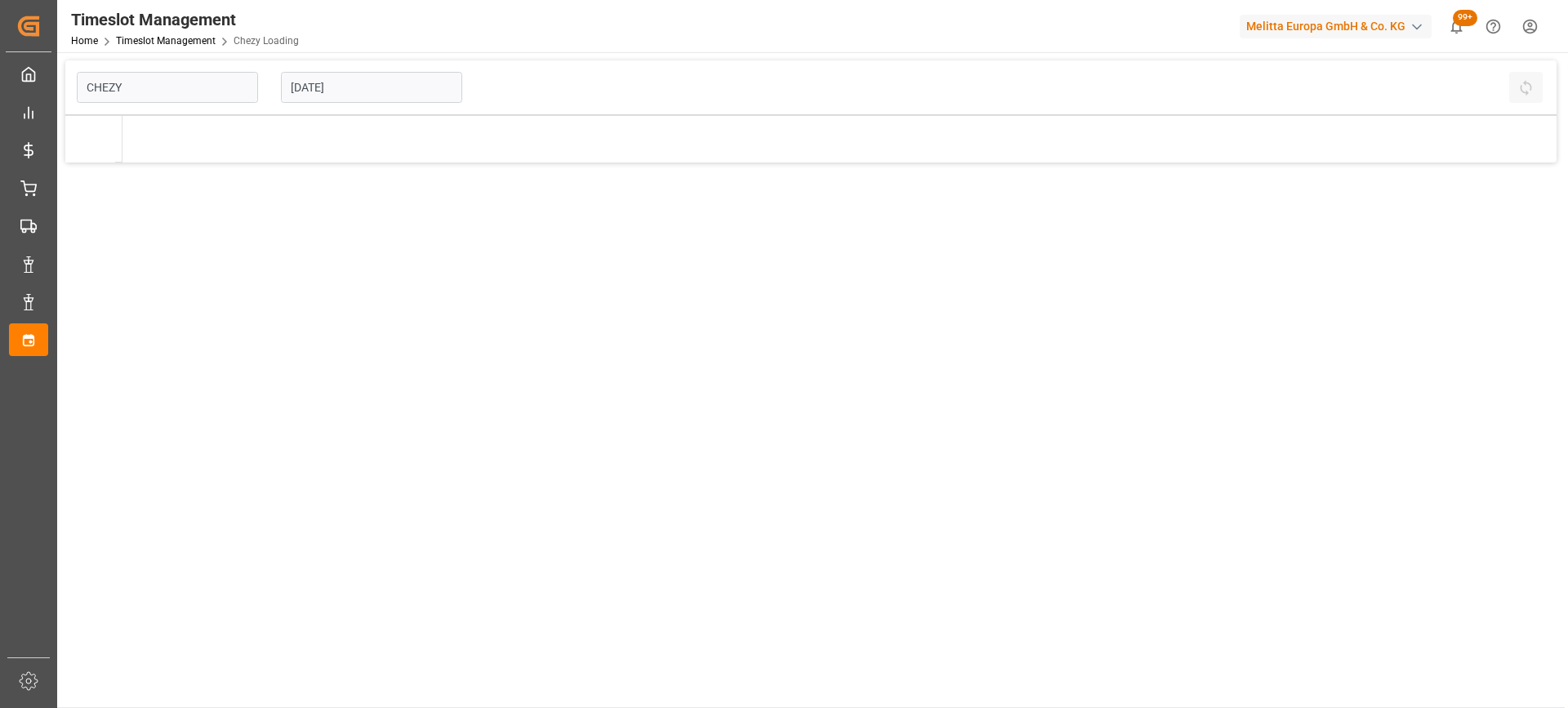
type input "Chezy Loading"
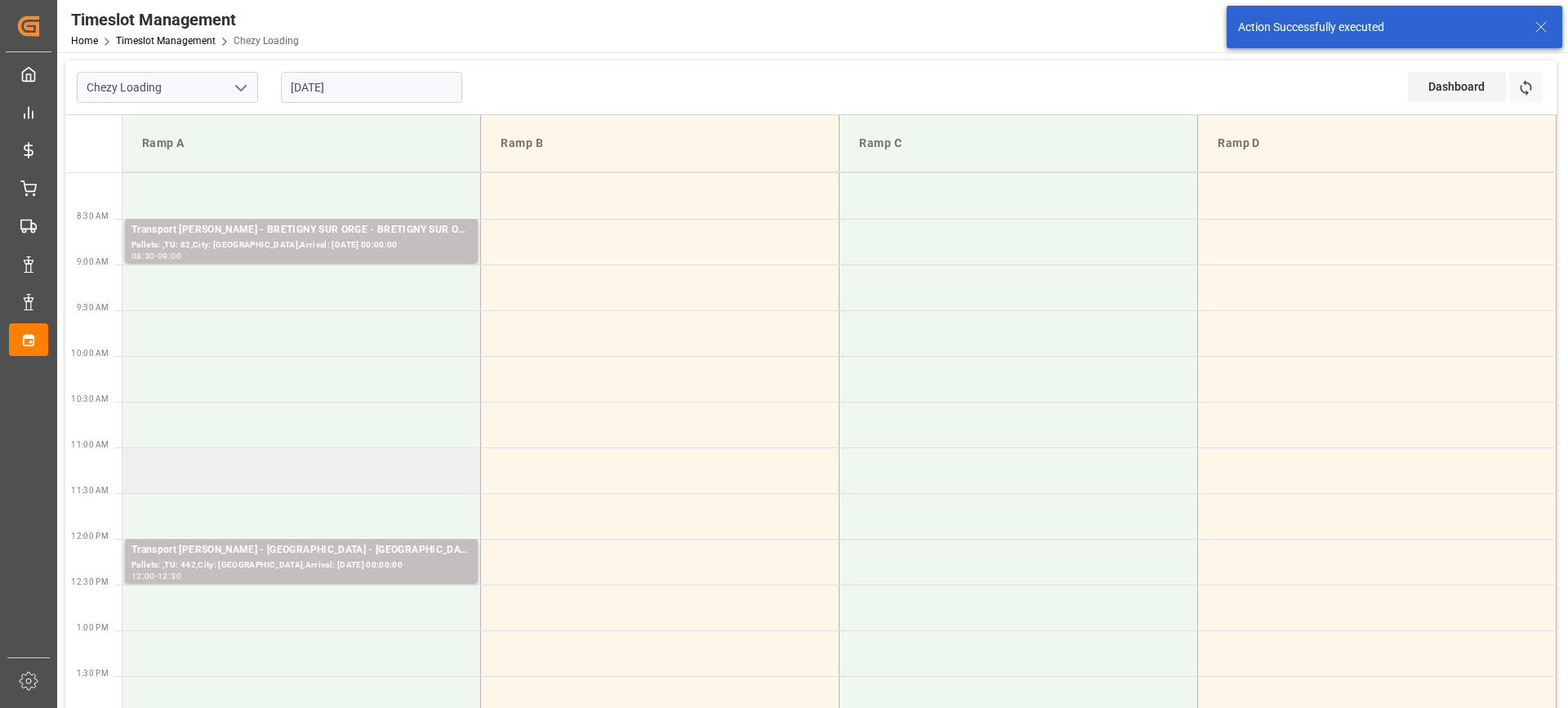
click at [399, 470] on td at bounding box center [302, 470] width 359 height 46
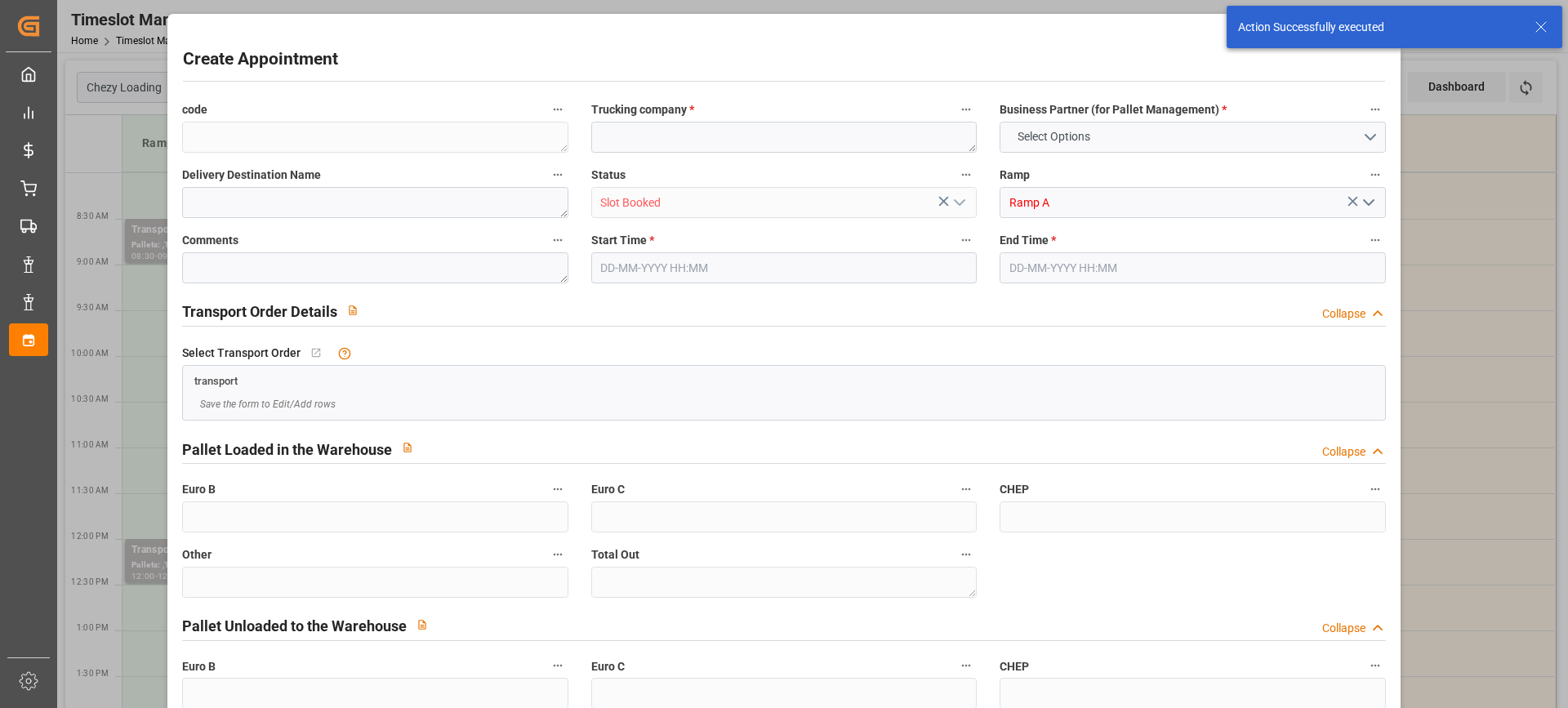
type input "0"
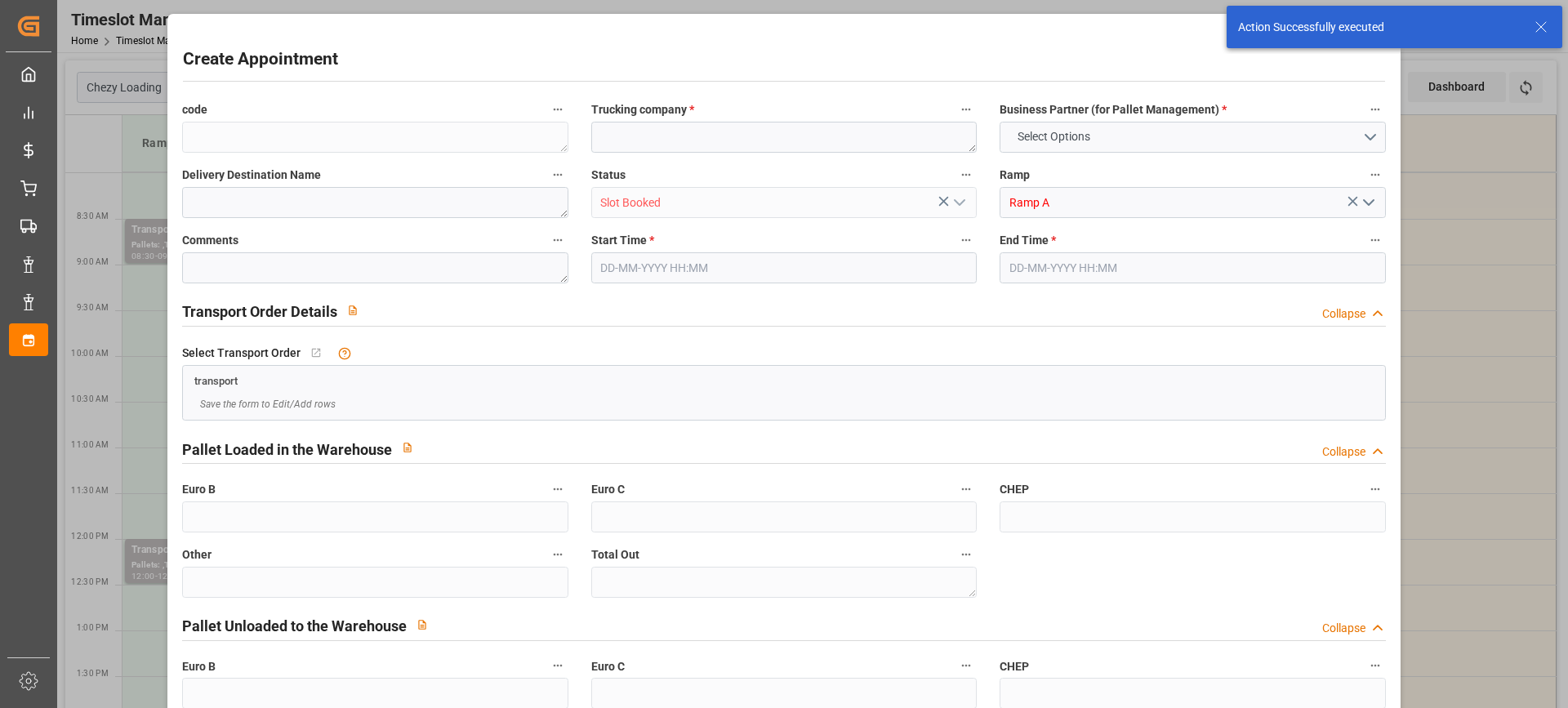
type input "0"
type input "[DATE] 11:00"
type input "[DATE] 11:15"
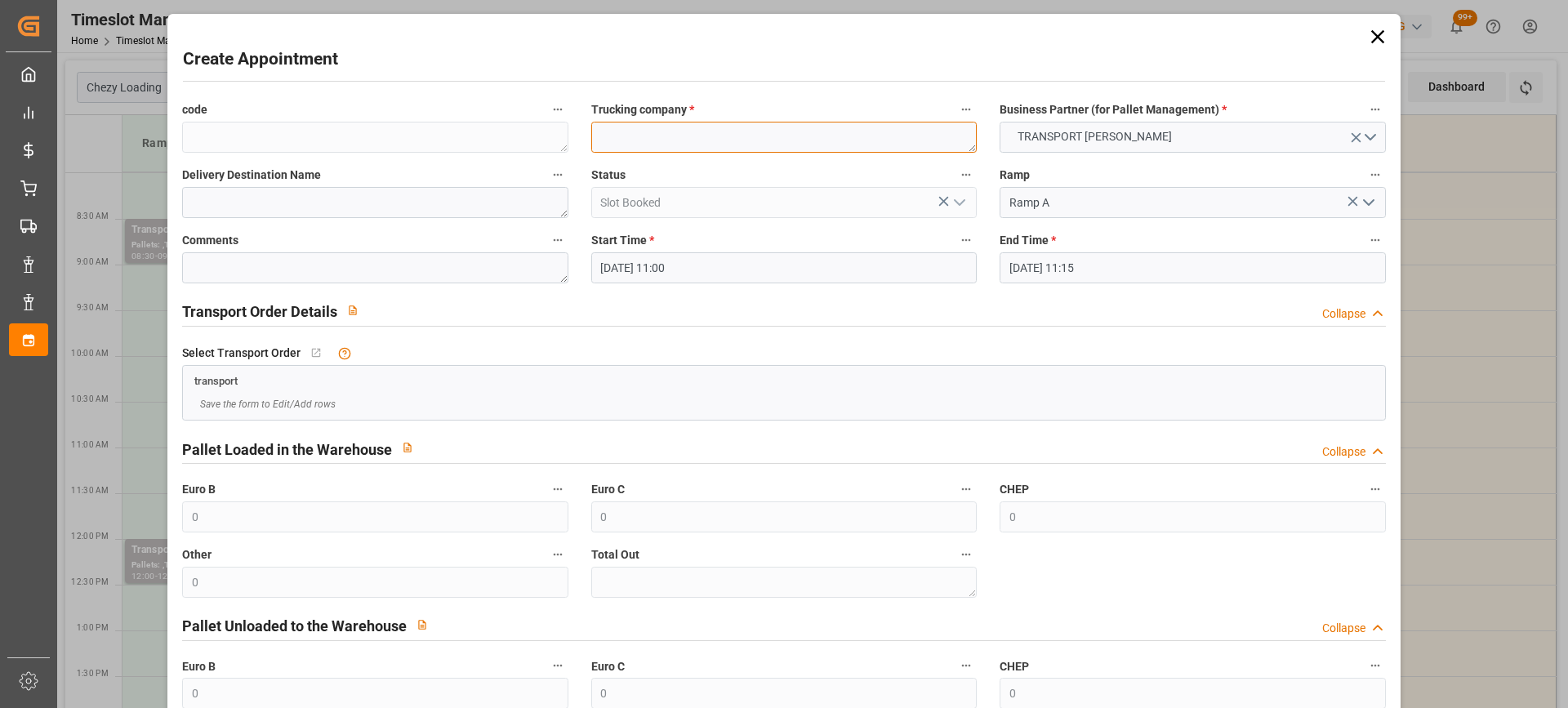
paste textarea "BRUYERES SUR [GEOGRAPHIC_DATA]"
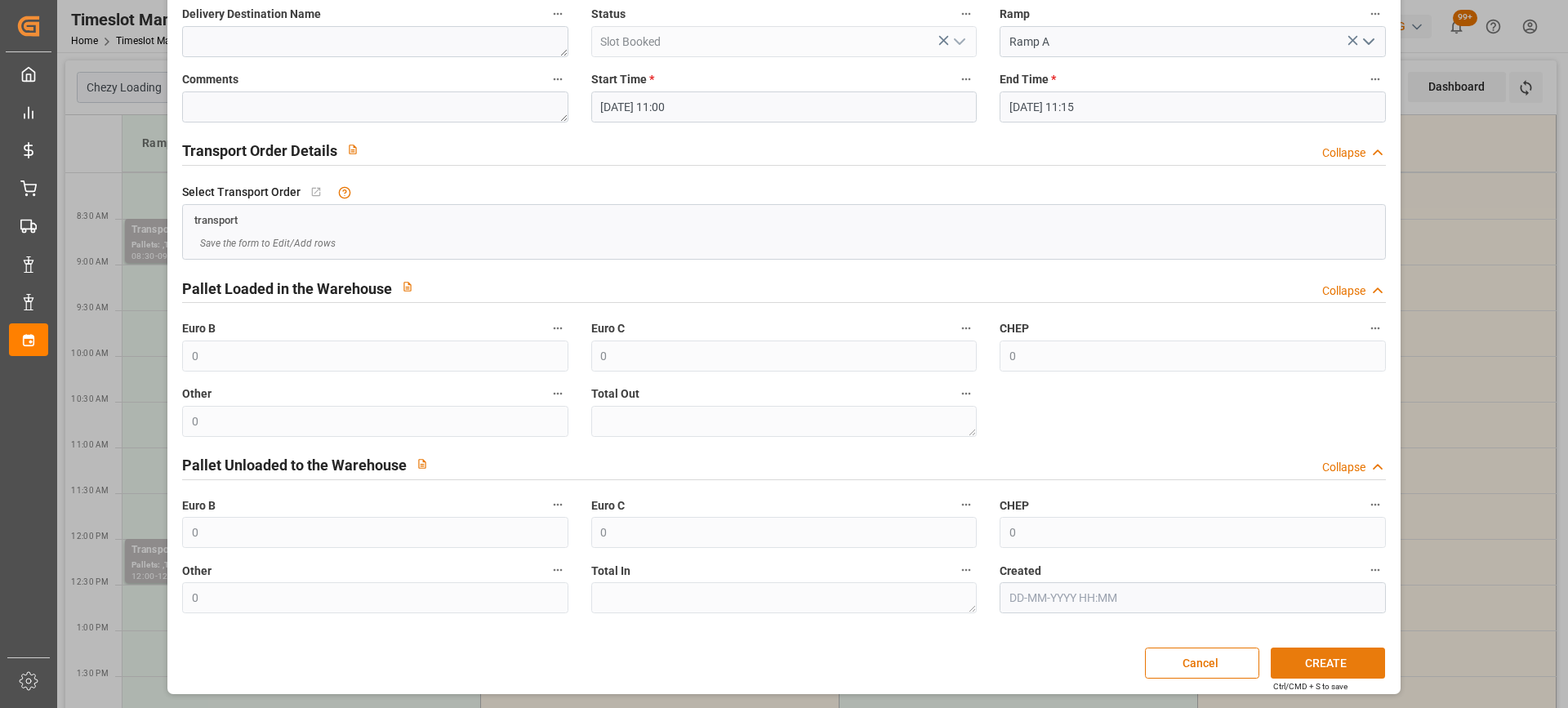
type textarea "BRUYERES SUR [GEOGRAPHIC_DATA]"
click at [1353, 670] on button "CREATE" at bounding box center [1327, 663] width 114 height 31
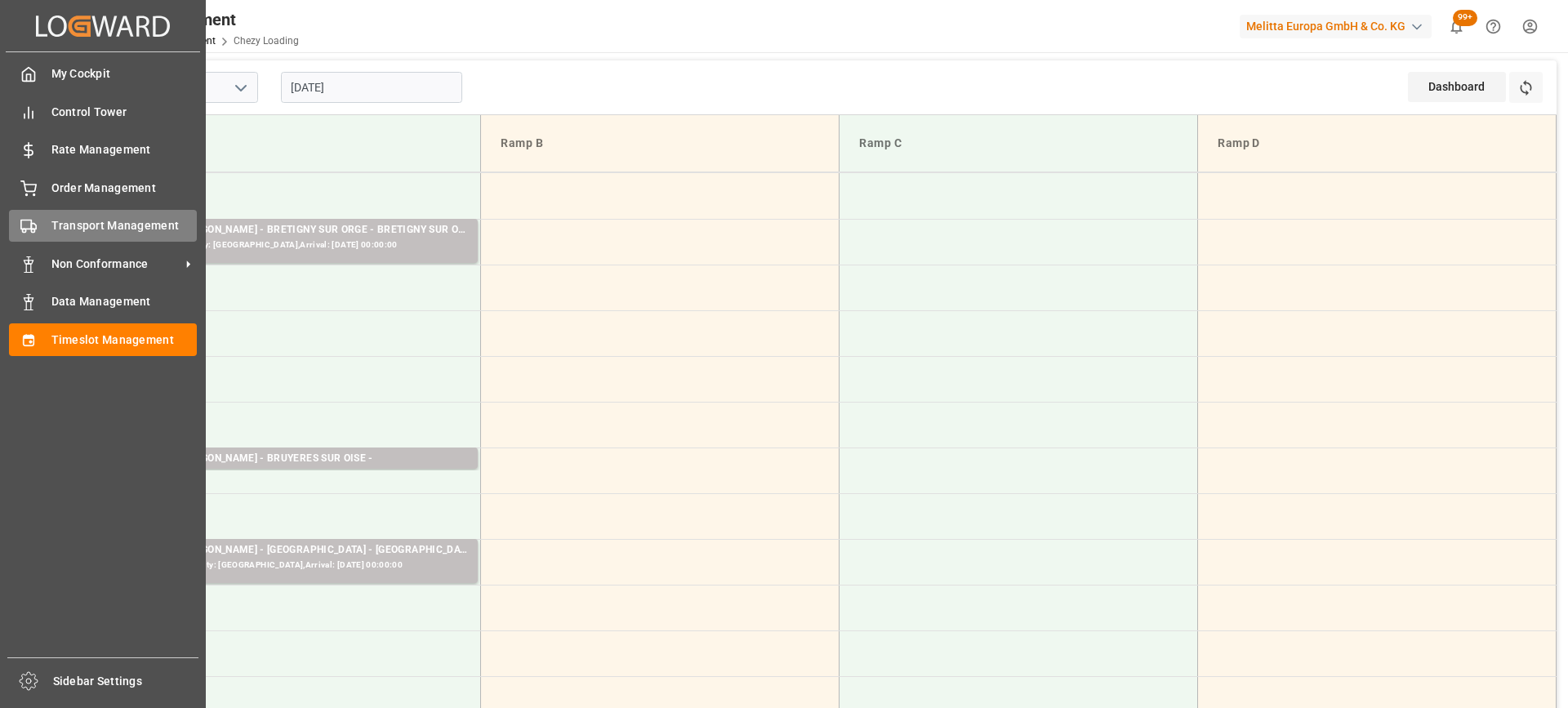
click at [48, 231] on div "Transport Management Transport Management" at bounding box center [103, 225] width 188 height 32
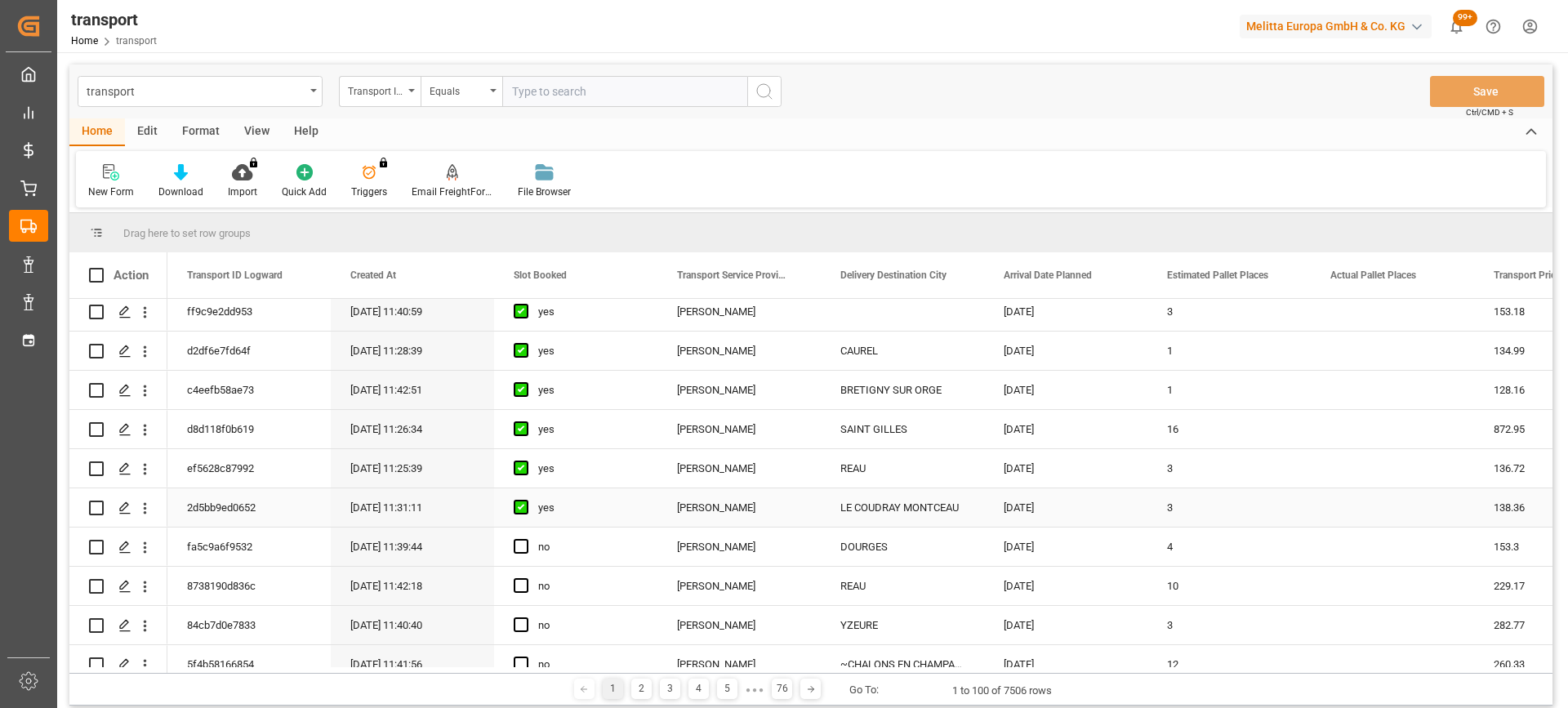
scroll to position [245, 0]
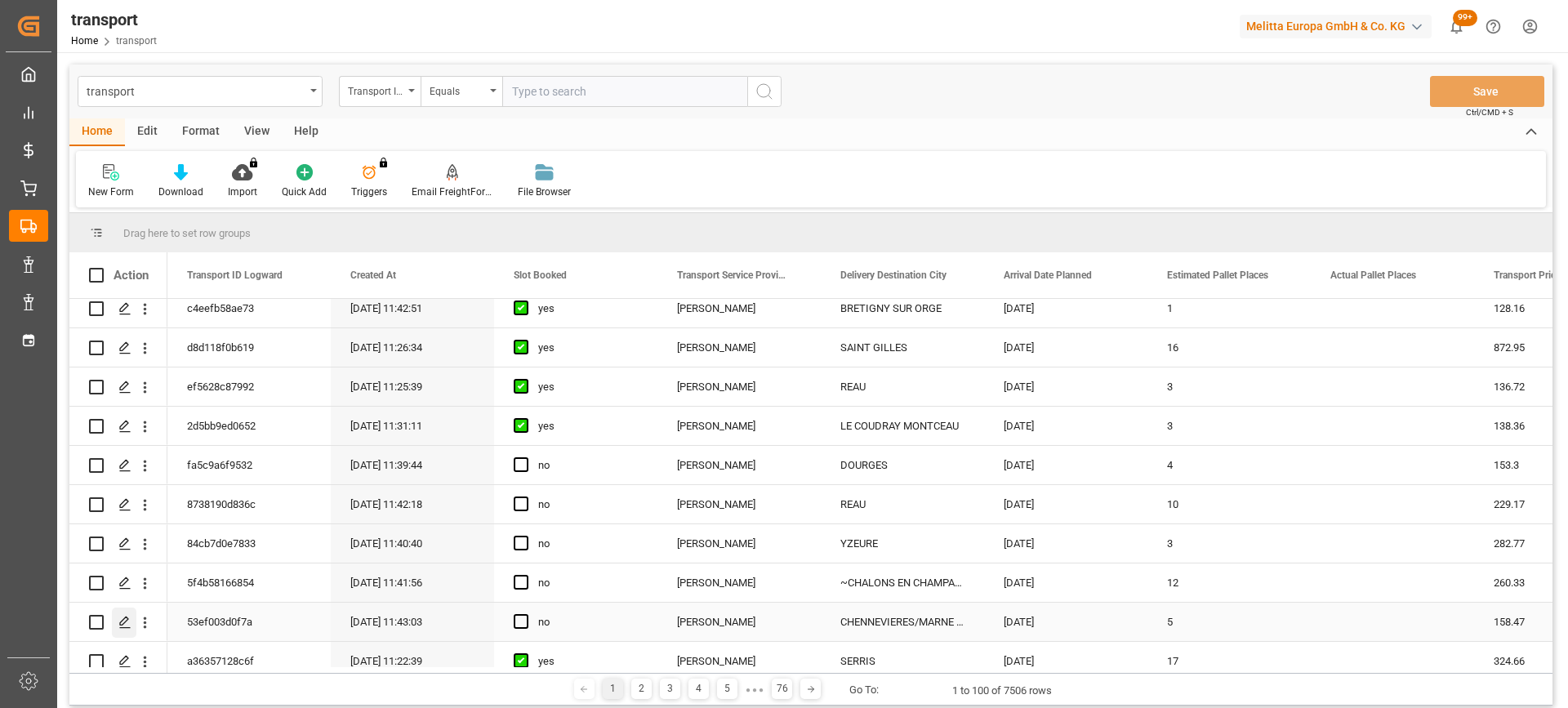
click at [117, 620] on div "Press SPACE to select this row." at bounding box center [124, 622] width 25 height 30
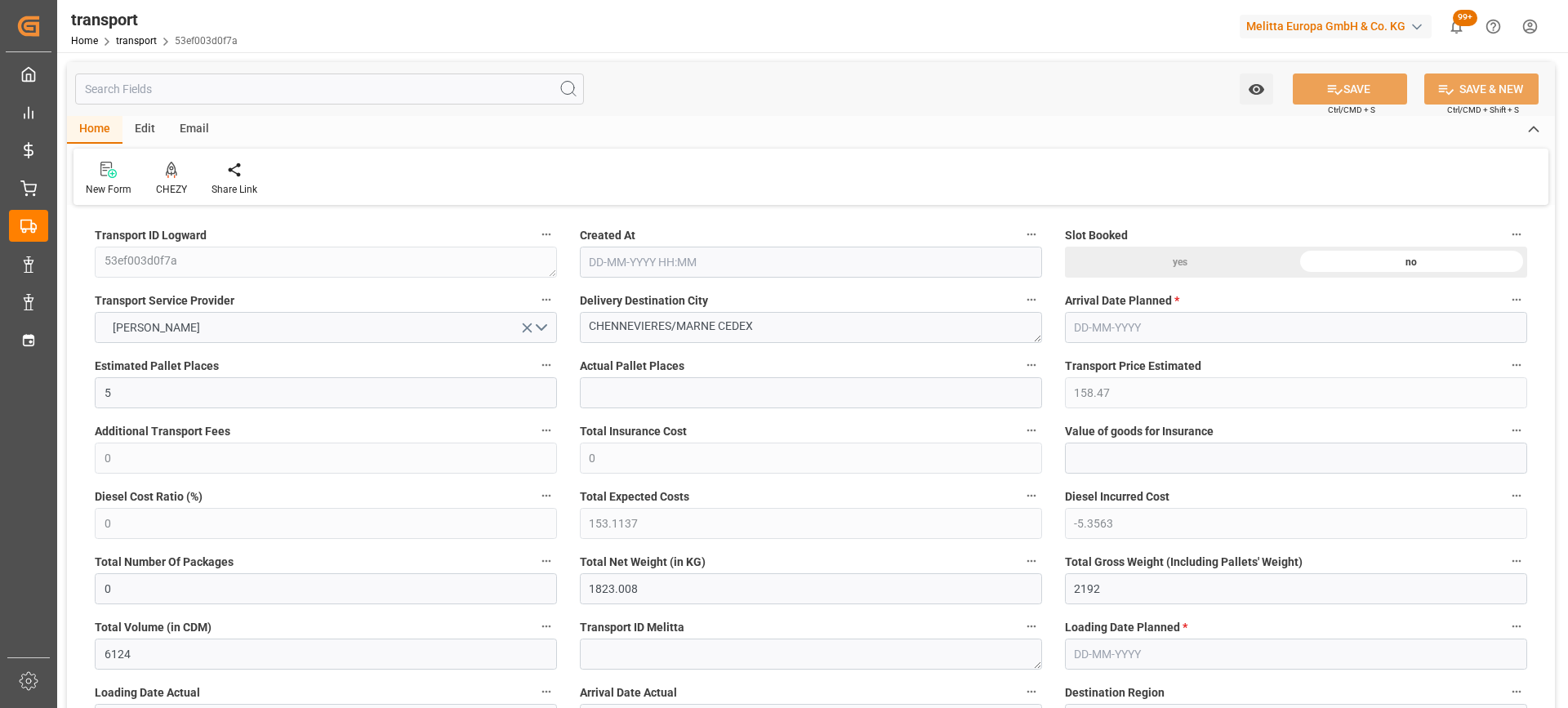
type input "[DATE] 11:43"
type input "[DATE]"
drag, startPoint x: 717, startPoint y: 330, endPoint x: 557, endPoint y: 345, distance: 160.7
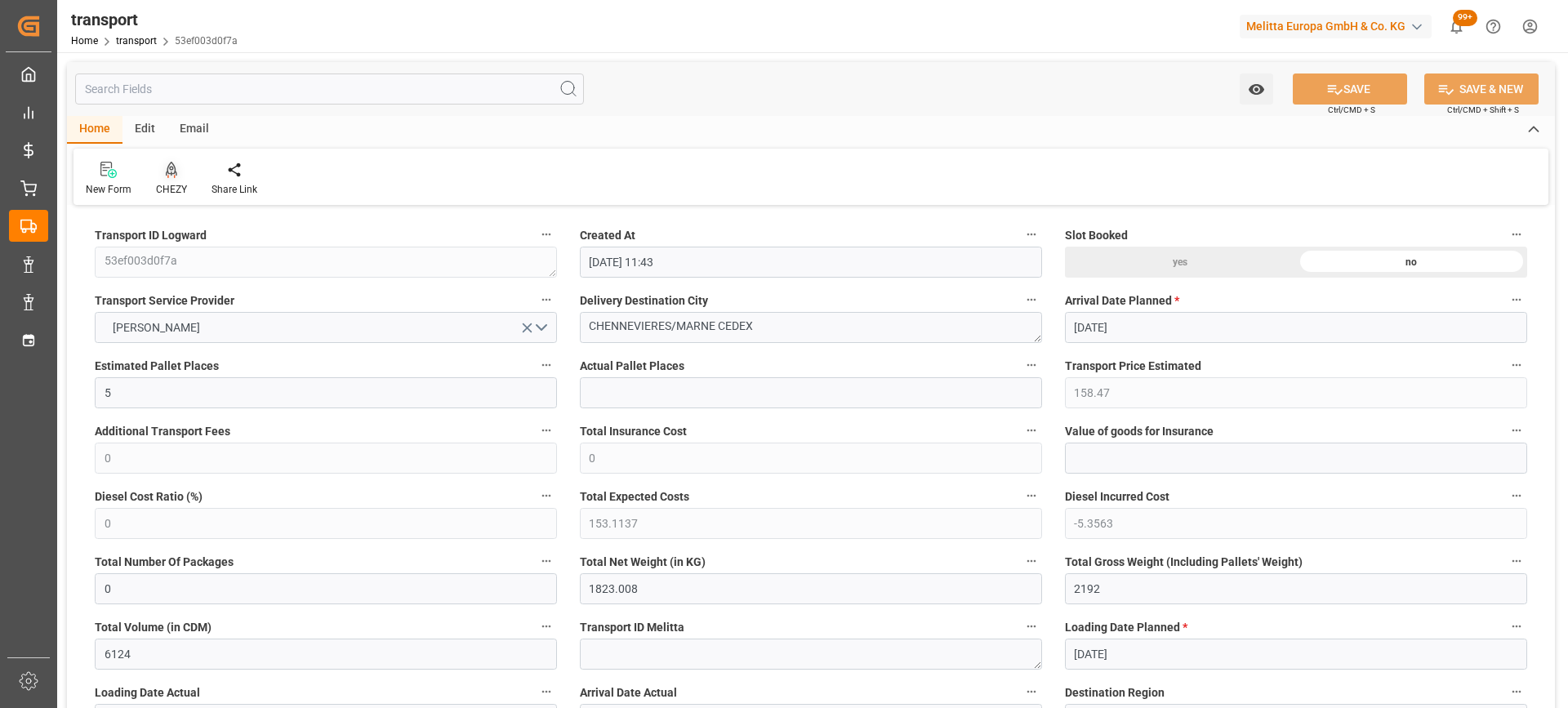
click at [167, 166] on icon at bounding box center [171, 170] width 11 height 16
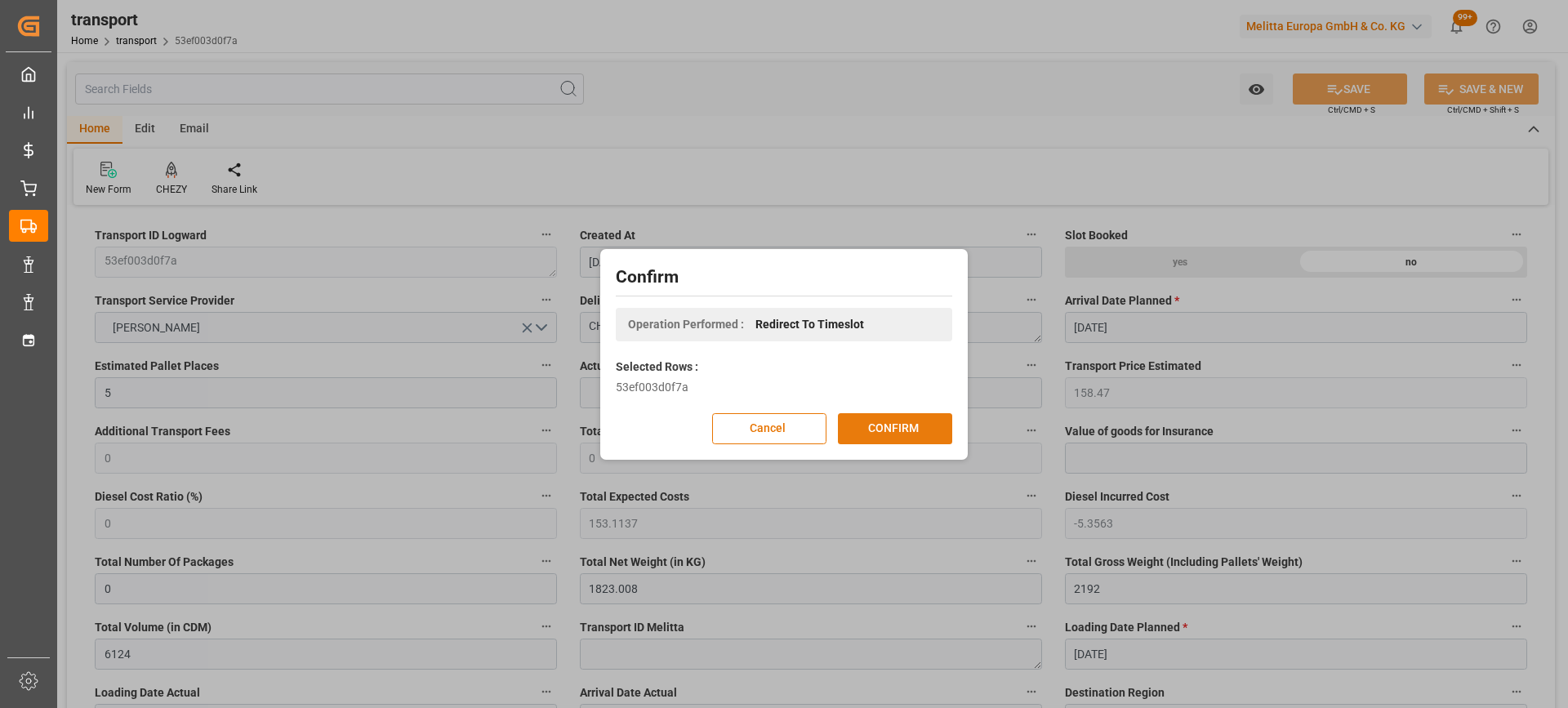
click at [912, 428] on button "CONFIRM" at bounding box center [895, 429] width 114 height 31
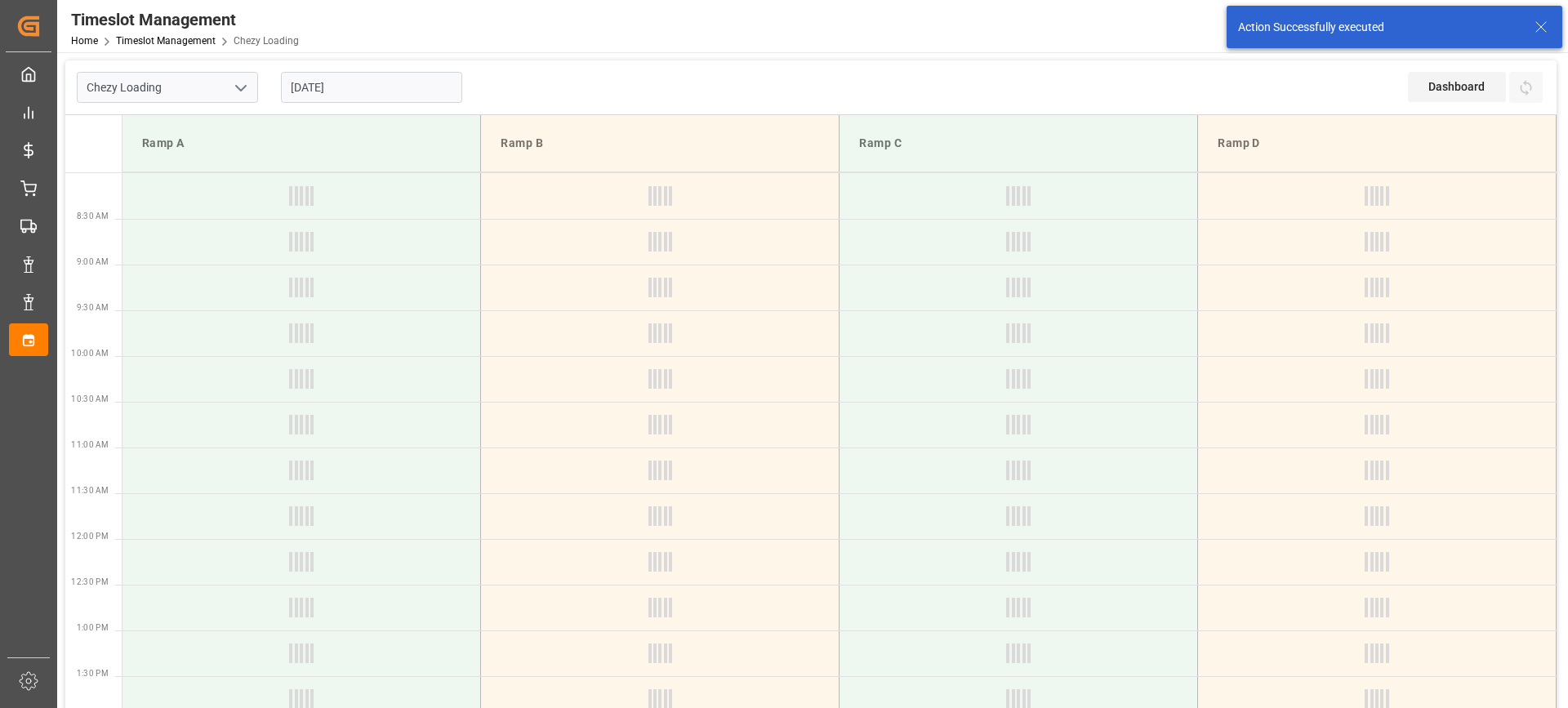
type input "Chezy Loading"
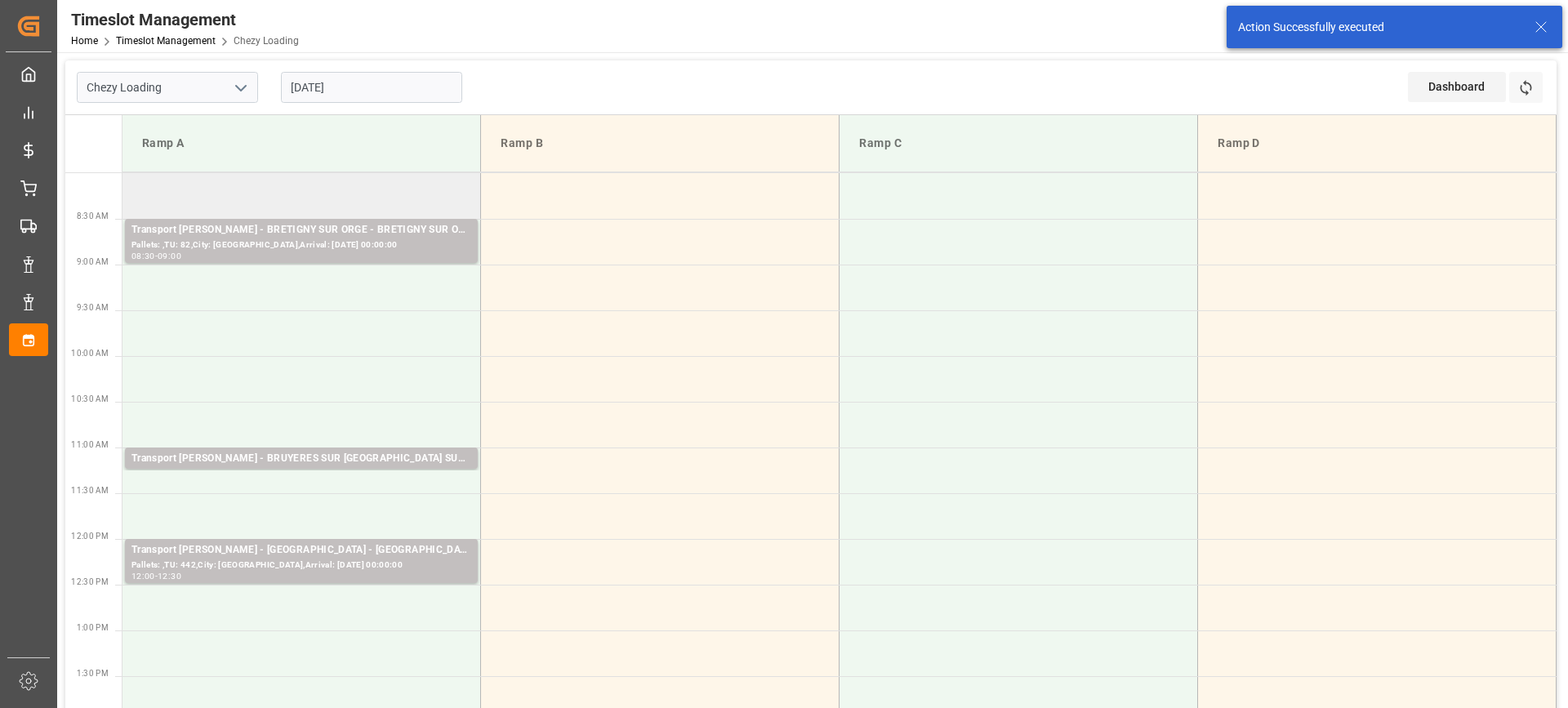
click at [322, 197] on td at bounding box center [302, 196] width 359 height 46
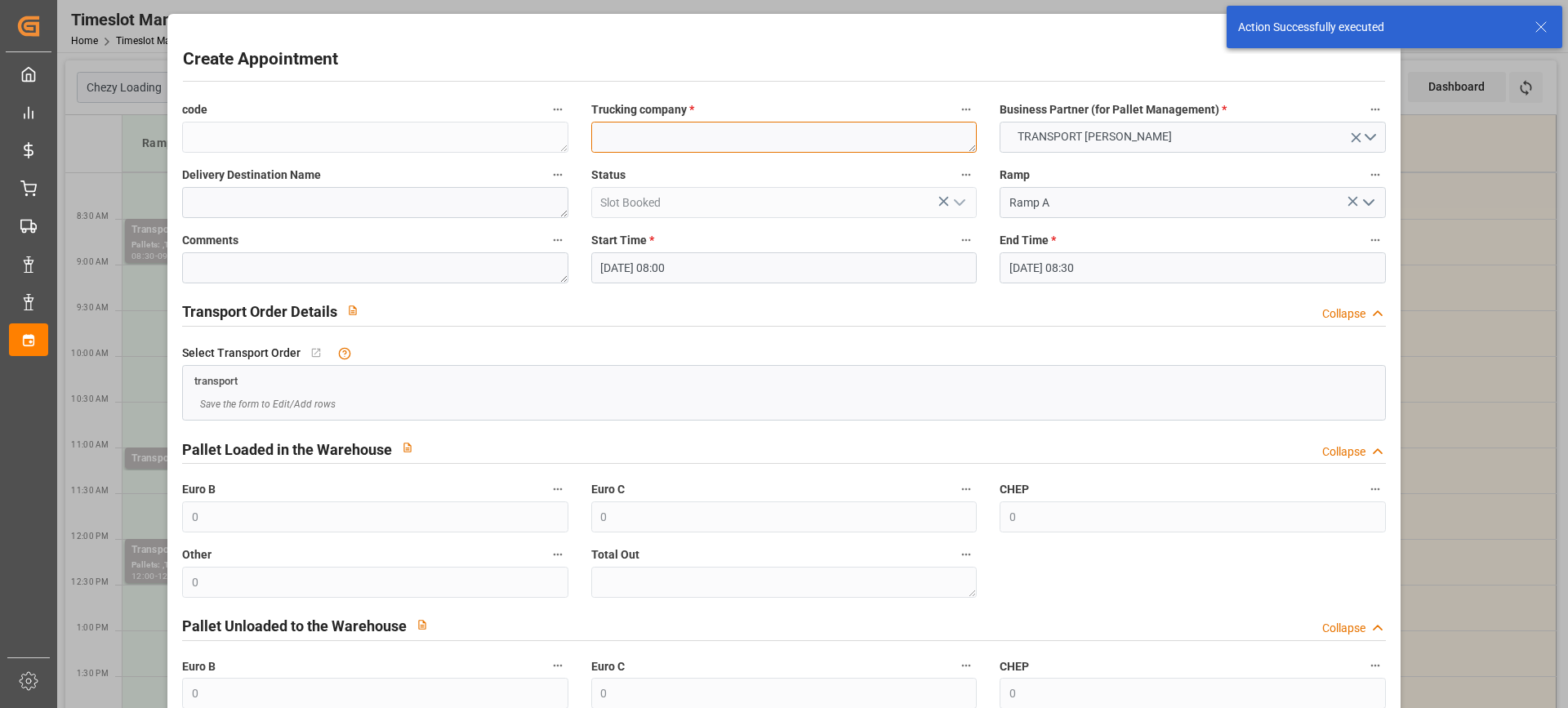
paste textarea "CHENNEVIERES/MARNE"
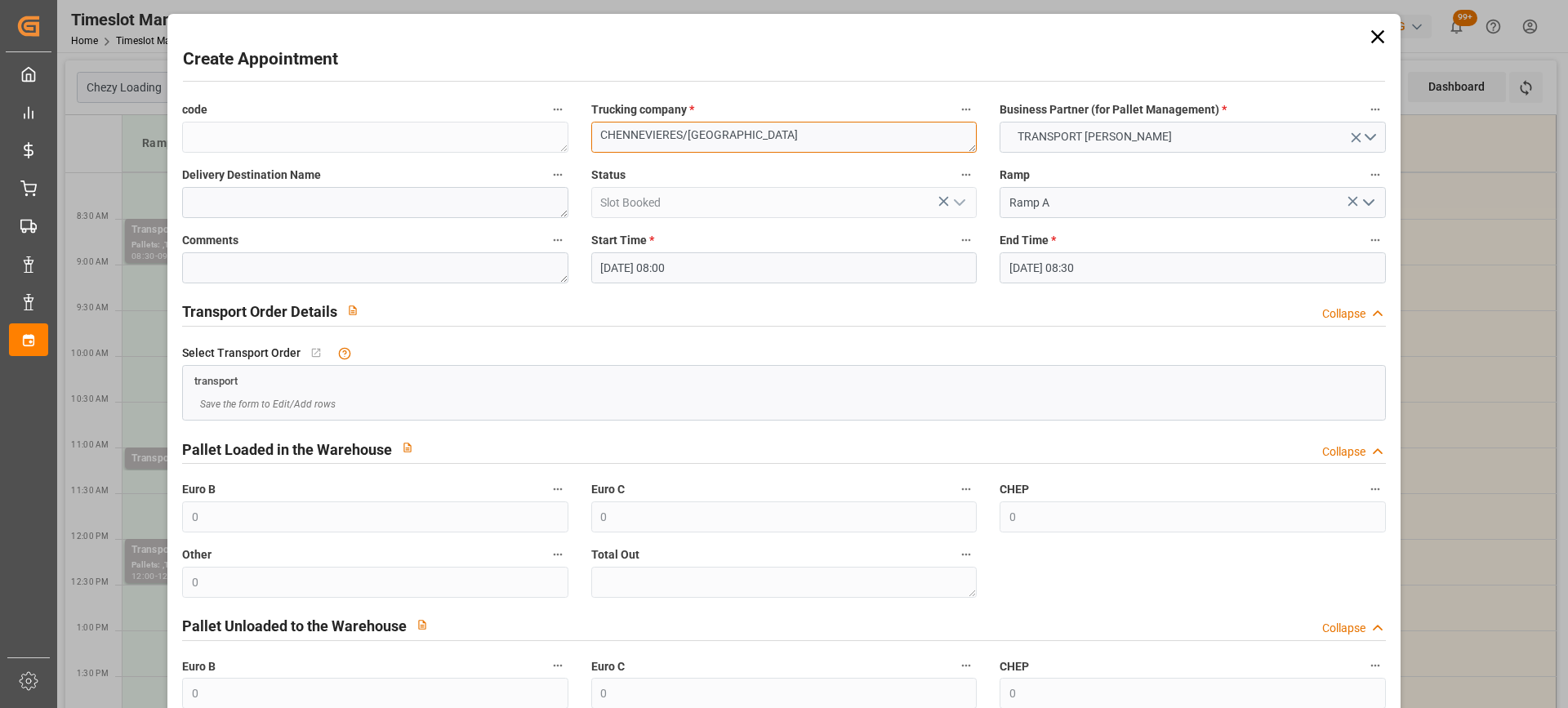
scroll to position [161, 0]
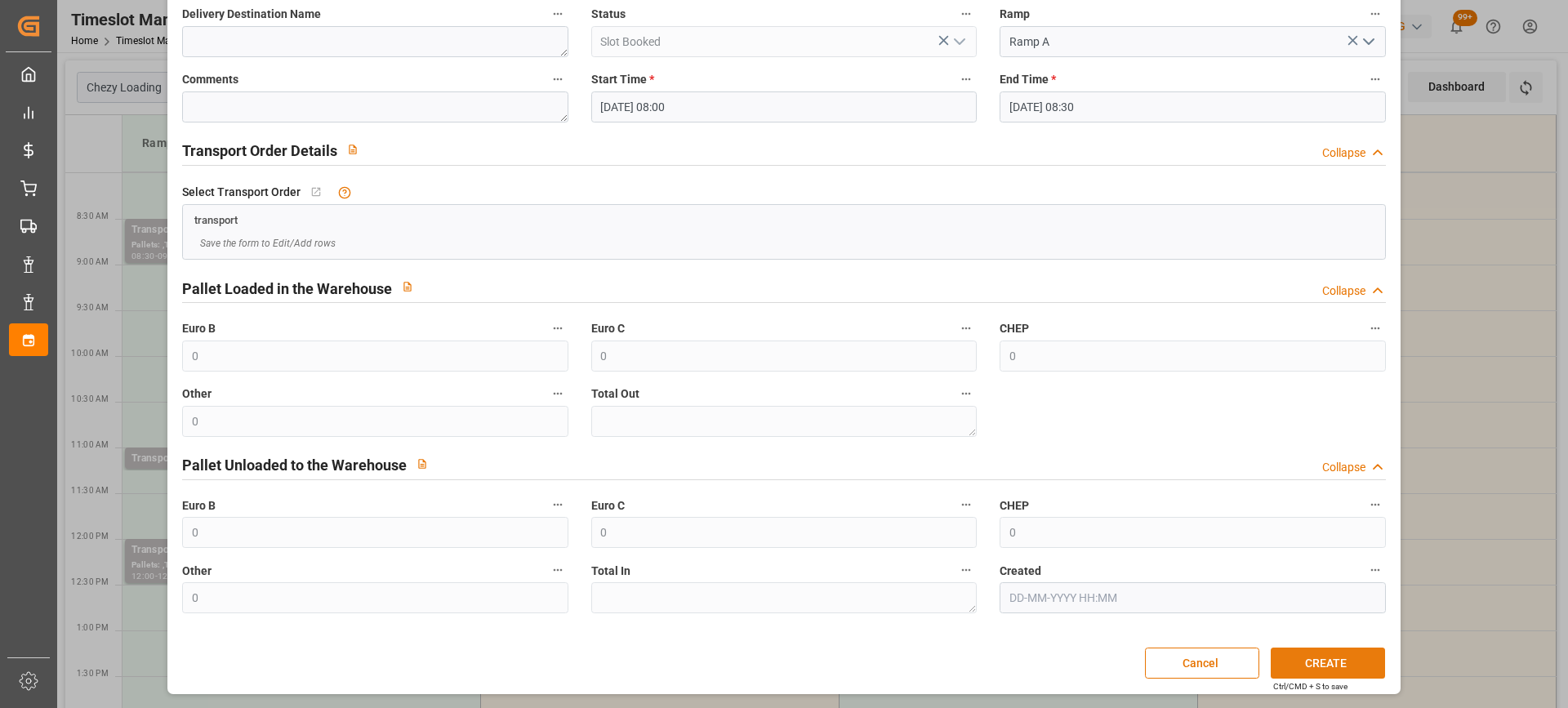
type textarea "CHENNEVIERES/MARNE"
click at [1349, 662] on button "CREATE" at bounding box center [1327, 663] width 114 height 31
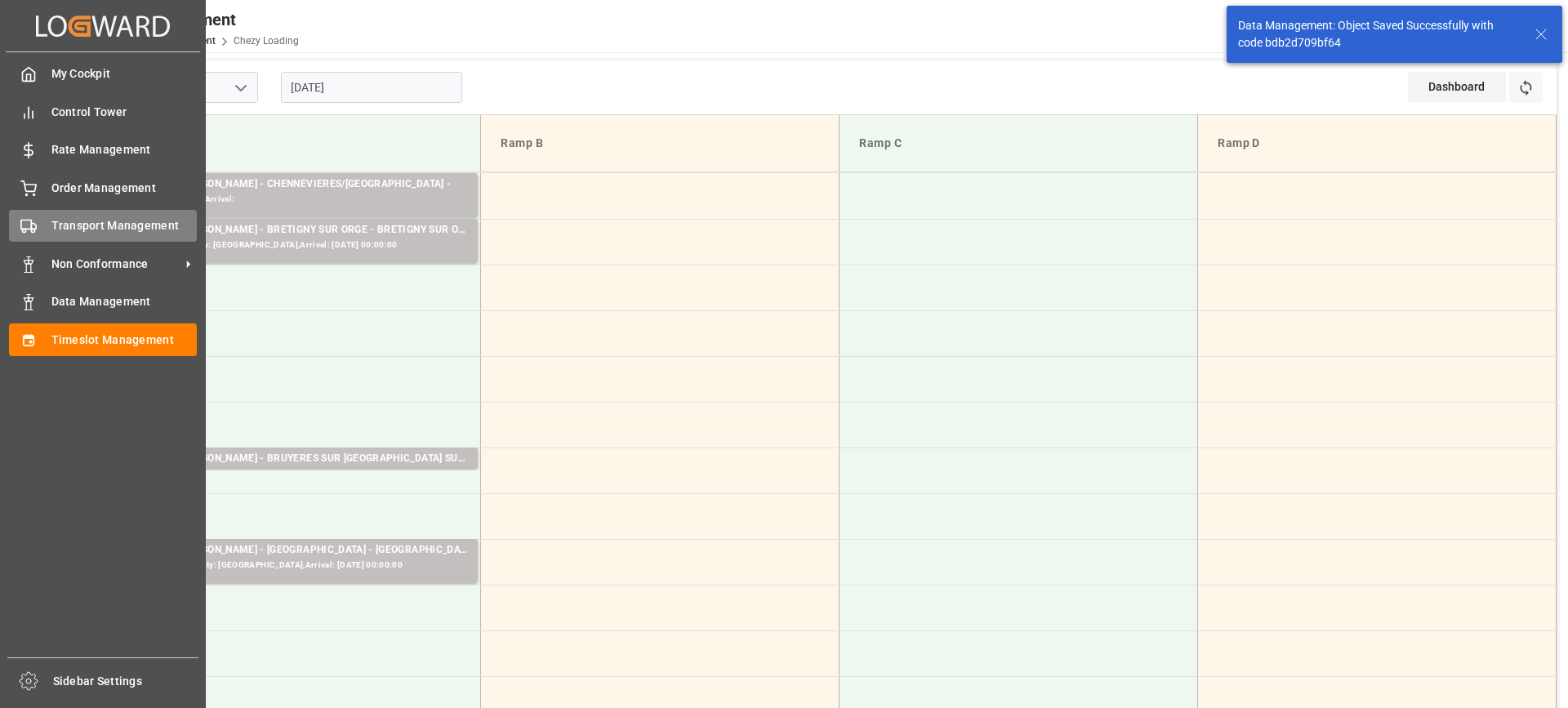
click at [79, 223] on span "Transport Management" at bounding box center [124, 225] width 146 height 17
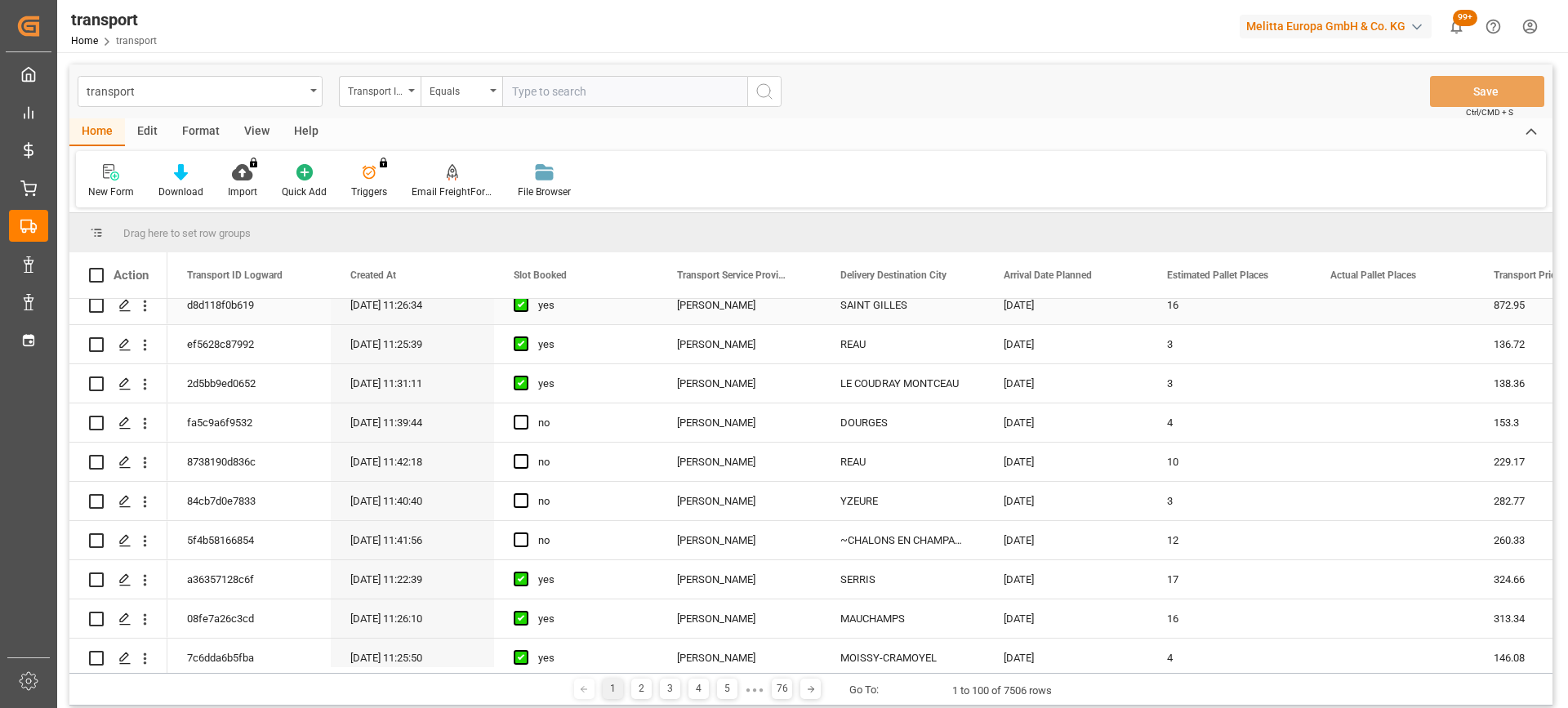
scroll to position [408, 0]
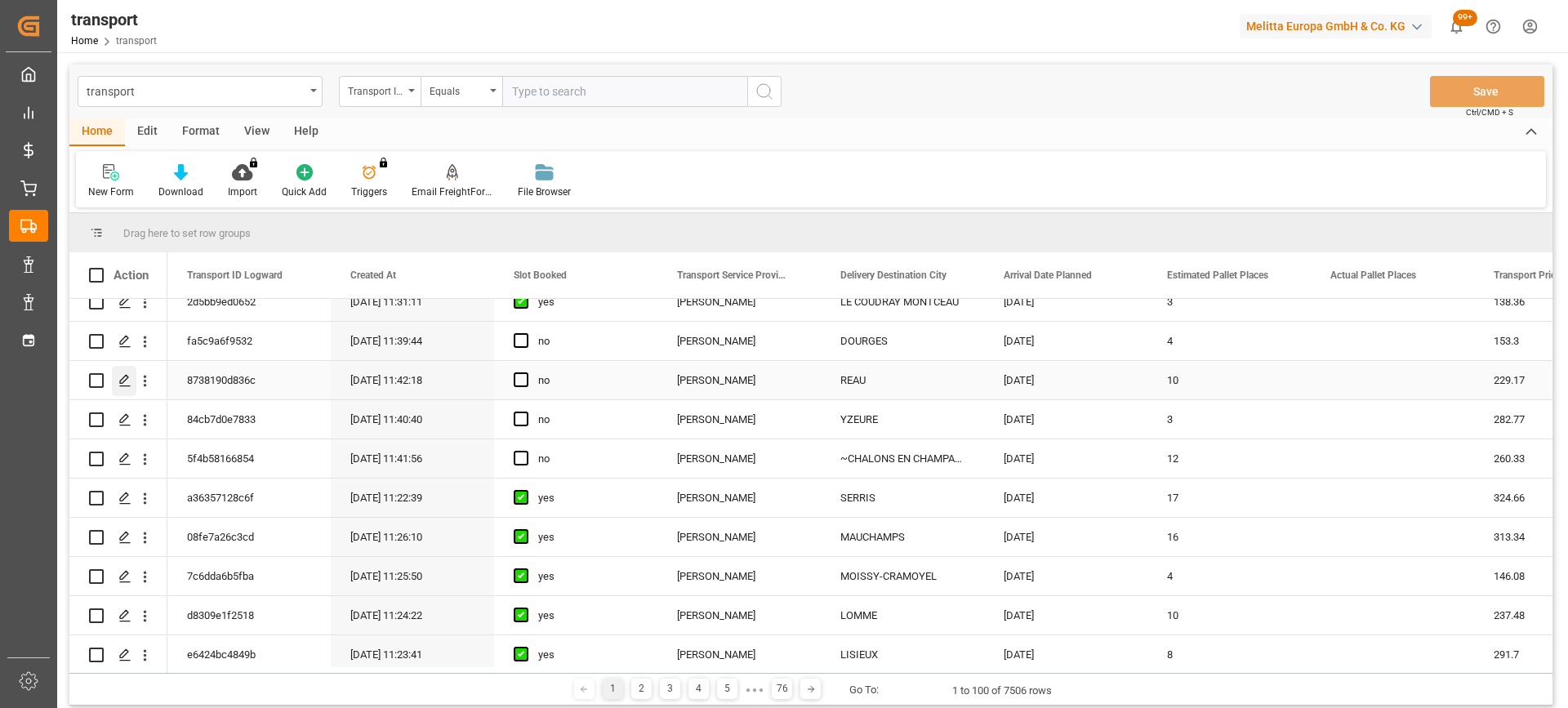
click at [118, 378] on icon "Press SPACE to select this row." at bounding box center [124, 381] width 13 height 13
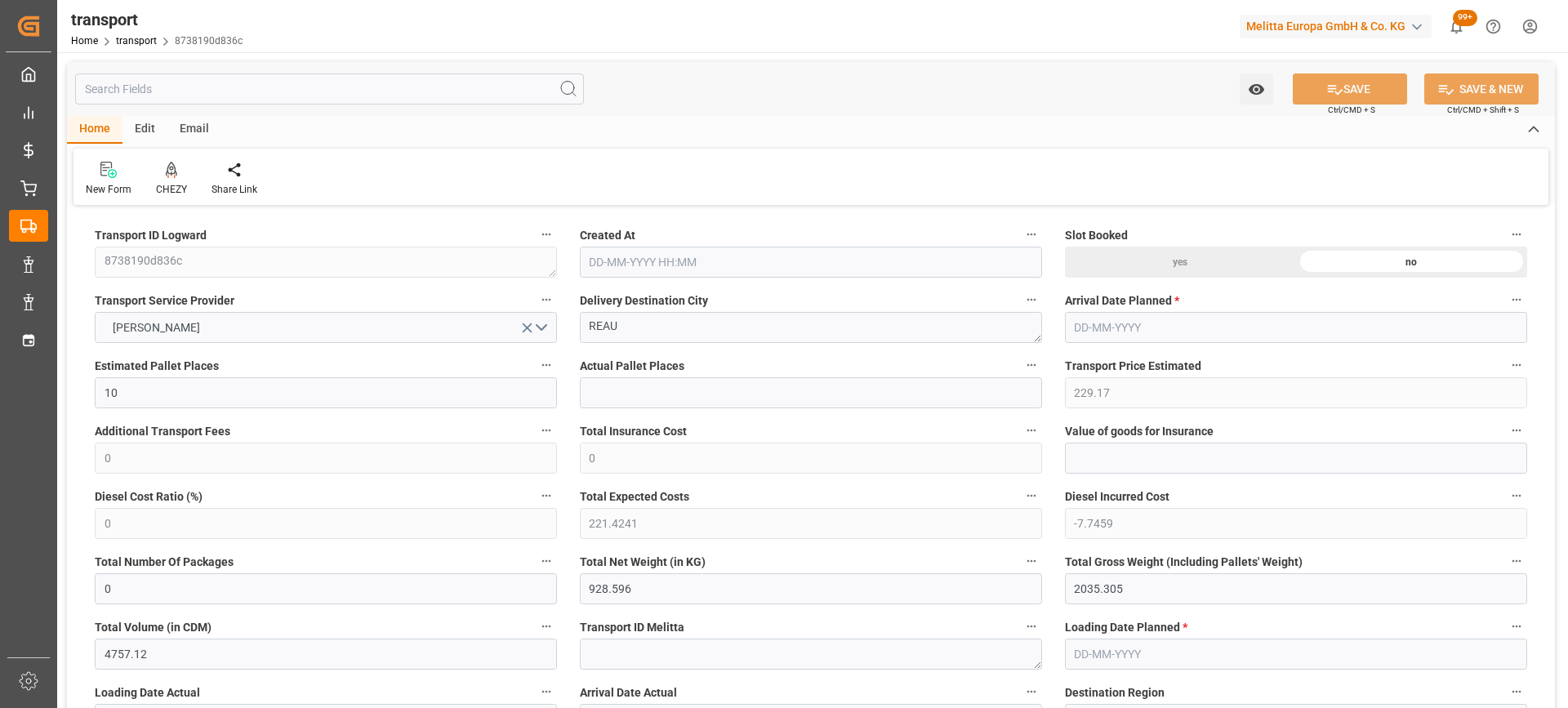
type input "09-09-2025 11:42"
type input "[DATE]"
drag, startPoint x: 435, startPoint y: 359, endPoint x: 741, endPoint y: 373, distance: 306.3
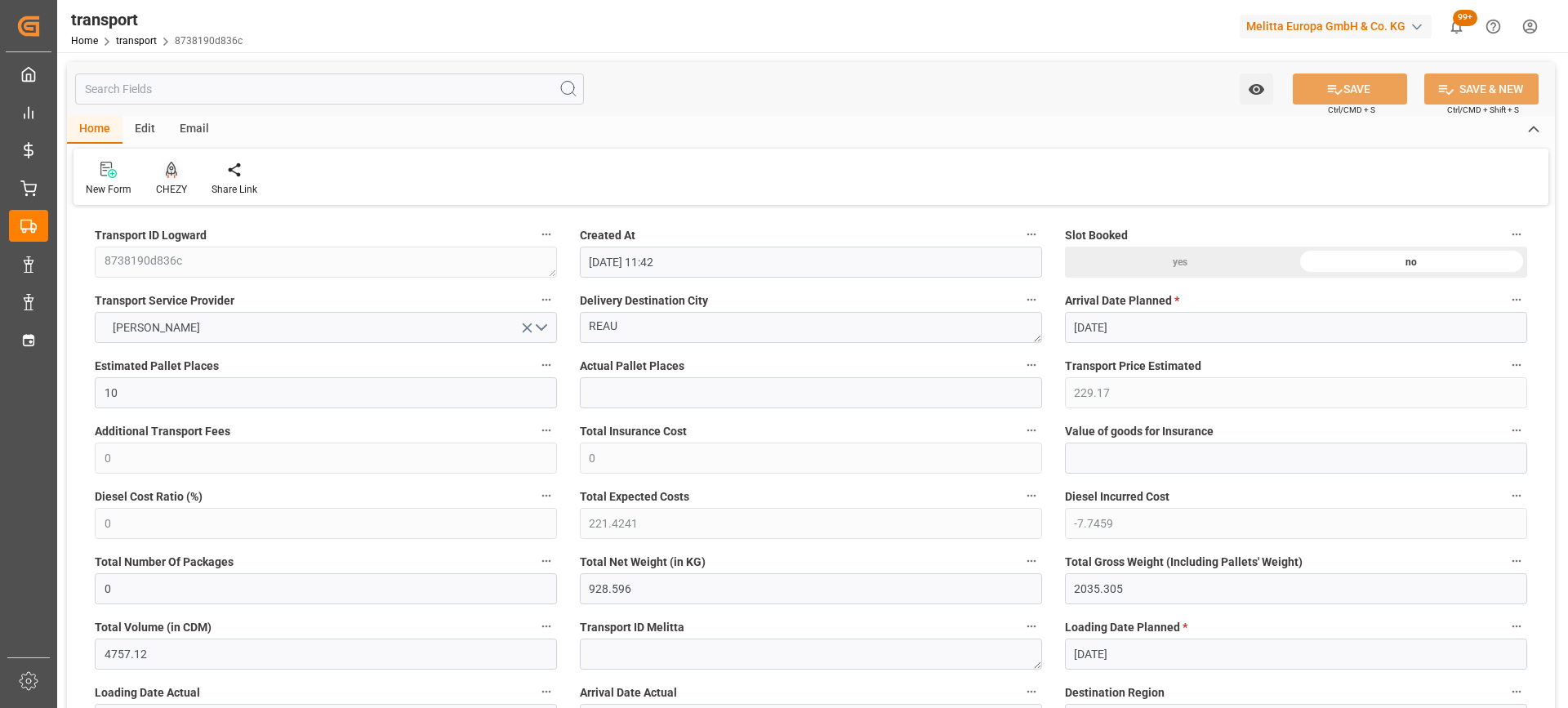
click at [177, 178] on div at bounding box center [171, 169] width 31 height 17
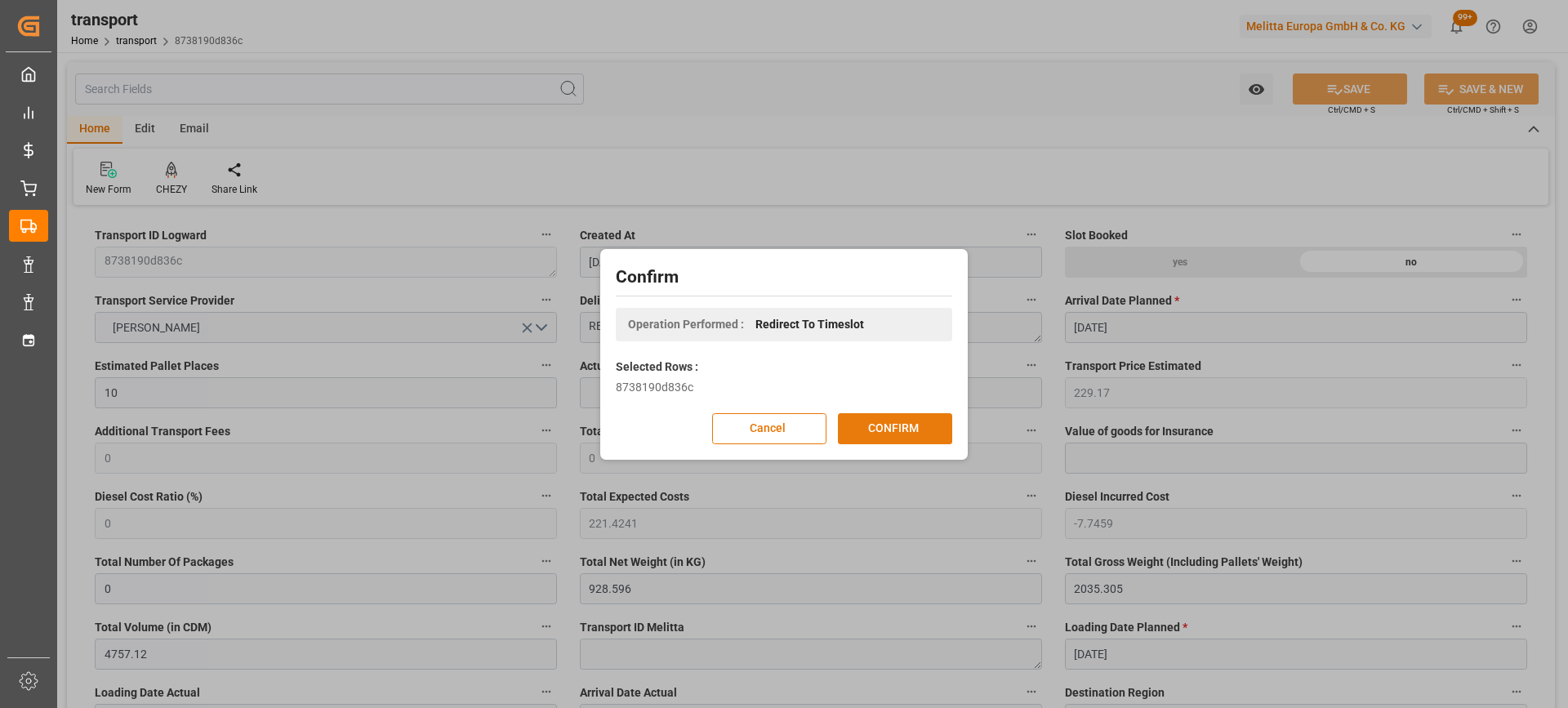
click at [928, 429] on button "CONFIRM" at bounding box center [895, 429] width 114 height 31
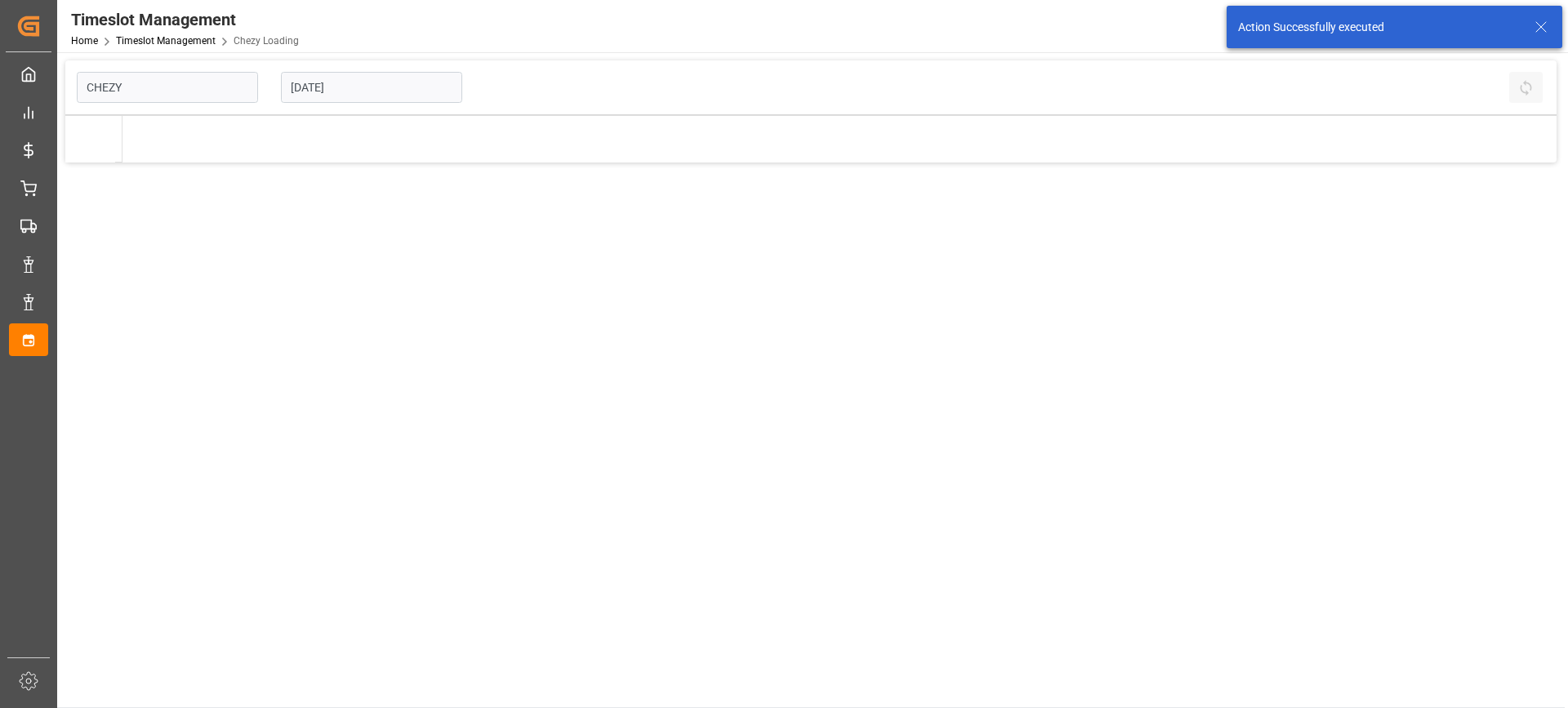
type input "Chezy Loading"
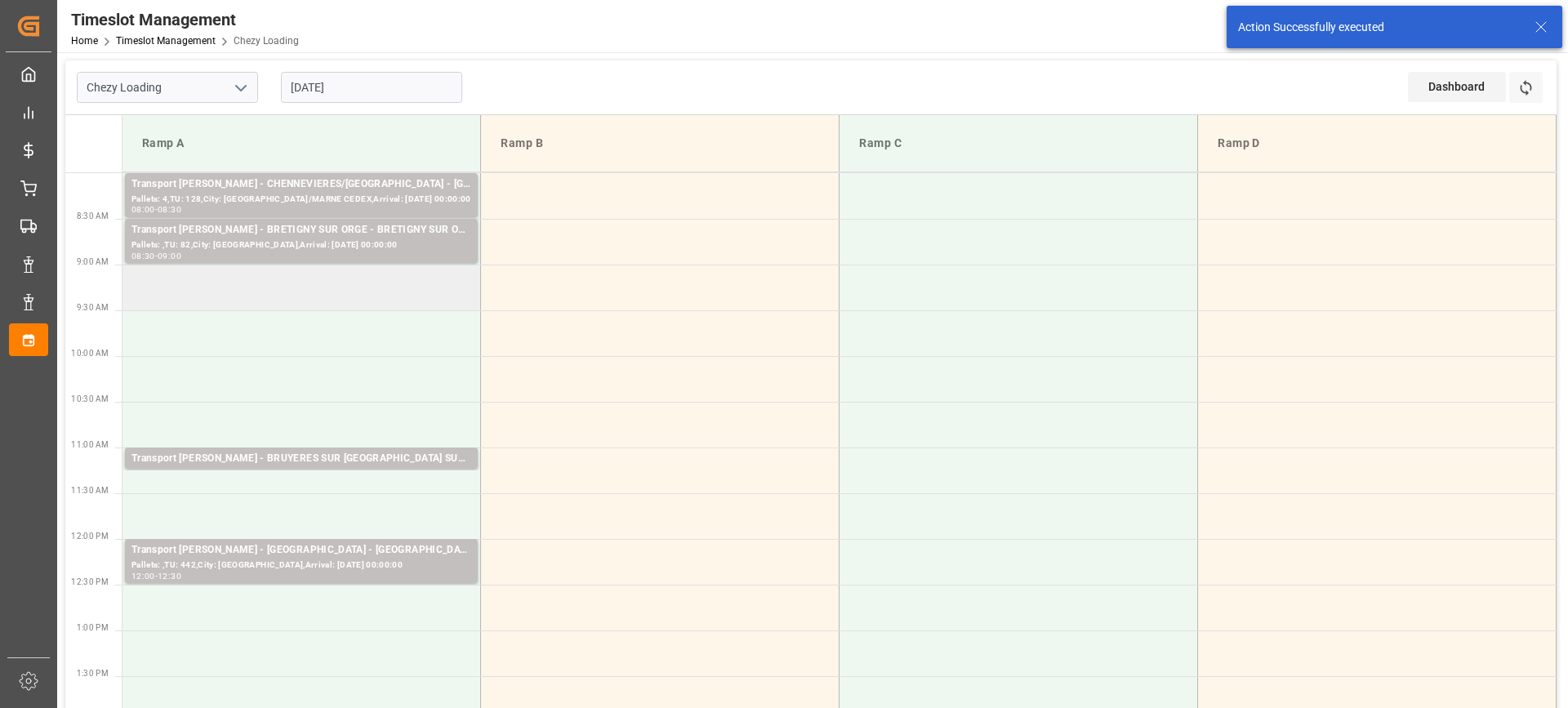
click at [375, 290] on td at bounding box center [302, 287] width 359 height 46
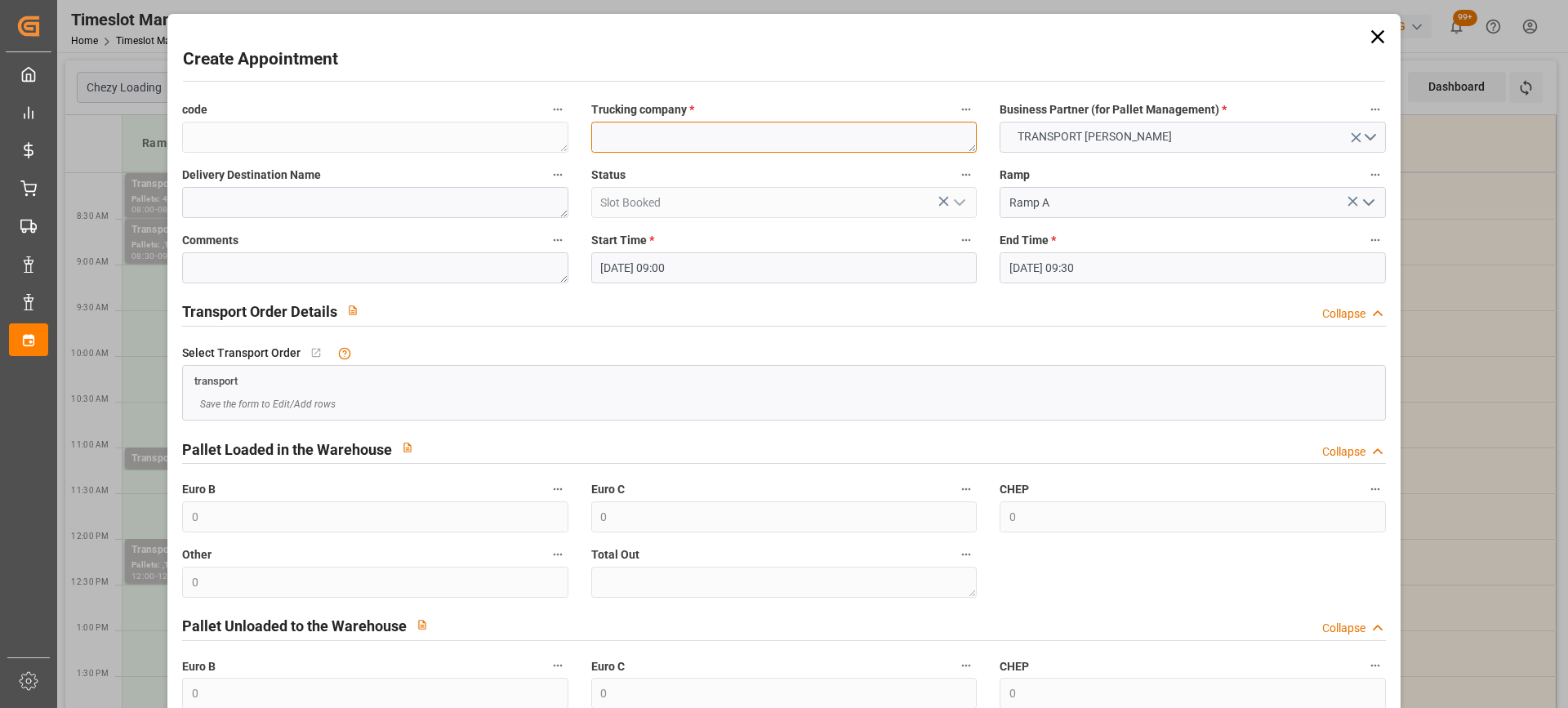
paste textarea "REAU"
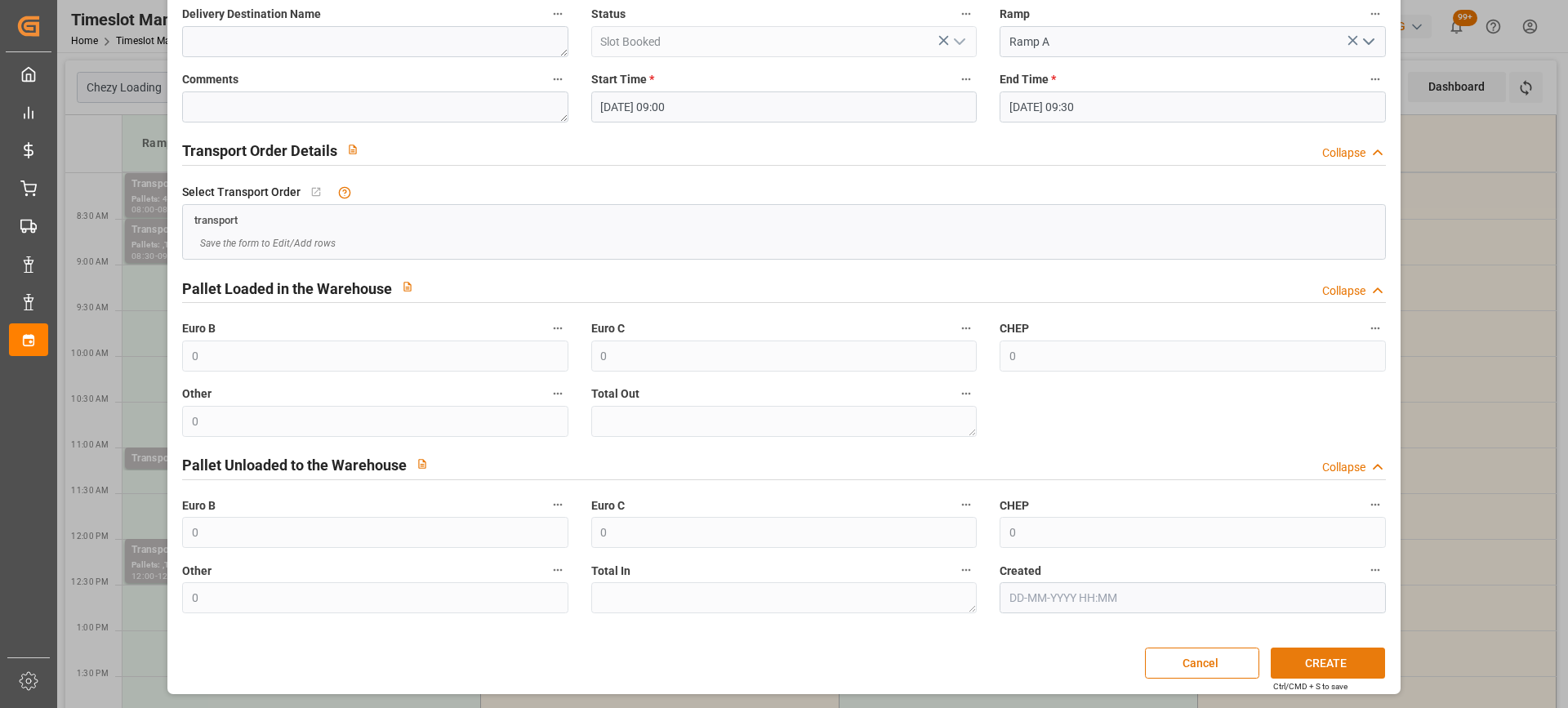
type textarea "REAU"
click at [1366, 656] on button "CREATE" at bounding box center [1327, 663] width 114 height 31
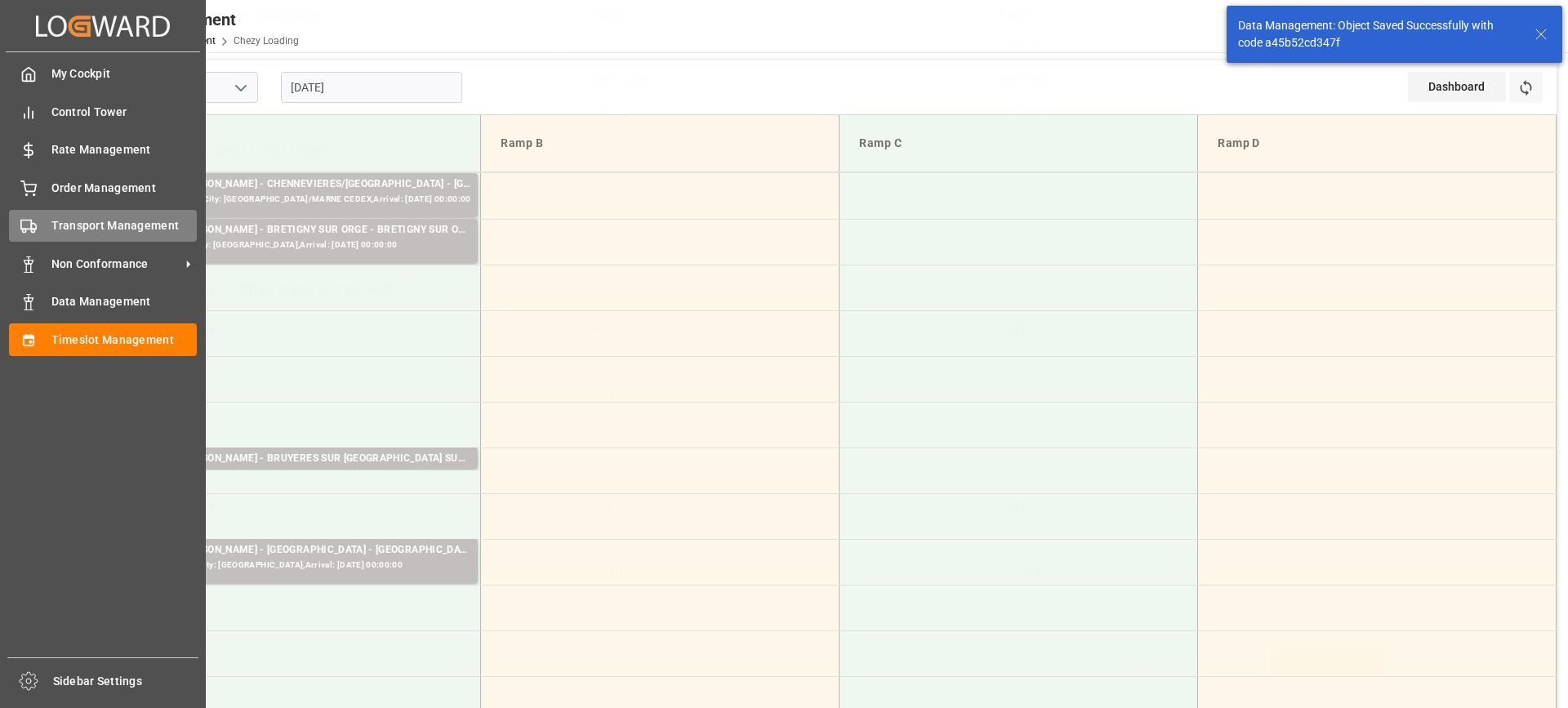
click at [49, 223] on div "Transport Management Transport Management" at bounding box center [103, 225] width 188 height 32
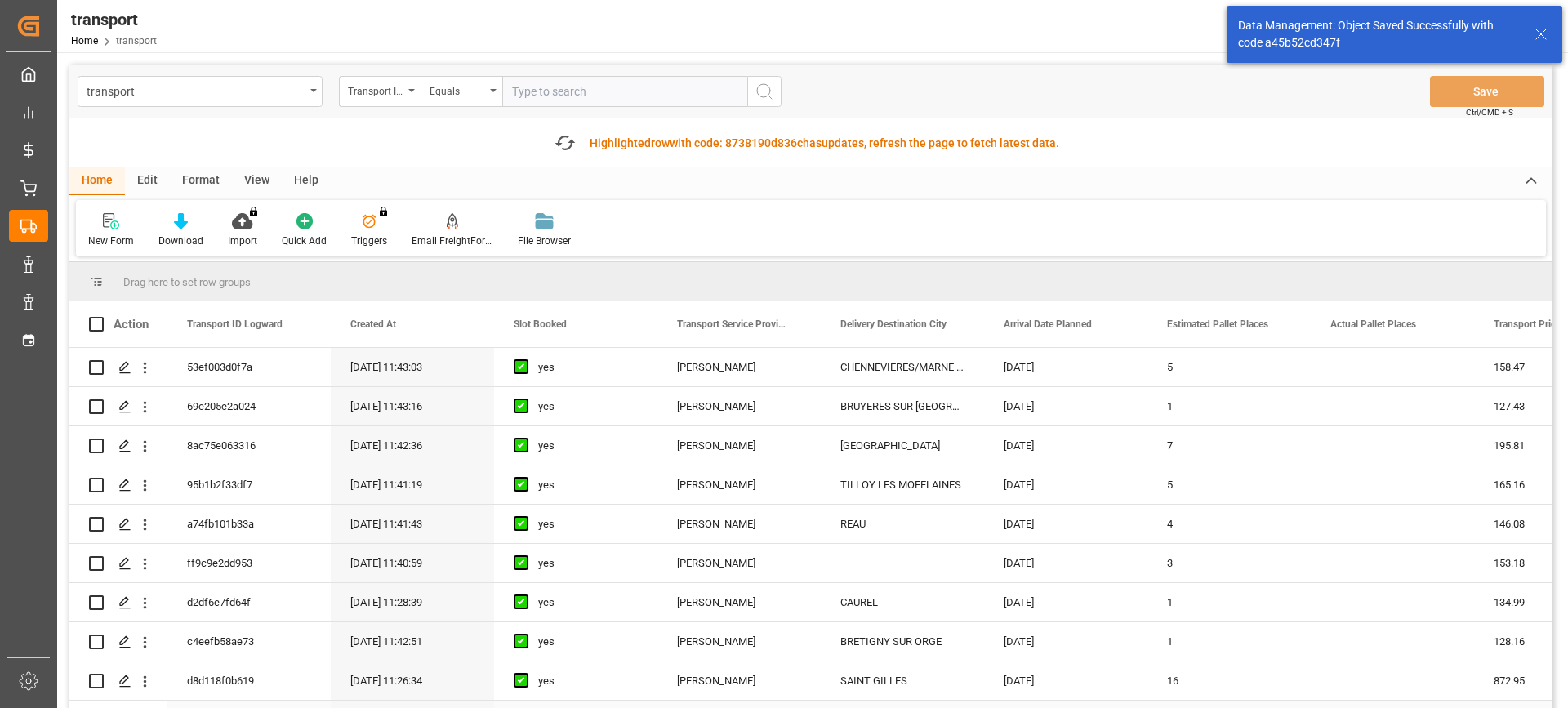
scroll to position [245, 0]
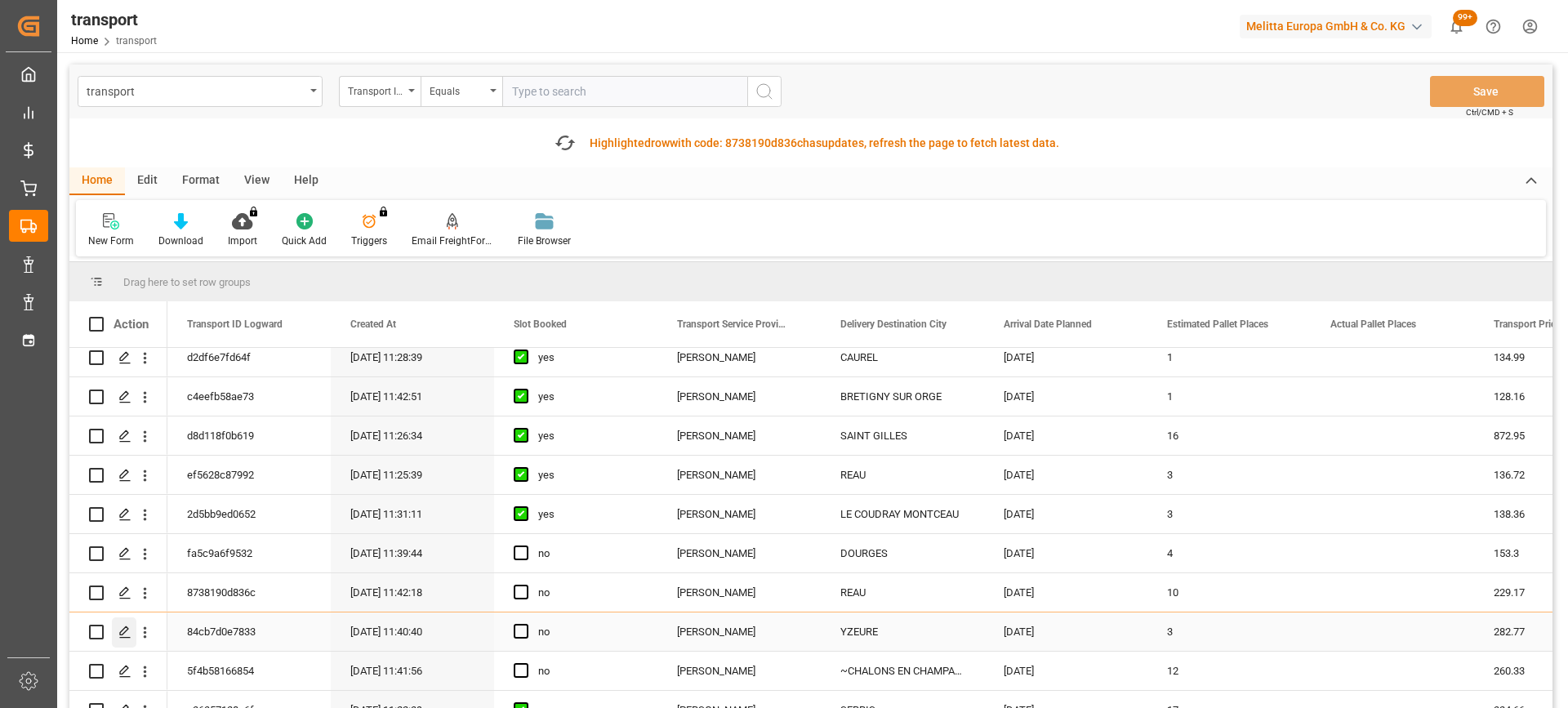
click at [127, 628] on polygon "Press SPACE to select this row." at bounding box center [124, 630] width 8 height 8
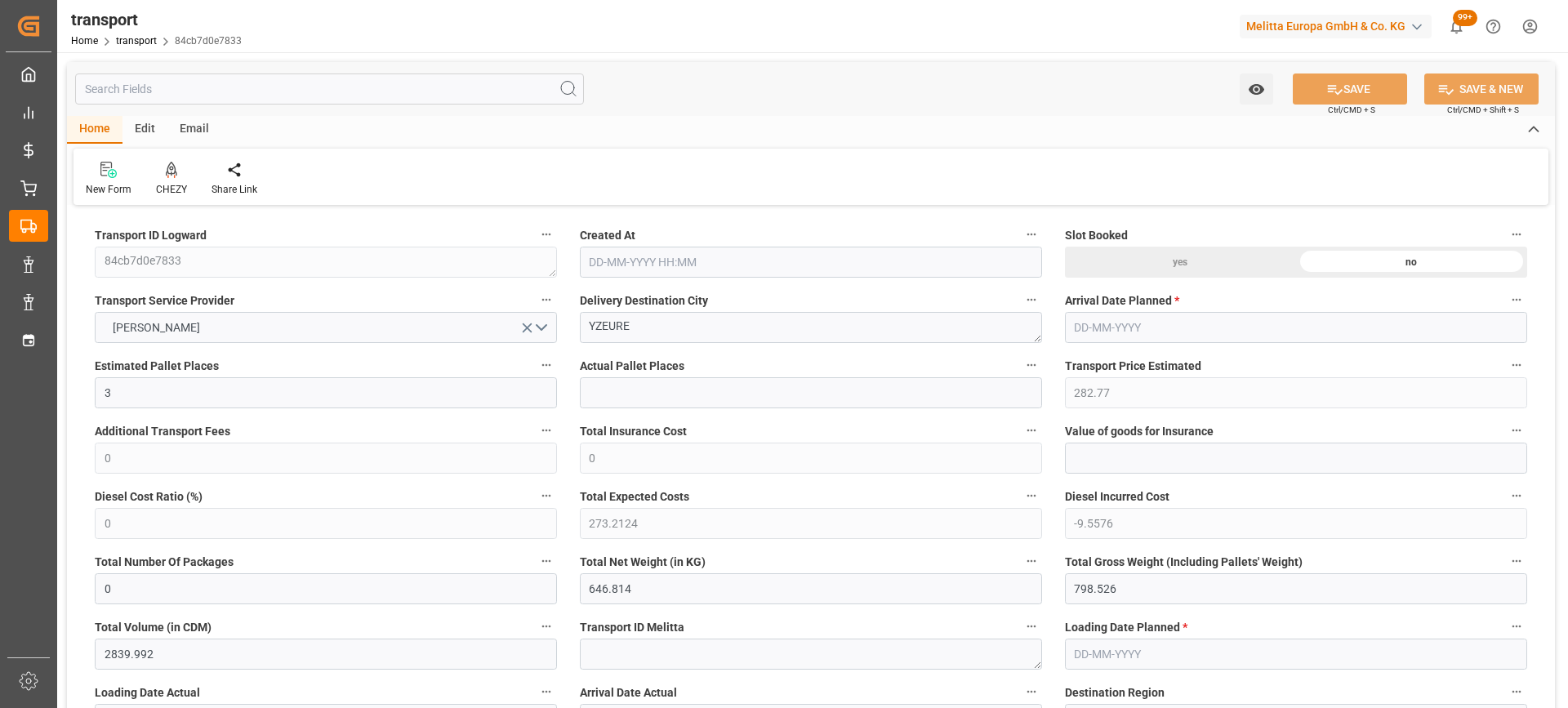
type input "[DATE] 11:40"
type input "[DATE]"
drag, startPoint x: 653, startPoint y: 325, endPoint x: 433, endPoint y: 361, distance: 222.9
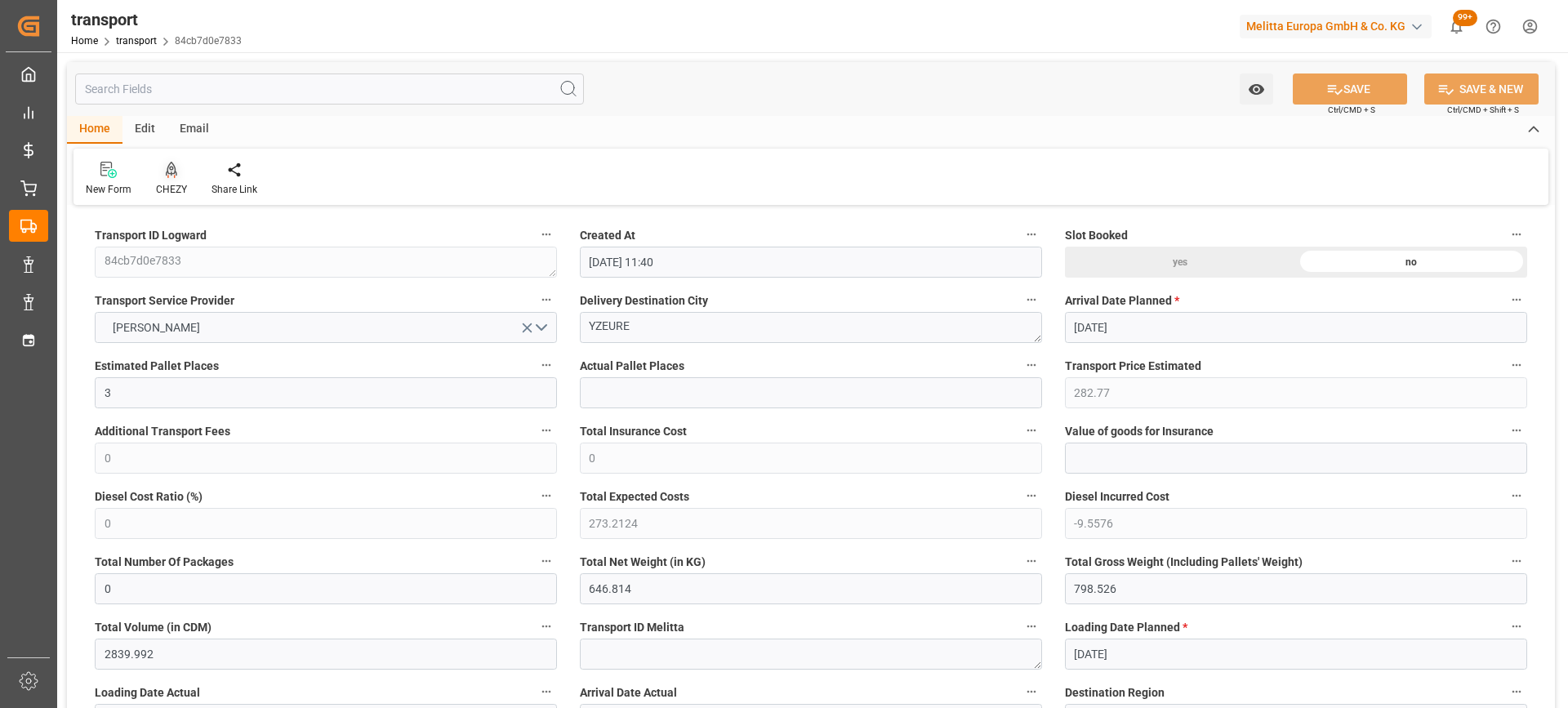
click at [172, 174] on icon at bounding box center [171, 168] width 11 height 14
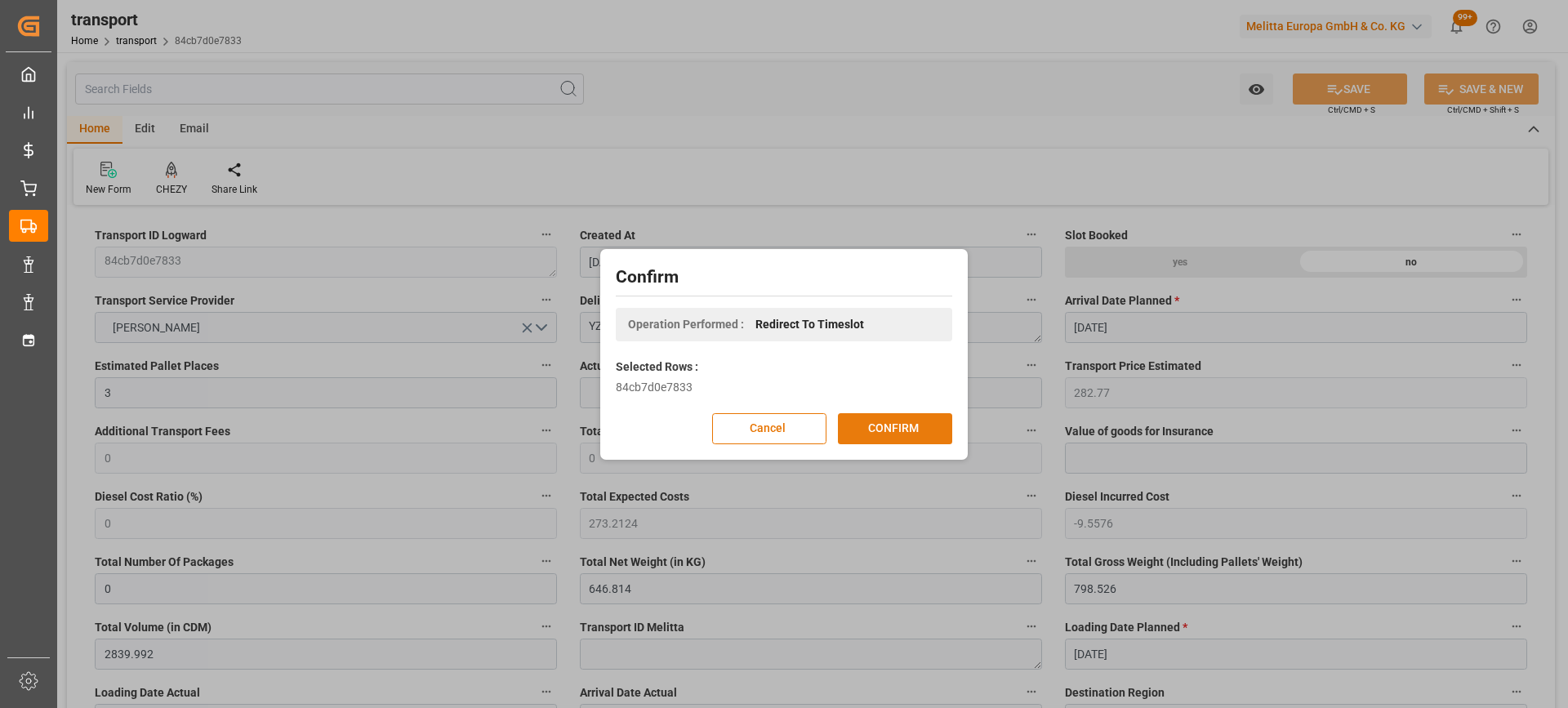
click at [899, 427] on button "CONFIRM" at bounding box center [895, 429] width 114 height 31
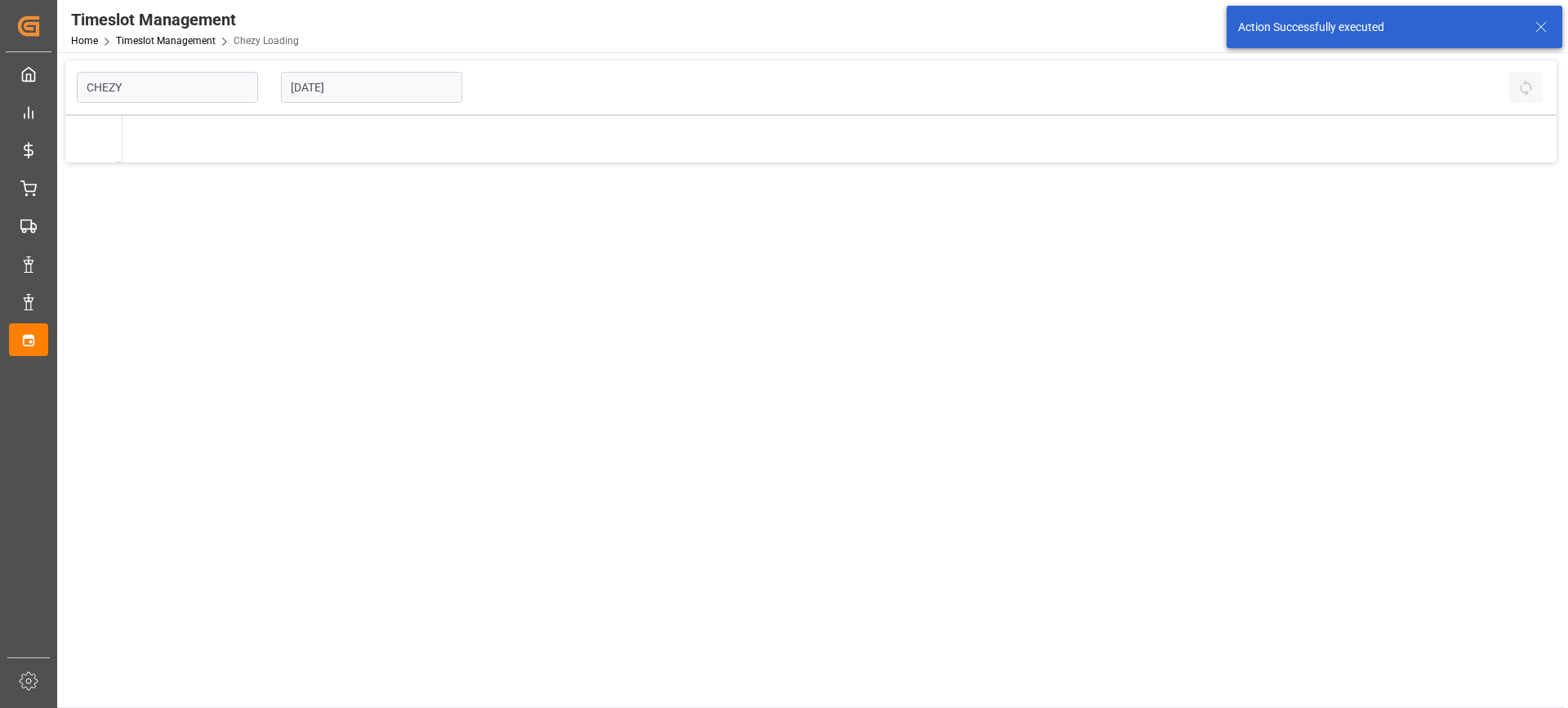
type input "Chezy Loading"
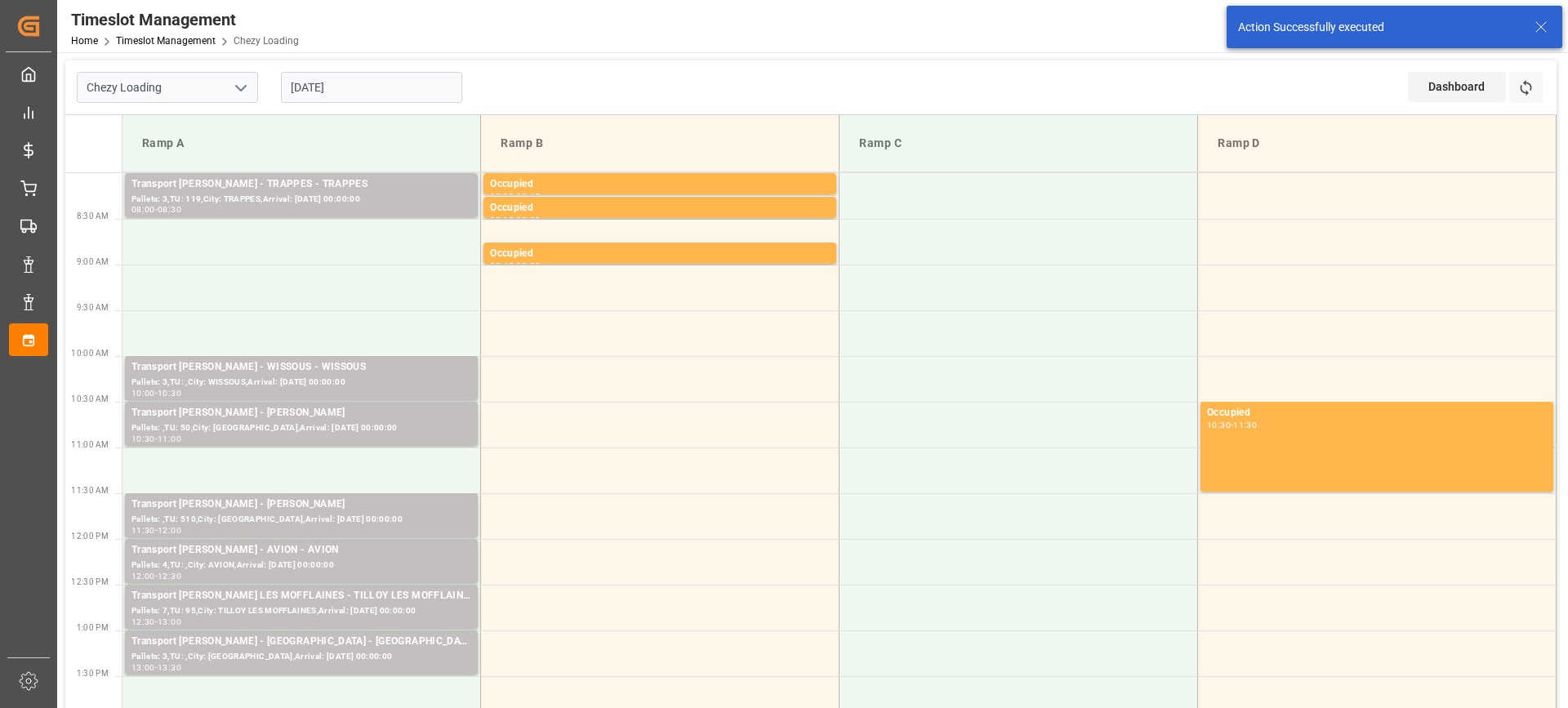
click at [374, 91] on input "[DATE]" at bounding box center [372, 88] width 181 height 31
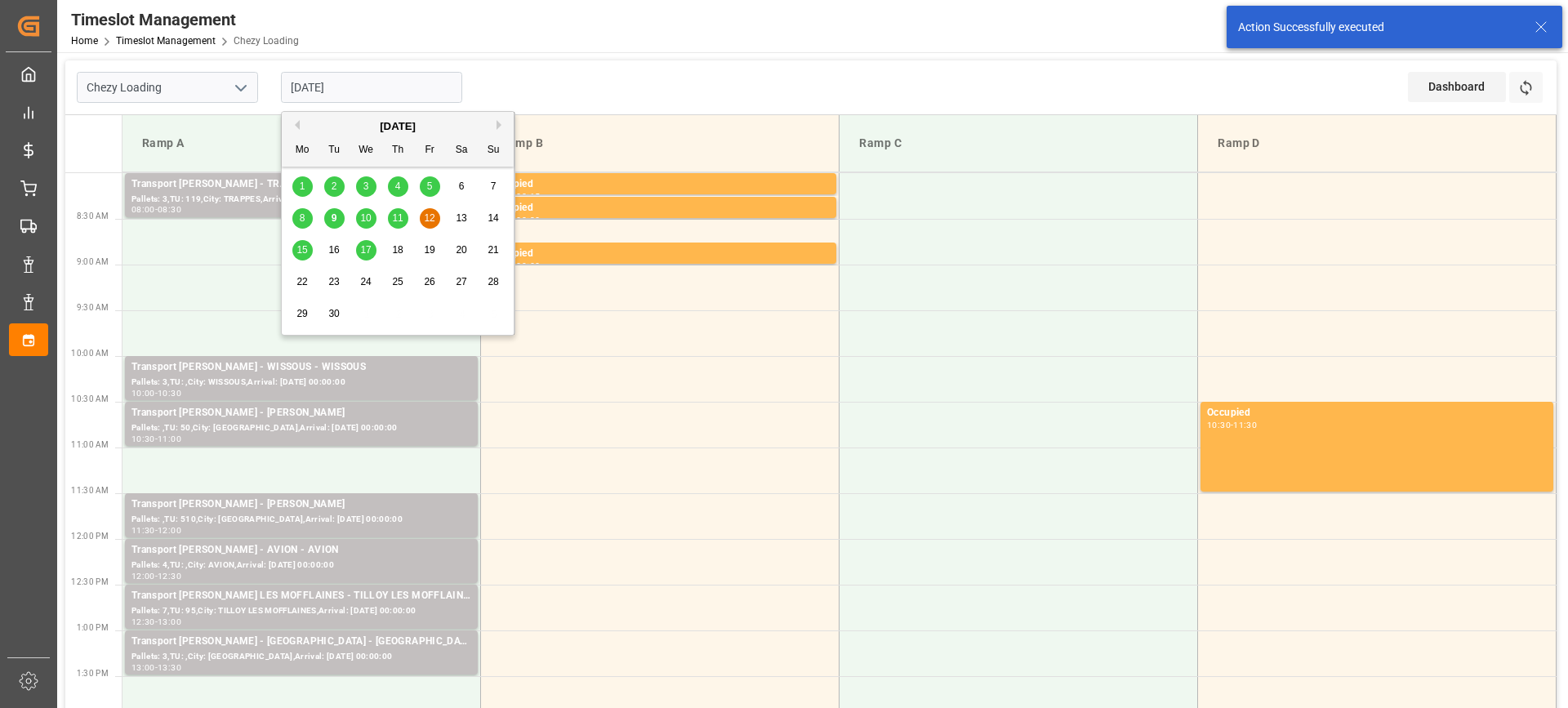
click at [395, 218] on span "11" at bounding box center [397, 218] width 11 height 11
type input "[DATE]"
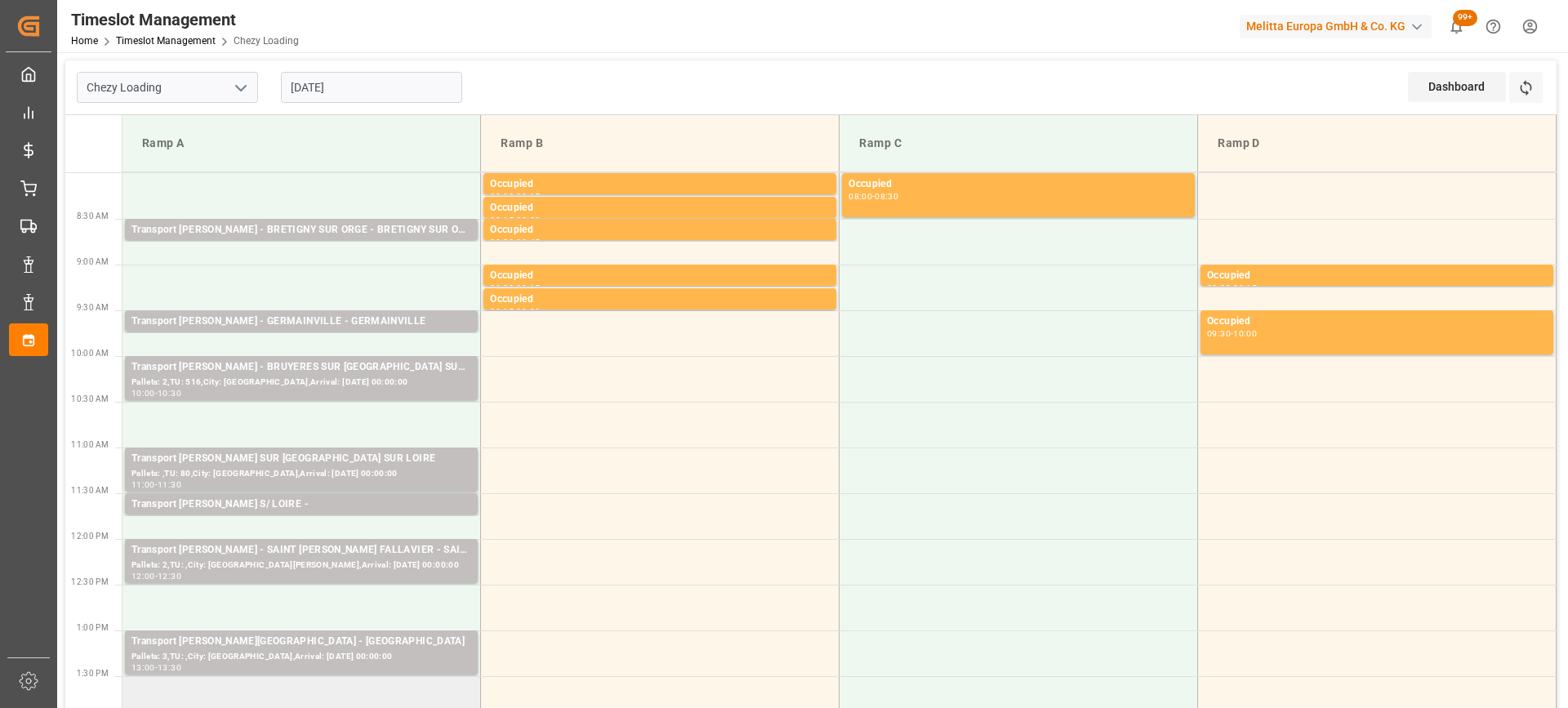
scroll to position [163, 0]
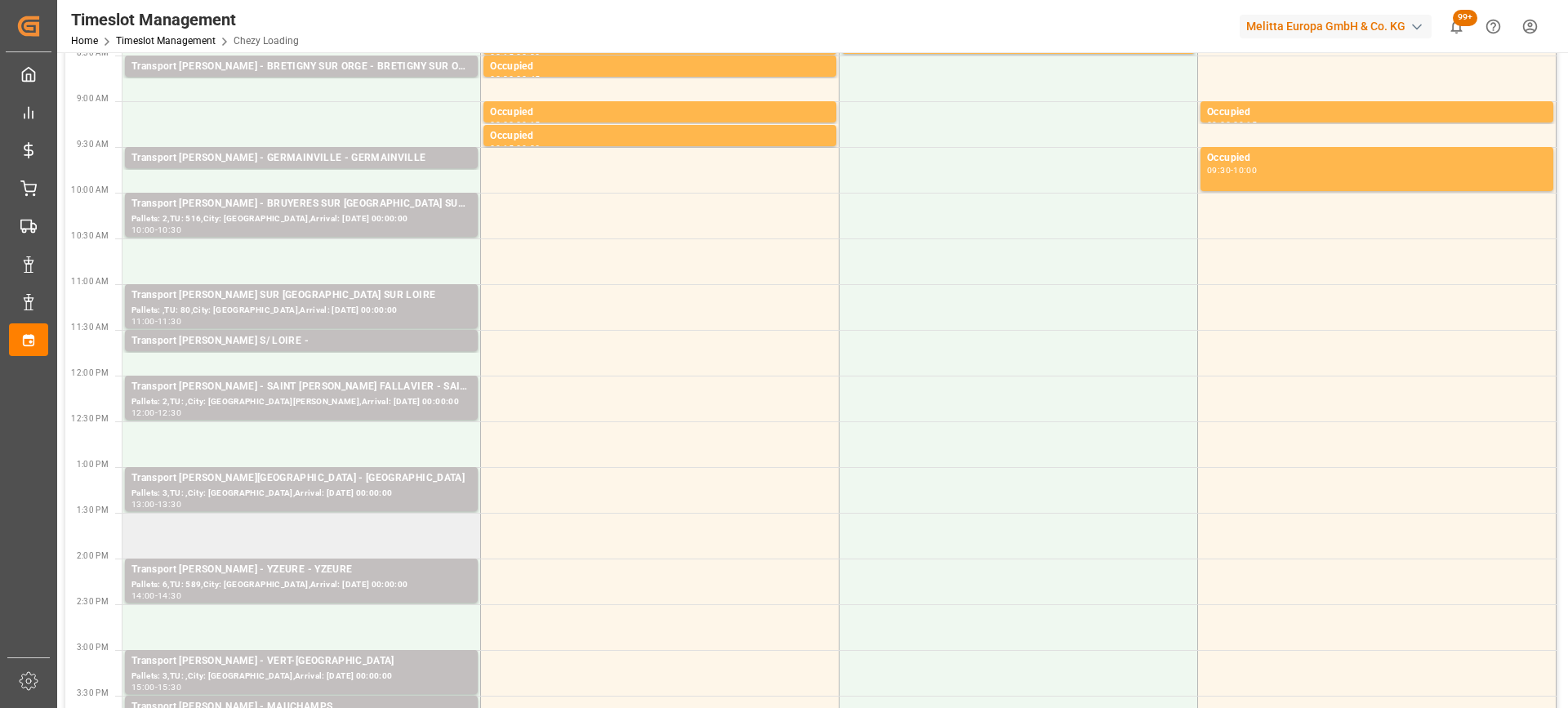
click at [355, 547] on td at bounding box center [302, 535] width 359 height 46
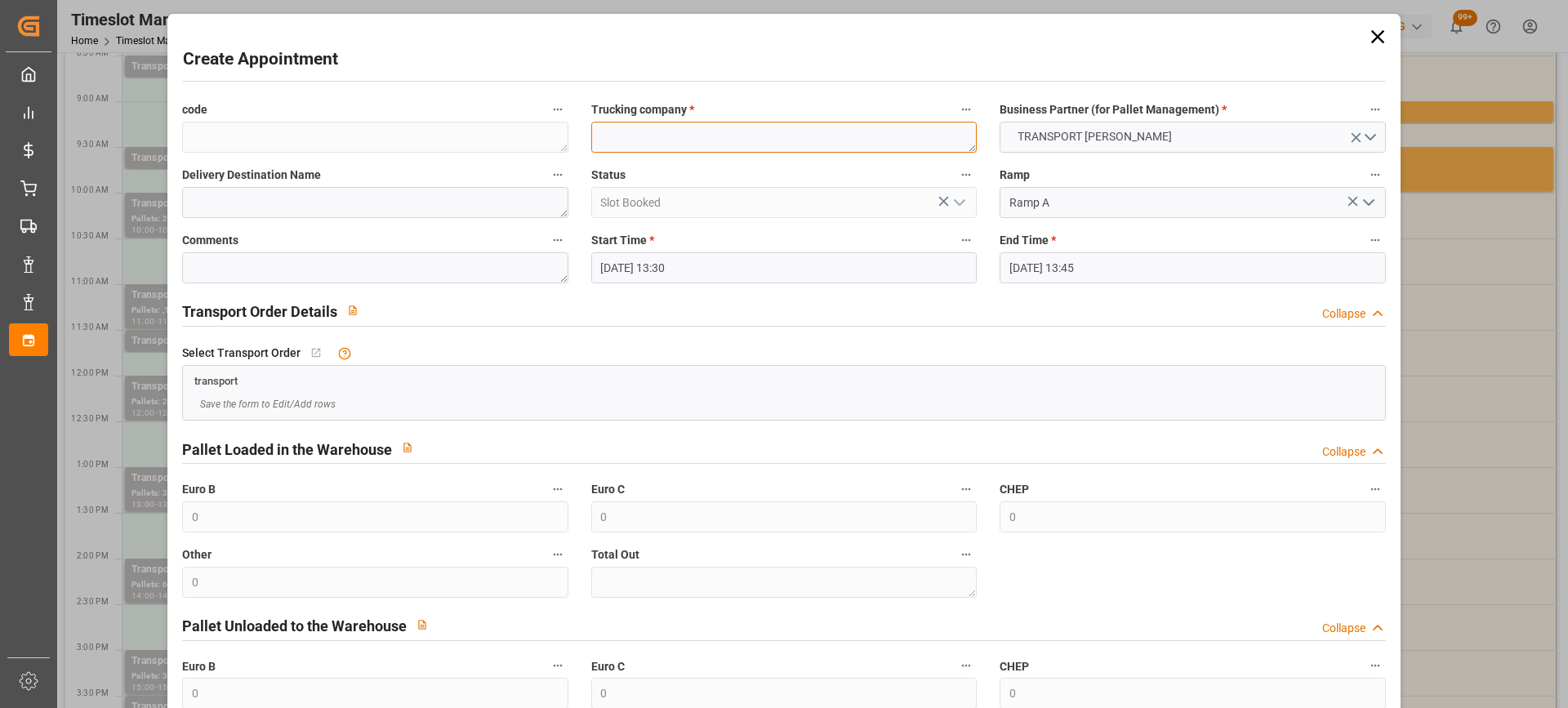
paste textarea "YZEURE"
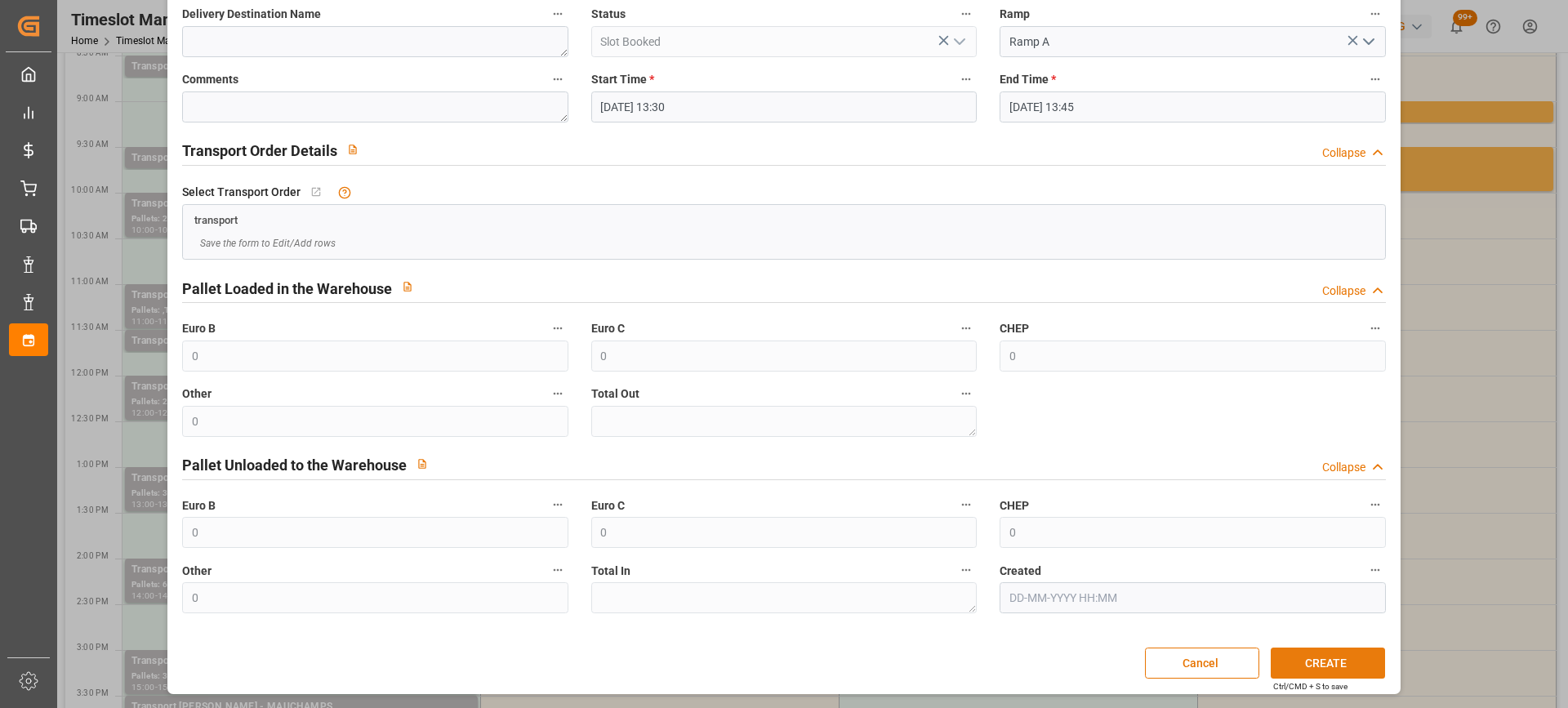
type textarea "YZEURE"
click at [1338, 659] on button "CREATE" at bounding box center [1327, 663] width 114 height 31
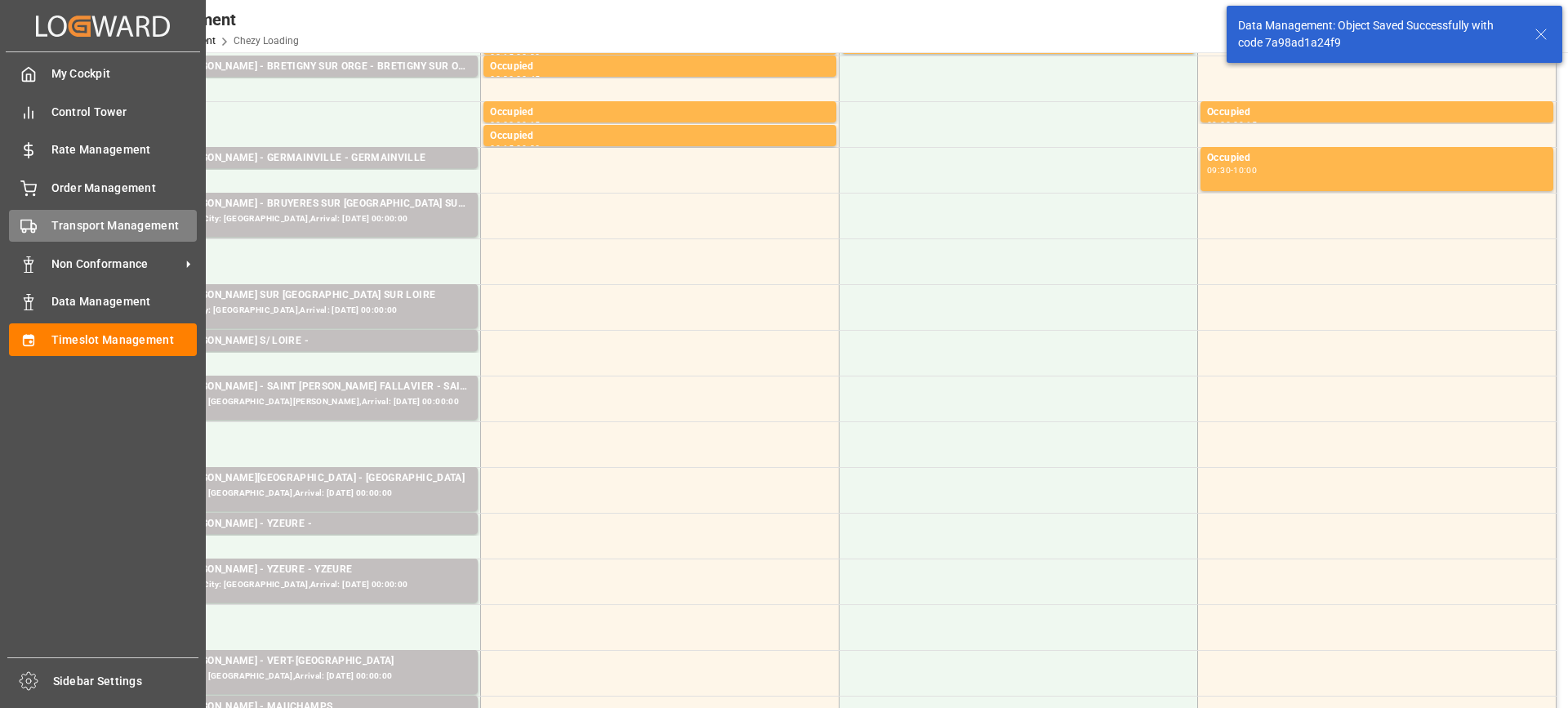
click at [61, 223] on span "Transport Management" at bounding box center [124, 225] width 146 height 17
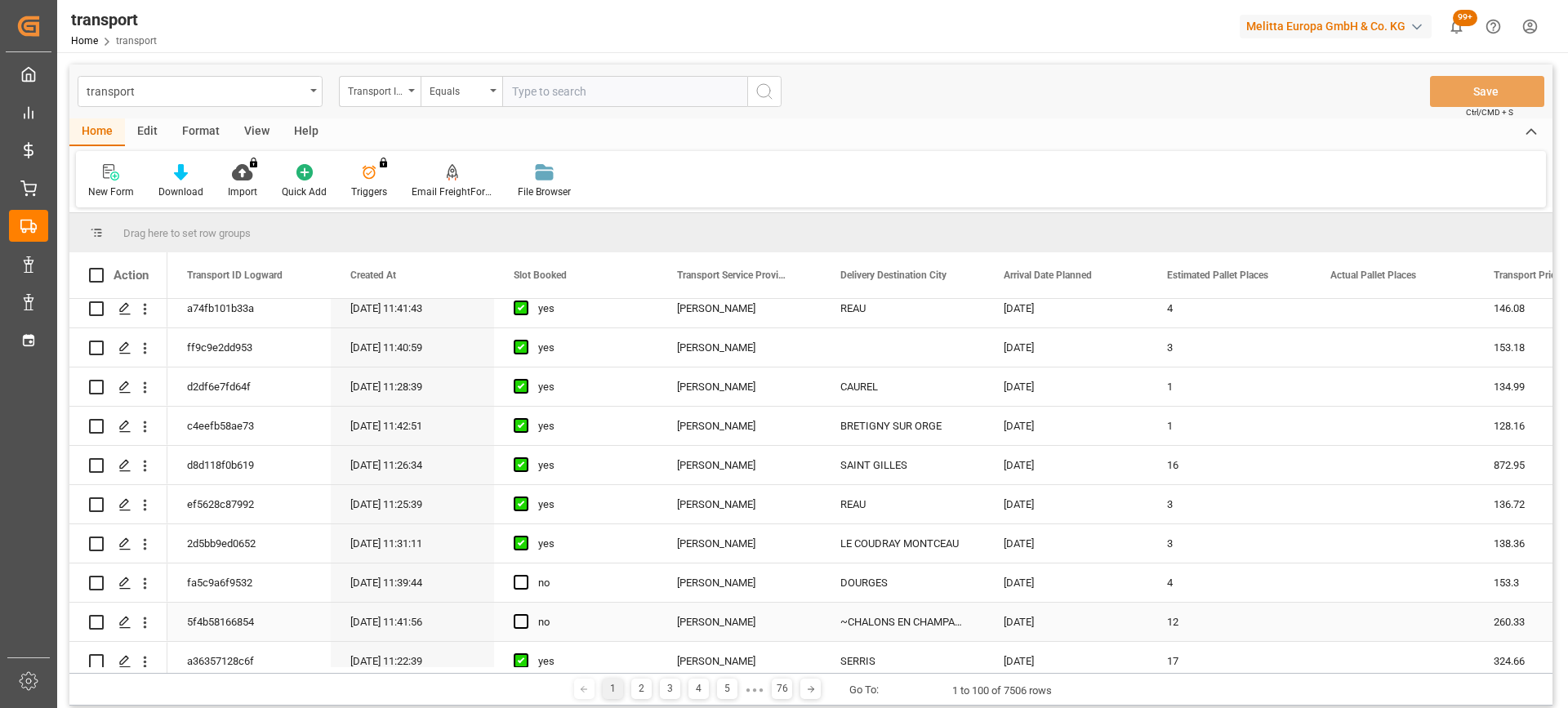
scroll to position [327, 0]
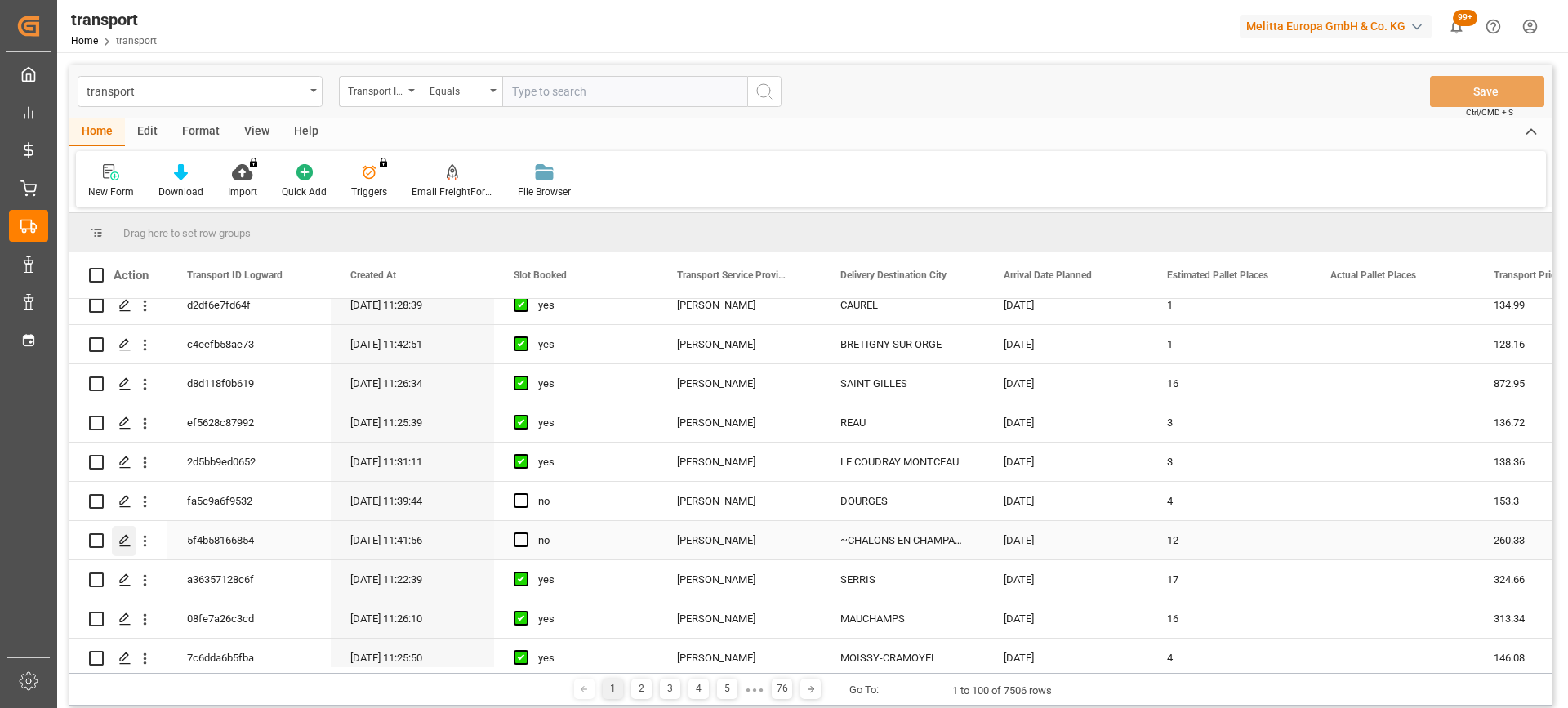
click at [121, 542] on icon "Press SPACE to select this row." at bounding box center [124, 541] width 13 height 13
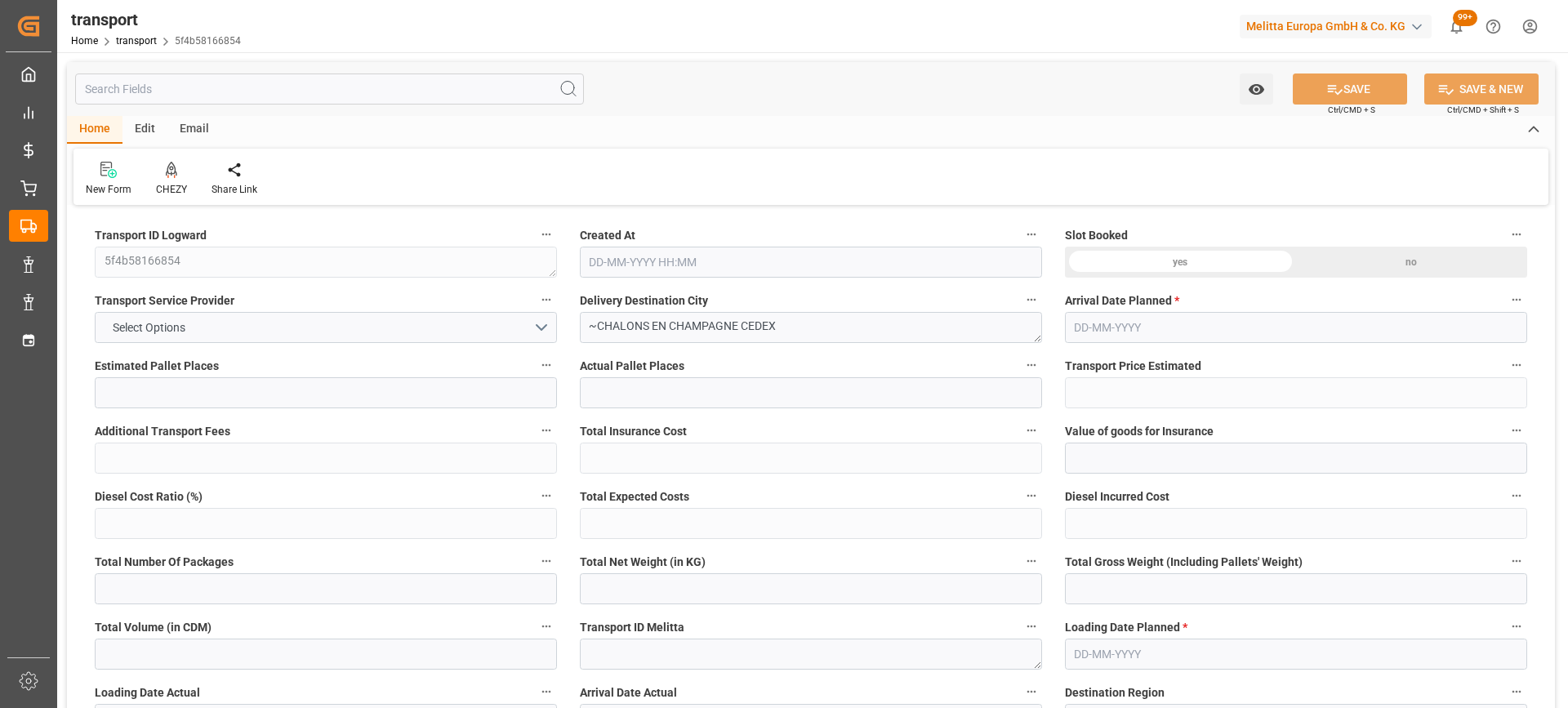
type input "12"
type input "260.33"
type input "0"
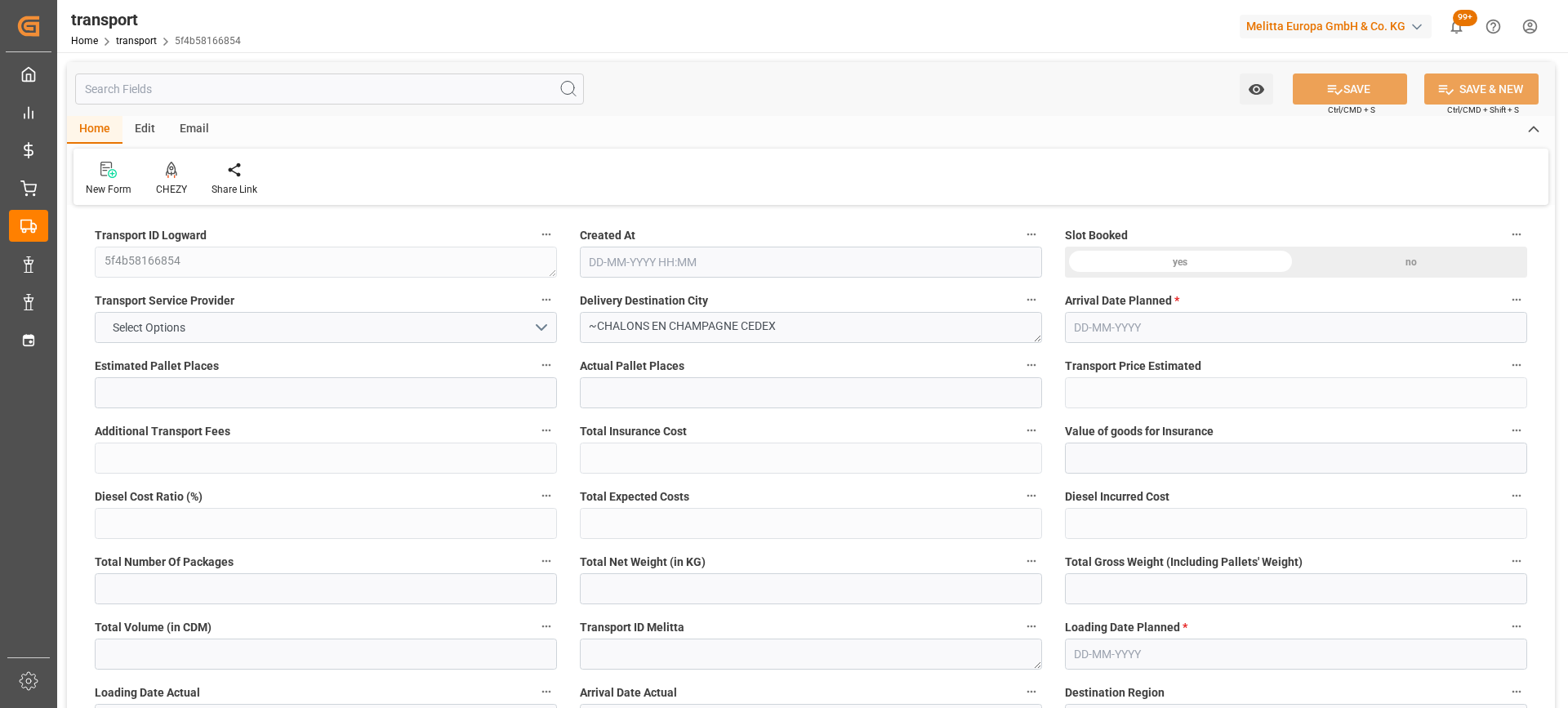
type input "251.5308"
type input "-8.7992"
type input "0"
type input "2249.669"
type input "3582.424"
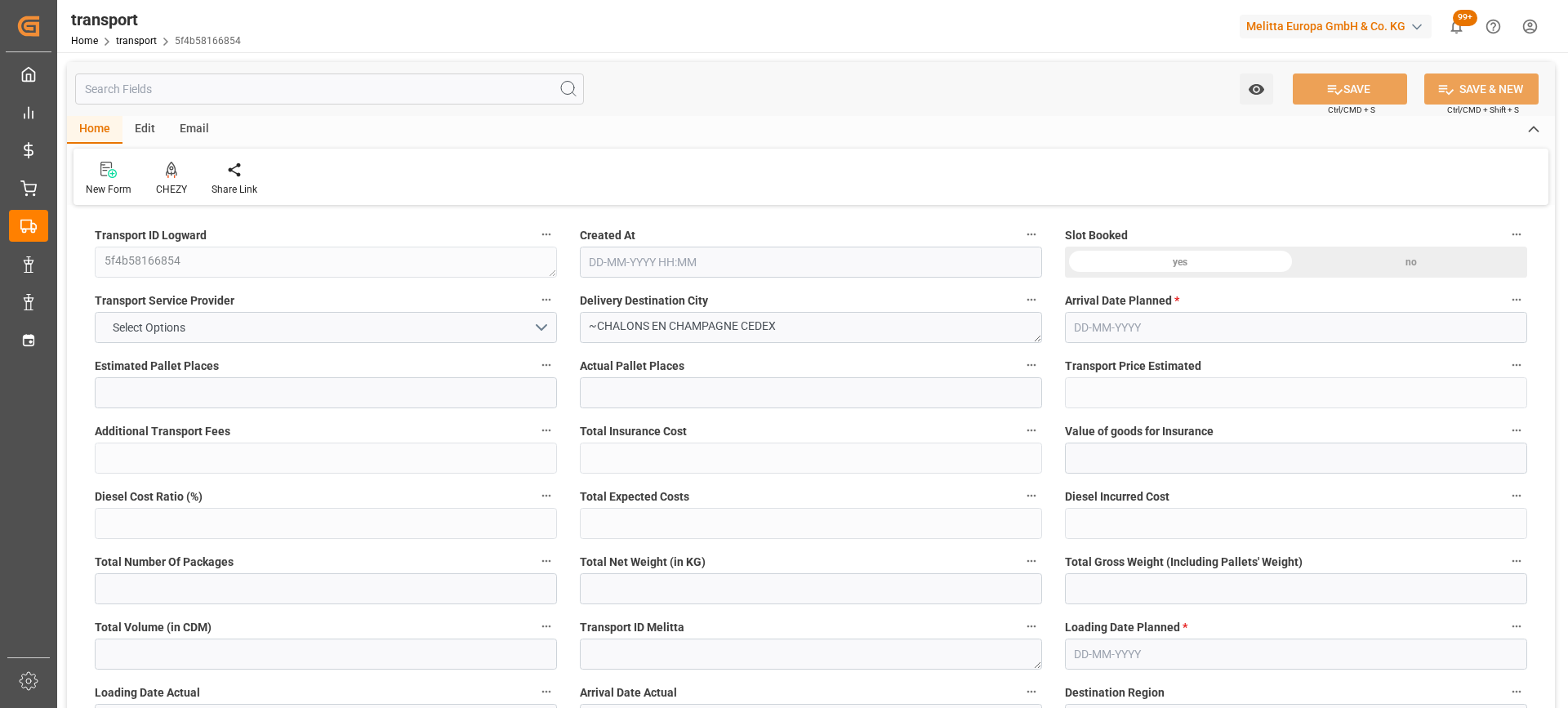
type input "9491.451"
type input "51"
type input "2"
type input "857"
type input "41"
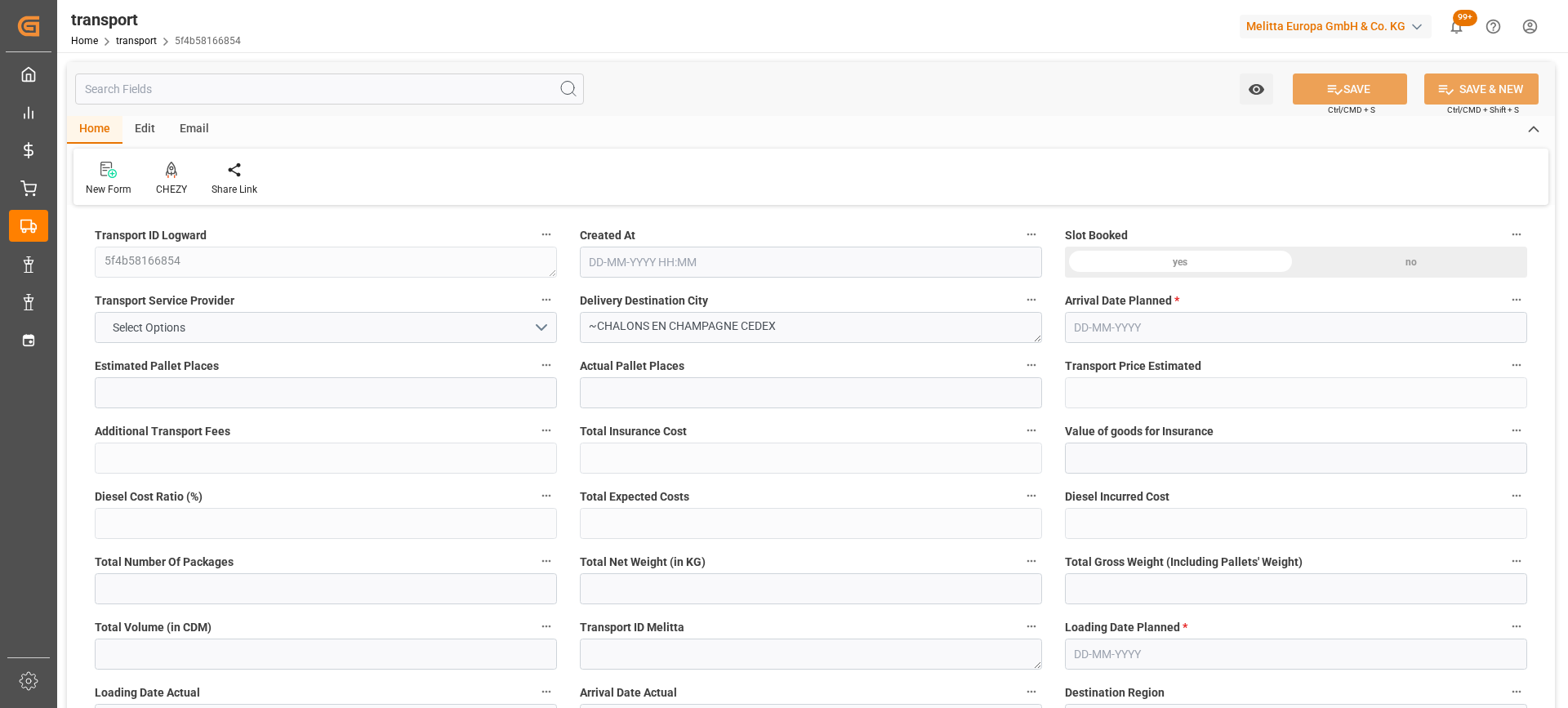
type input "101"
type input "2625.592"
type input "0"
type input "4710.8598"
type input "0"
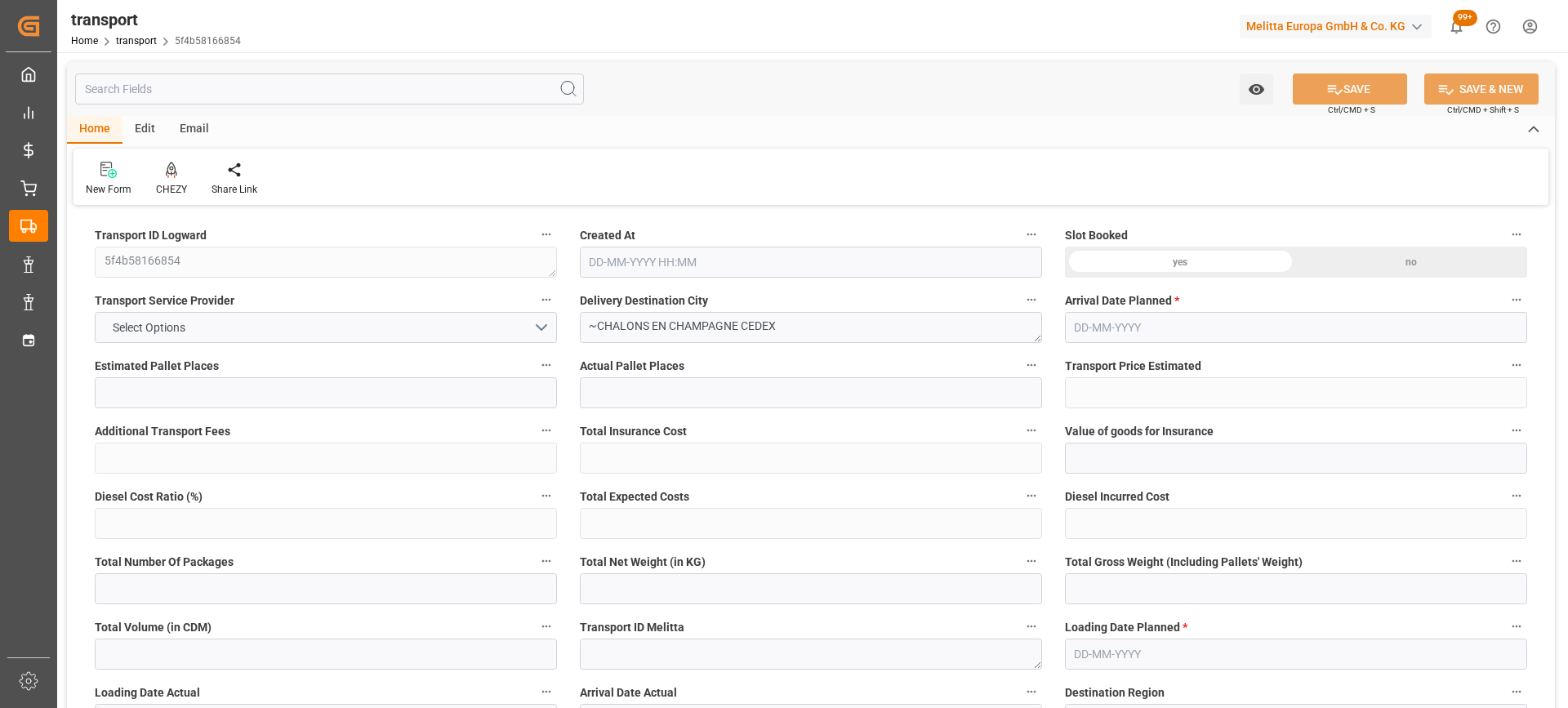
type input "0"
type input "21"
type input "35"
type input "09-09-2025 11:41"
type input "[DATE]"
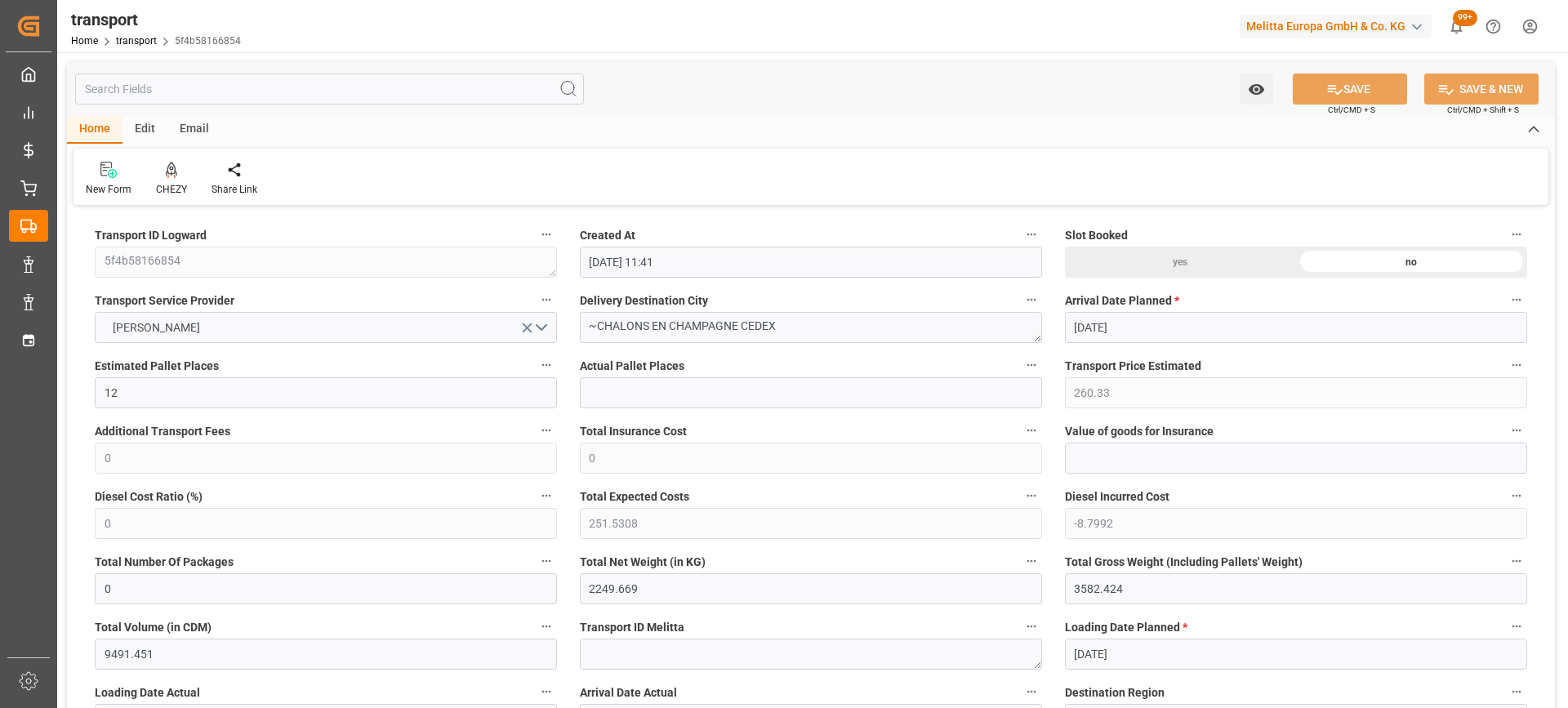
type input "[DATE]"
drag, startPoint x: 739, startPoint y: 327, endPoint x: 596, endPoint y: 344, distance: 144.0
click at [596, 344] on div "Delivery Destination City ~CHALONS EN CHAMPAGNE CEDEX" at bounding box center [811, 316] width 485 height 65
click at [172, 169] on icon at bounding box center [171, 168] width 11 height 14
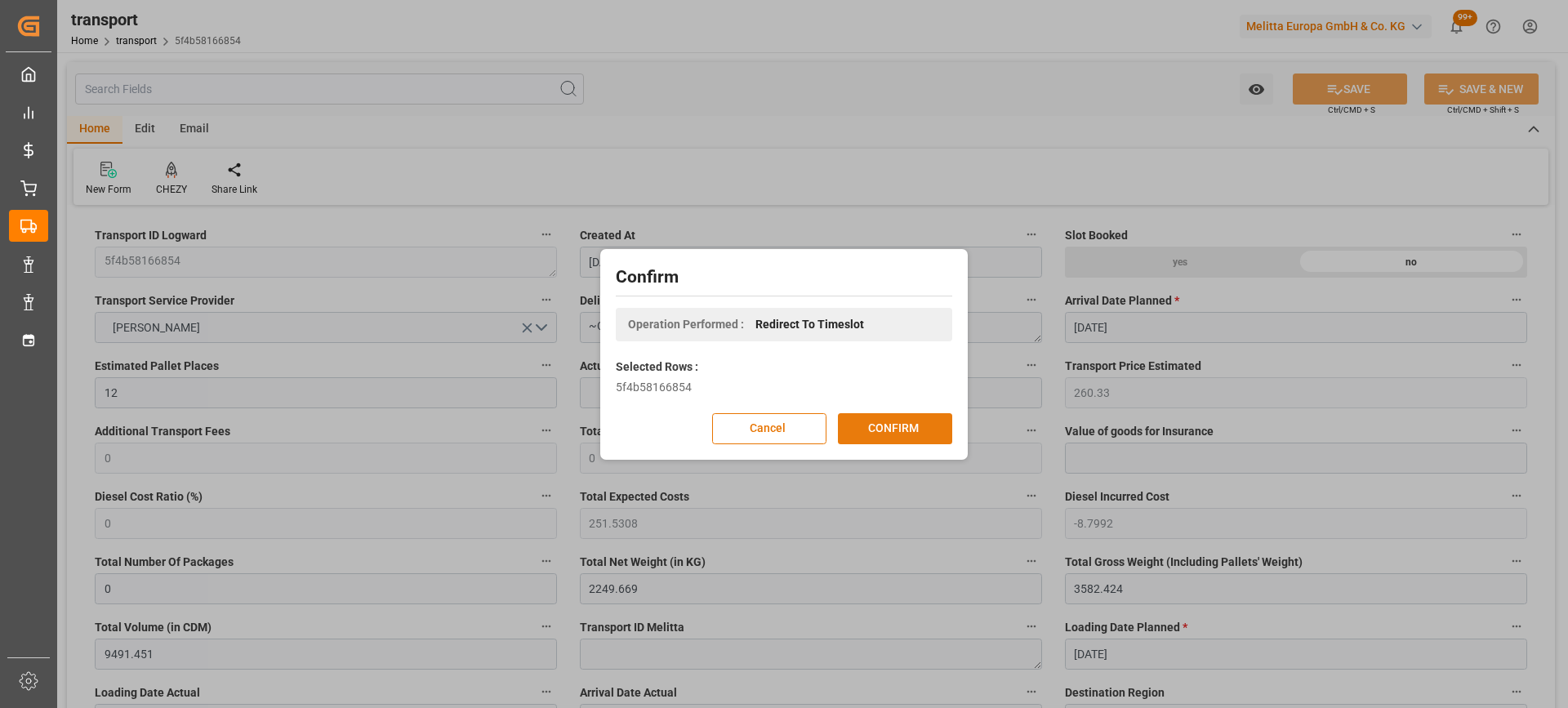
click at [921, 434] on button "CONFIRM" at bounding box center [895, 429] width 114 height 31
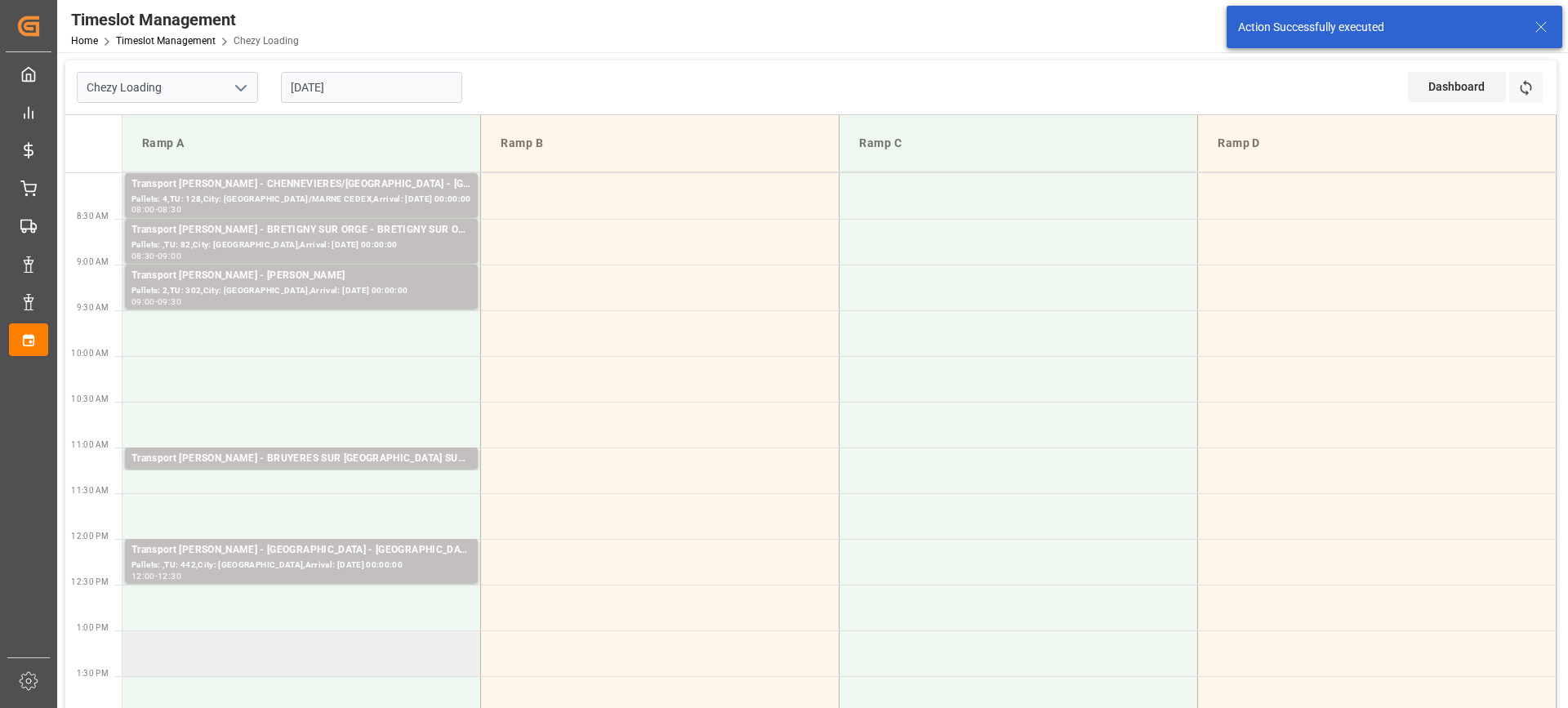
scroll to position [163, 0]
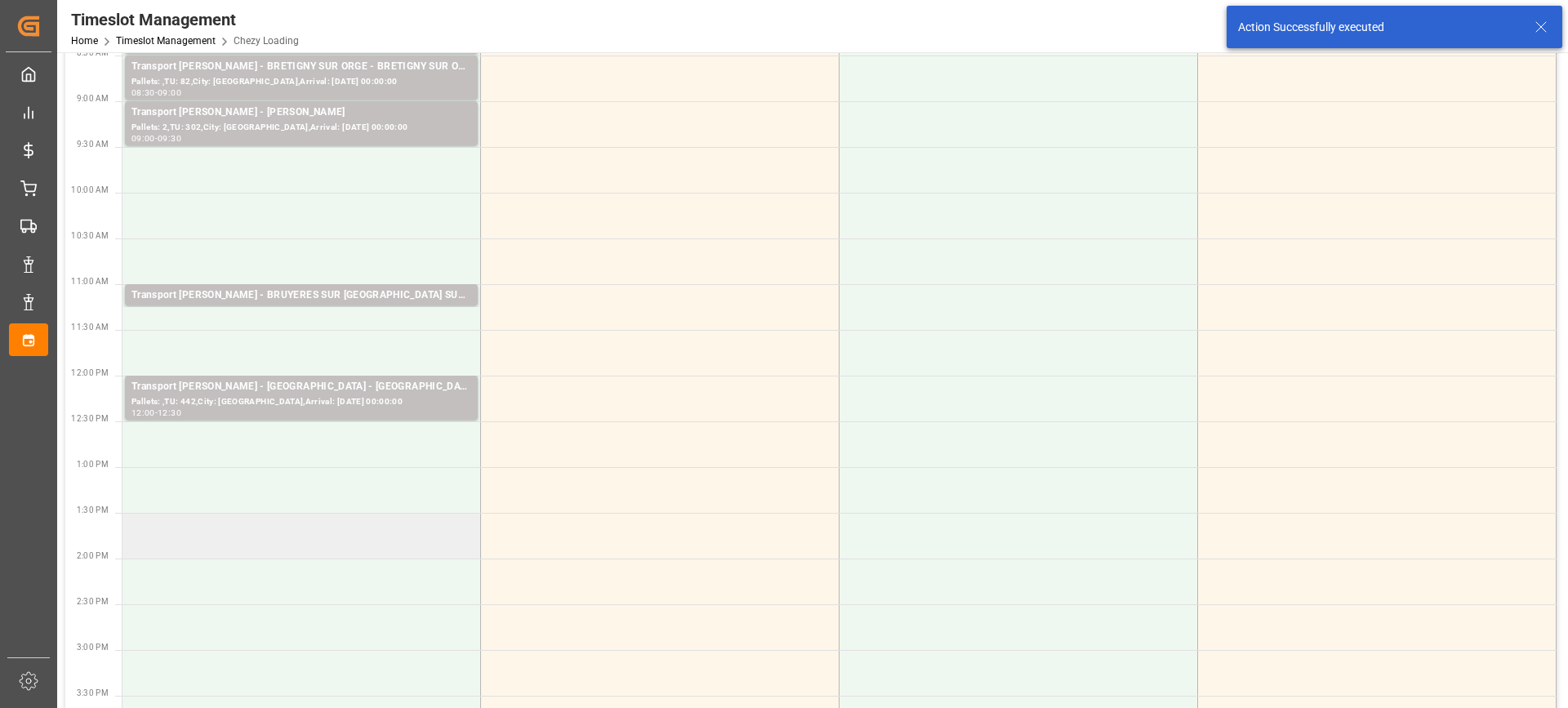
click at [347, 537] on td at bounding box center [302, 535] width 359 height 46
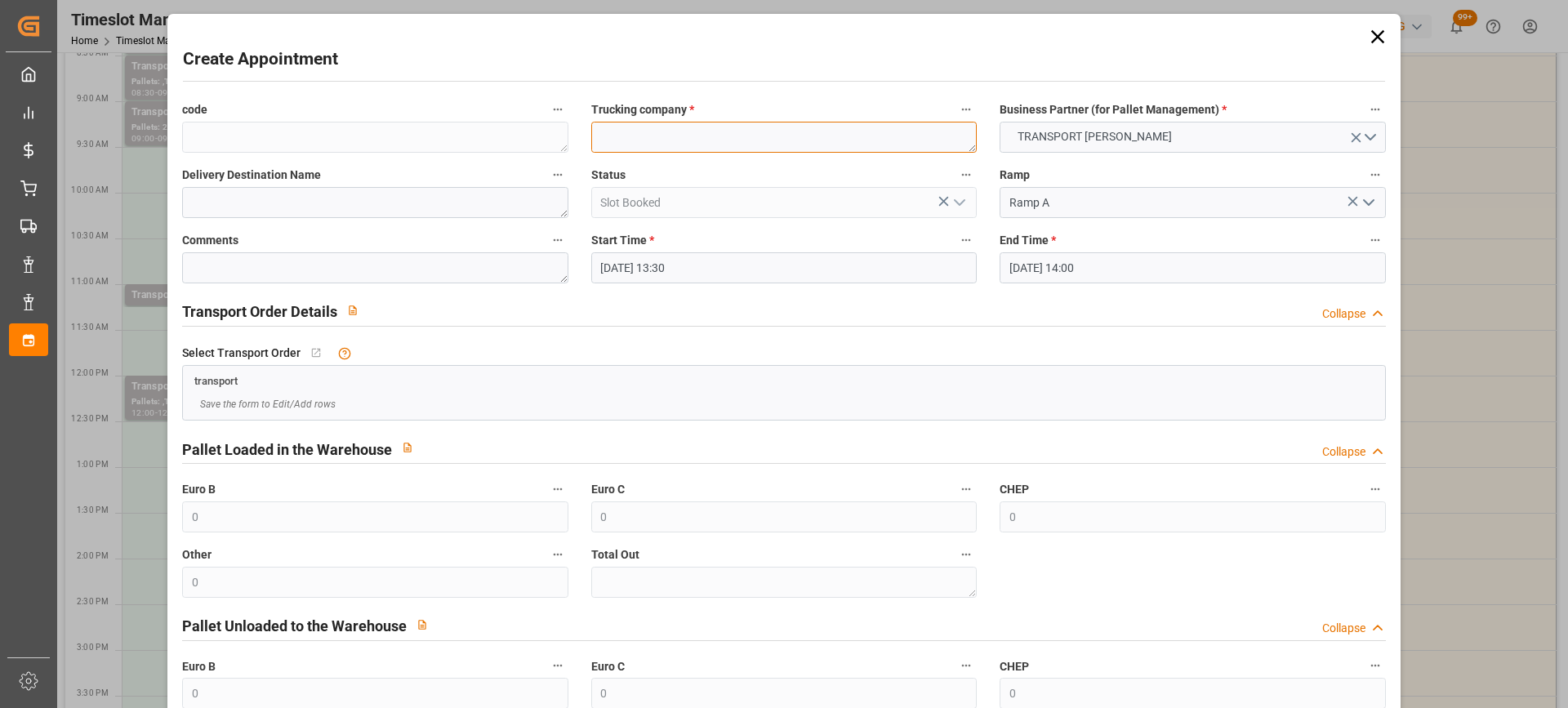
paste textarea "CHALONS EN CHAMPAGNE"
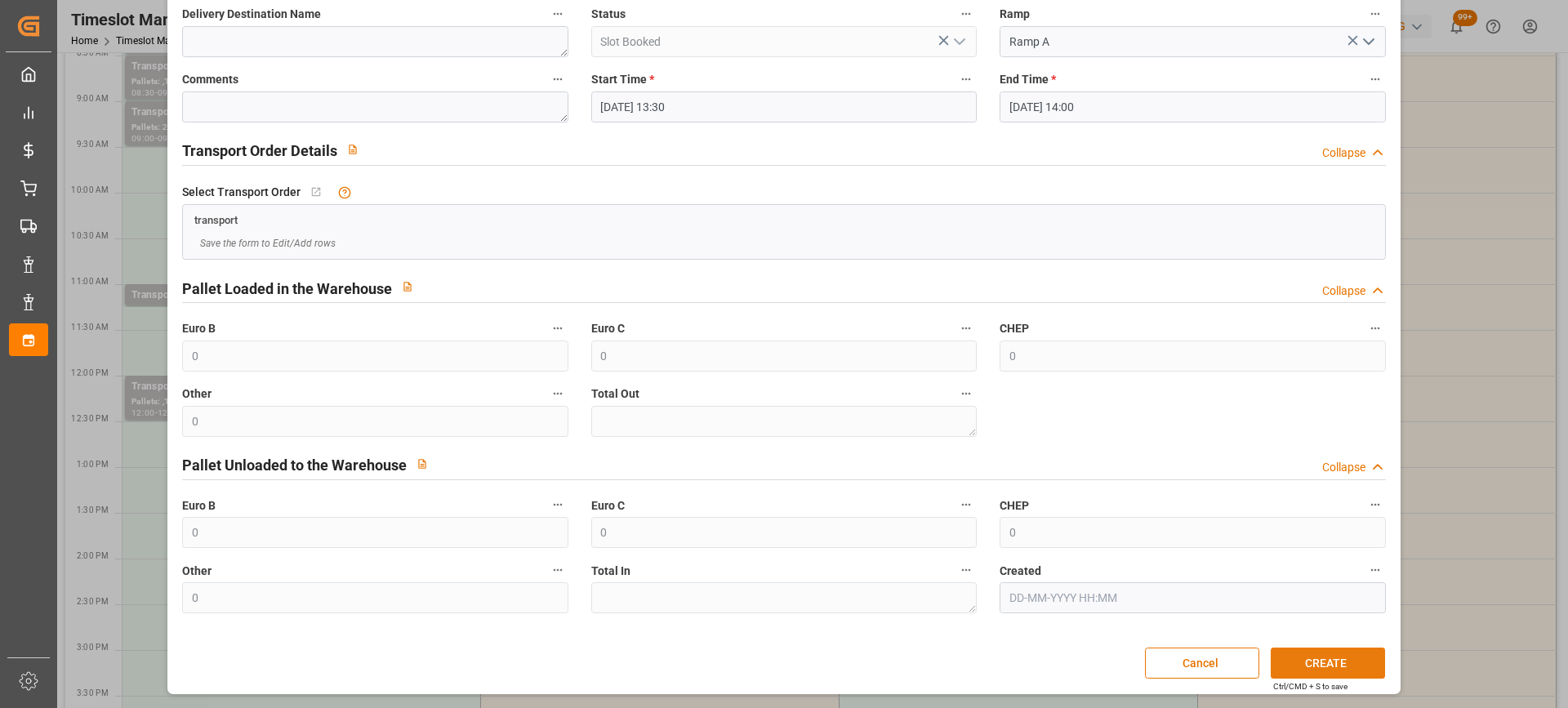
type textarea "CHALONS EN CHAMPAGNE"
click at [1339, 665] on button "CREATE" at bounding box center [1327, 663] width 114 height 31
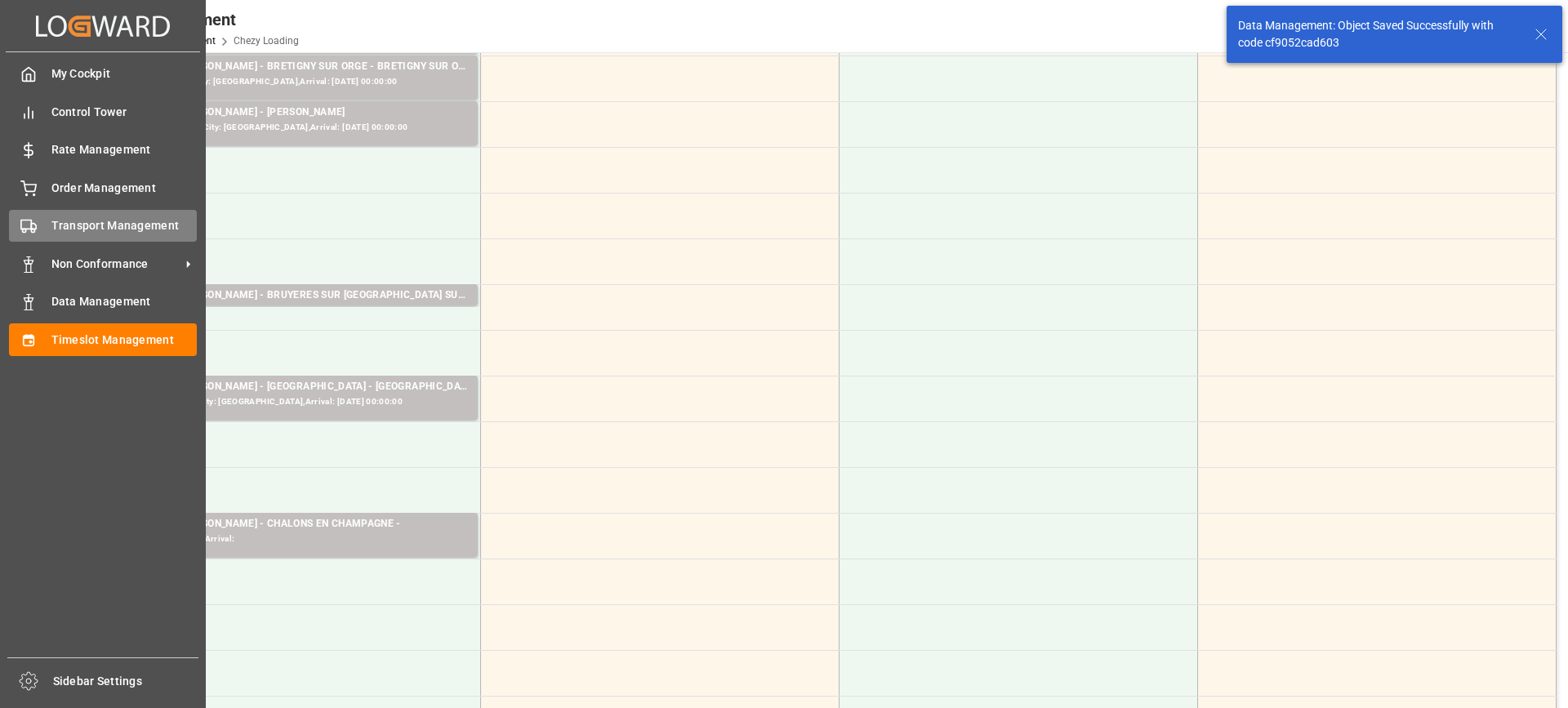
click at [79, 227] on span "Transport Management" at bounding box center [124, 225] width 146 height 17
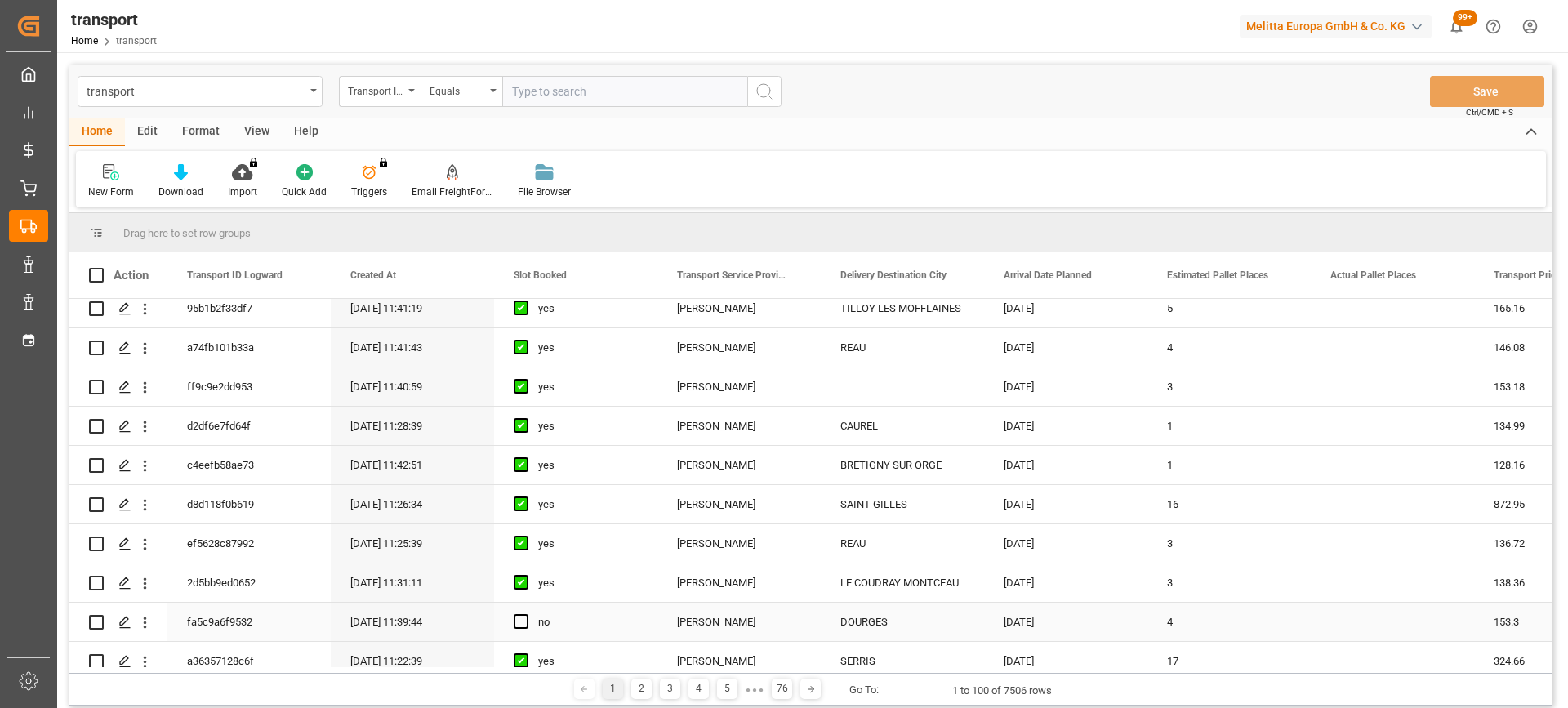
scroll to position [327, 0]
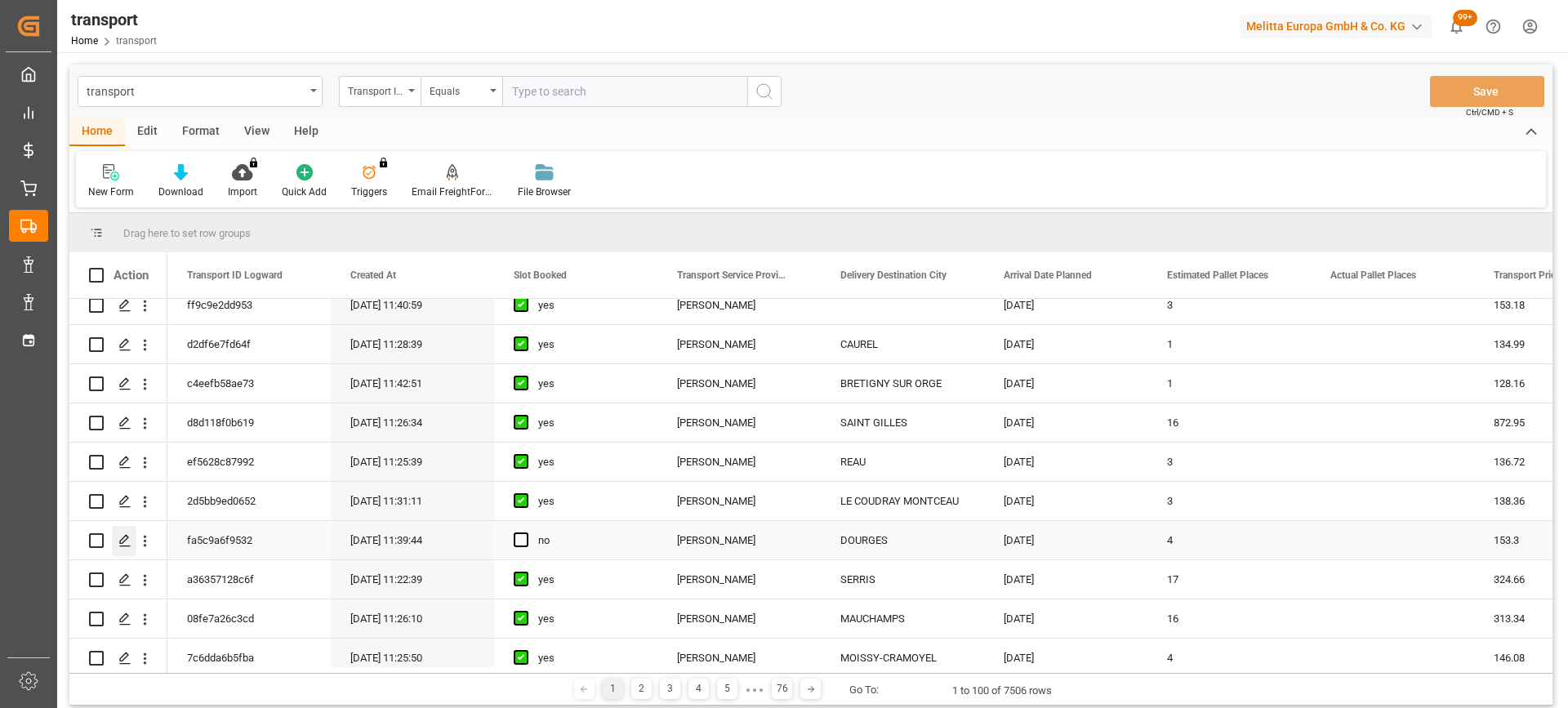
click at [126, 541] on icon "Press SPACE to select this row." at bounding box center [124, 541] width 13 height 13
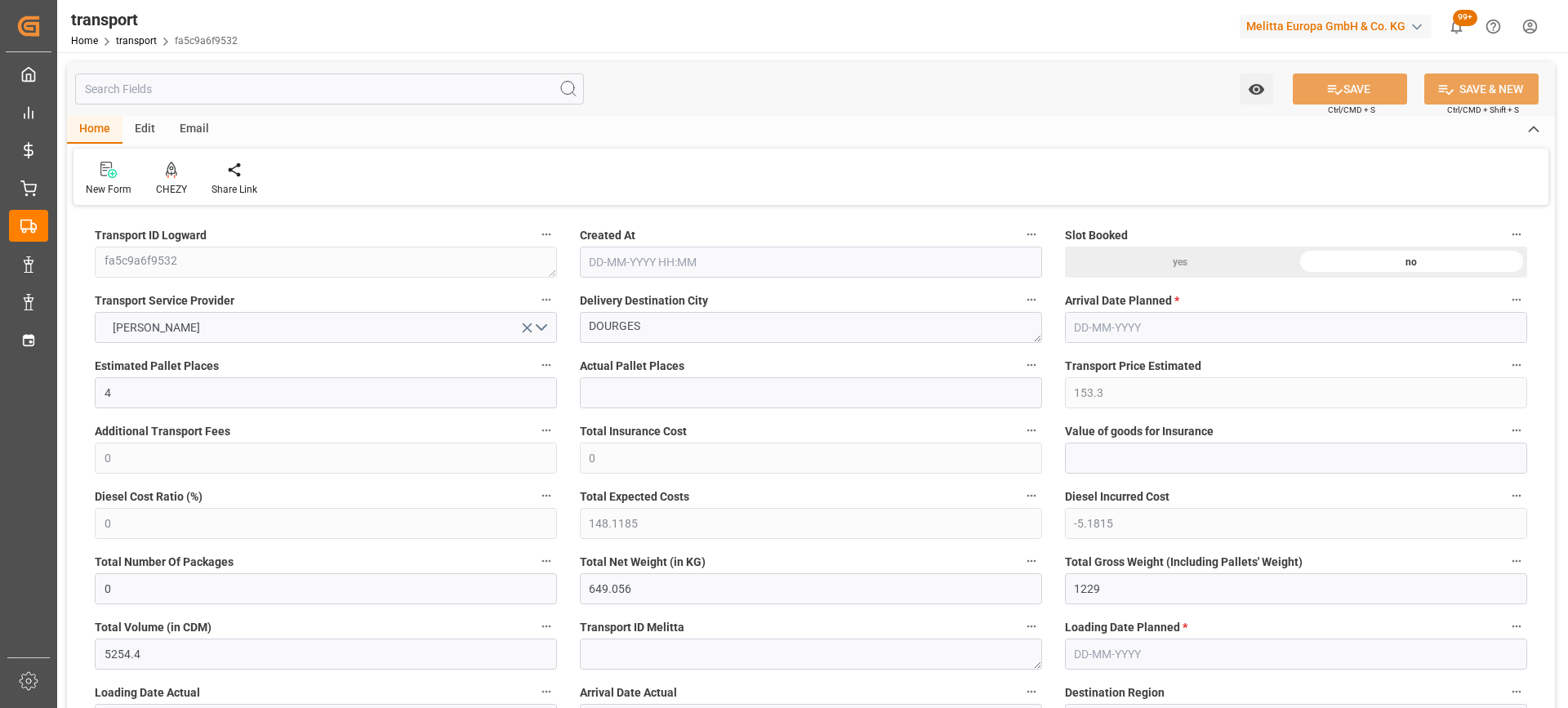
type input "09-09-2025 11:39"
type input "[DATE]"
drag, startPoint x: 554, startPoint y: 345, endPoint x: 479, endPoint y: 368, distance: 78.4
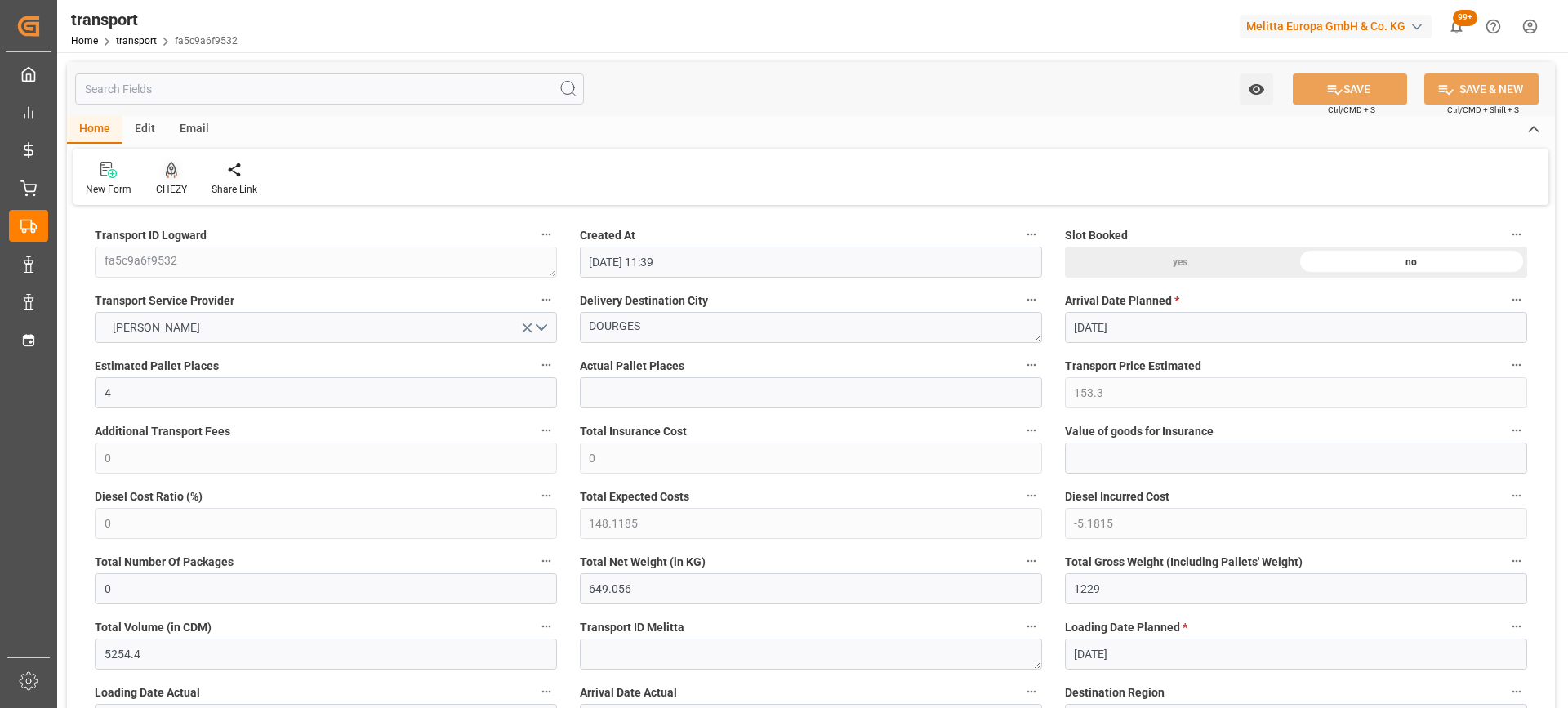
click at [176, 175] on icon at bounding box center [171, 168] width 11 height 14
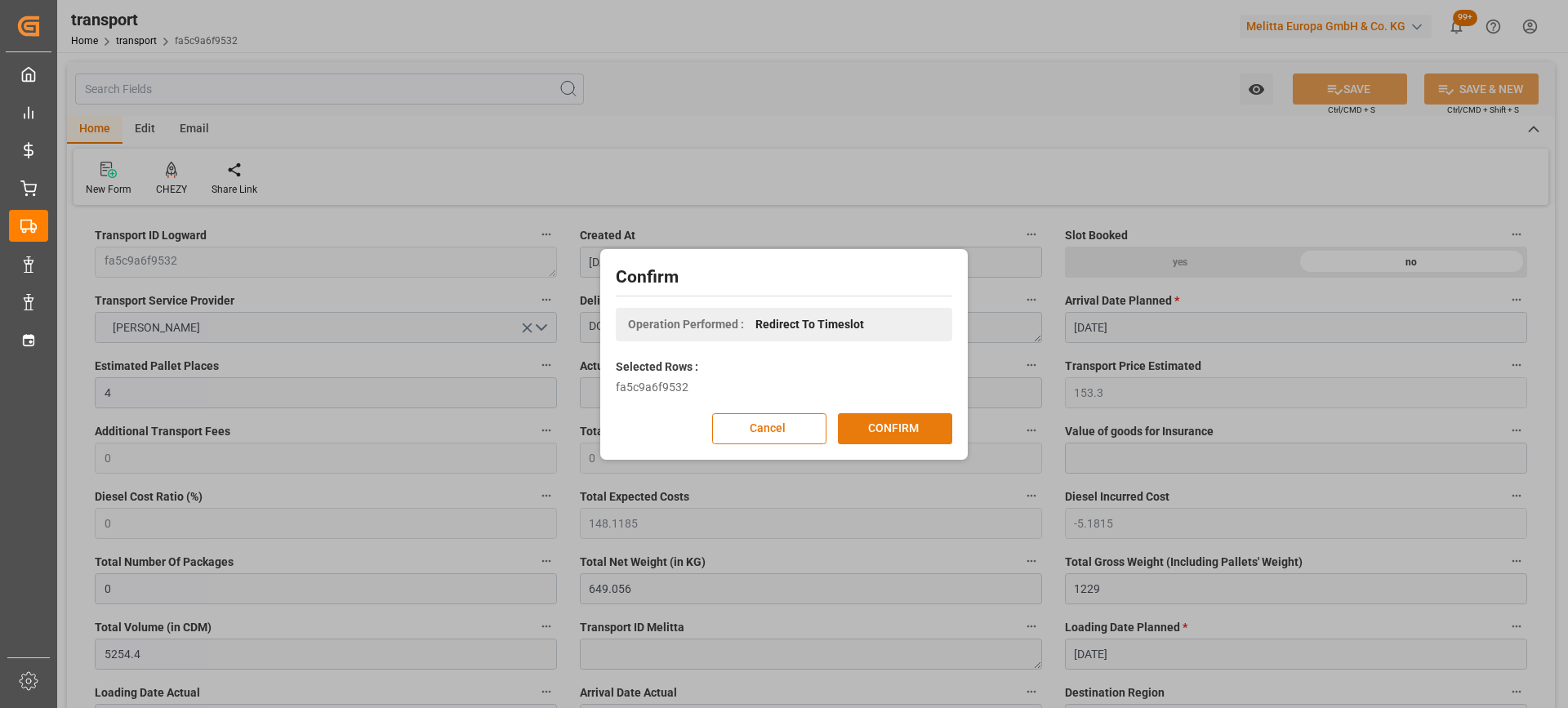
click at [908, 428] on button "CONFIRM" at bounding box center [895, 429] width 114 height 31
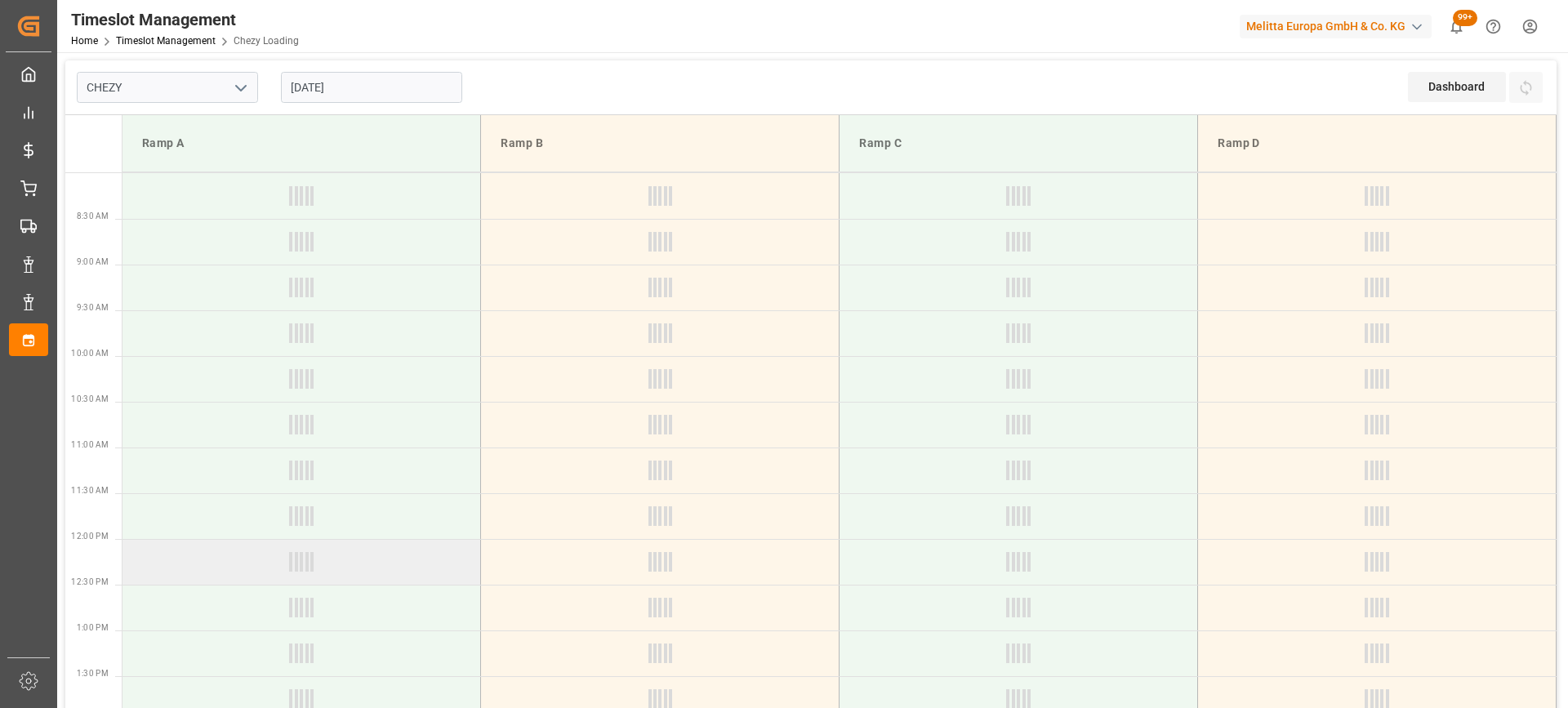
type input "Chezy Loading"
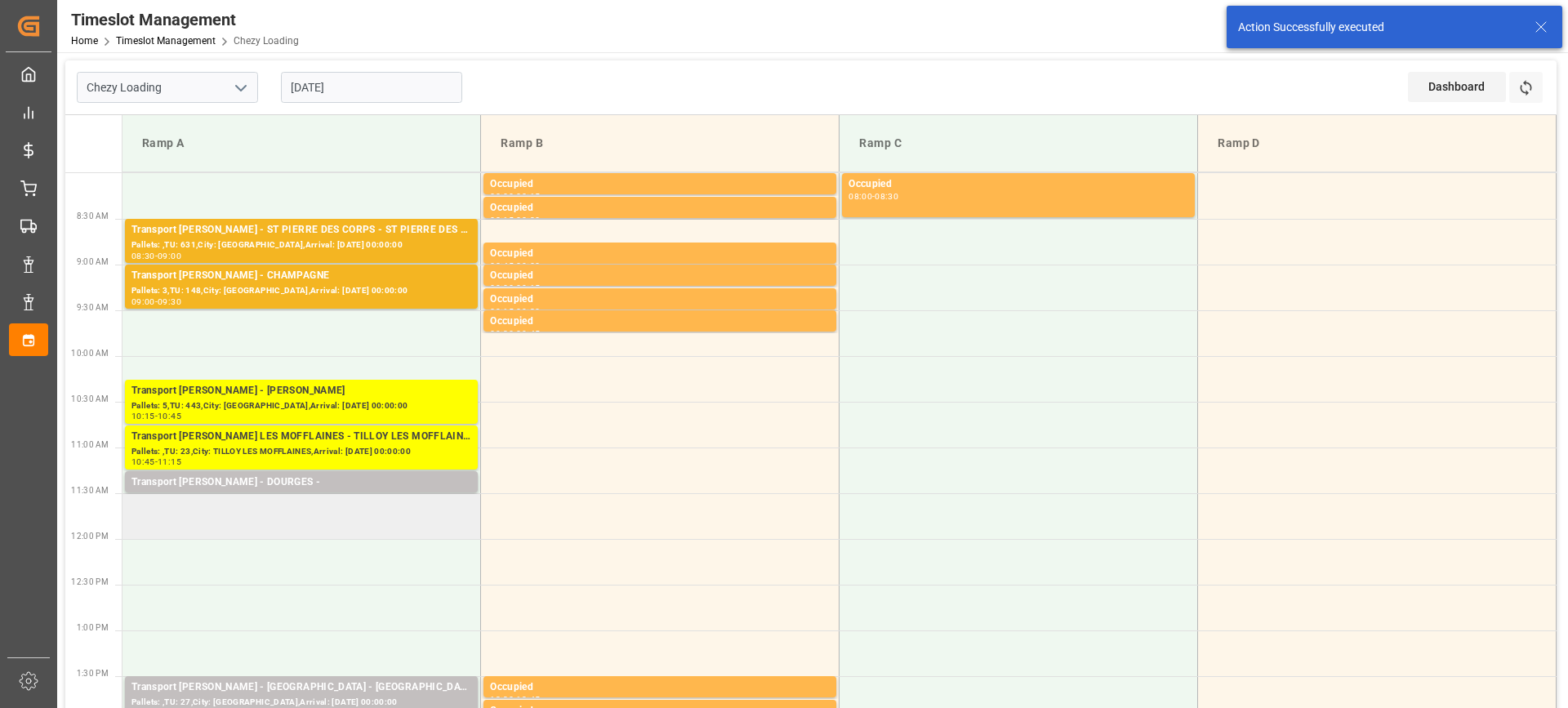
click at [329, 527] on td at bounding box center [302, 516] width 359 height 46
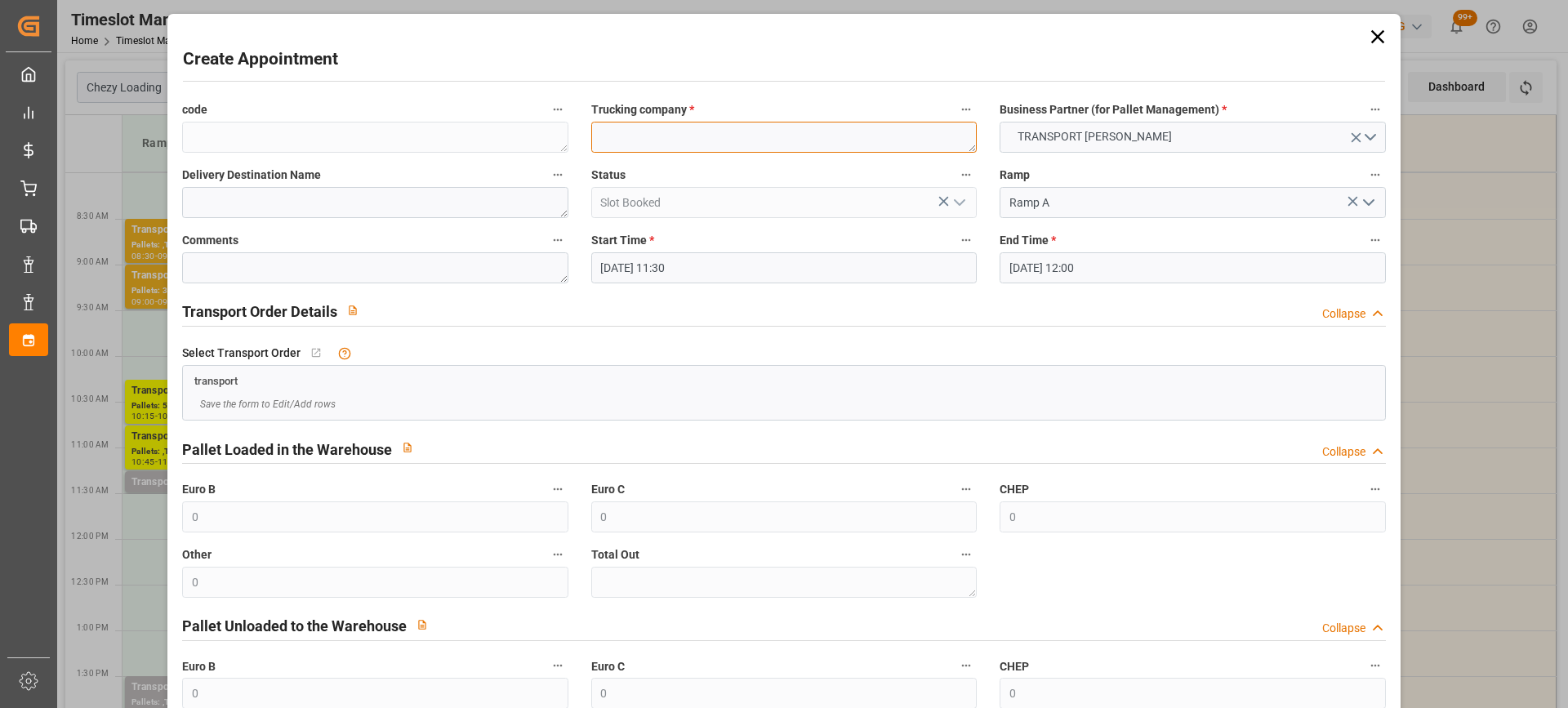
paste textarea "DOURGES"
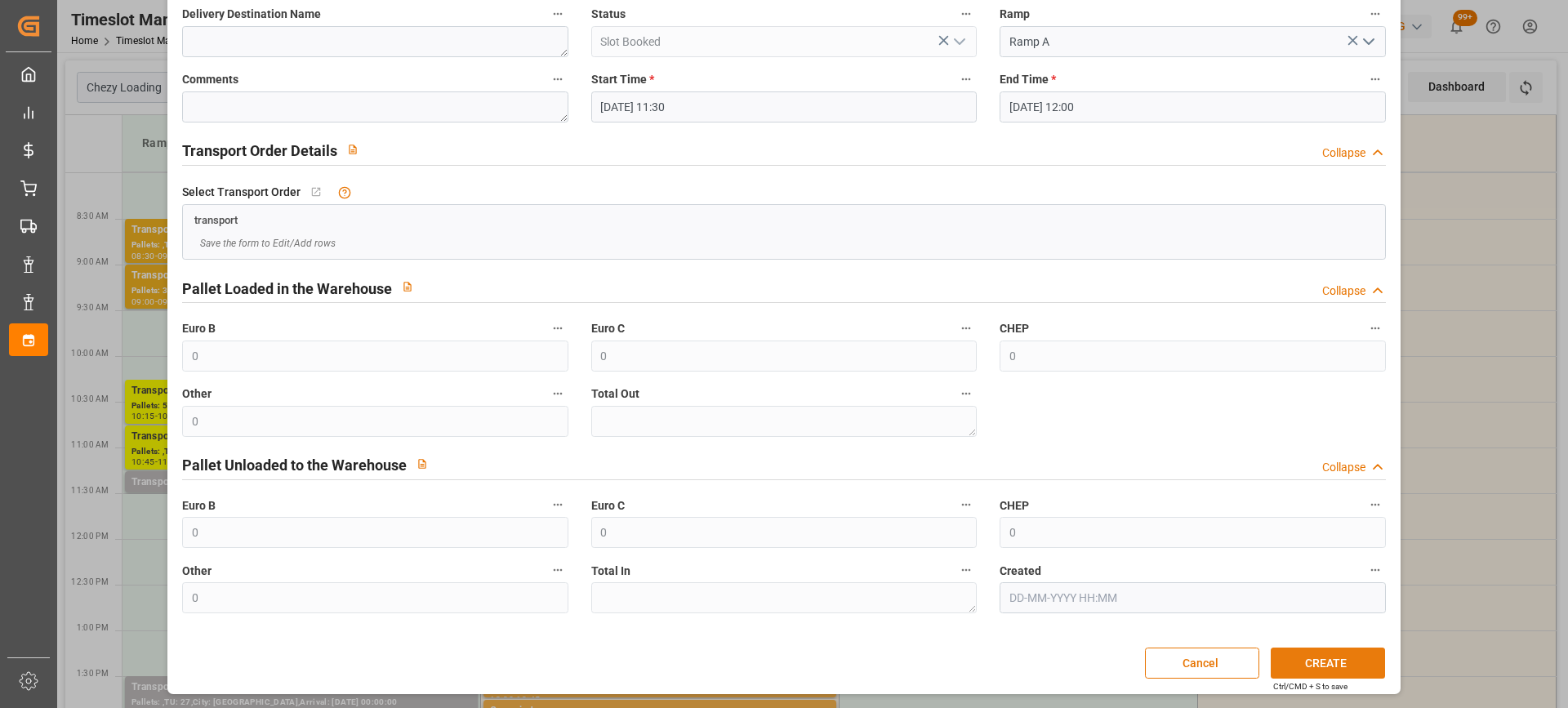
type textarea "DOURGES"
click at [1314, 654] on button "CREATE" at bounding box center [1327, 663] width 114 height 31
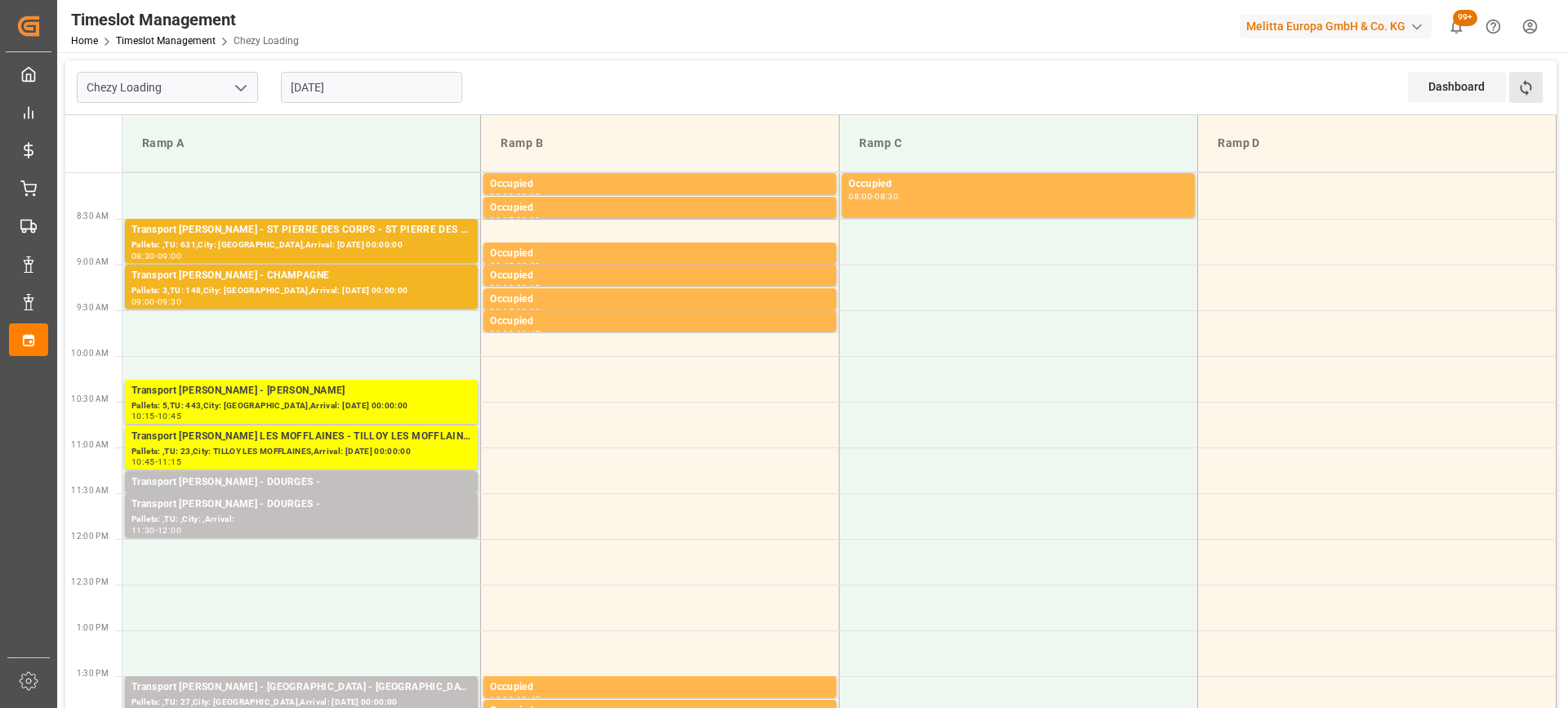
click at [1539, 89] on button "Refresh Time Slots" at bounding box center [1526, 88] width 34 height 31
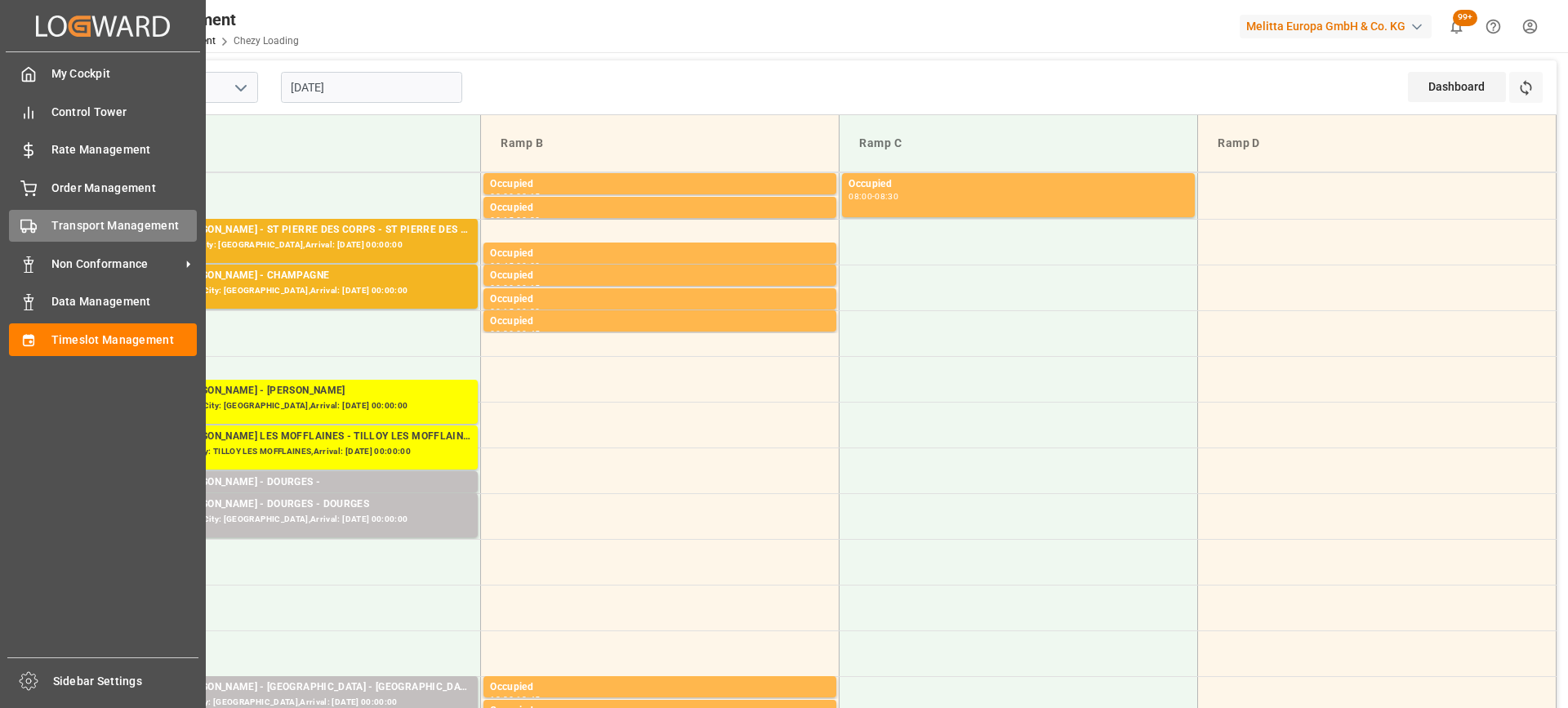
click at [35, 230] on polygon at bounding box center [33, 226] width 5 height 5
